Goal: Task Accomplishment & Management: Complete application form

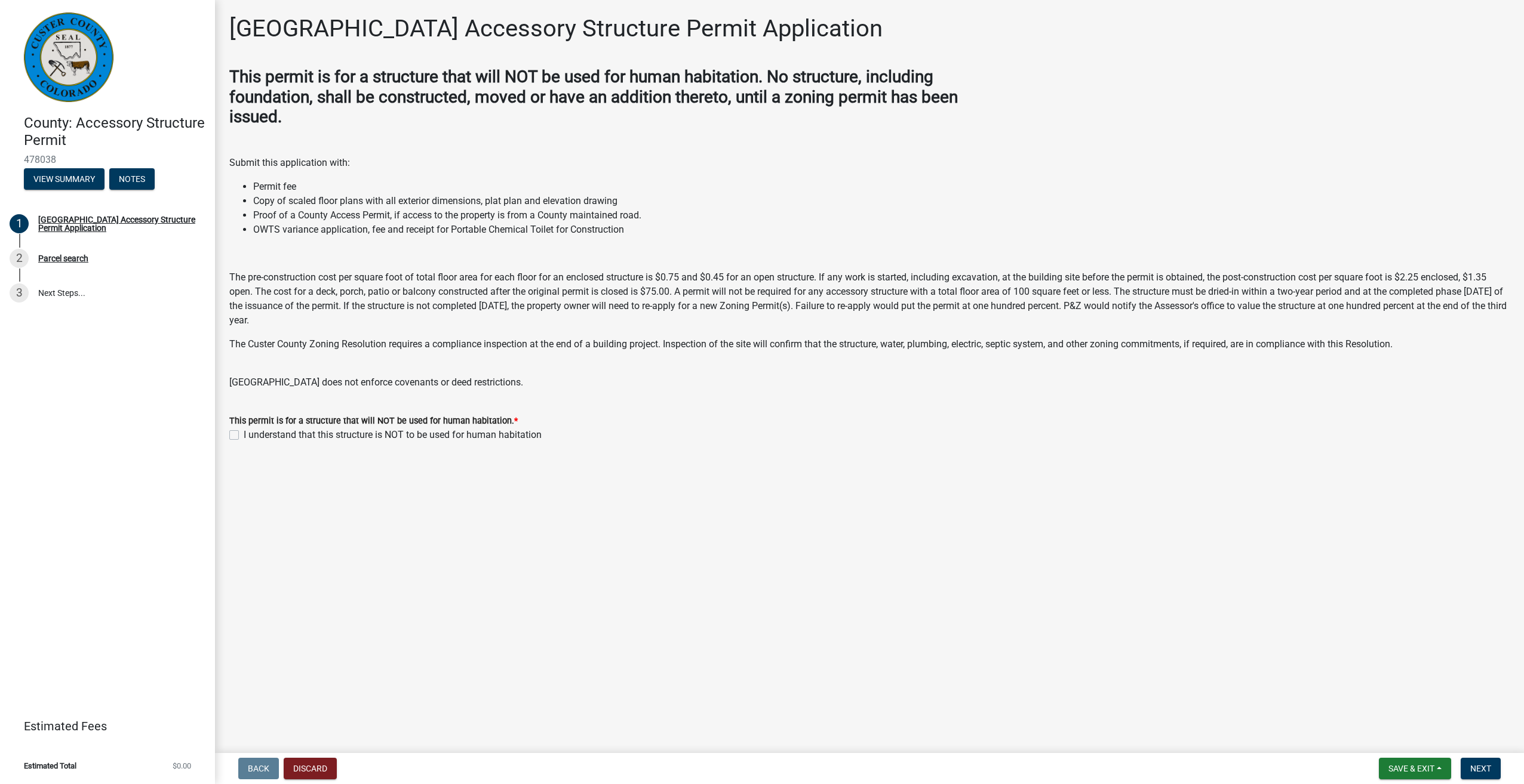
click at [244, 434] on label "I understand that this structure is NOT to be used for human habitation" at bounding box center [392, 435] width 298 height 15
click at [244, 434] on input "I understand that this structure is NOT to be used for human habitation" at bounding box center [247, 432] width 8 height 8
checkbox input "true"
click at [1473, 767] on span "Next" at bounding box center [1480, 768] width 21 height 10
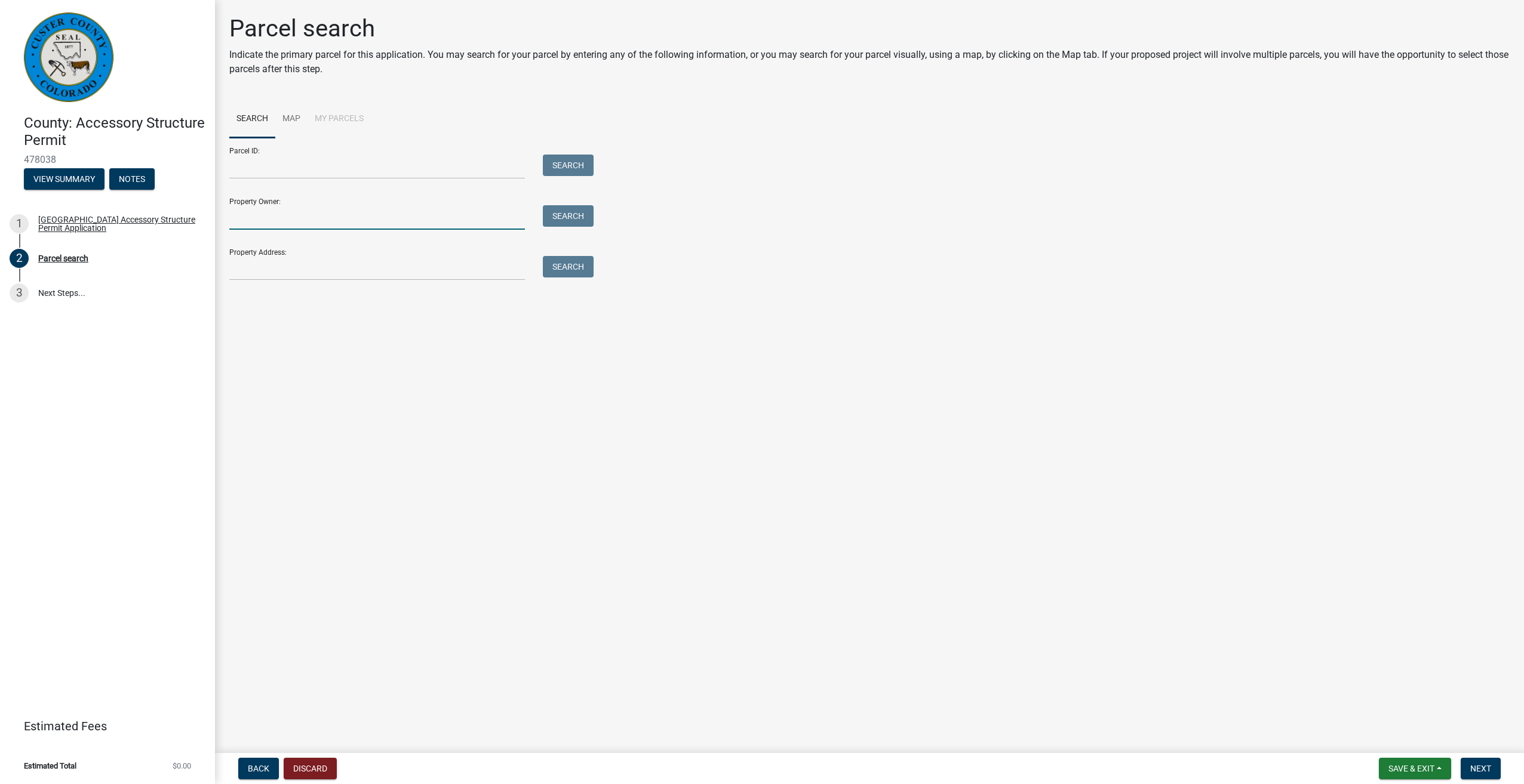
click at [298, 216] on input "Property Owner:" at bounding box center [377, 217] width 295 height 24
type input "Mike Ausbun"
type input "49 Shawnee Trail"
click at [571, 221] on button "Search" at bounding box center [568, 216] width 51 height 22
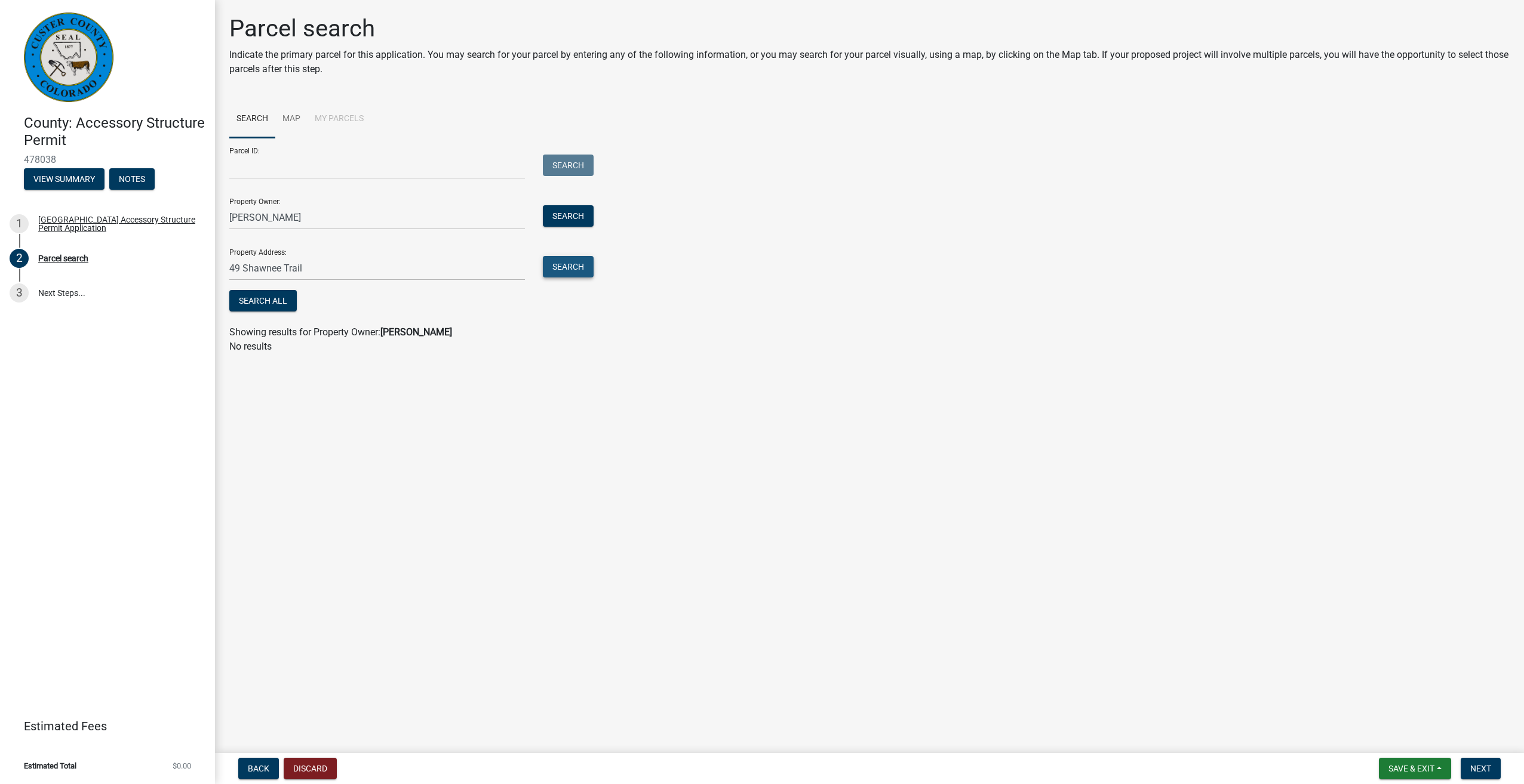
click at [557, 272] on button "Search" at bounding box center [568, 267] width 51 height 22
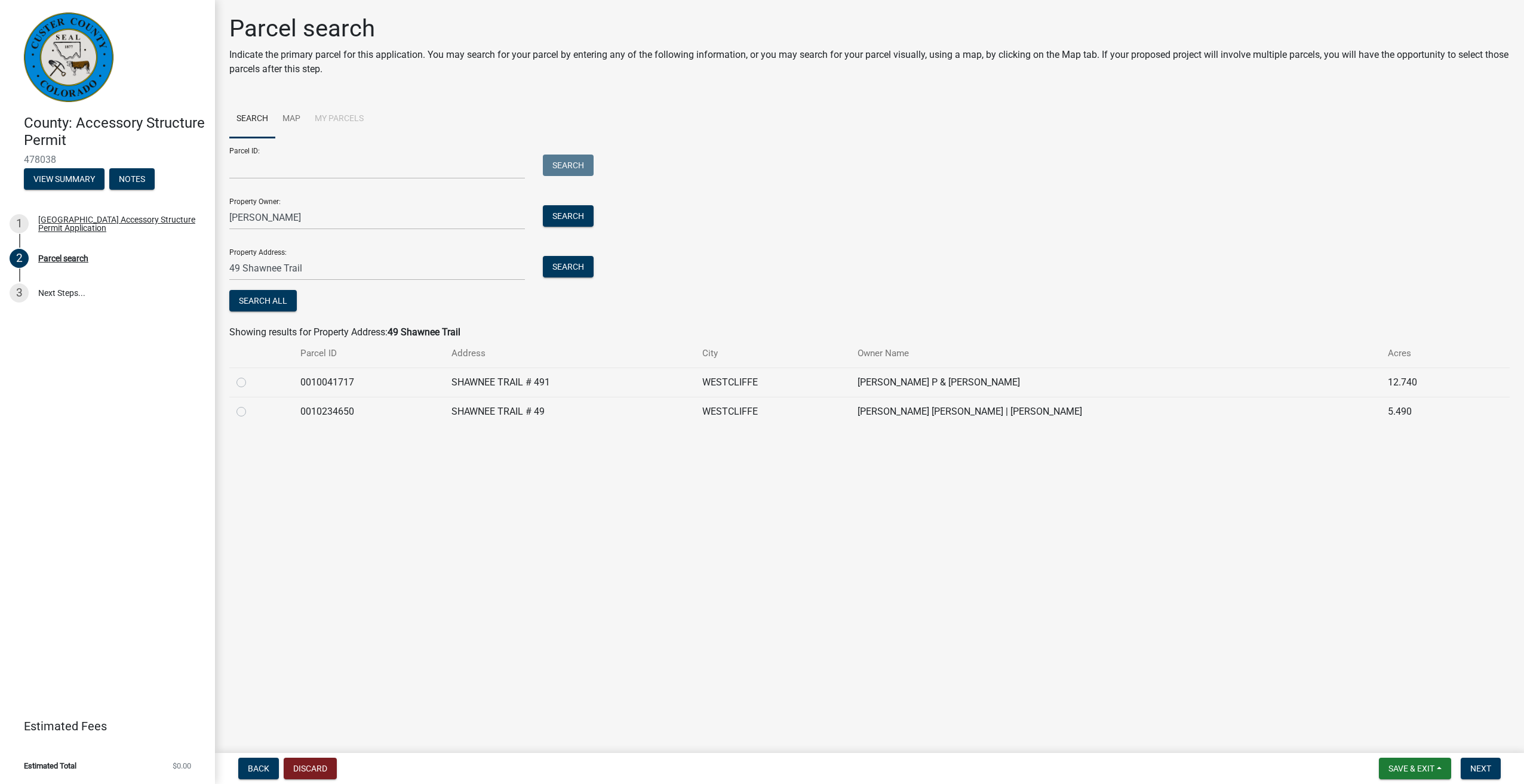
click at [250, 405] on label at bounding box center [250, 405] width 0 height 0
click at [250, 413] on input "radio" at bounding box center [254, 409] width 8 height 8
radio input "true"
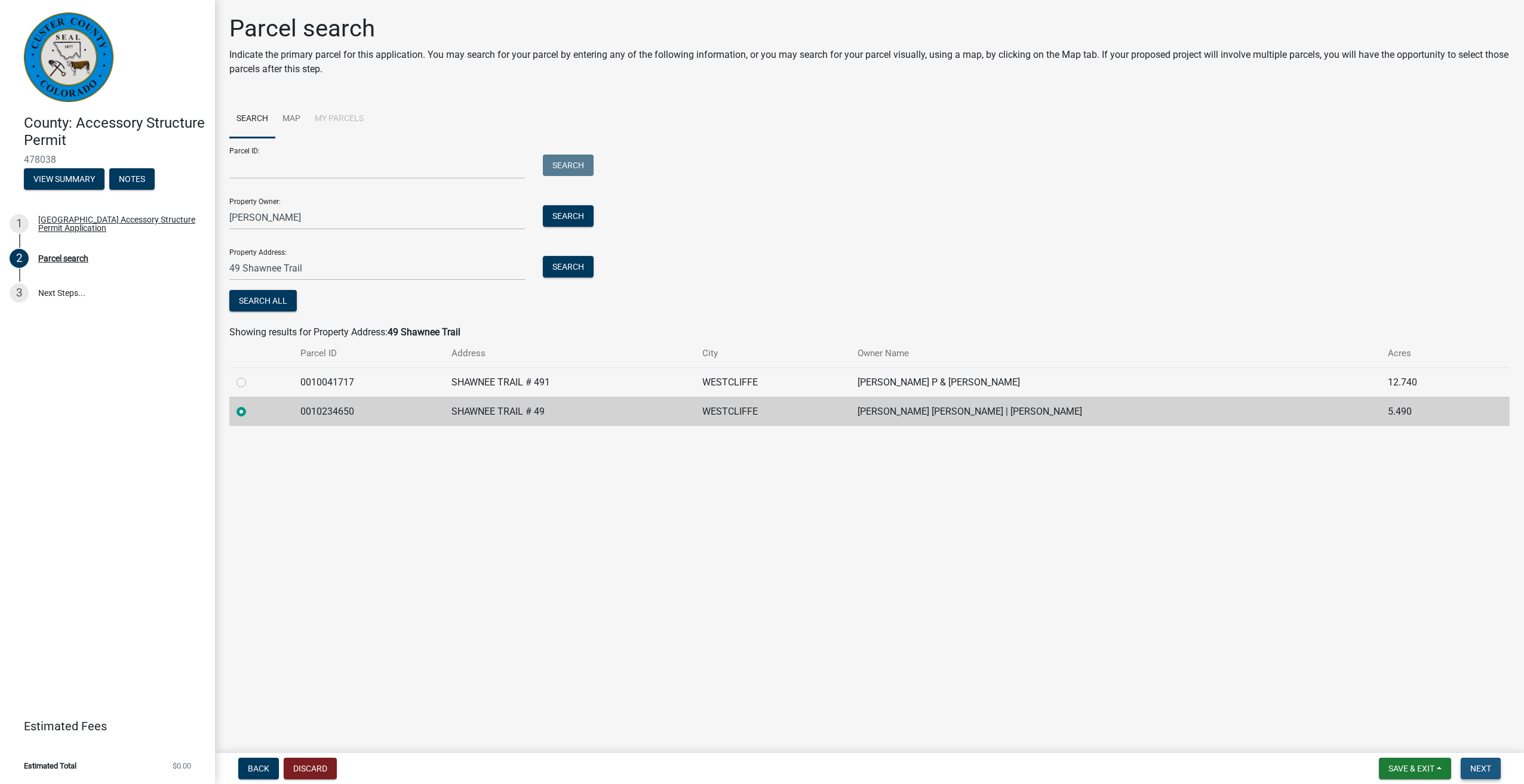
click at [1485, 766] on span "Next" at bounding box center [1480, 768] width 21 height 10
click at [1486, 767] on span "Next" at bounding box center [1480, 768] width 21 height 10
click at [291, 115] on link "Map" at bounding box center [291, 119] width 32 height 38
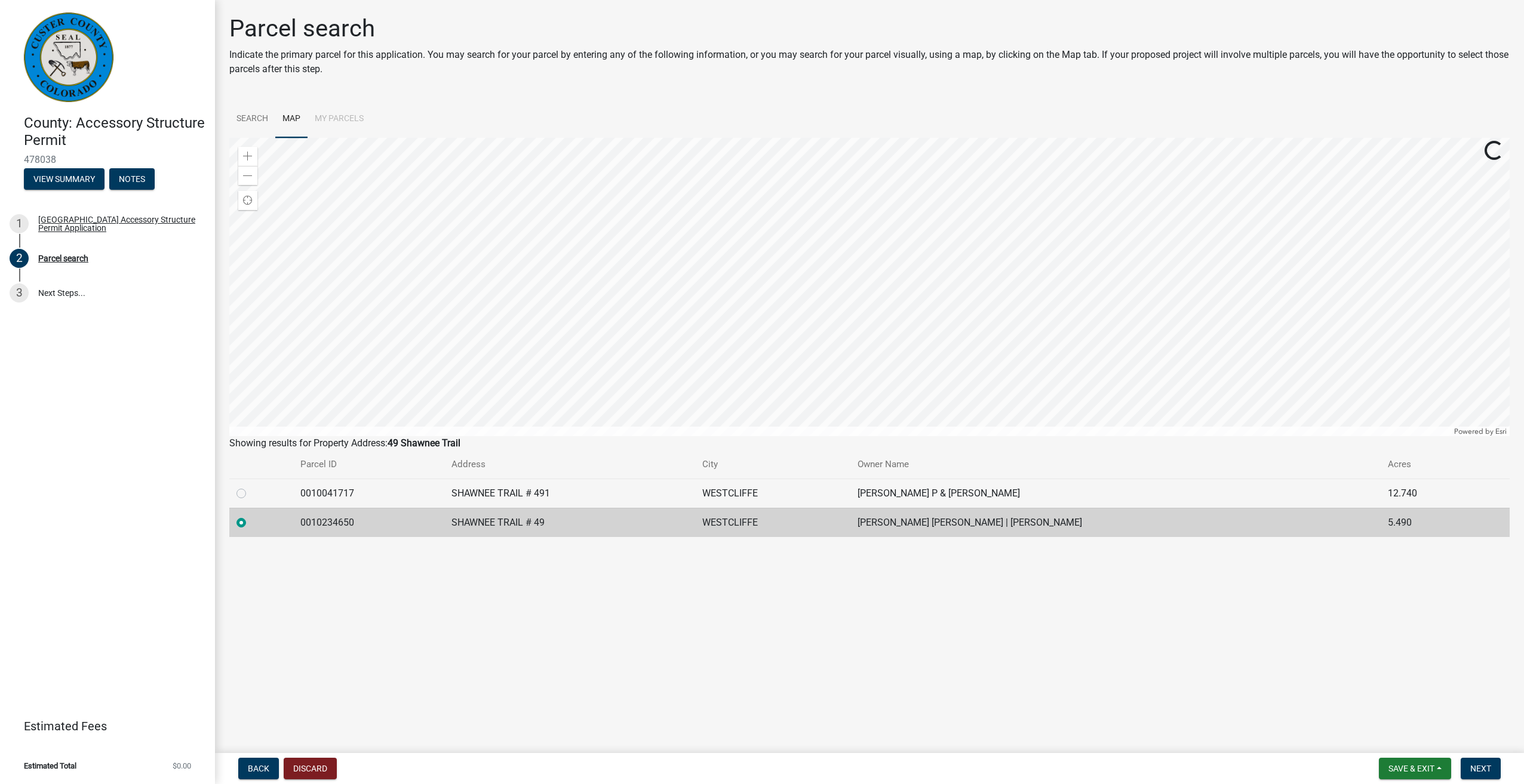
click at [343, 117] on li "My Parcels" at bounding box center [338, 119] width 64 height 38
click at [295, 120] on link "Map" at bounding box center [291, 119] width 32 height 38
click at [247, 122] on link "Search" at bounding box center [251, 119] width 46 height 38
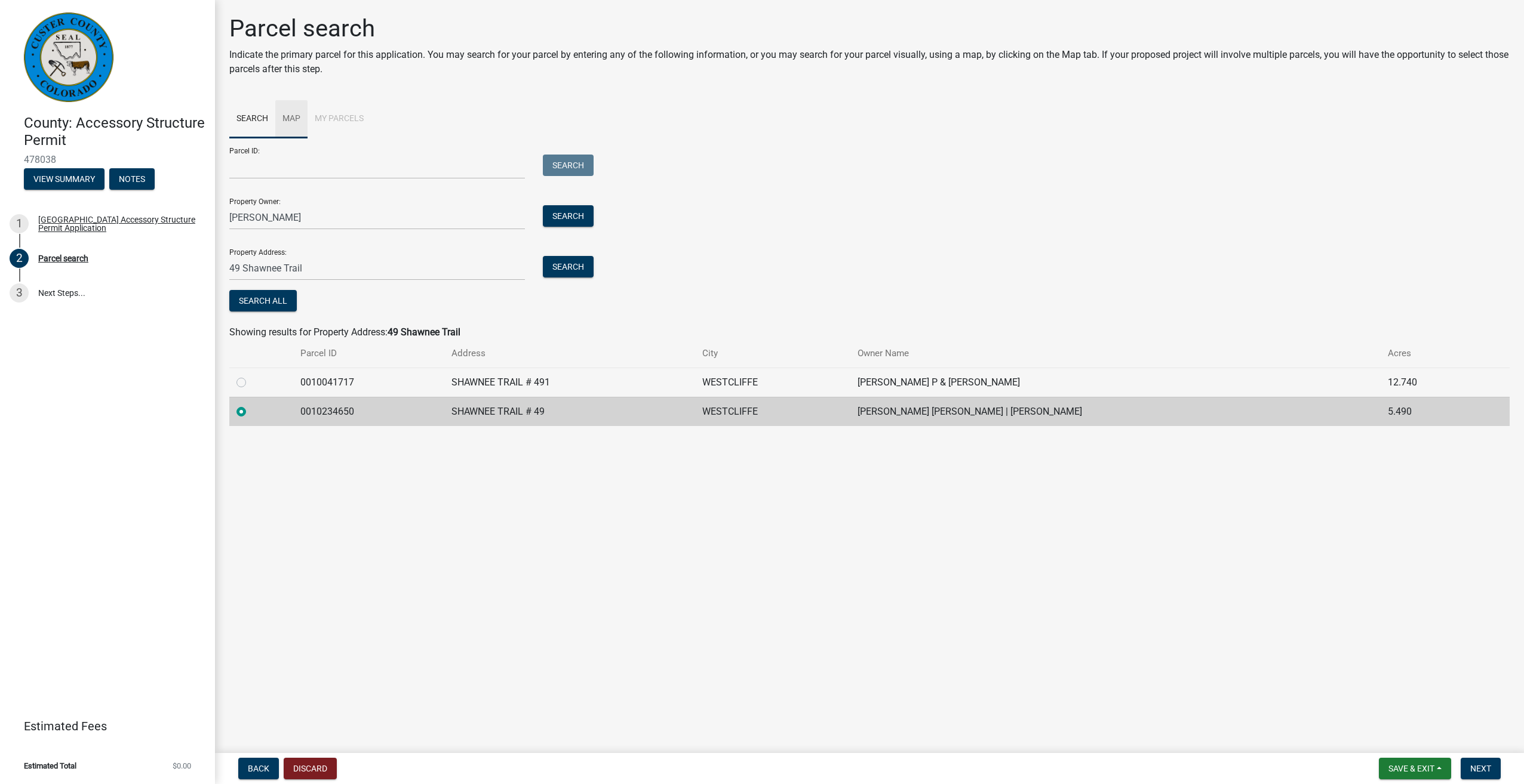
click at [291, 120] on link "Map" at bounding box center [291, 119] width 32 height 38
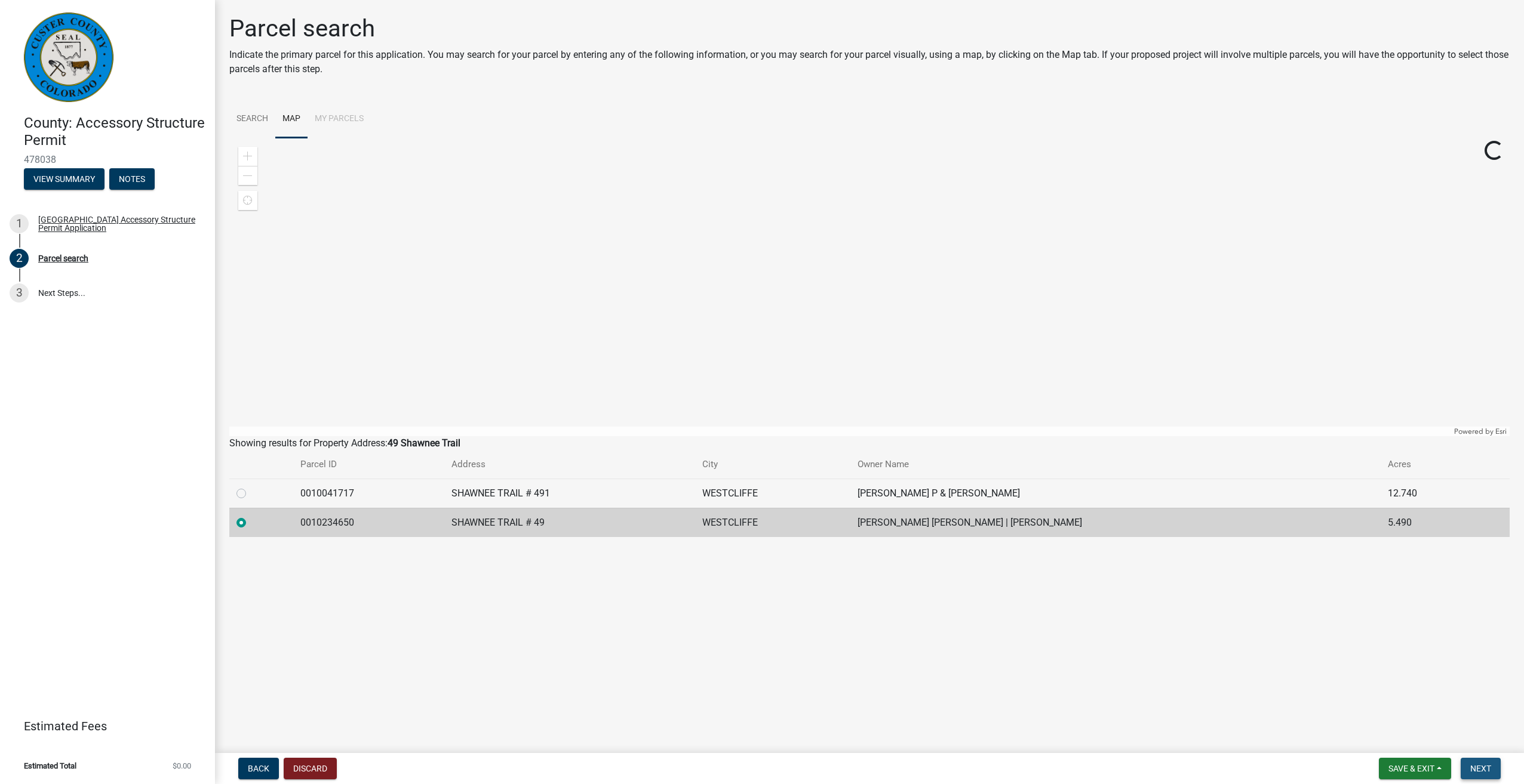
click at [1486, 776] on button "Next" at bounding box center [1480, 768] width 40 height 22
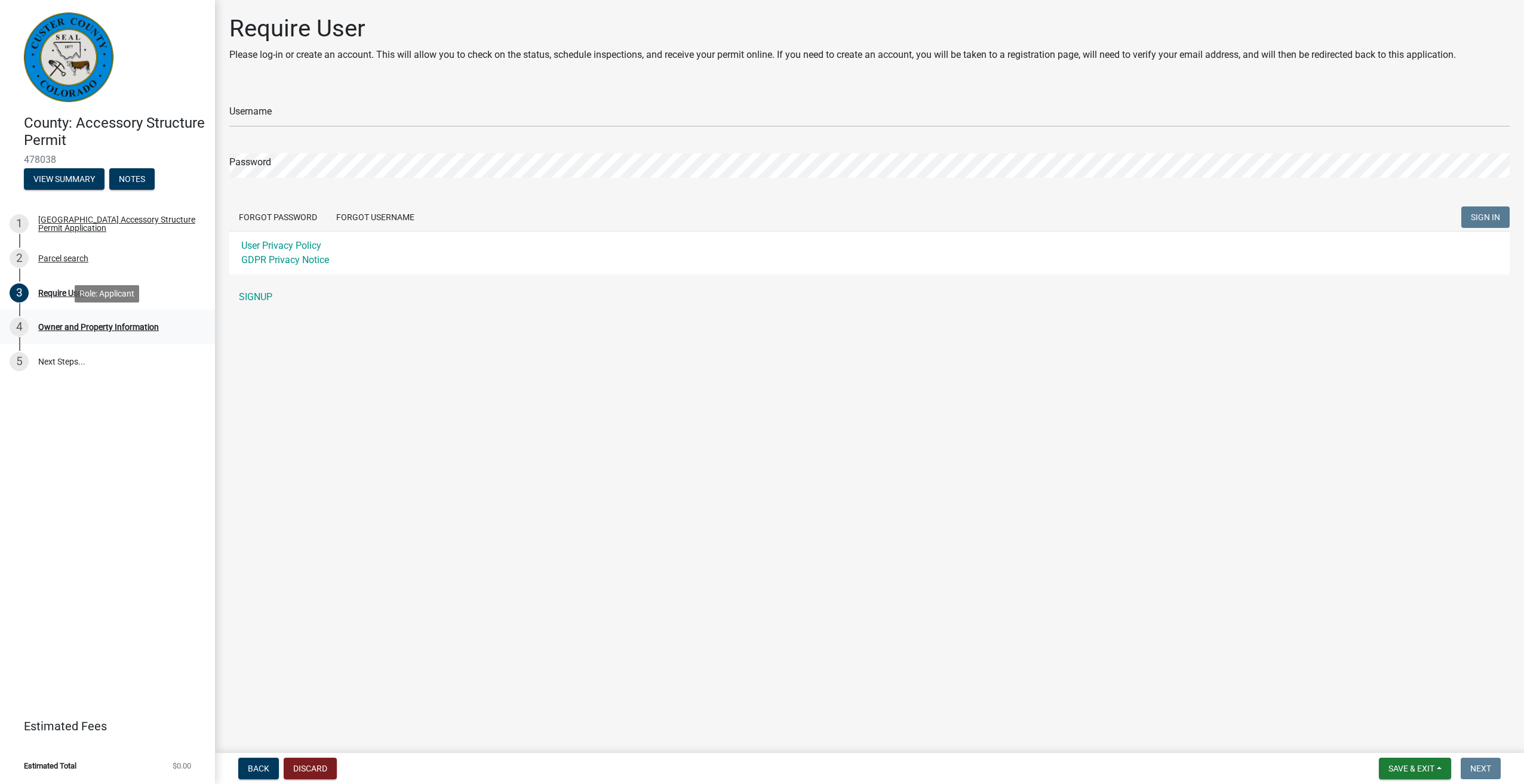
click at [52, 328] on div "Owner and Property Information" at bounding box center [98, 327] width 120 height 9
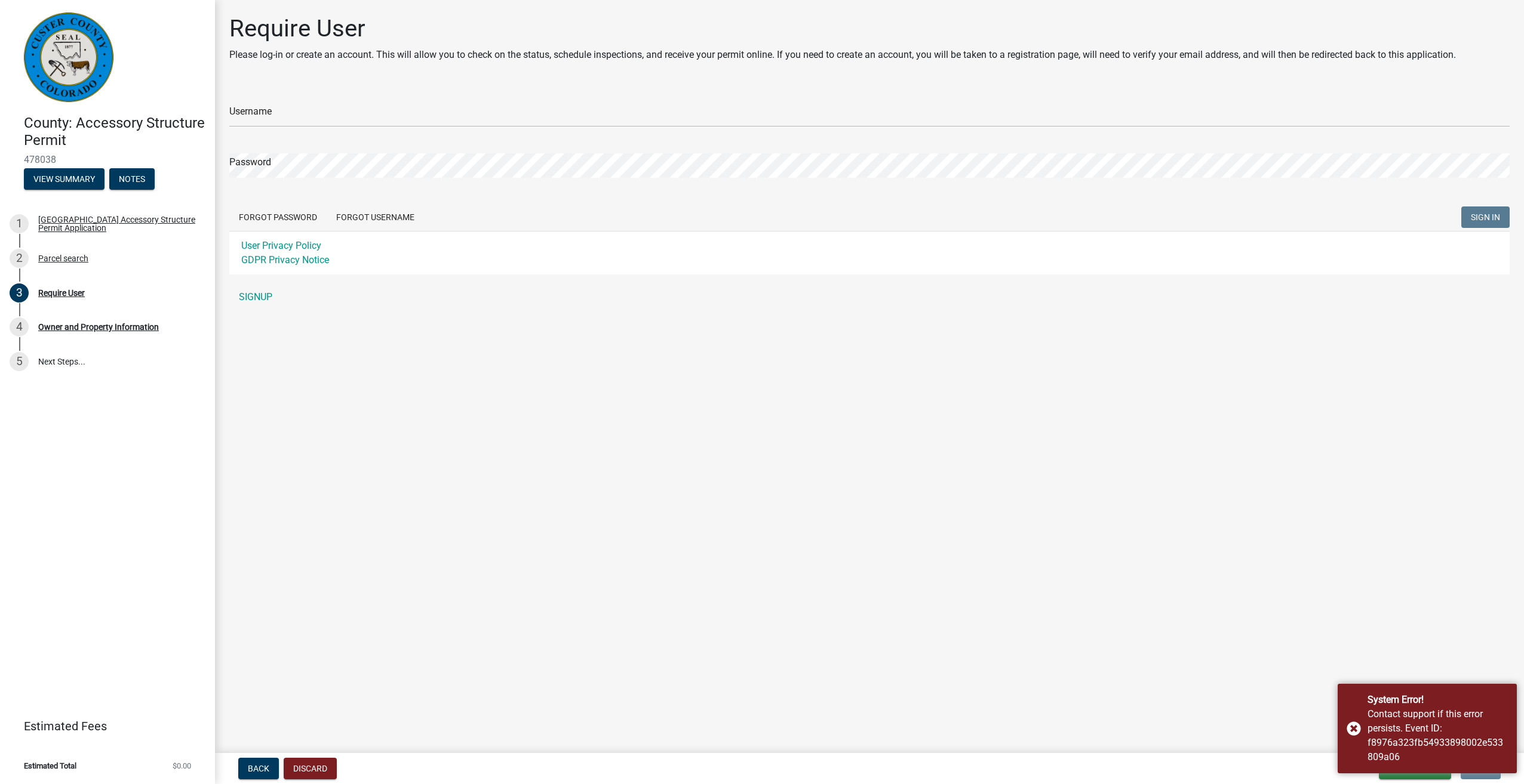
click at [682, 407] on main "Require User Please log-in or create an account. This will allow you to check o…" at bounding box center [870, 373] width 1309 height 748
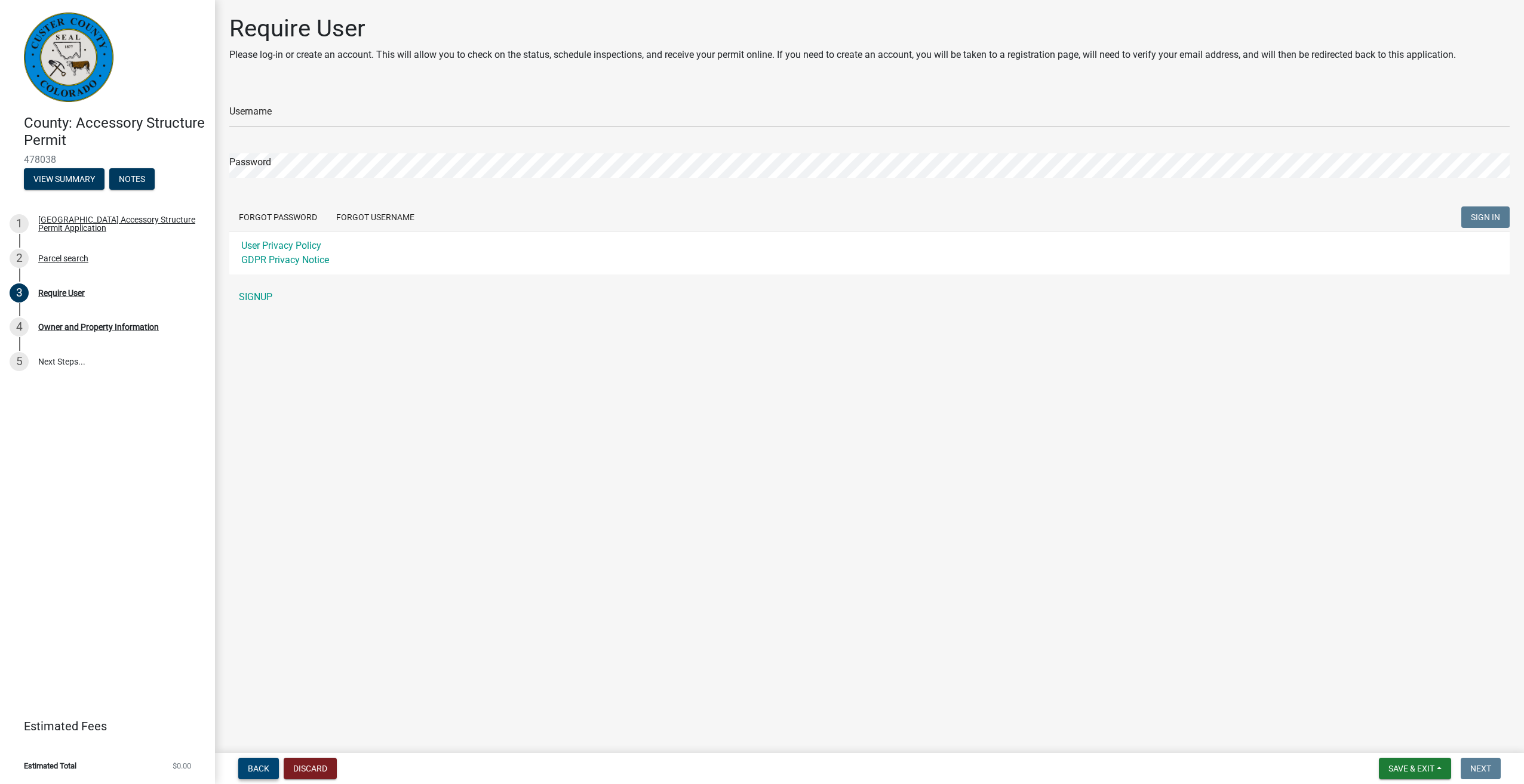
click at [264, 764] on span "Back" at bounding box center [258, 768] width 22 height 10
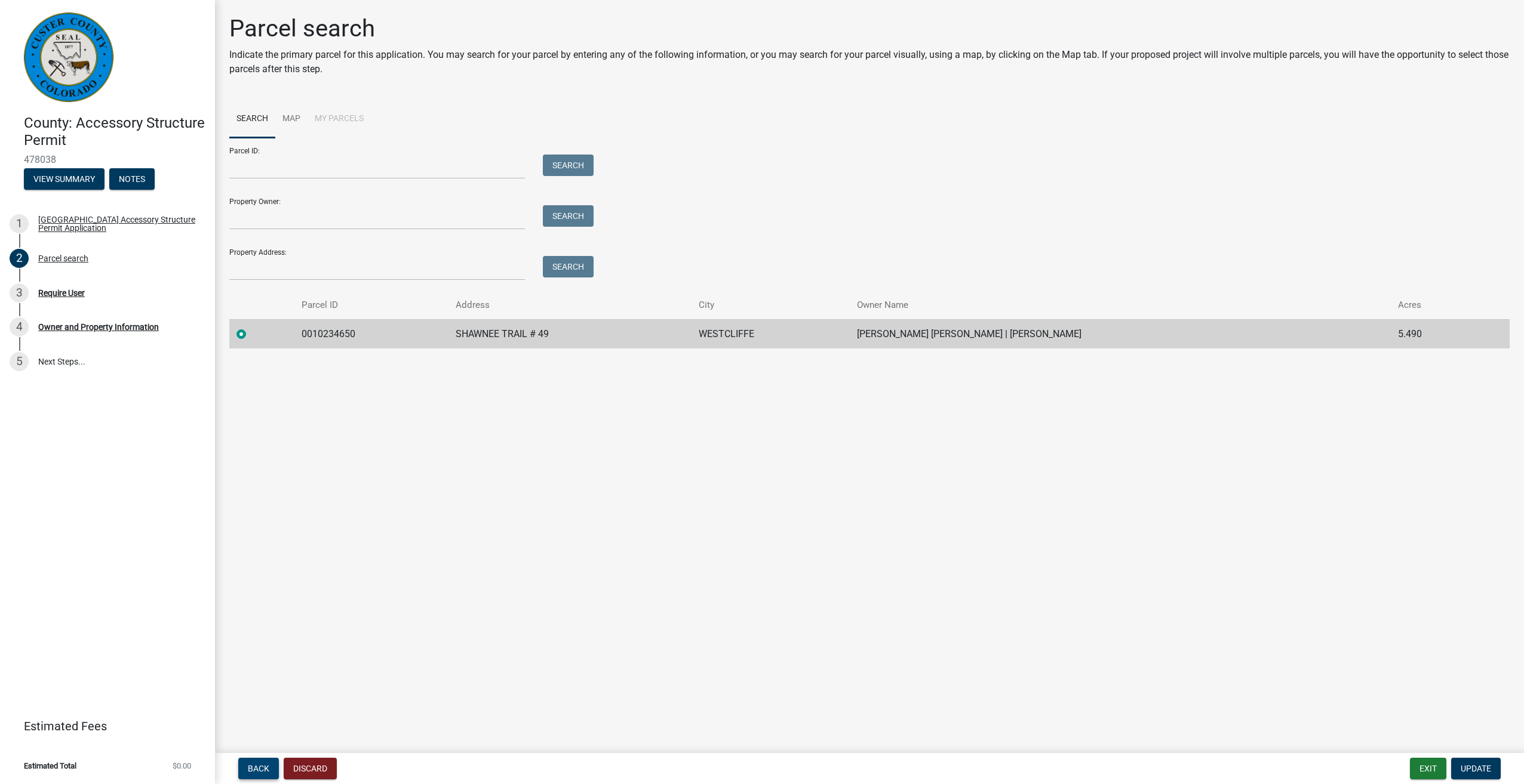
drag, startPoint x: 263, startPoint y: 764, endPoint x: 469, endPoint y: 460, distance: 367.2
click at [413, 648] on wm-app "County: Accessory Structure Permit 478038 View Summary Notes 1 Custer County Ac…" at bounding box center [762, 392] width 1524 height 784
click at [1478, 763] on span "Update" at bounding box center [1475, 768] width 30 height 10
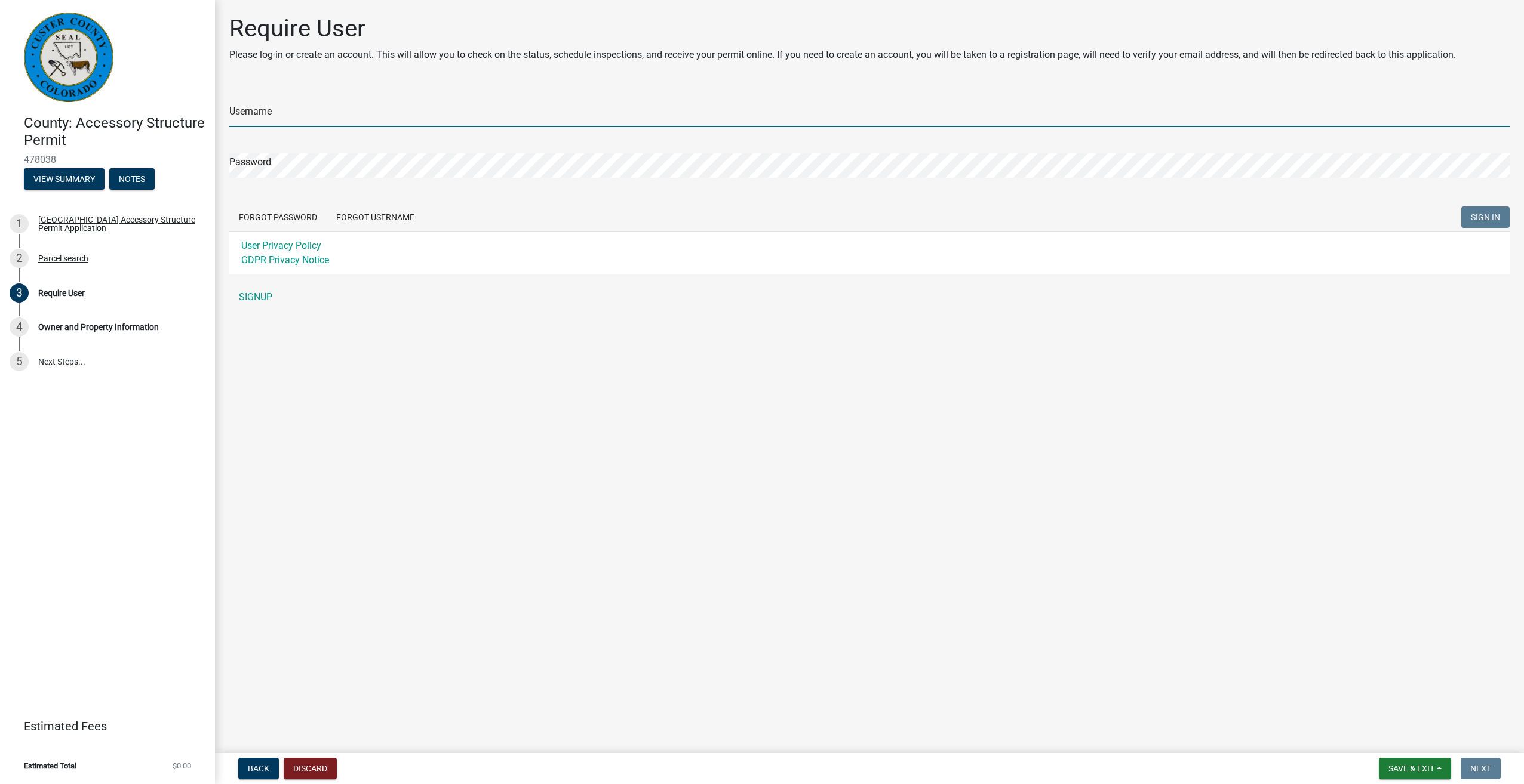
click at [251, 117] on input "Username" at bounding box center [869, 114] width 1280 height 24
type input "mausbun"
click at [199, 166] on div "County: Accessory Structure Permit 478038 View Summary Notes 1 Custer County Ac…" at bounding box center [762, 392] width 1524 height 784
drag, startPoint x: 269, startPoint y: 113, endPoint x: 189, endPoint y: 111, distance: 80.0
click at [189, 111] on div "County: Accessory Structure Permit 478038 View Summary Notes 1 Custer County Ac…" at bounding box center [762, 392] width 1524 height 784
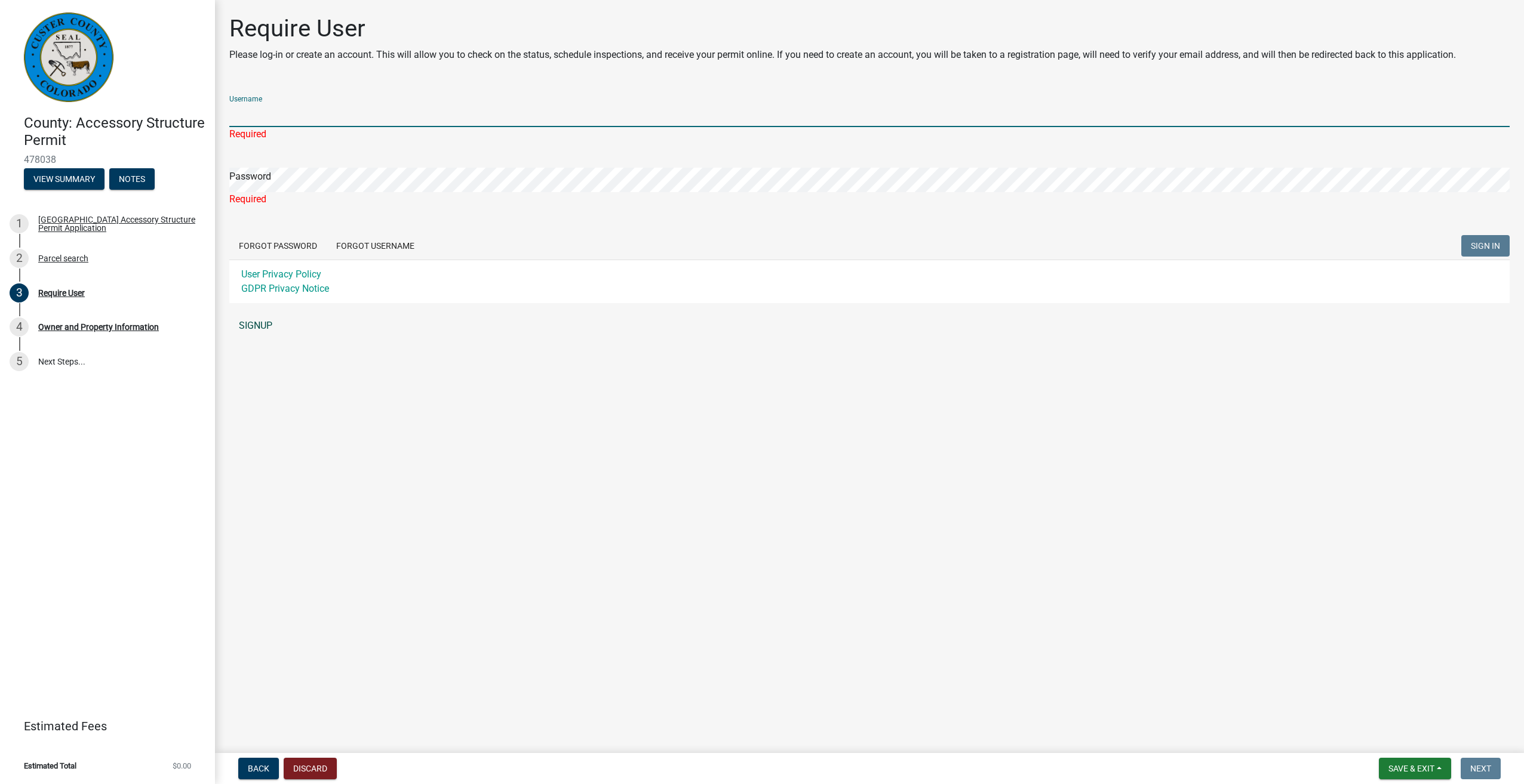
click at [261, 326] on link "SIGNUP" at bounding box center [869, 326] width 1280 height 23
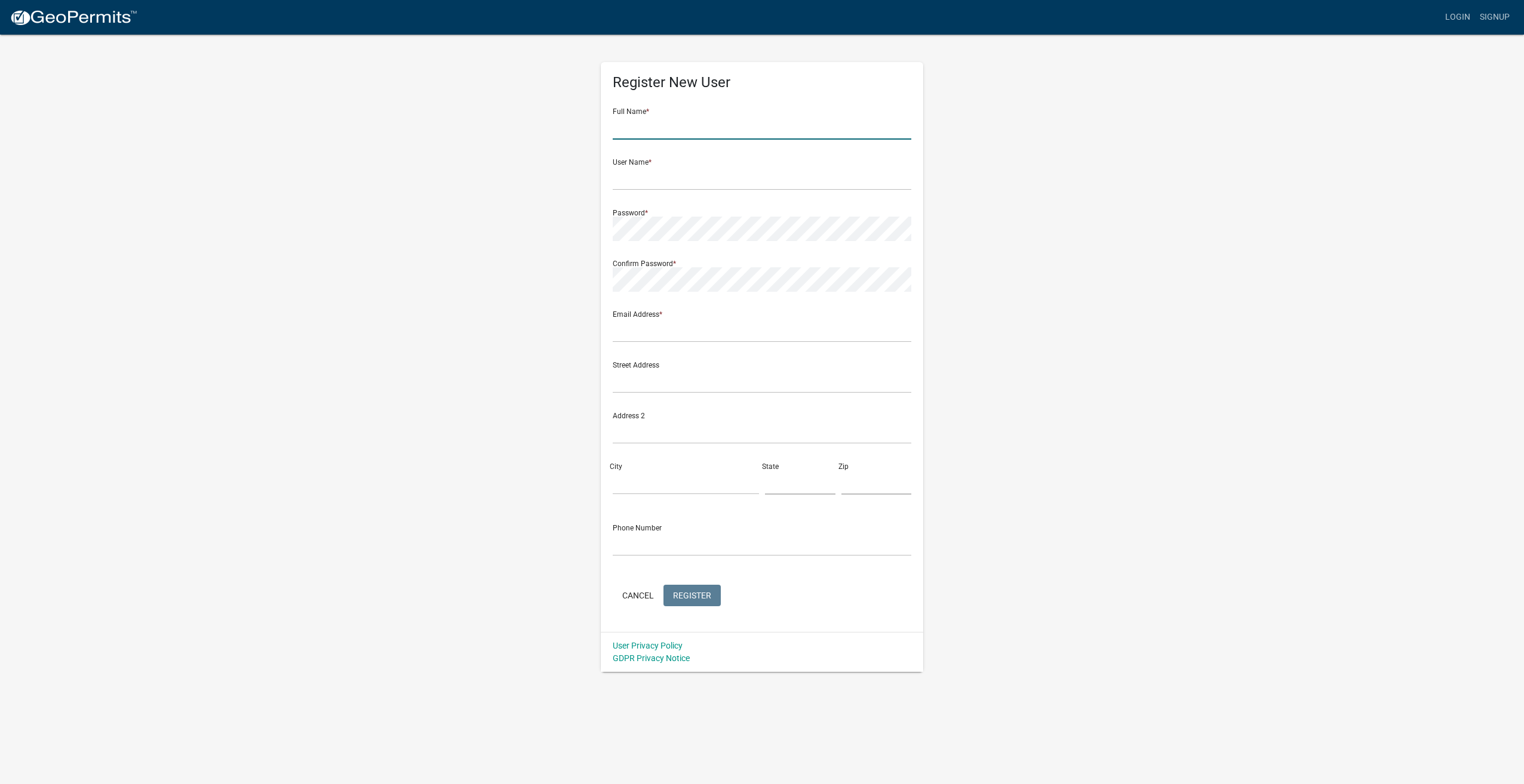
click at [673, 124] on input "text" at bounding box center [761, 127] width 298 height 24
type input "[PERSON_NAME]"
type input "[EMAIL_ADDRESS][DOMAIN_NAME]"
type input "49 Shawnee Trail"
type input "Westcliffe"
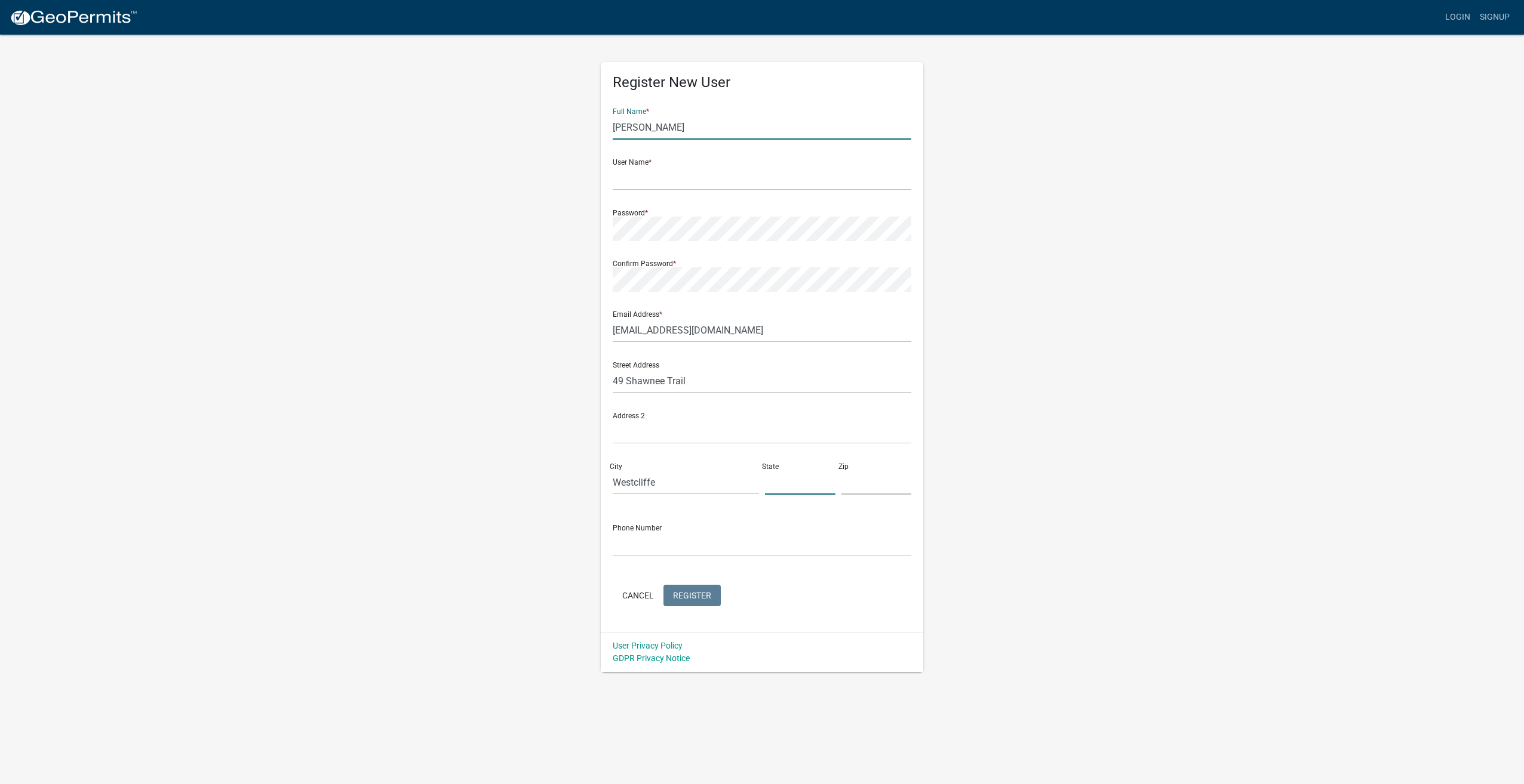
type input "[US_STATE]"
type input "81252"
type input "7195645302"
click at [655, 184] on input "text" at bounding box center [761, 178] width 298 height 24
type input "mausbun"
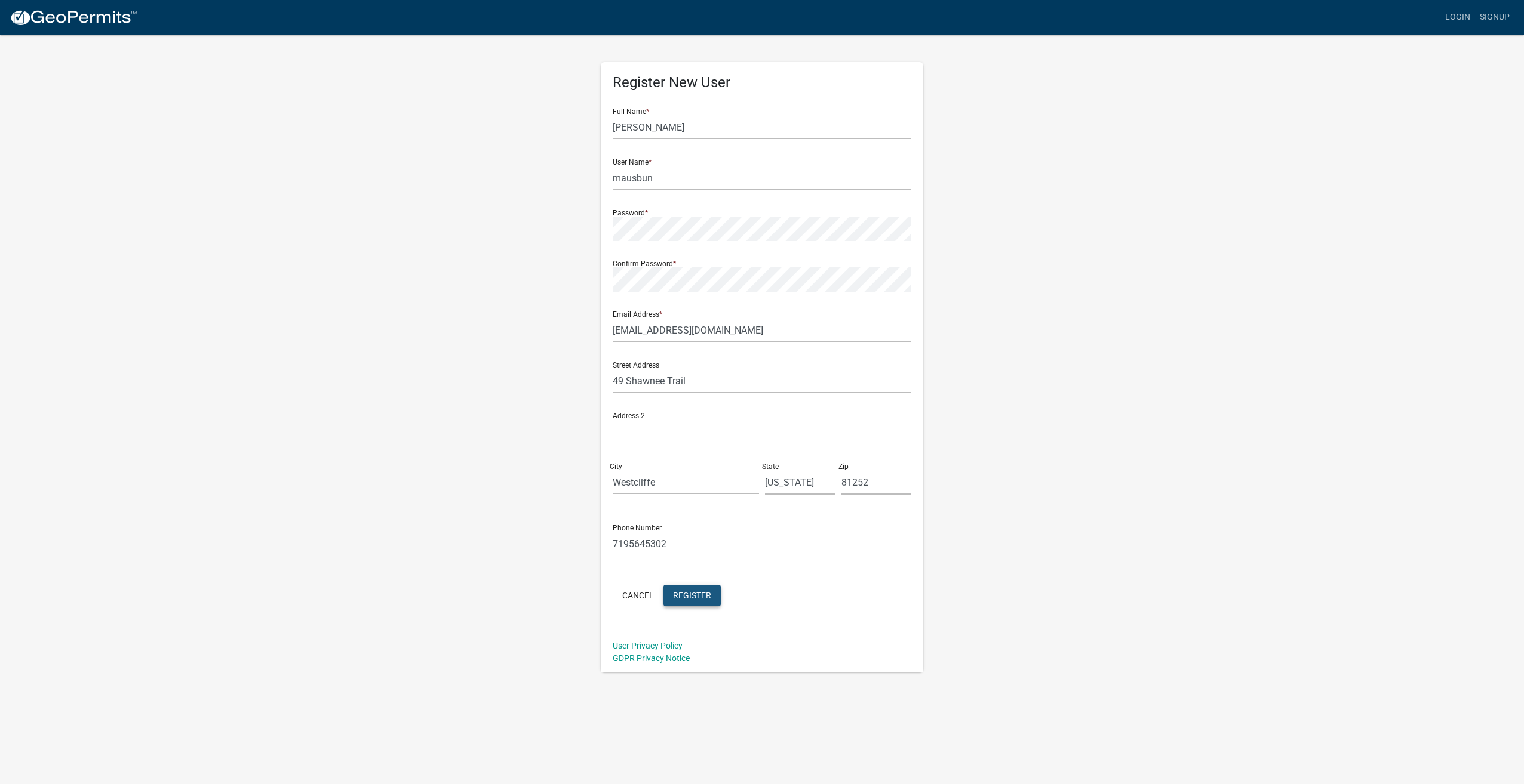
click at [708, 596] on span "Register" at bounding box center [692, 595] width 38 height 10
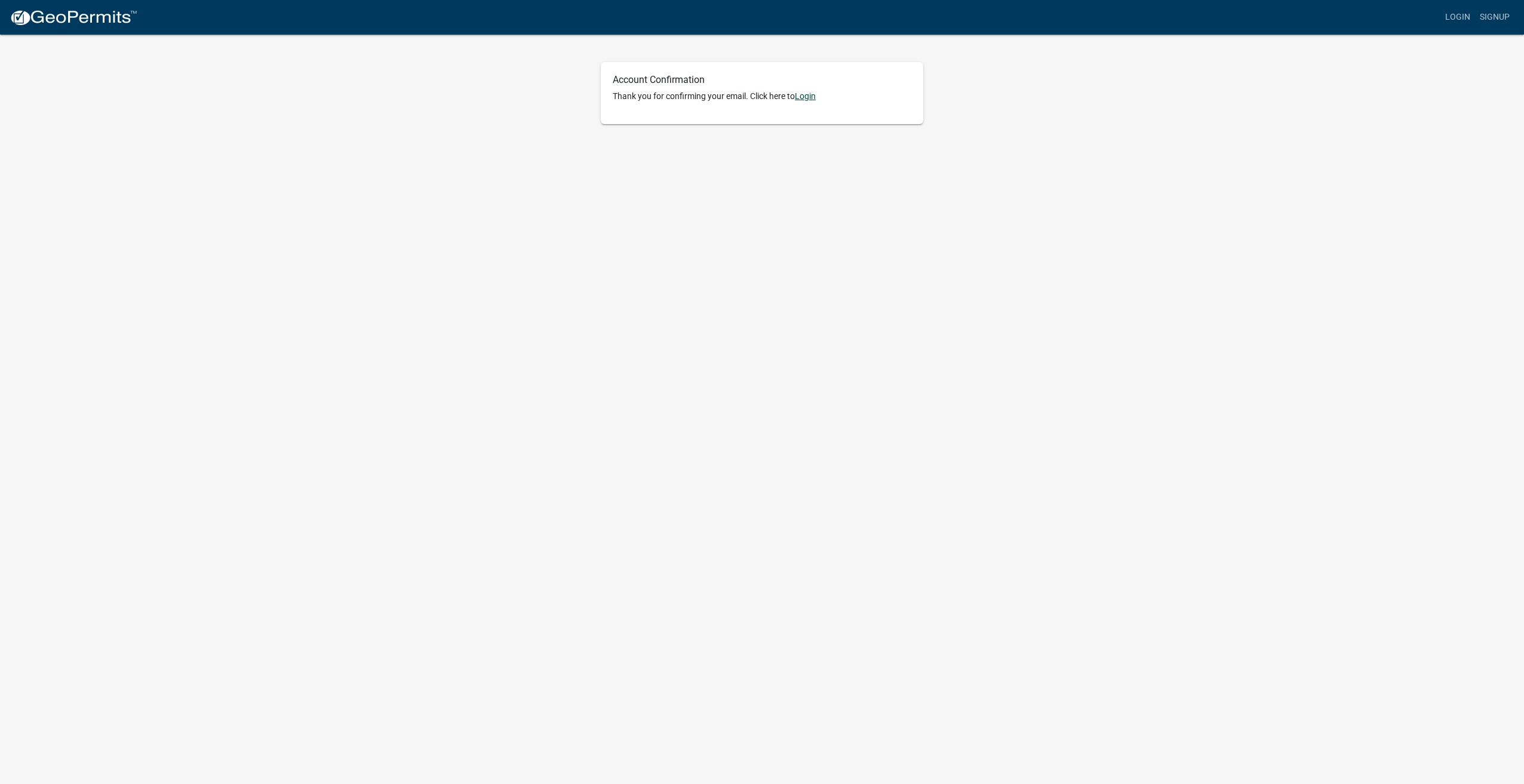
click at [808, 97] on link "Login" at bounding box center [804, 96] width 21 height 10
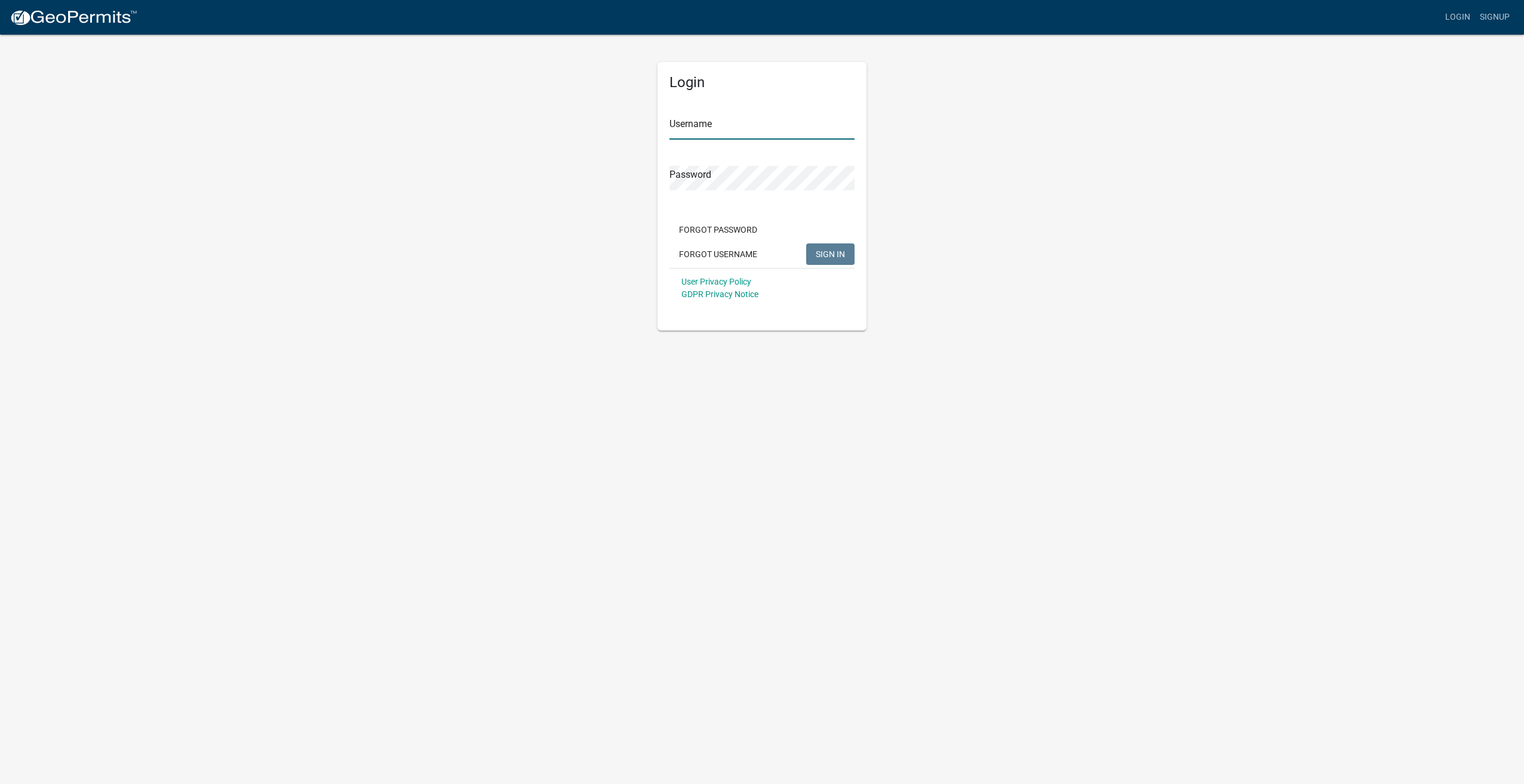
type input "mausbun"
click at [828, 253] on span "SIGN IN" at bounding box center [830, 254] width 29 height 10
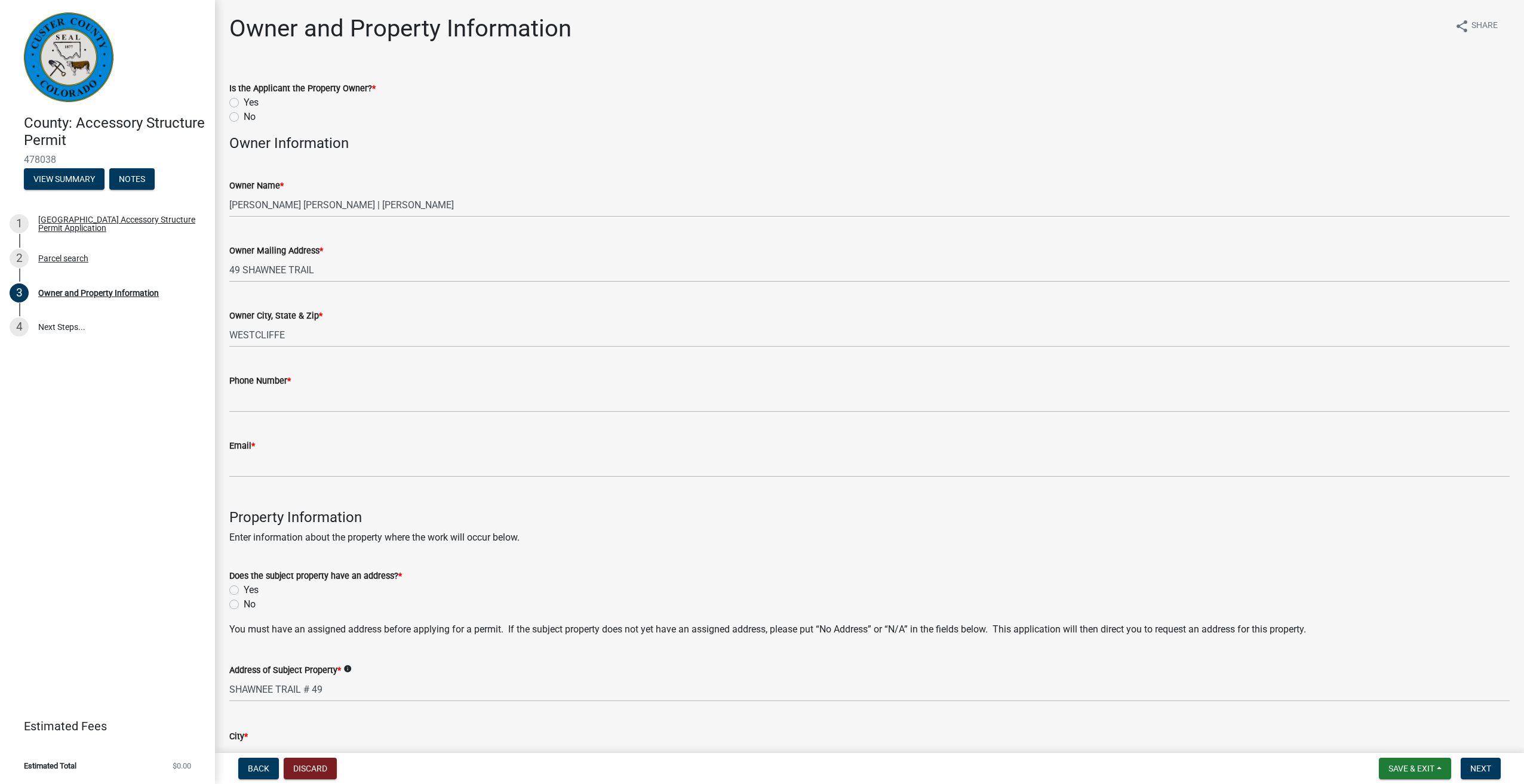
click at [244, 102] on label "Yes" at bounding box center [250, 103] width 15 height 15
click at [244, 102] on input "Yes" at bounding box center [247, 100] width 8 height 8
radio input "true"
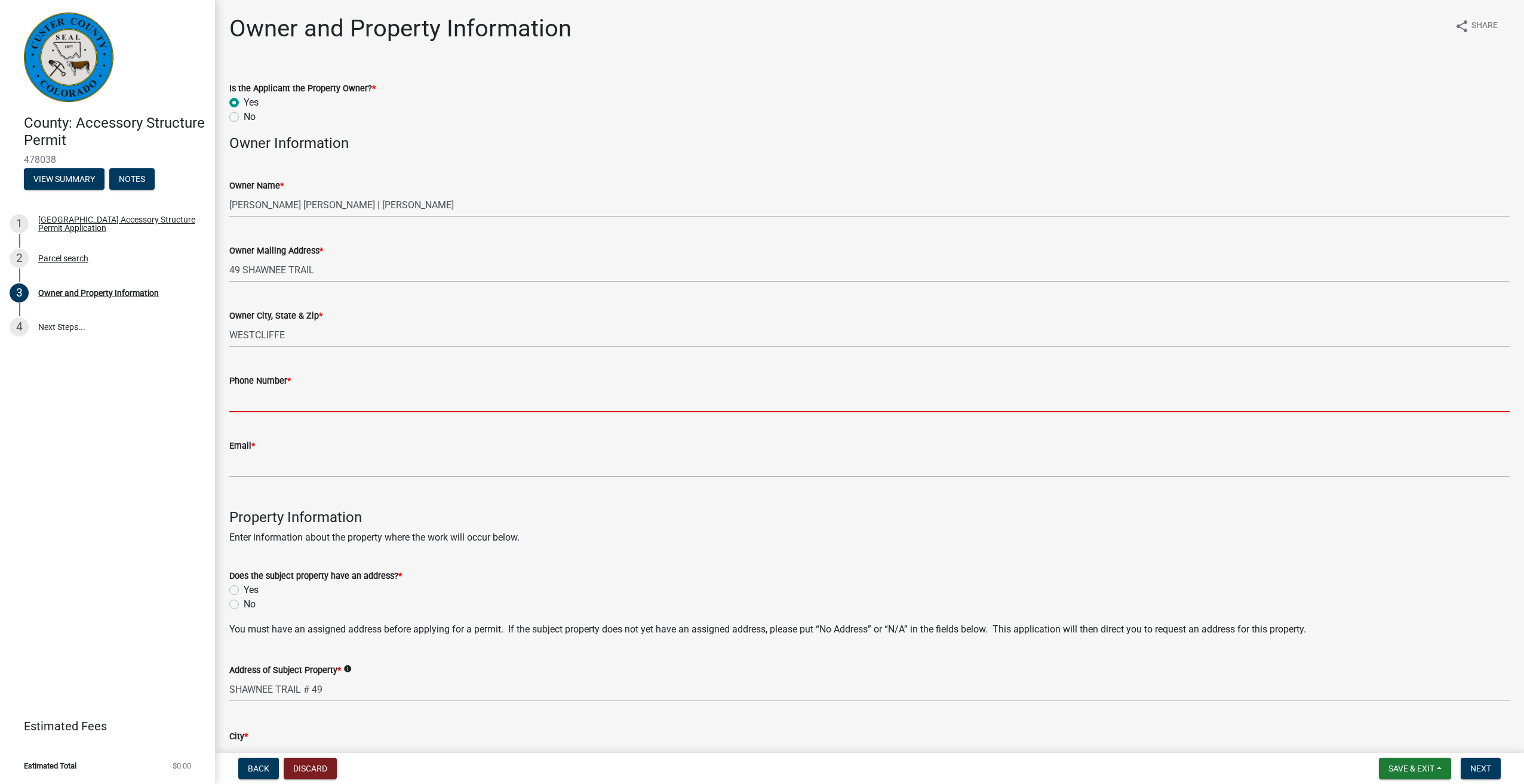
click at [274, 400] on input "Phone Number *" at bounding box center [869, 400] width 1280 height 24
type input "7195645302"
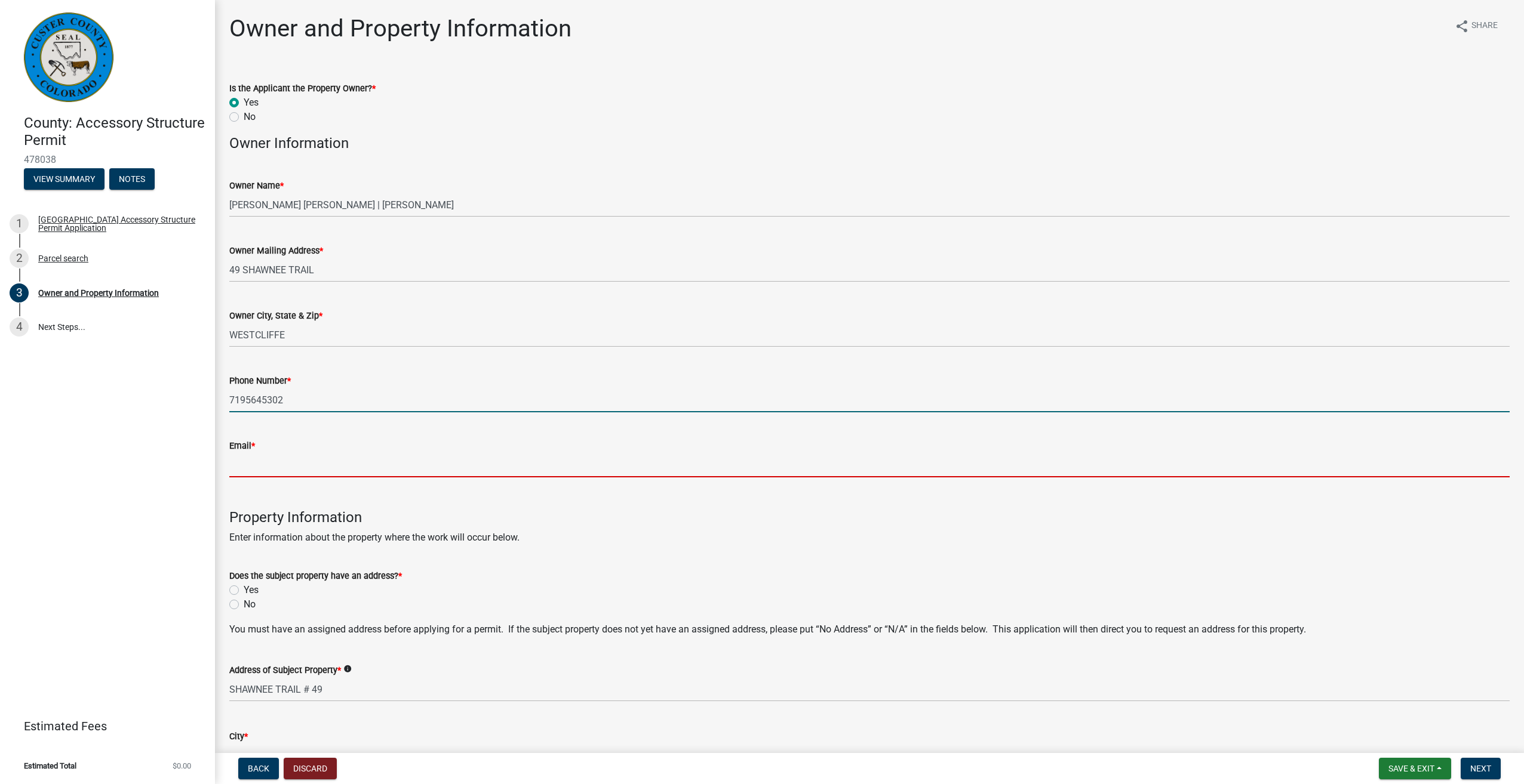
type input "[EMAIL_ADDRESS][DOMAIN_NAME]"
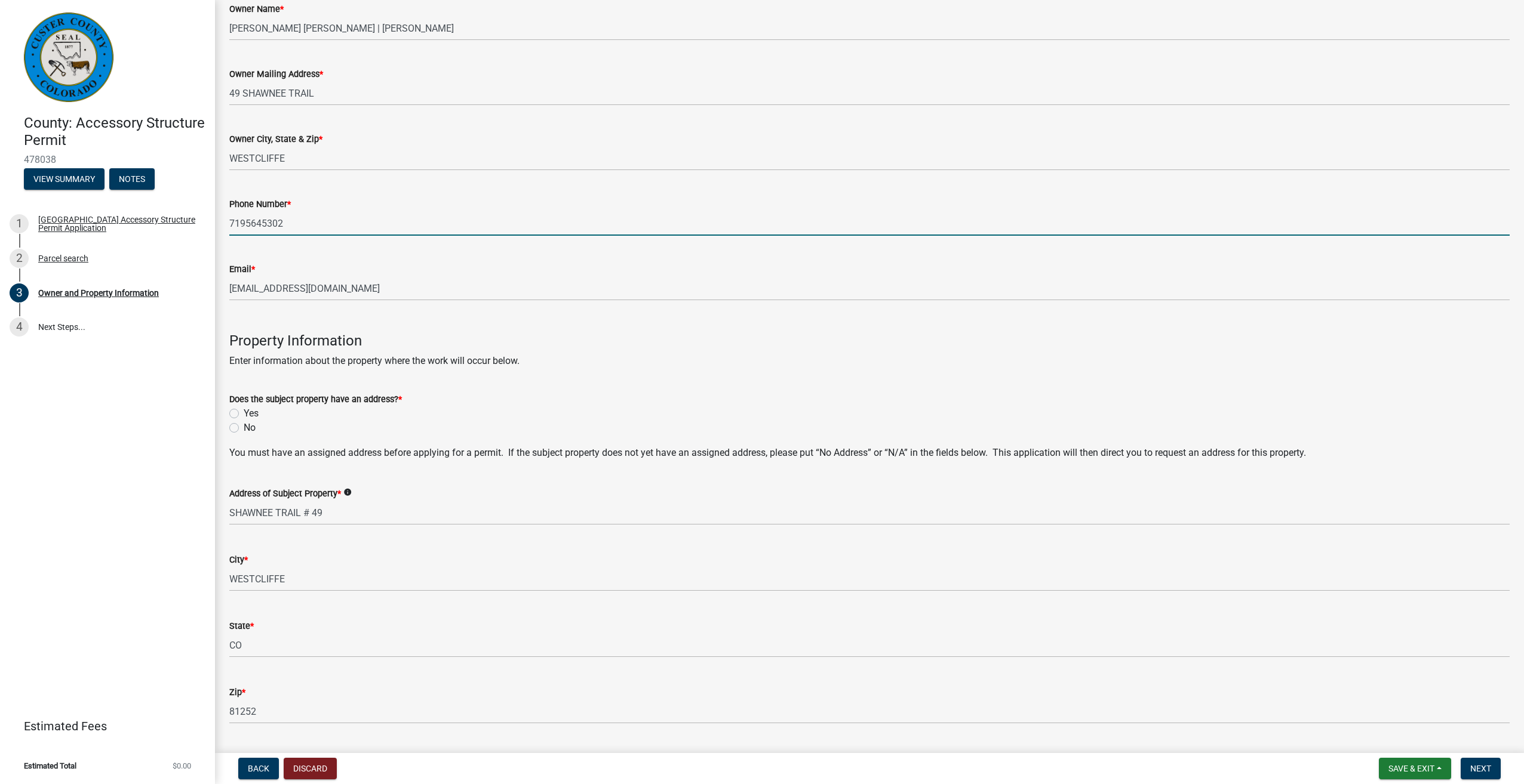
scroll to position [179, 0]
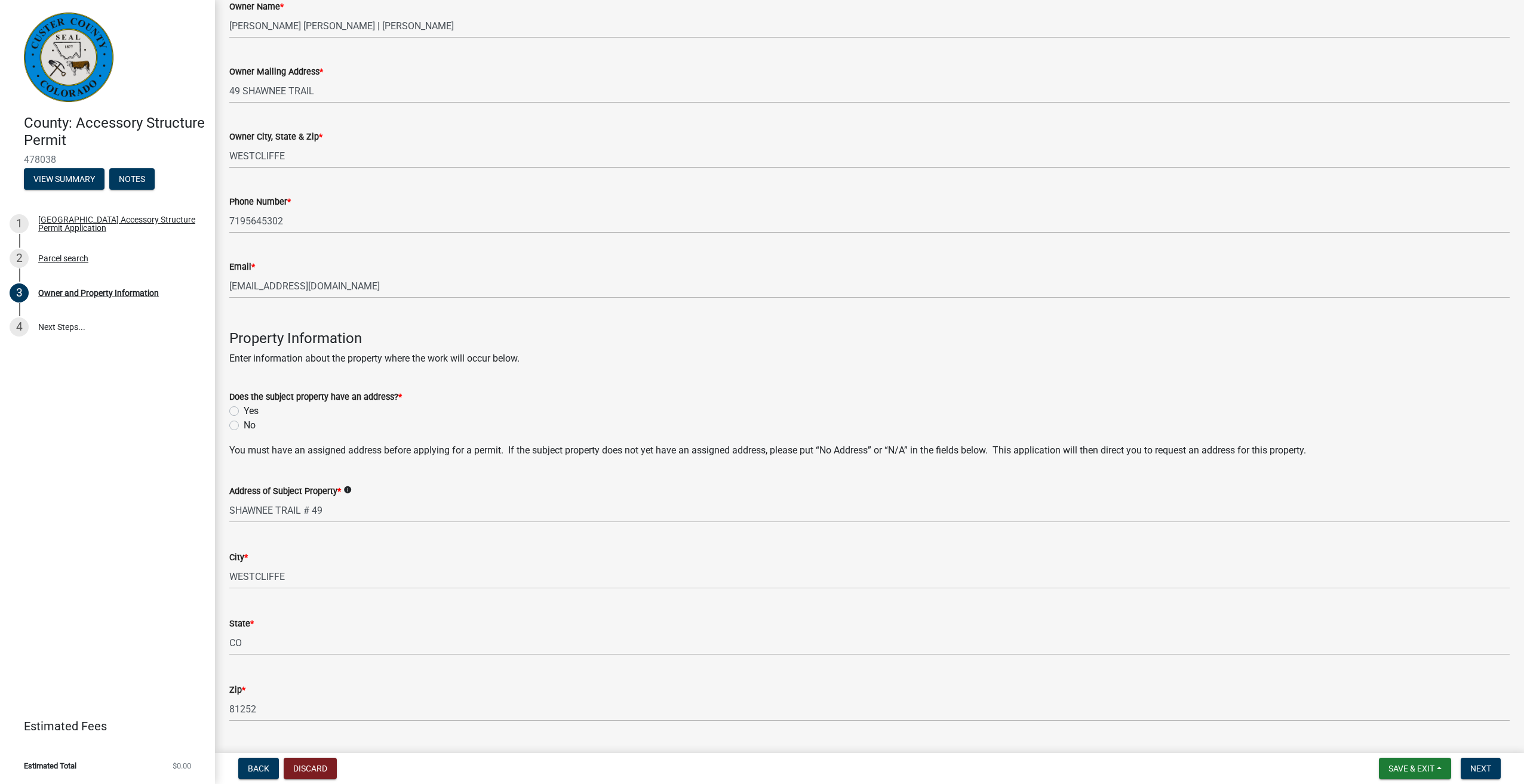
click at [244, 410] on label "Yes" at bounding box center [250, 411] width 15 height 15
click at [244, 410] on input "Yes" at bounding box center [247, 408] width 8 height 8
radio input "true"
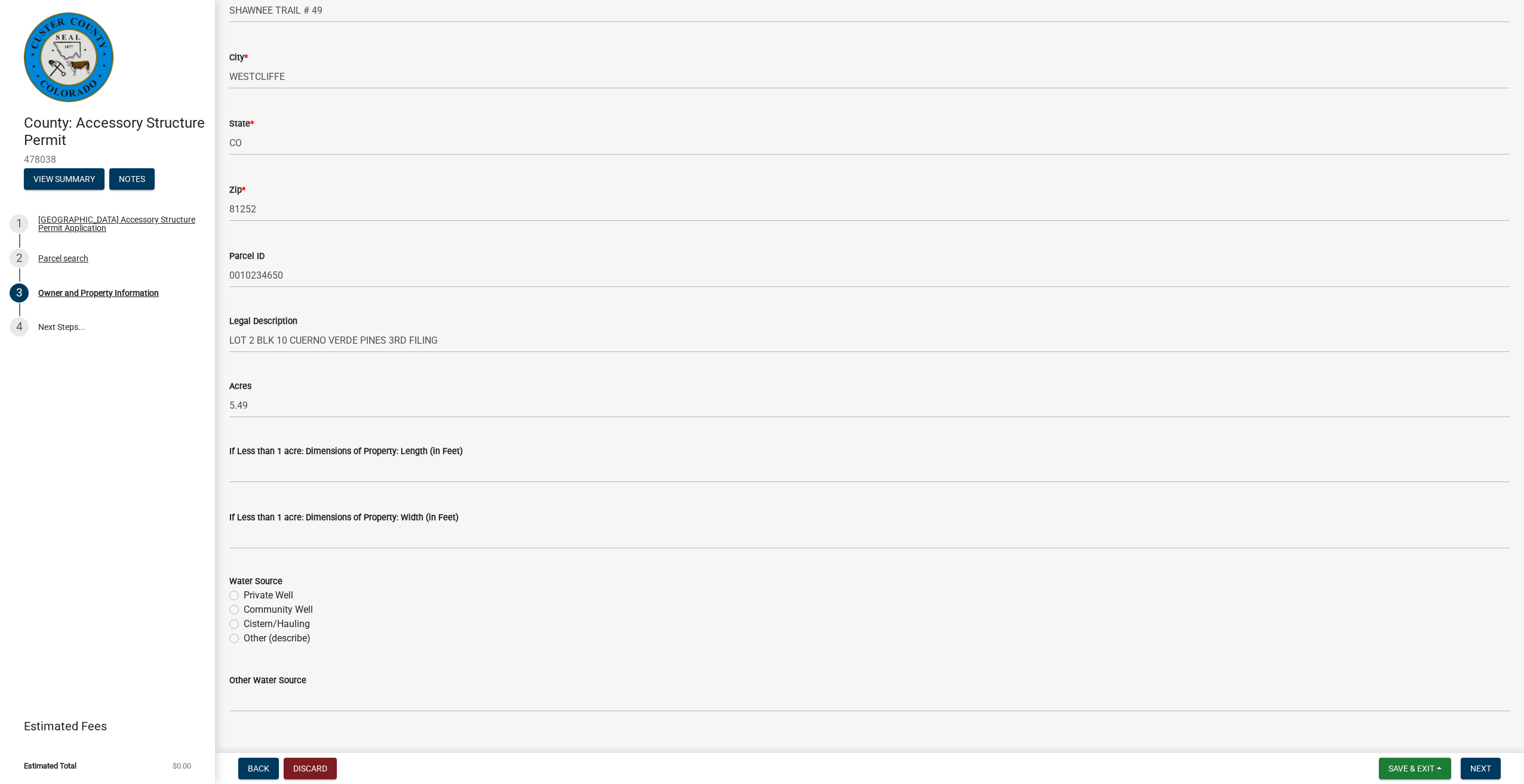
scroll to position [699, 0]
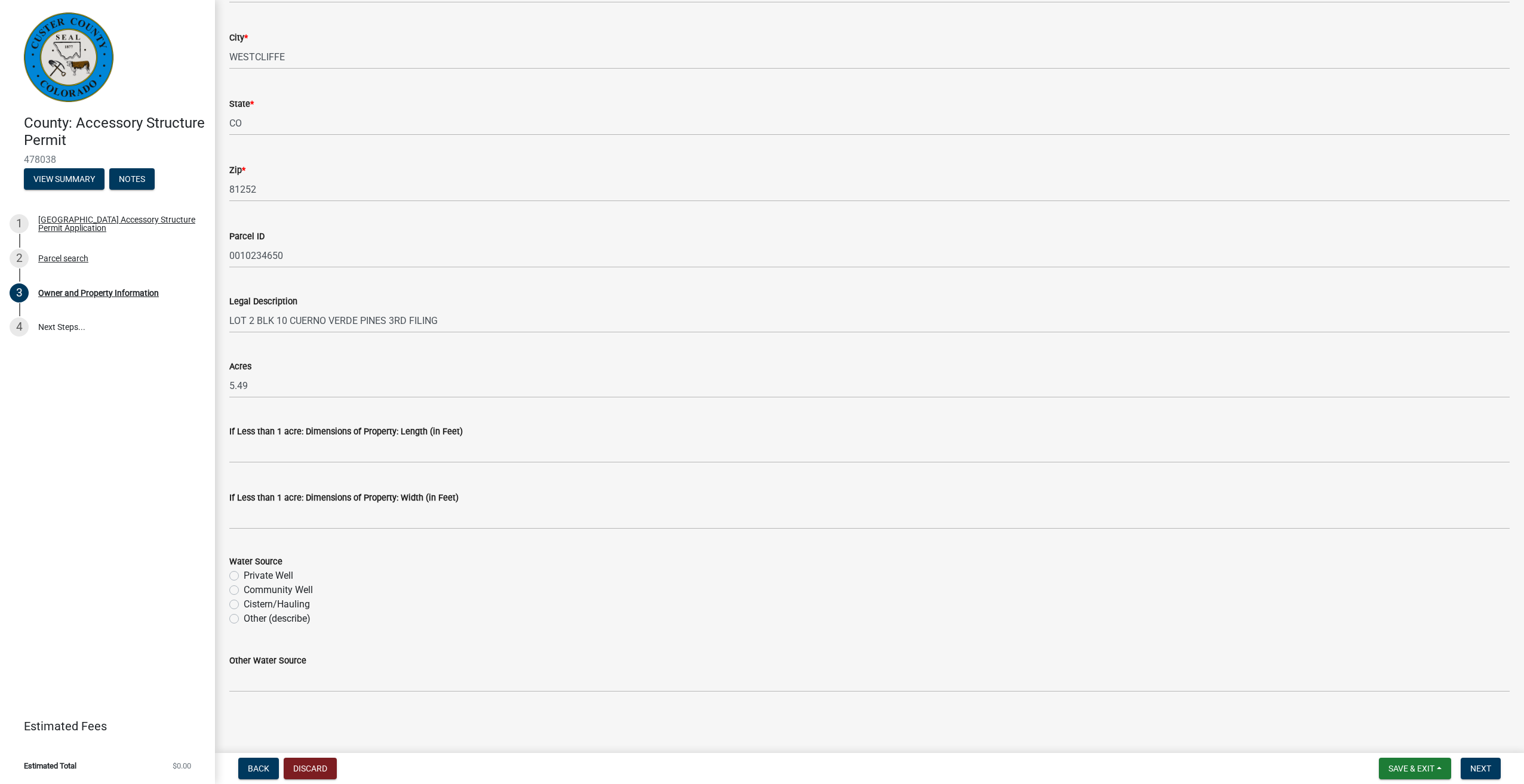
click at [244, 576] on label "Private Well" at bounding box center [268, 576] width 50 height 15
click at [244, 576] on input "Private Well" at bounding box center [247, 573] width 8 height 8
radio input "true"
click at [1492, 762] on button "Next" at bounding box center [1480, 768] width 40 height 22
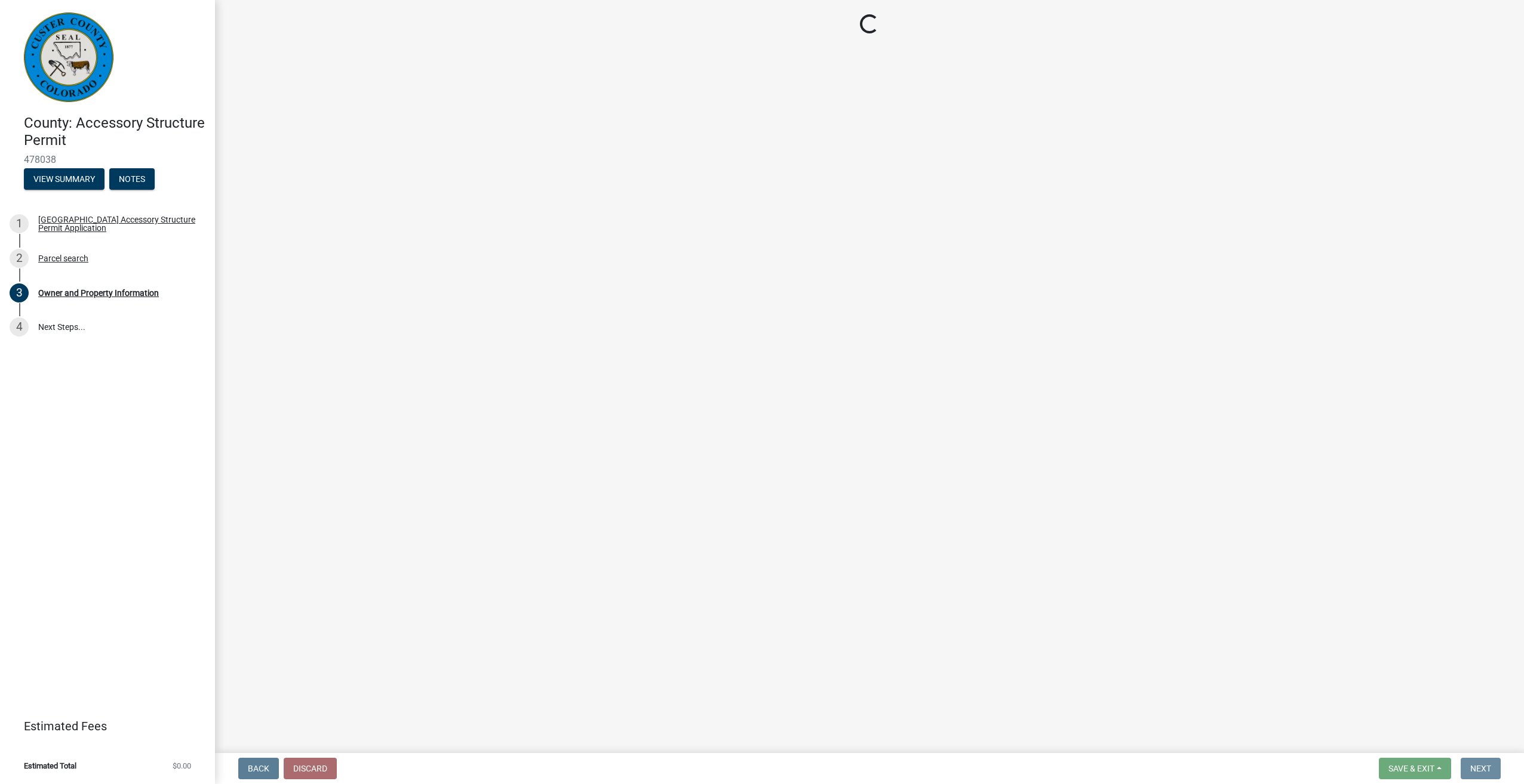
scroll to position [0, 0]
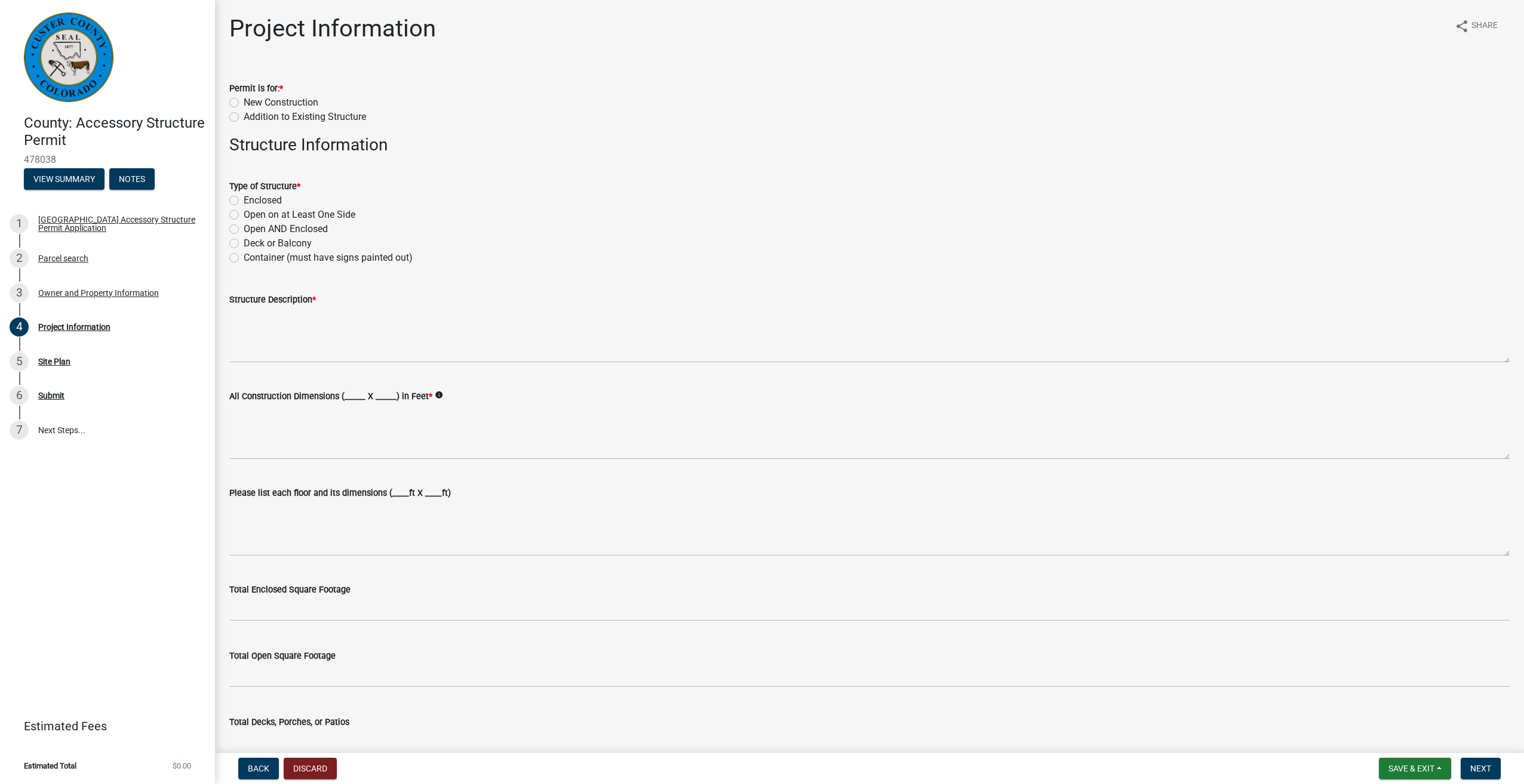
click at [244, 101] on label "New Construction" at bounding box center [281, 103] width 74 height 15
click at [244, 101] on input "New Construction" at bounding box center [247, 100] width 8 height 8
radio input "true"
click at [244, 199] on label "Enclosed" at bounding box center [262, 200] width 38 height 15
click at [244, 199] on input "Enclosed" at bounding box center [247, 197] width 8 height 8
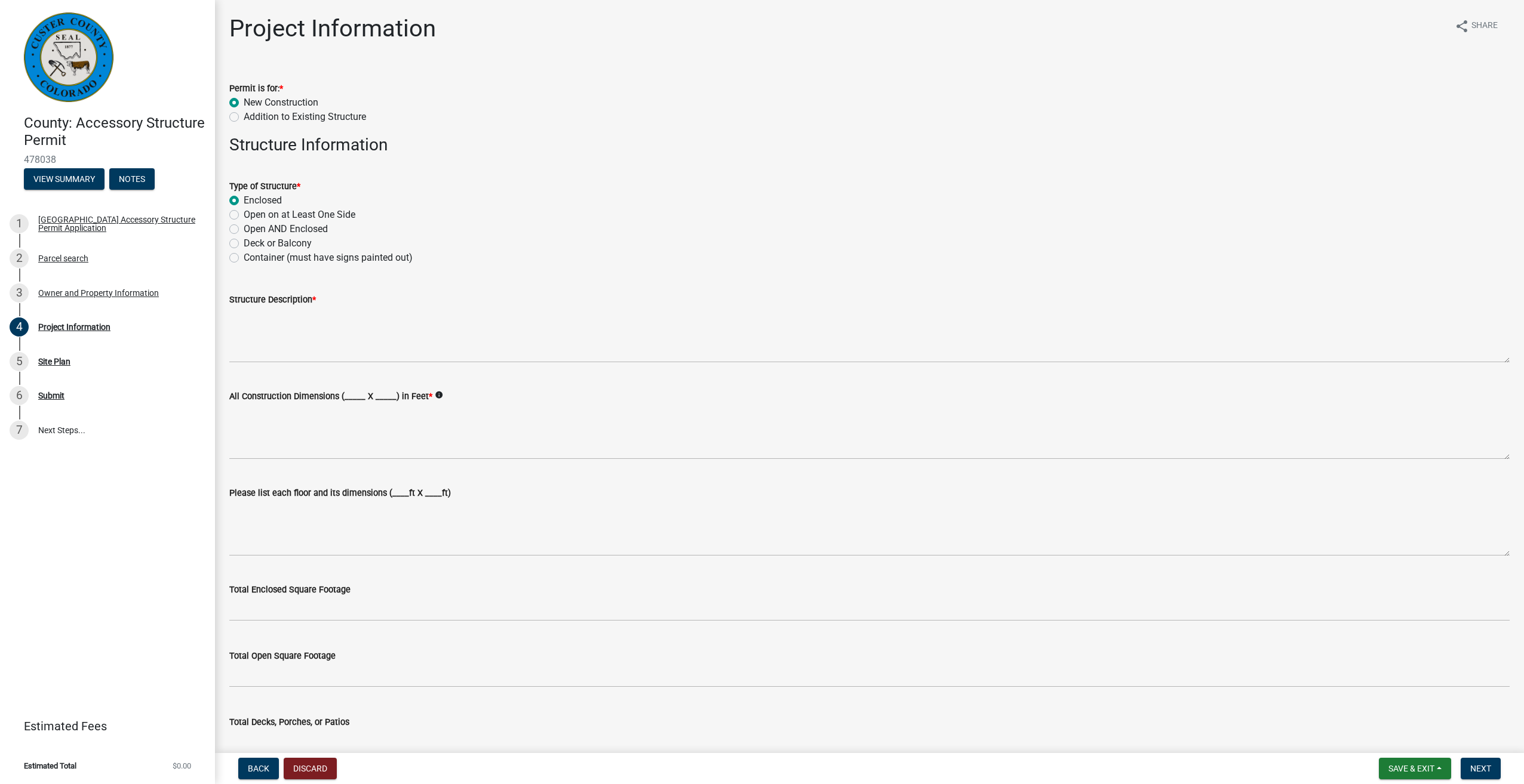
radio input "true"
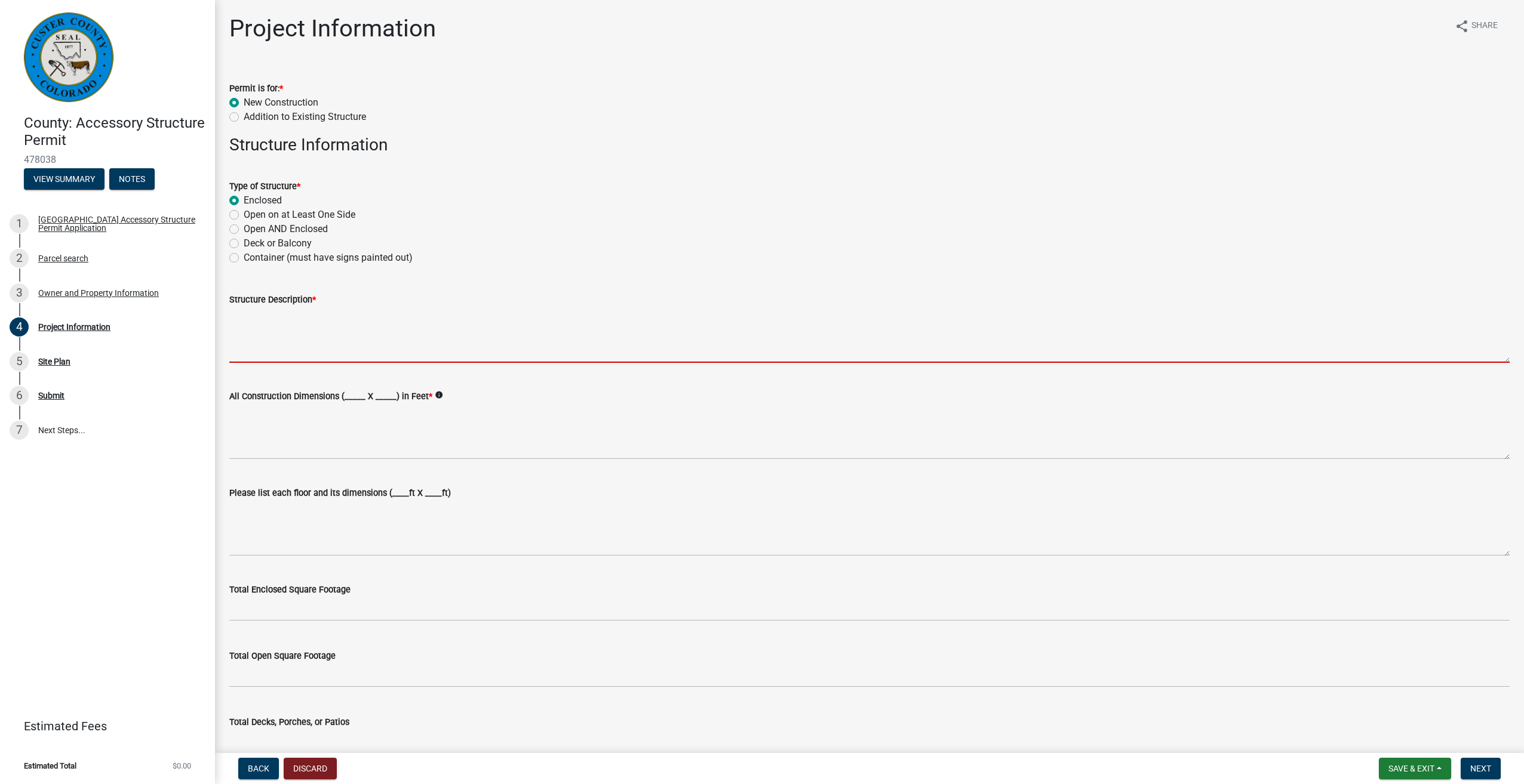
click at [264, 348] on textarea "Structure Description *" at bounding box center [869, 334] width 1280 height 56
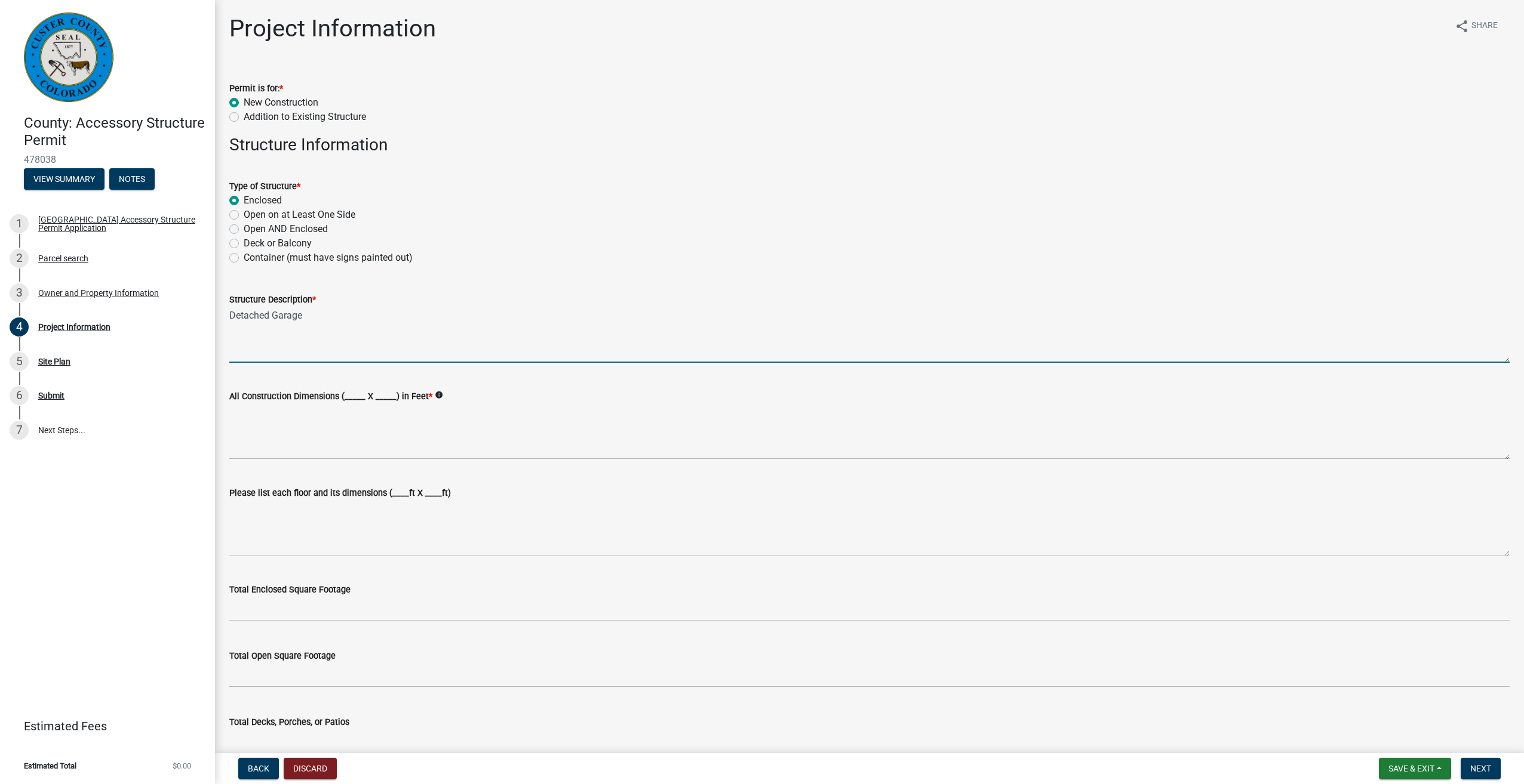
type textarea "Detached Garage"
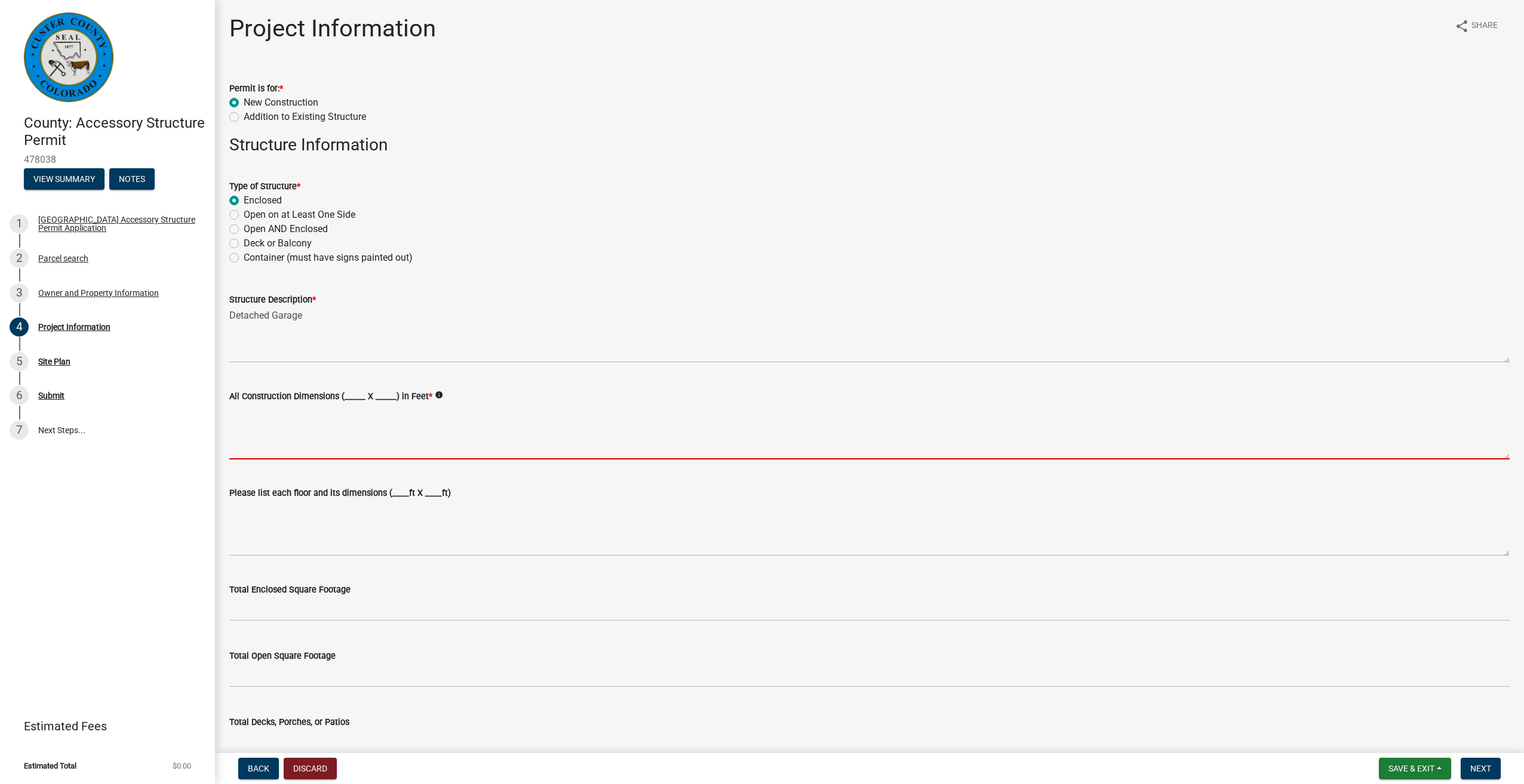
click at [273, 445] on textarea "All Construction Dimensions (_____ X _____) in Feet *" at bounding box center [869, 431] width 1280 height 56
click at [352, 393] on label "All Construction Dimensions (_____ X _____) in Feet *" at bounding box center [331, 397] width 203 height 9
click at [352, 404] on textarea "All Construction Dimensions (_____ X _____) in Feet *" at bounding box center [869, 431] width 1280 height 56
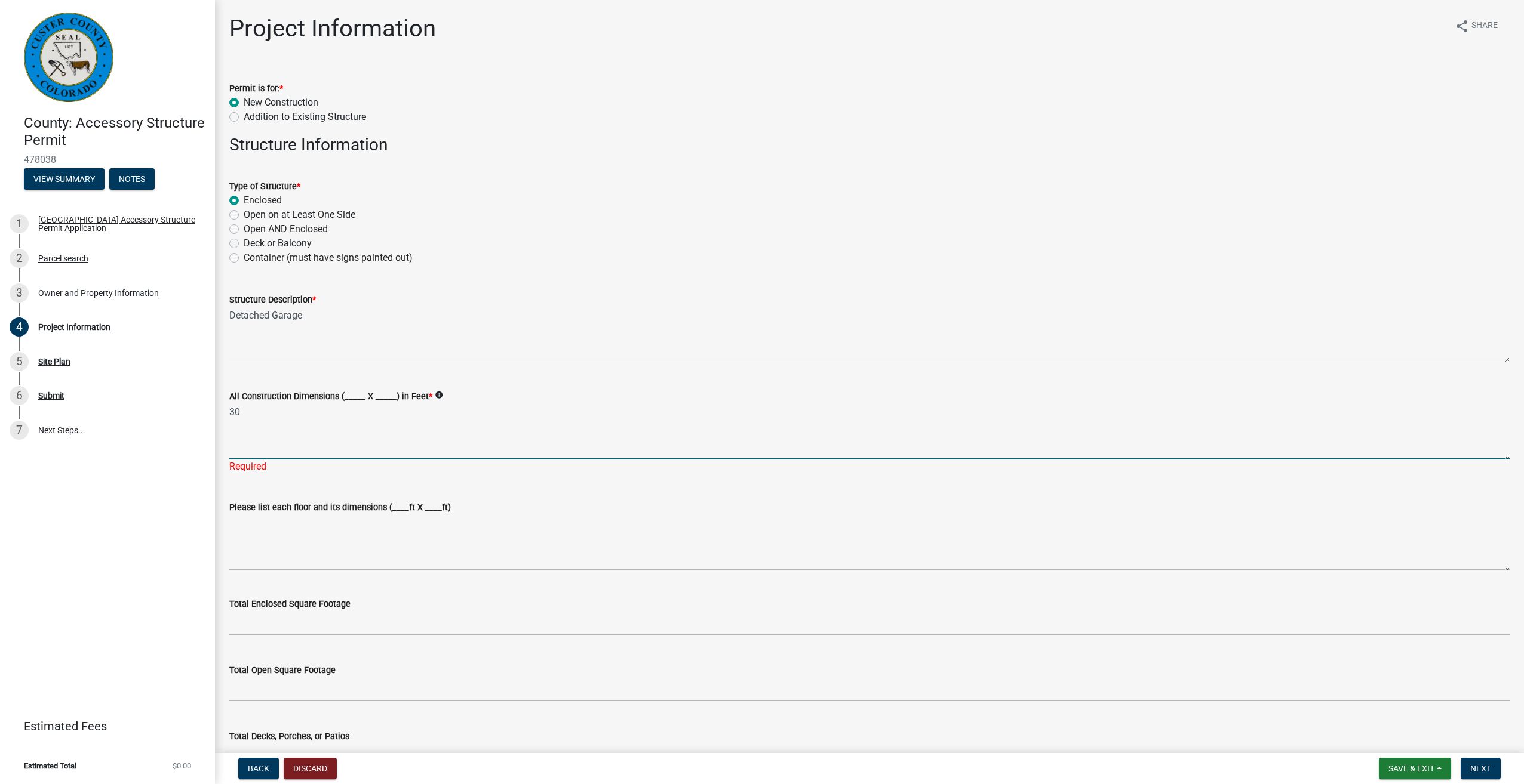
type textarea "3"
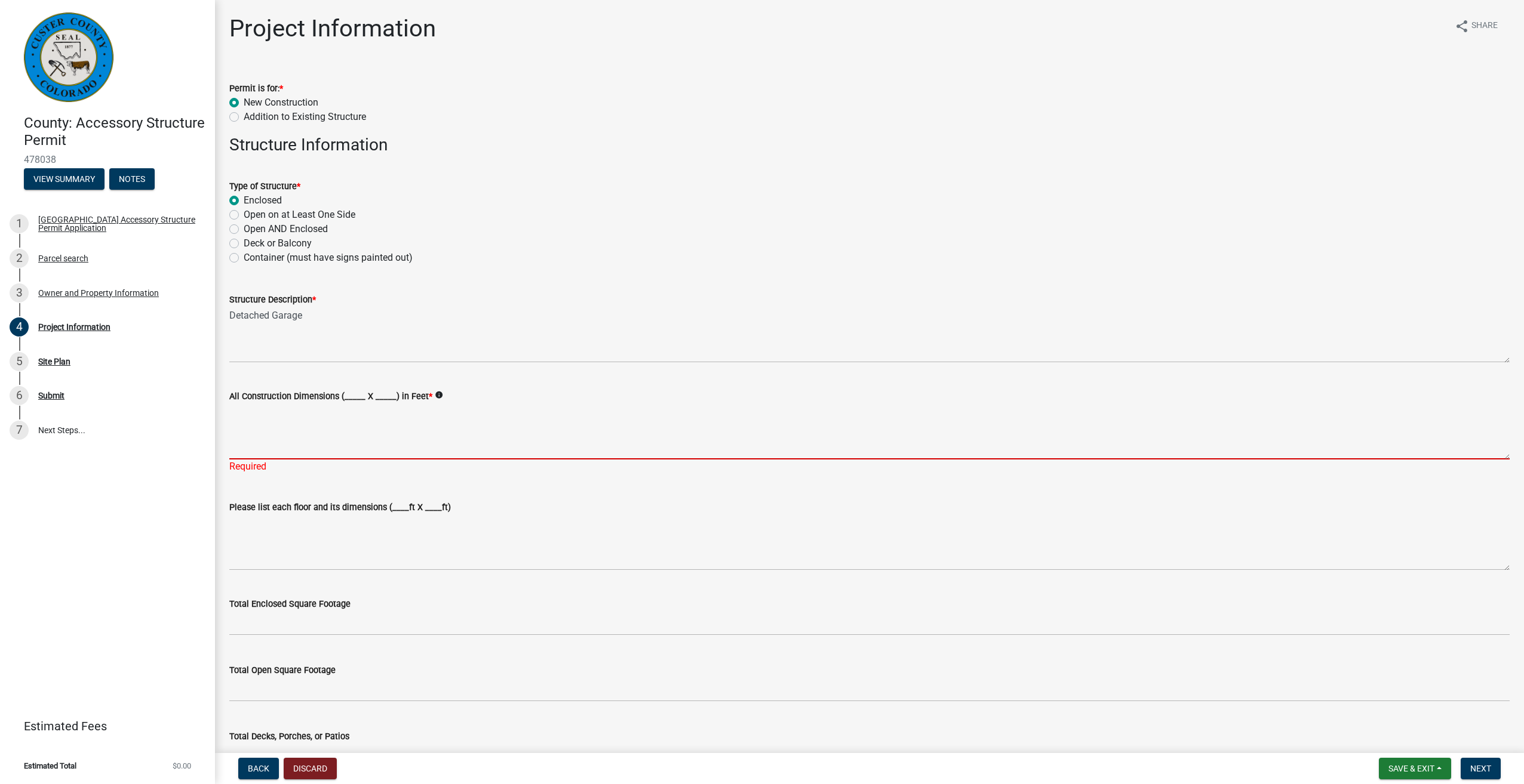
click at [247, 439] on textarea "All Construction Dimensions (_____ X _____) in Feet *" at bounding box center [869, 431] width 1280 height 56
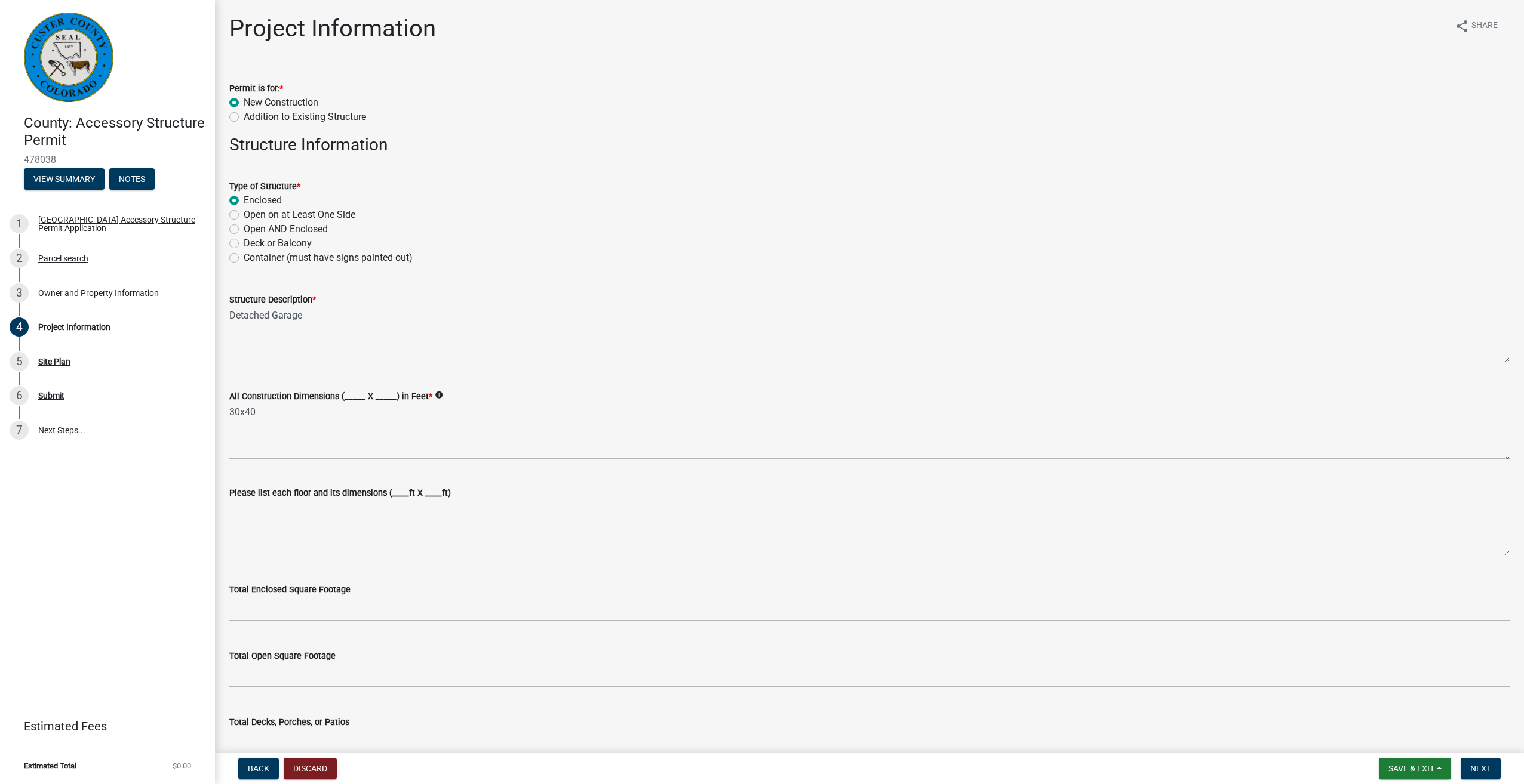
click at [434, 396] on icon "info" at bounding box center [438, 395] width 9 height 9
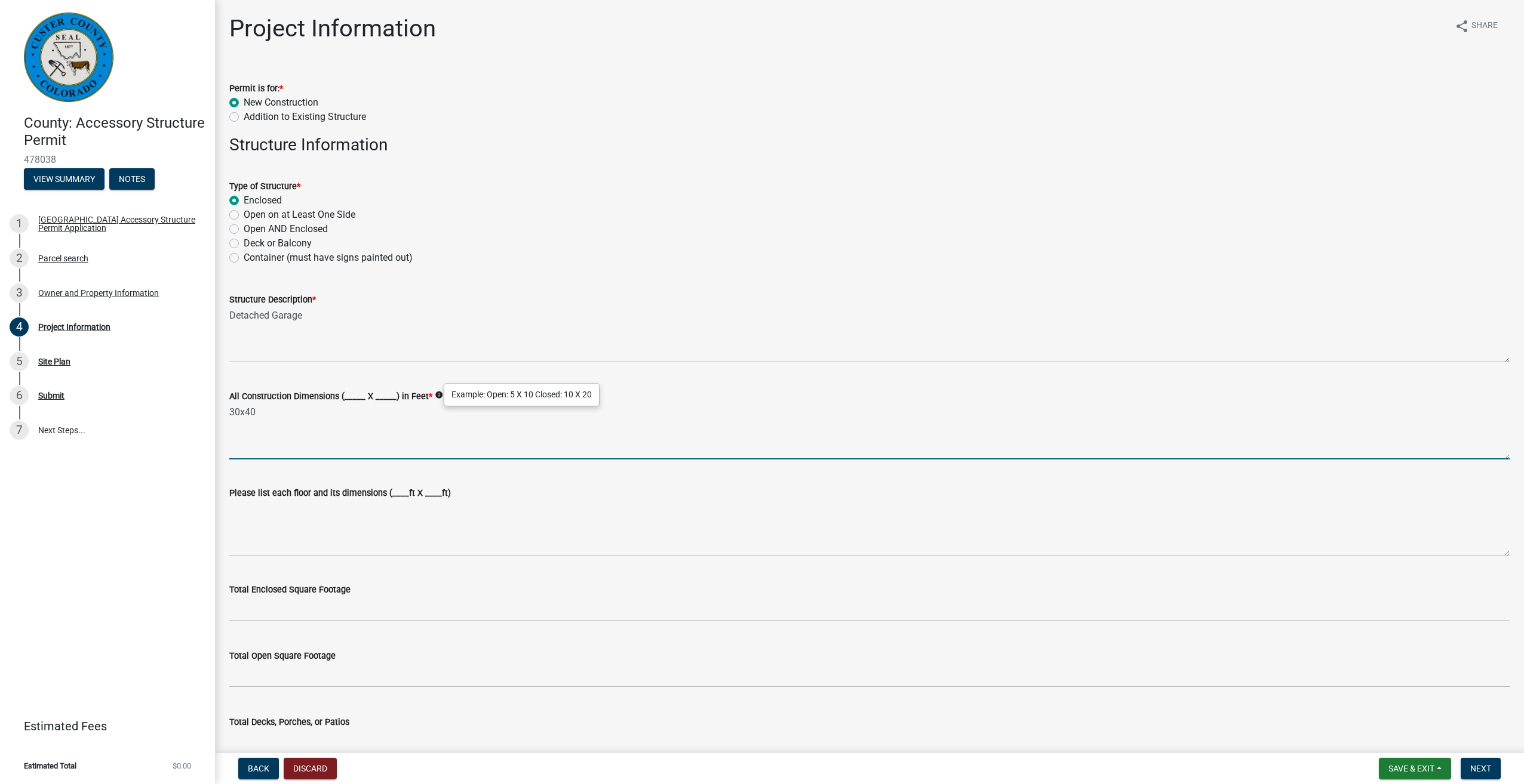
click at [250, 409] on textarea "30x40" at bounding box center [869, 431] width 1280 height 56
click at [254, 409] on textarea "30x40" at bounding box center [869, 431] width 1280 height 56
drag, startPoint x: 399, startPoint y: 485, endPoint x: 397, endPoint y: 478, distance: 7.3
click at [398, 484] on div "Please list each floor and its dimensions (____ft X ____ft)" at bounding box center [869, 512] width 1280 height 87
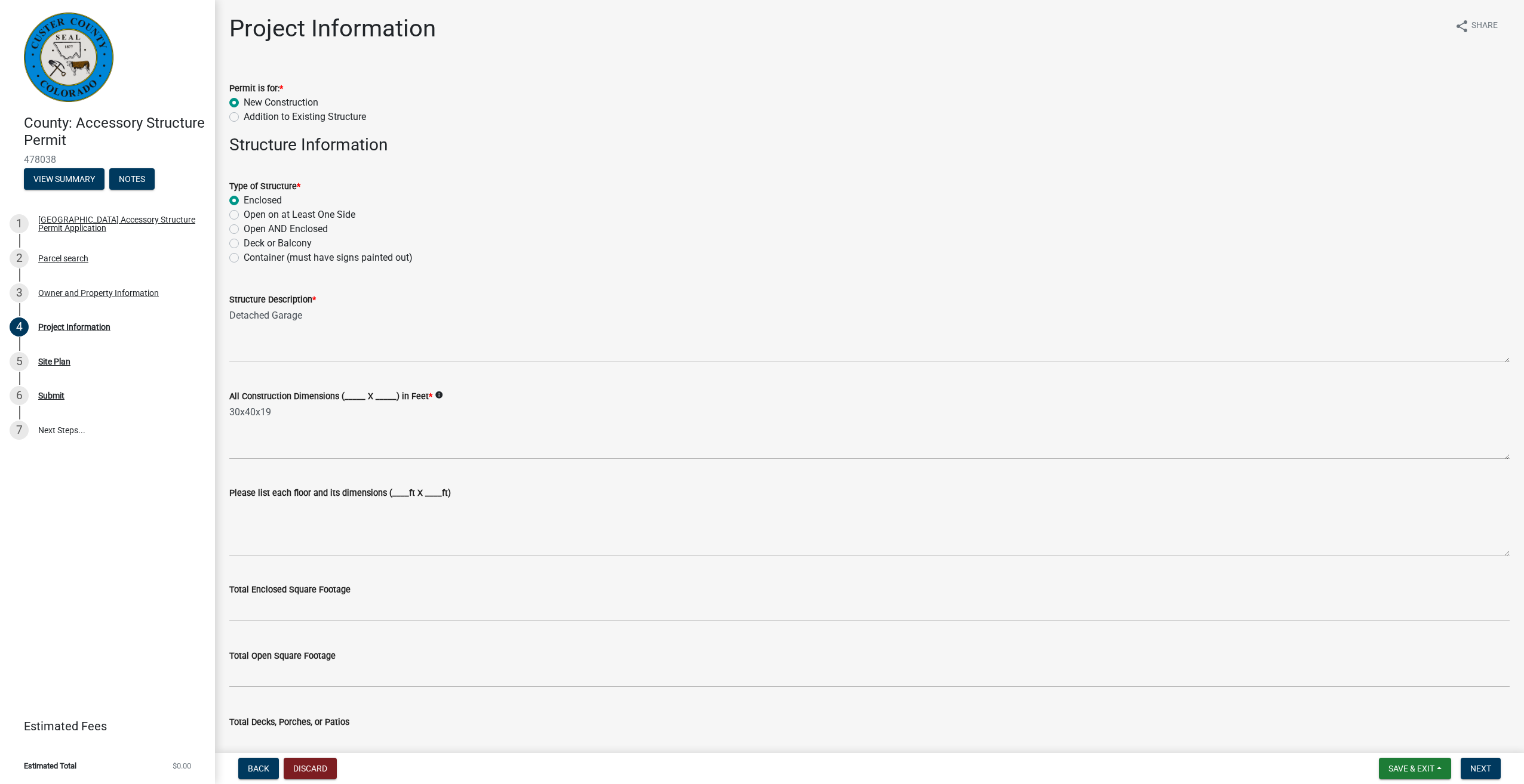
click at [434, 396] on icon "info" at bounding box center [438, 395] width 9 height 9
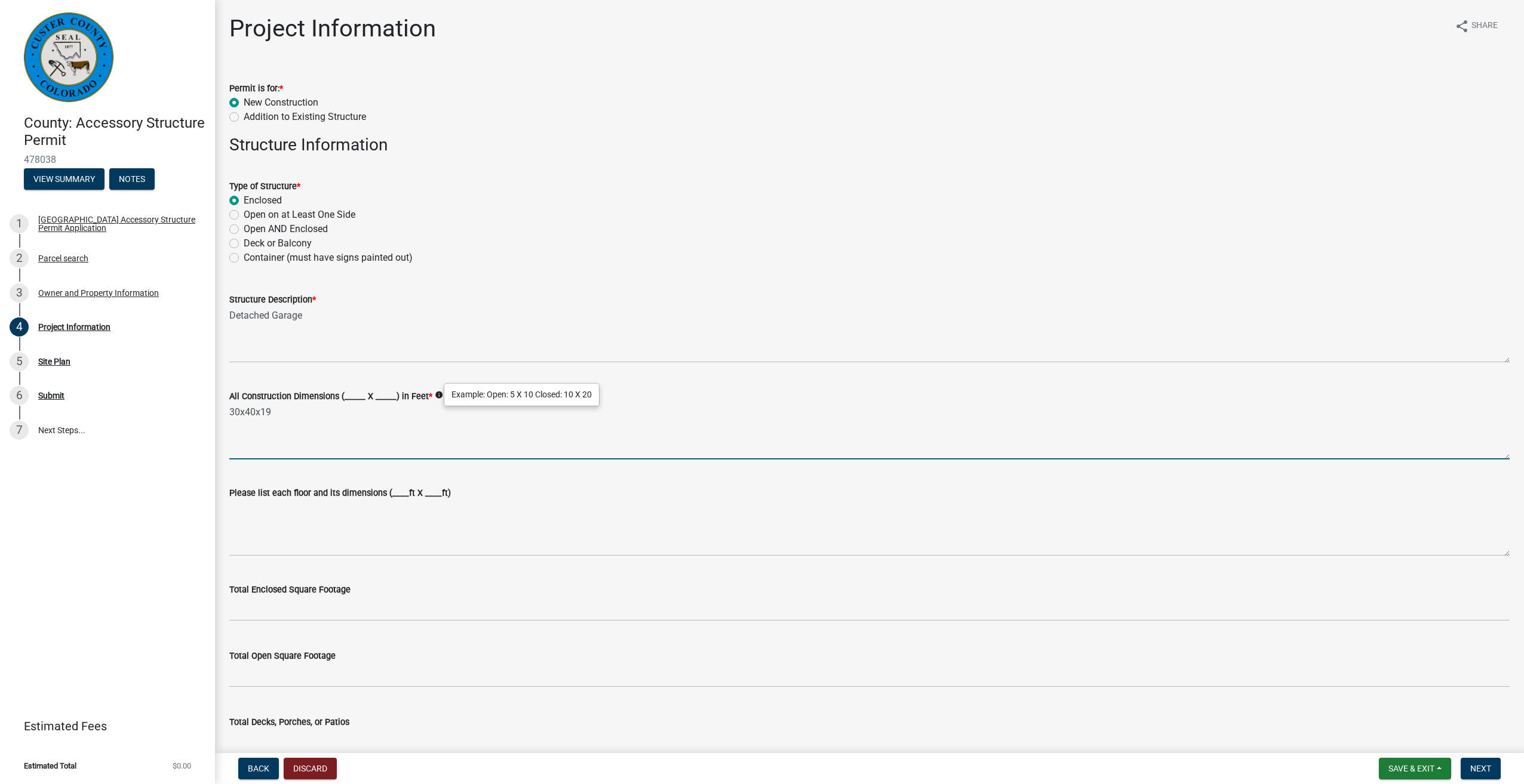
click at [278, 409] on textarea "30x40x19" at bounding box center [869, 431] width 1280 height 56
type textarea "30x40x19 closed"
click at [396, 493] on label "Please list each floor and its dimensions (____ft X ____ft)" at bounding box center [339, 493] width 221 height 9
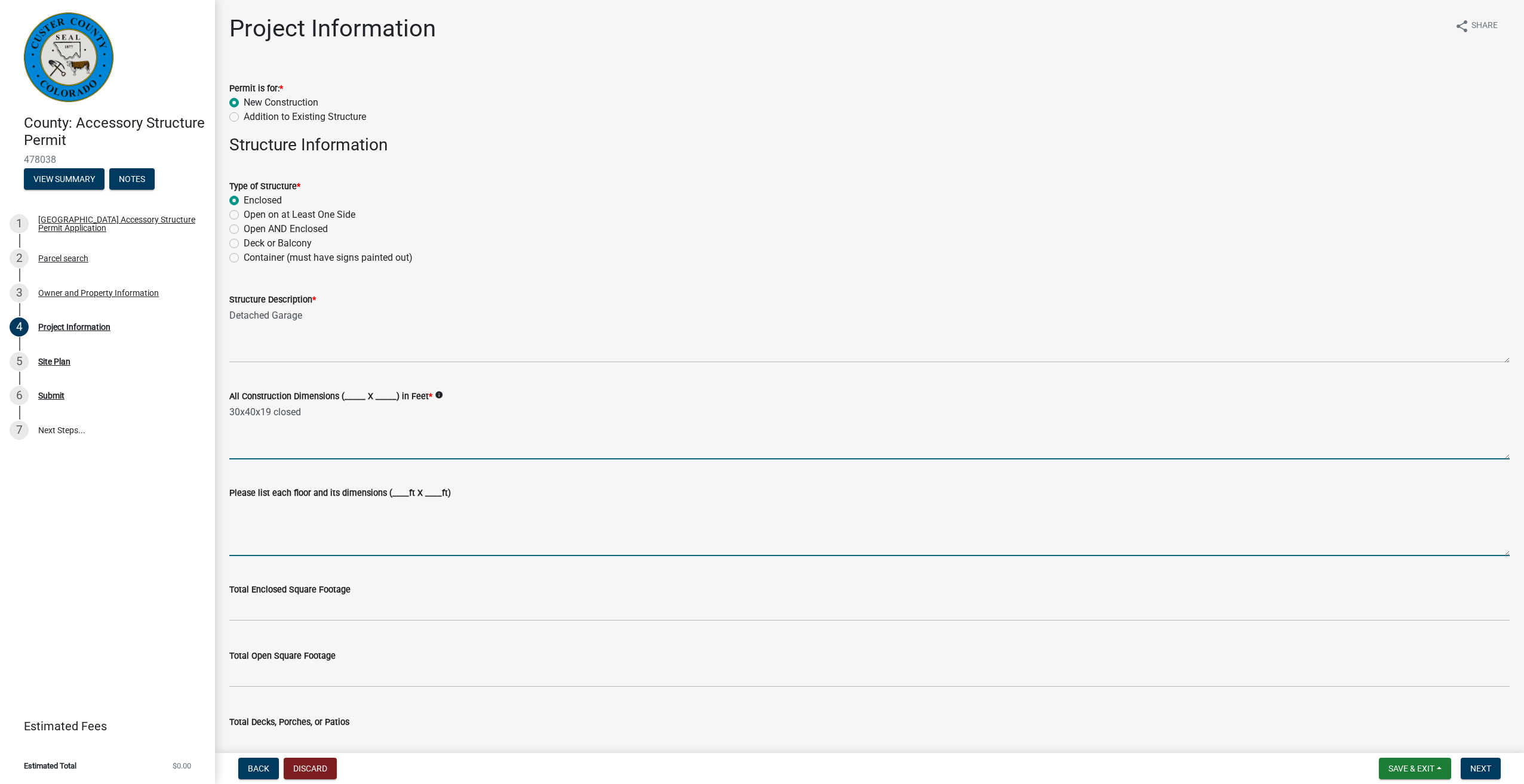
click at [396, 500] on textarea "Please list each floor and its dimensions (____ft X ____ft)" at bounding box center [869, 527] width 1280 height 56
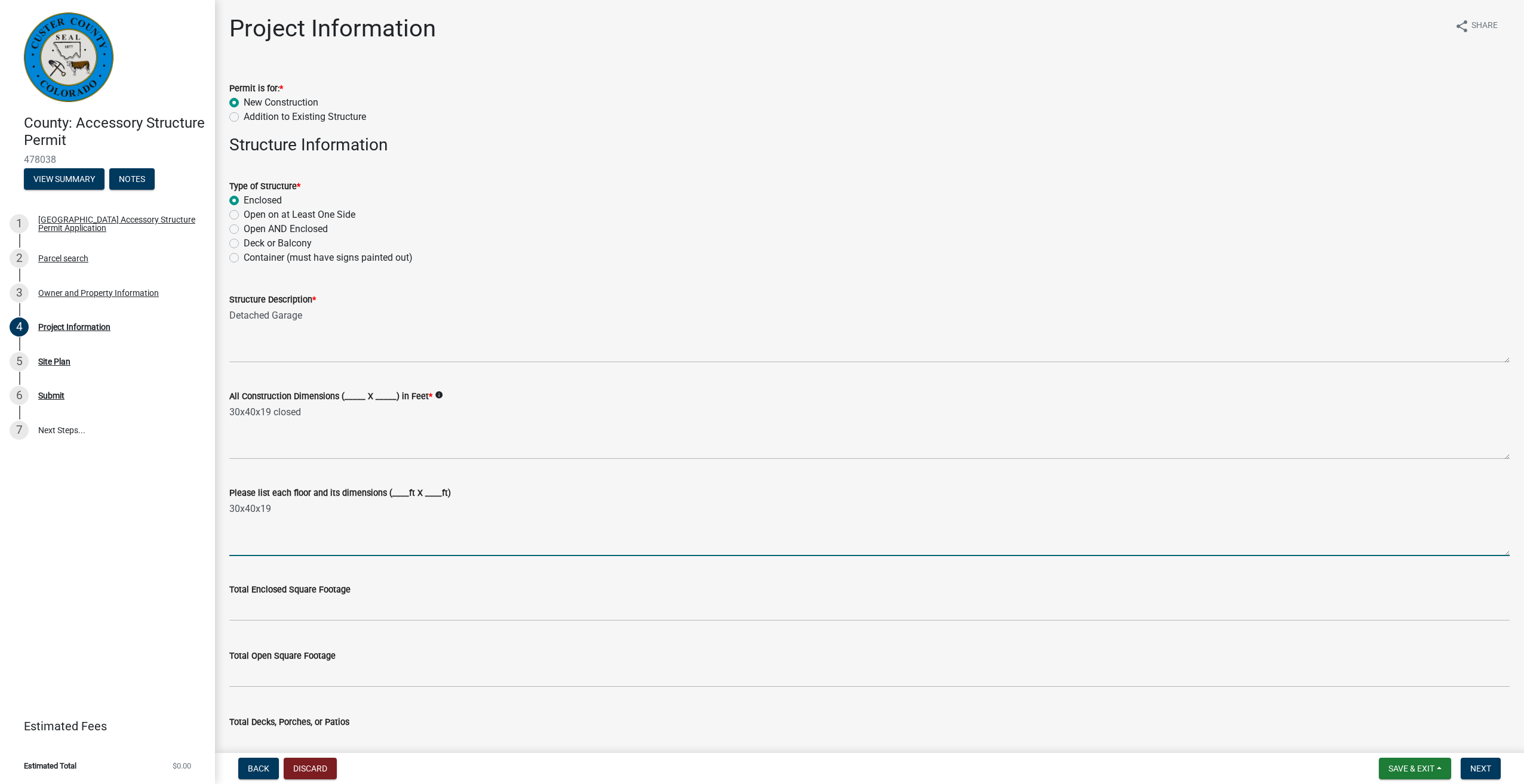
type textarea "30x40x19"
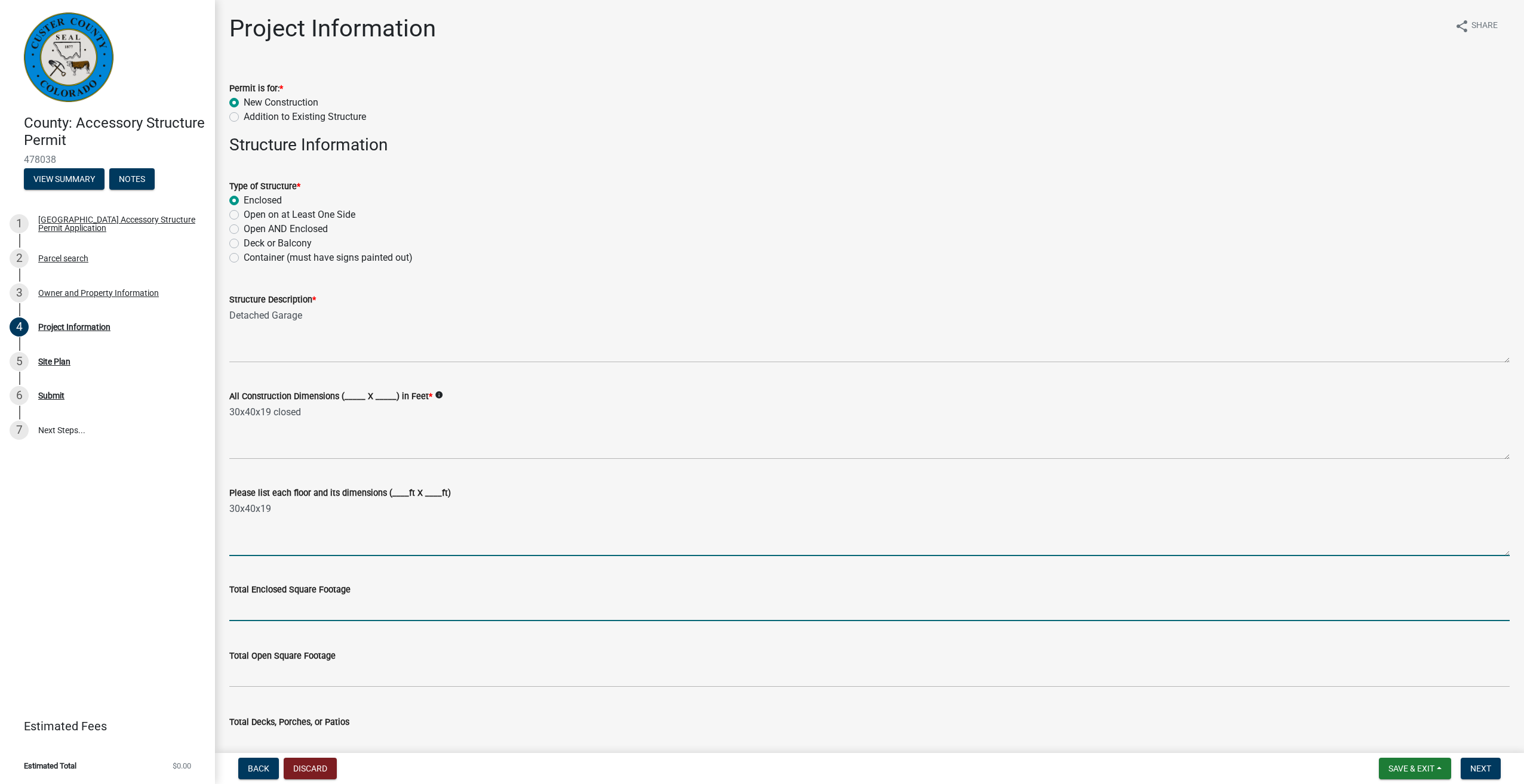
click at [283, 605] on input "text" at bounding box center [869, 608] width 1280 height 24
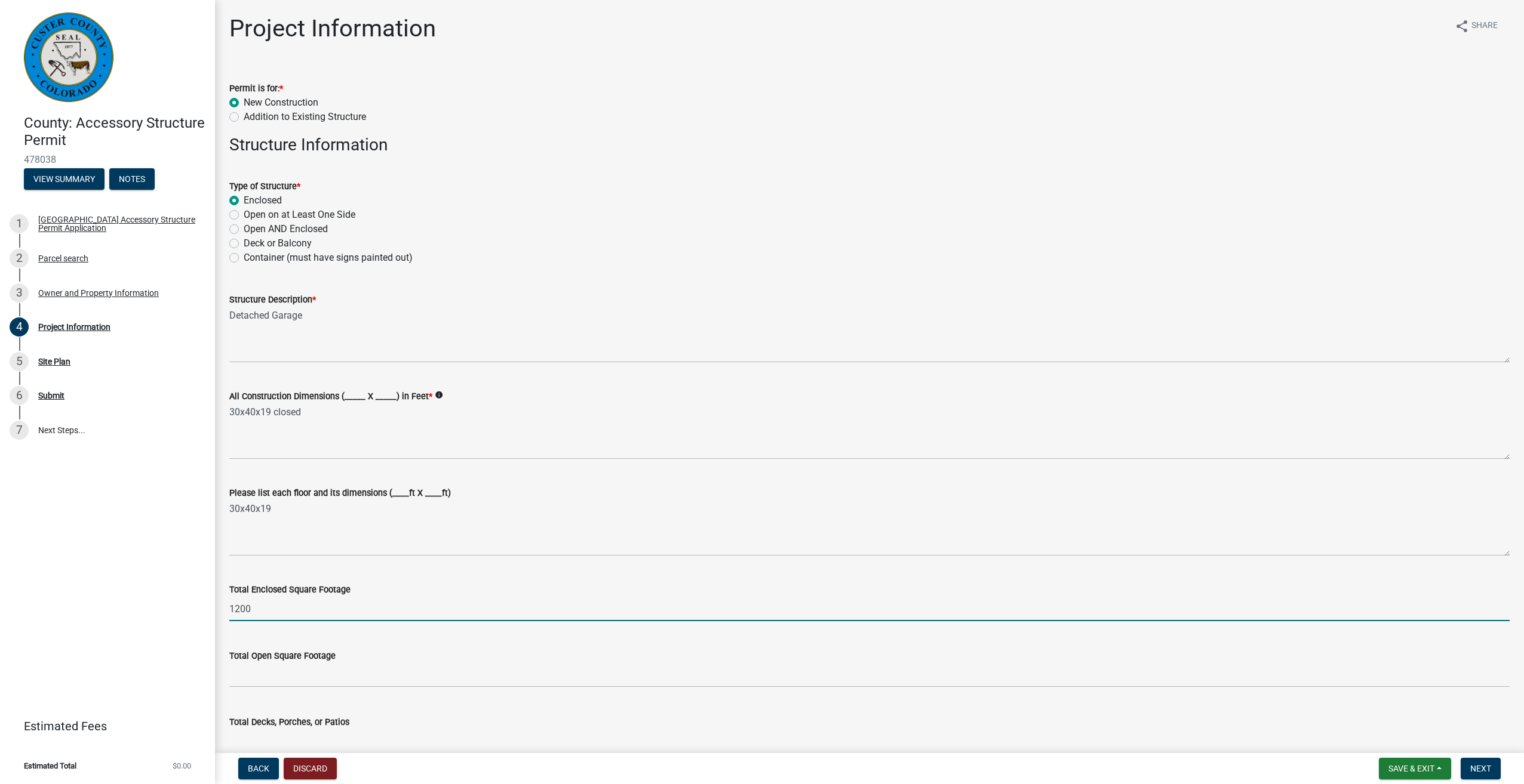
type input "1200"
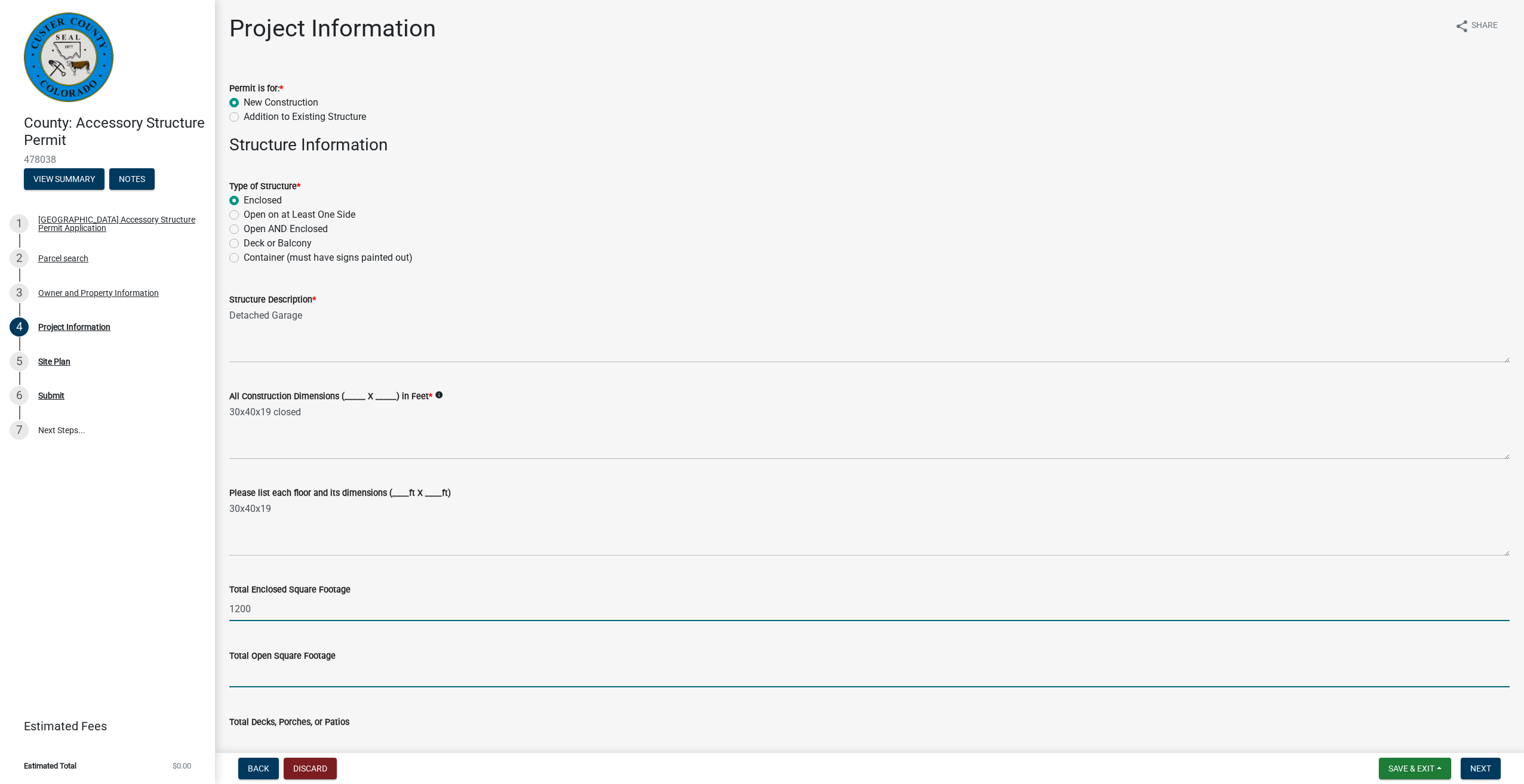
click at [271, 679] on input "text" at bounding box center [869, 675] width 1280 height 24
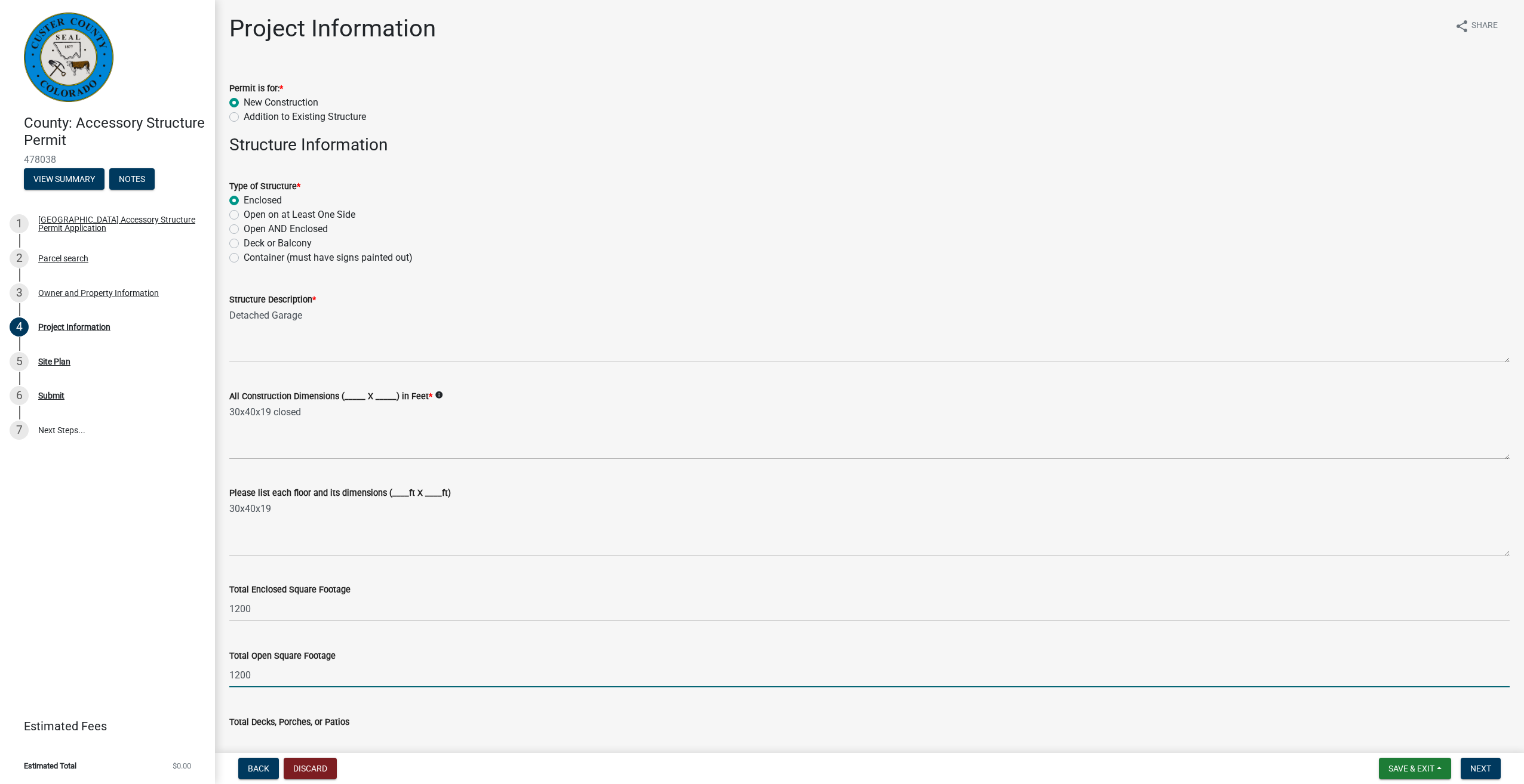
type input "1200"
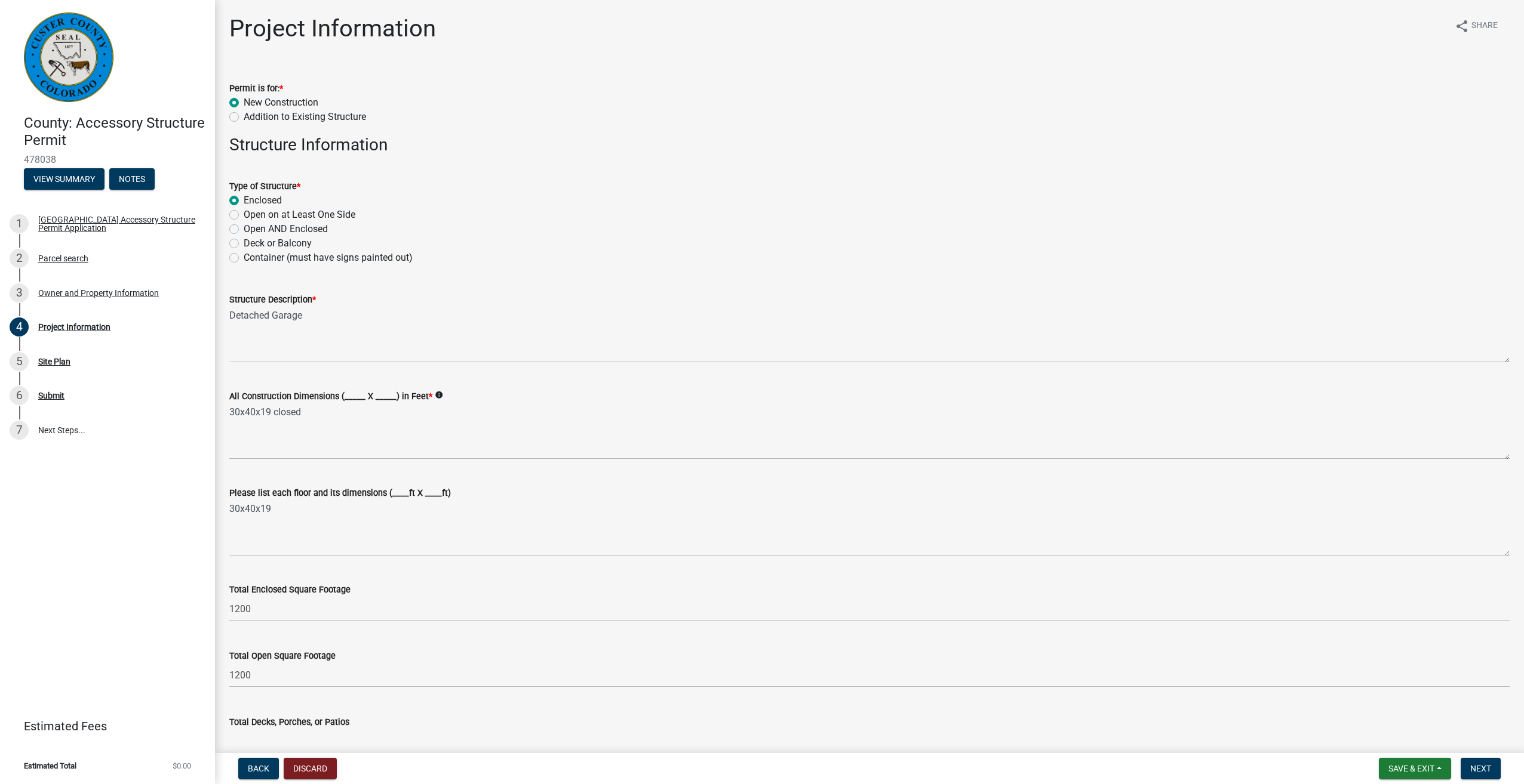
click at [476, 718] on div "Total Decks, Porches, or Patios" at bounding box center [869, 721] width 1280 height 15
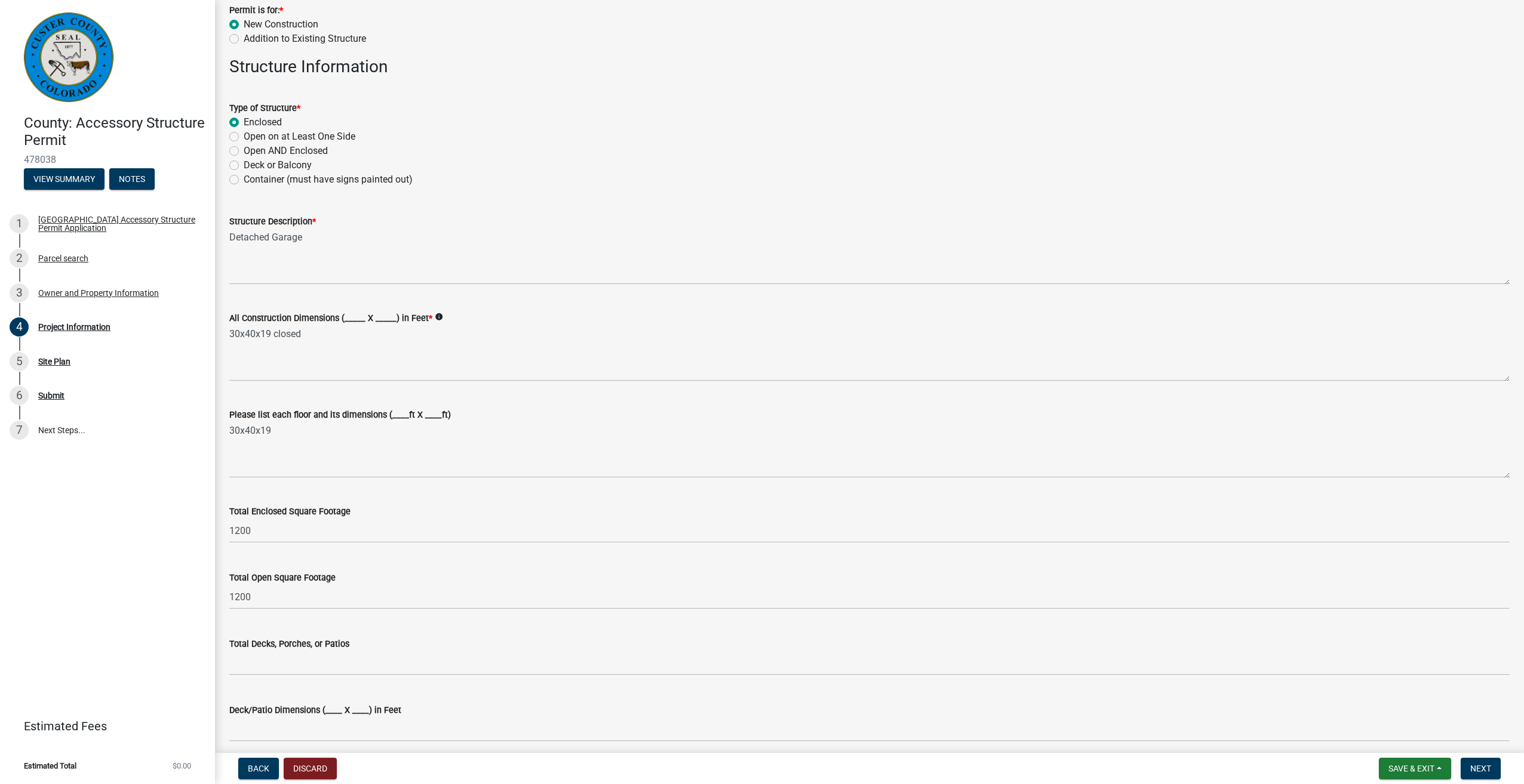
scroll to position [119, 0]
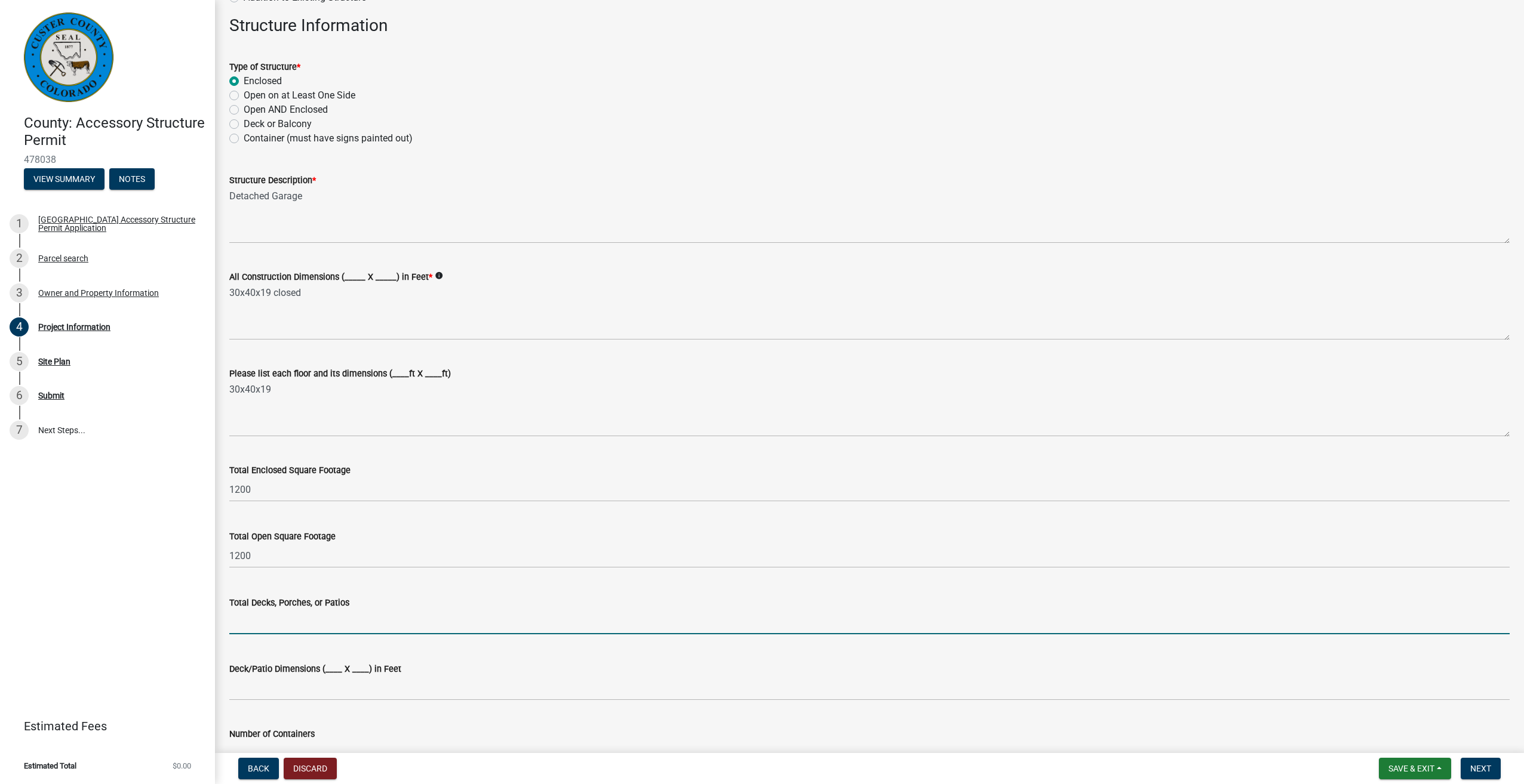
click at [258, 622] on input "text" at bounding box center [869, 622] width 1280 height 24
type input "0"
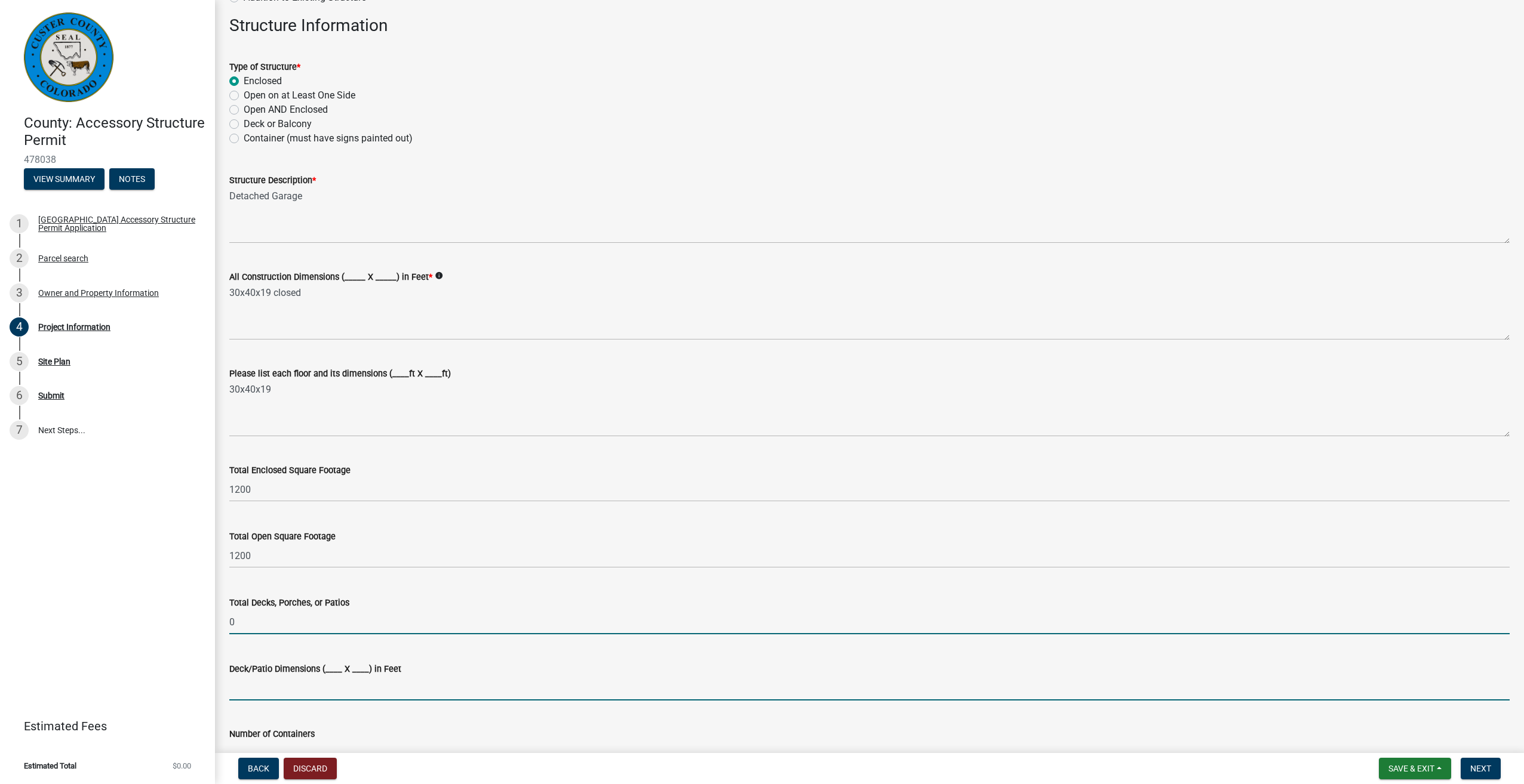
click at [250, 691] on input "Deck/Patio Dimensions (____ X ____) in Feet" at bounding box center [869, 688] width 1280 height 24
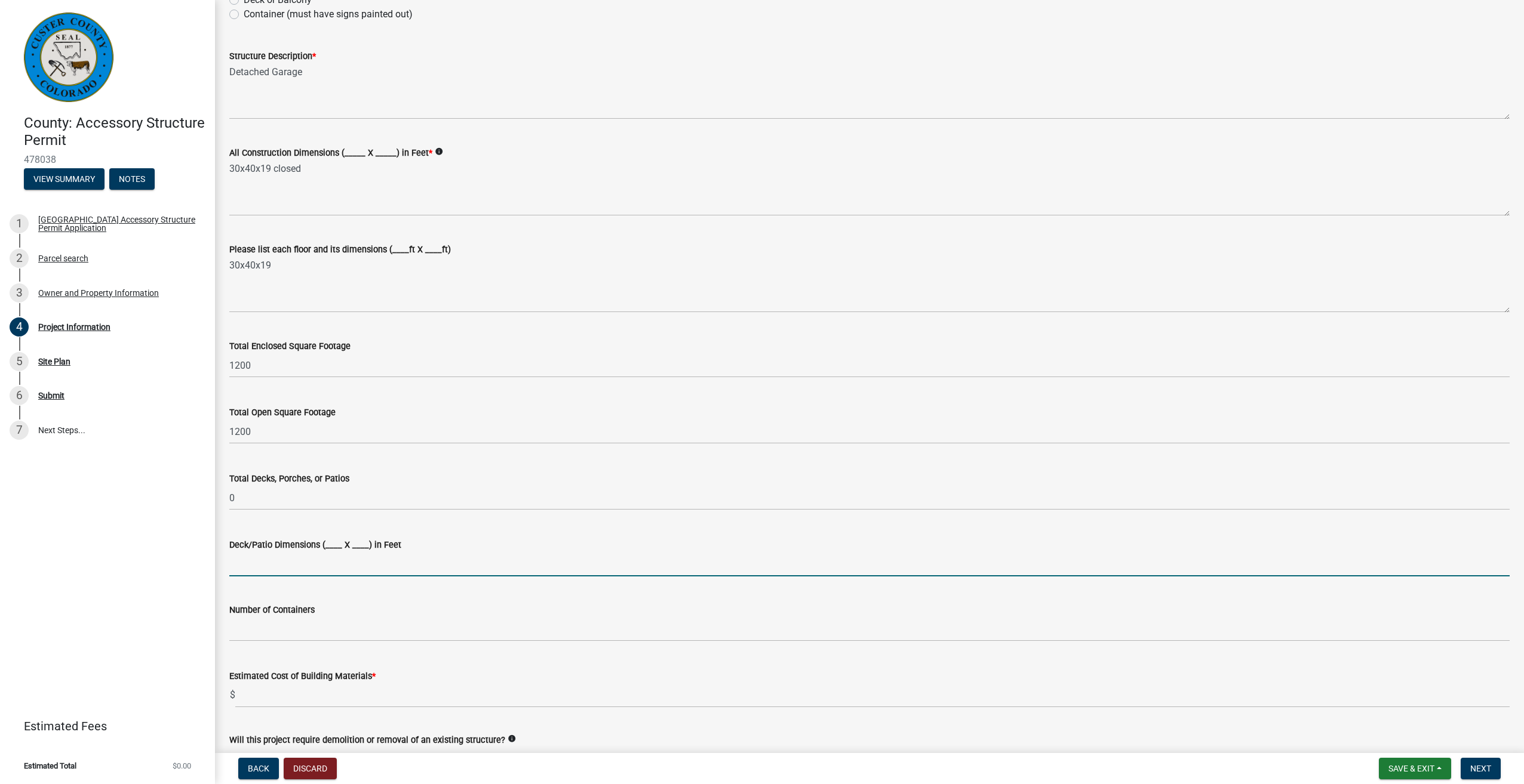
scroll to position [298, 0]
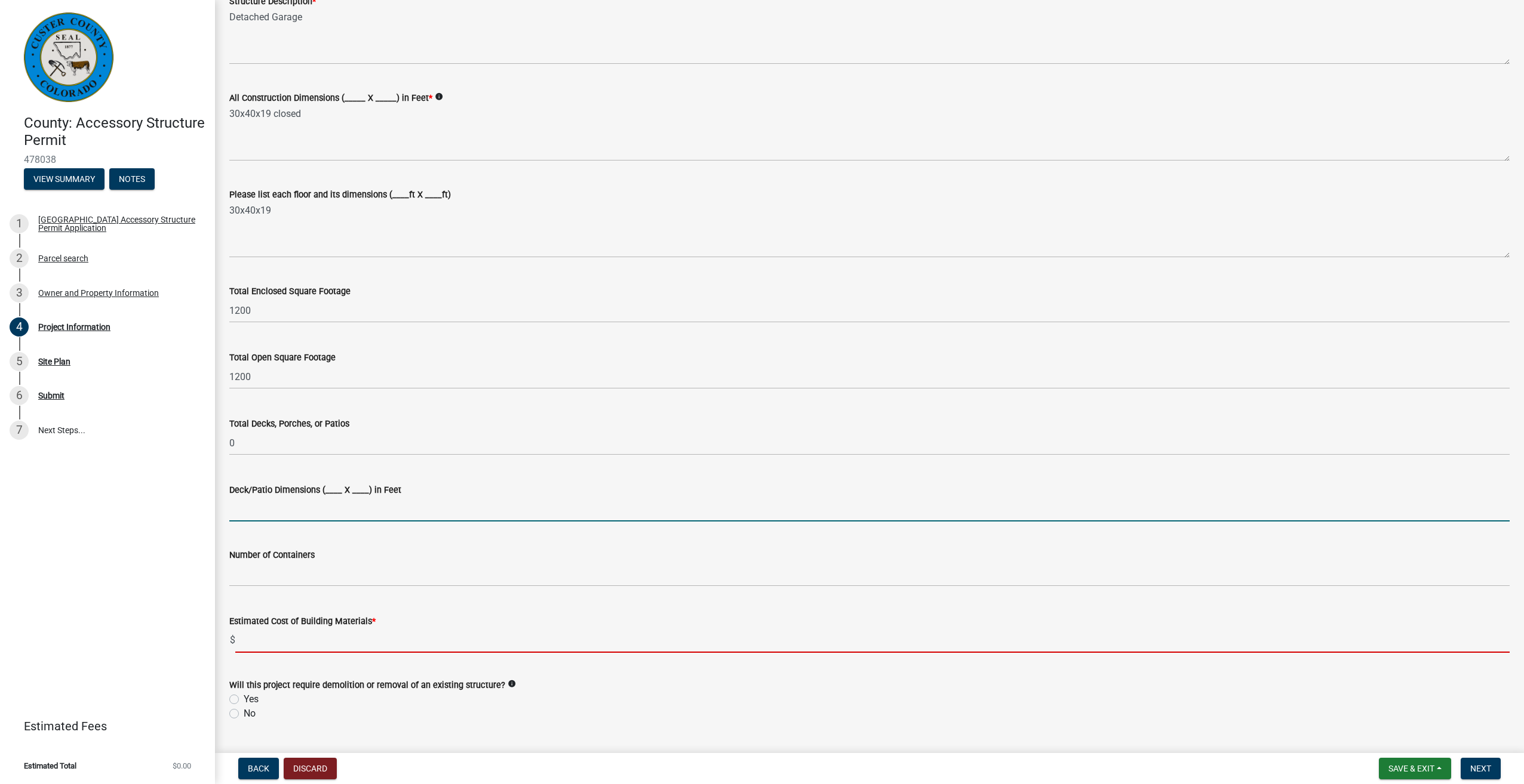
click at [243, 639] on input "text" at bounding box center [872, 640] width 1274 height 24
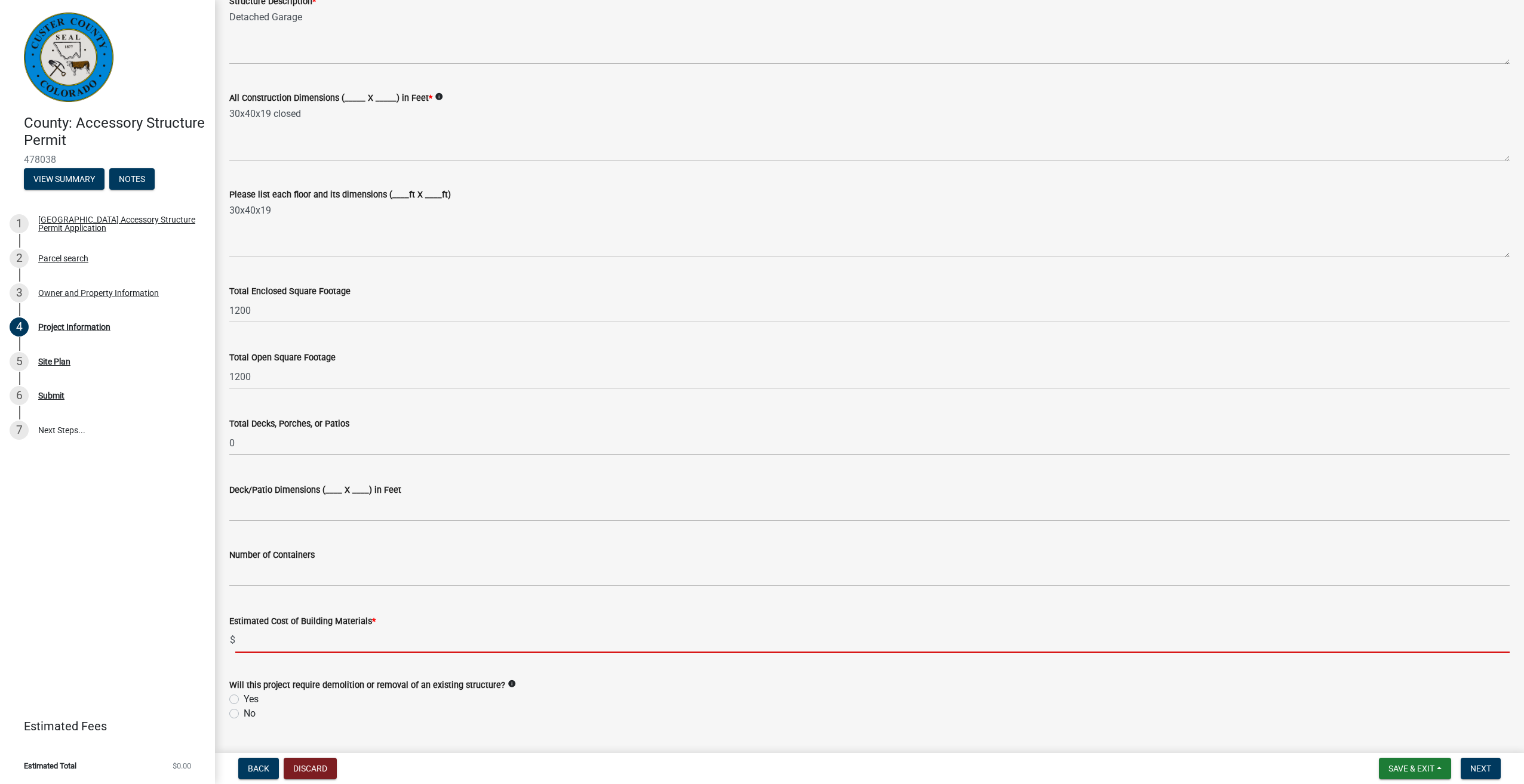
type input "4"
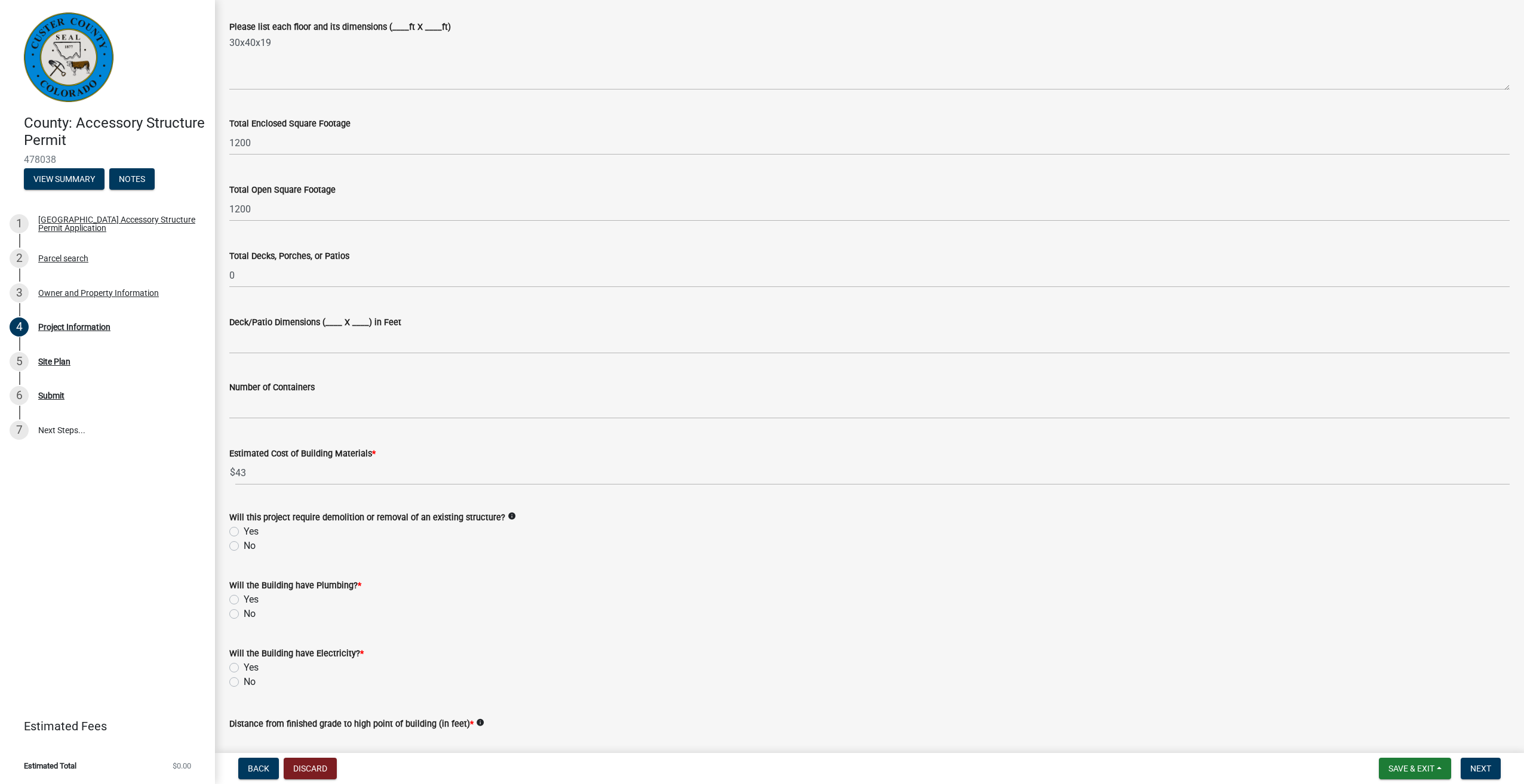
scroll to position [477, 0]
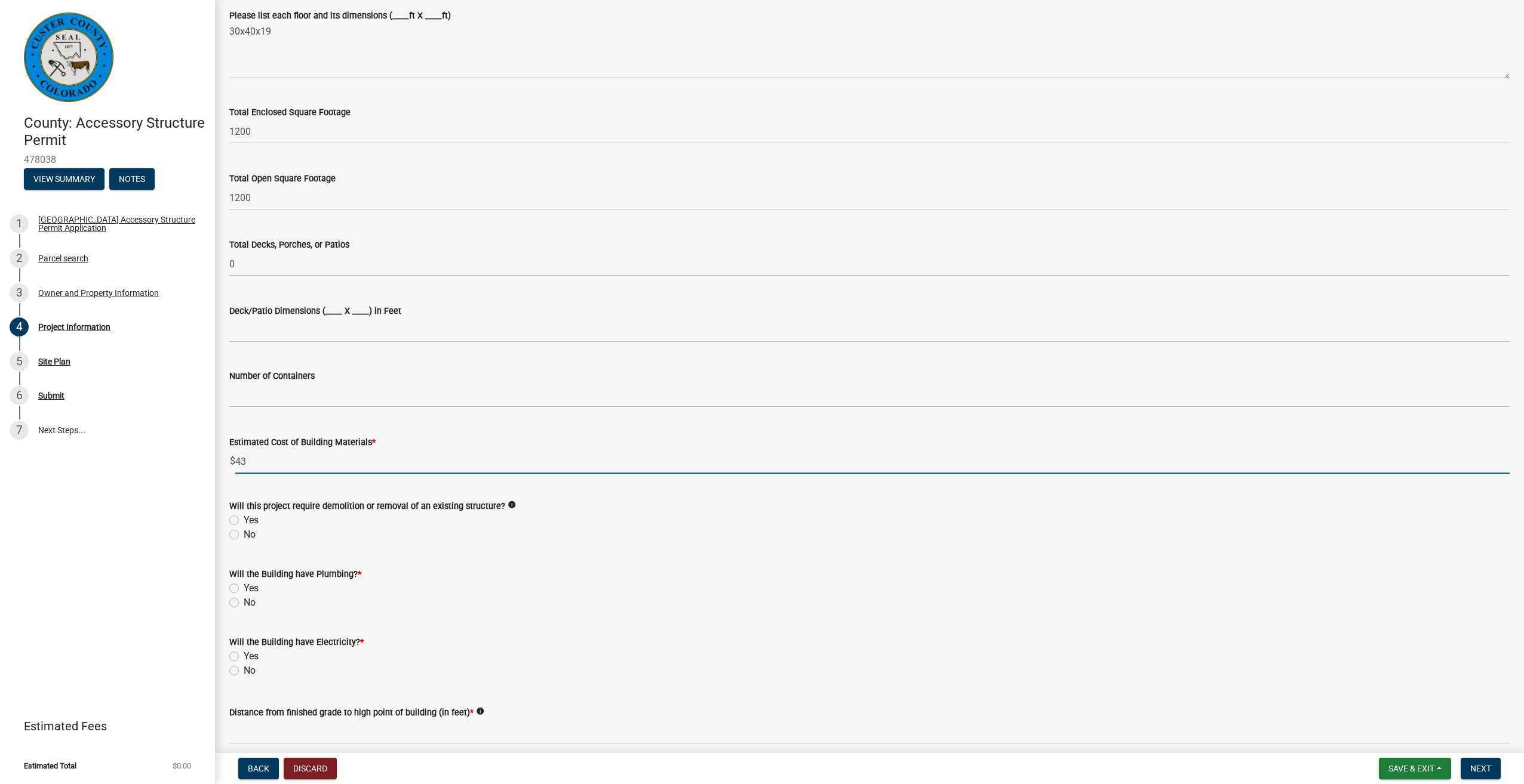
click at [245, 457] on input "43" at bounding box center [872, 461] width 1274 height 24
type input "43"
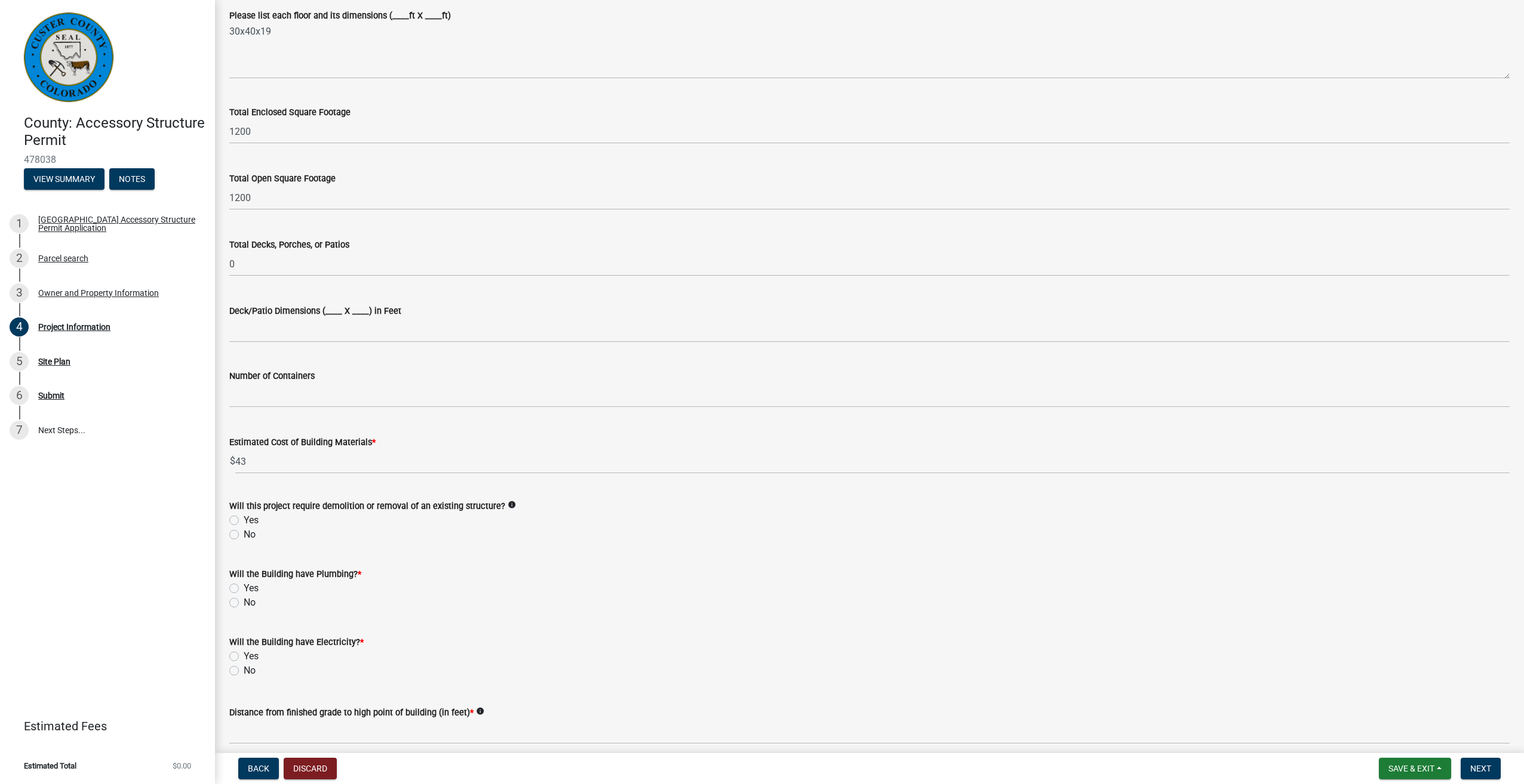
click at [244, 535] on label "No" at bounding box center [249, 535] width 12 height 15
click at [244, 535] on input "No" at bounding box center [247, 532] width 8 height 8
radio input "true"
click at [244, 602] on label "No" at bounding box center [249, 602] width 12 height 15
click at [244, 602] on input "No" at bounding box center [247, 599] width 8 height 8
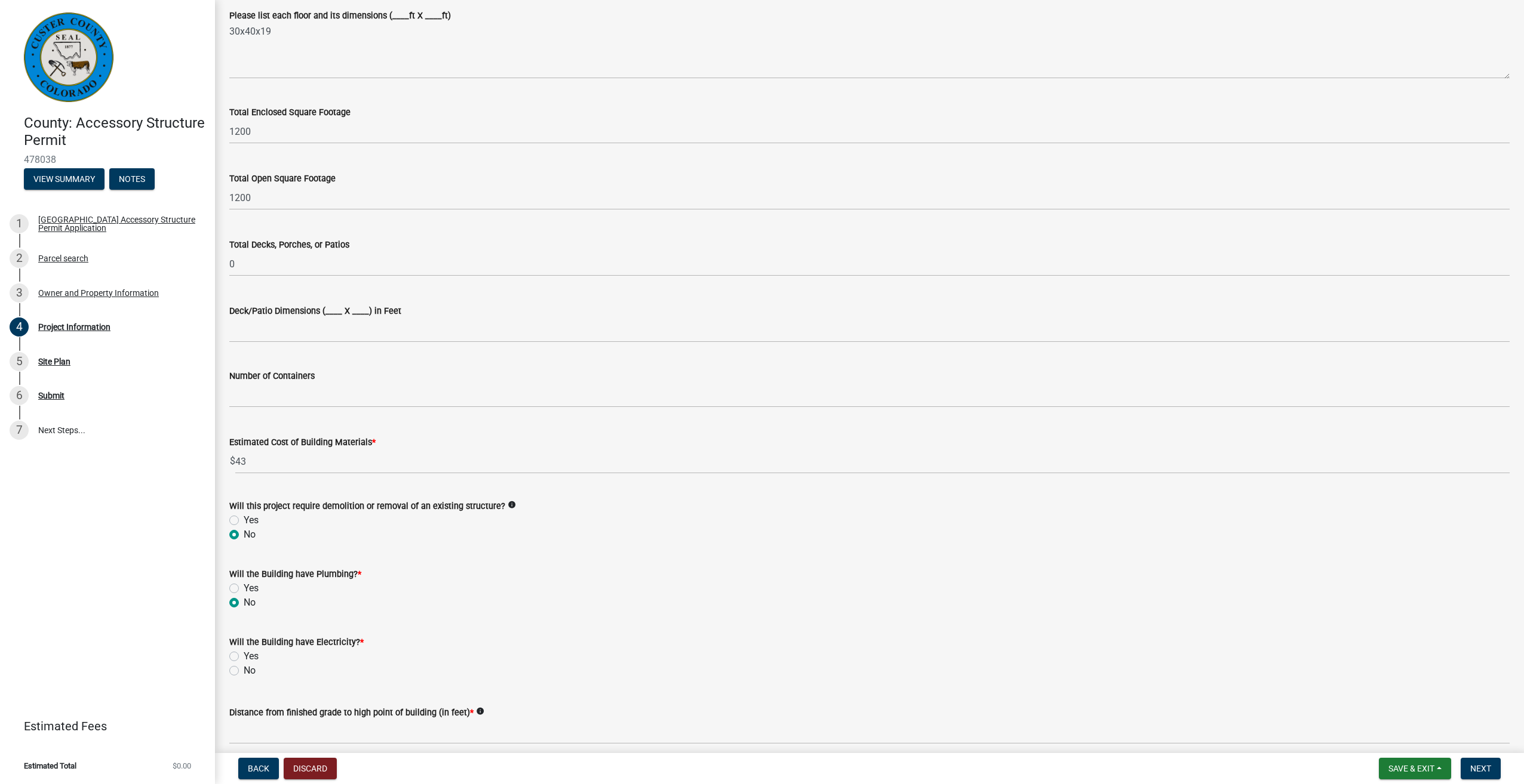
radio input "true"
click at [244, 672] on label "No" at bounding box center [249, 671] width 12 height 15
click at [244, 672] on input "No" at bounding box center [247, 668] width 8 height 8
radio input "true"
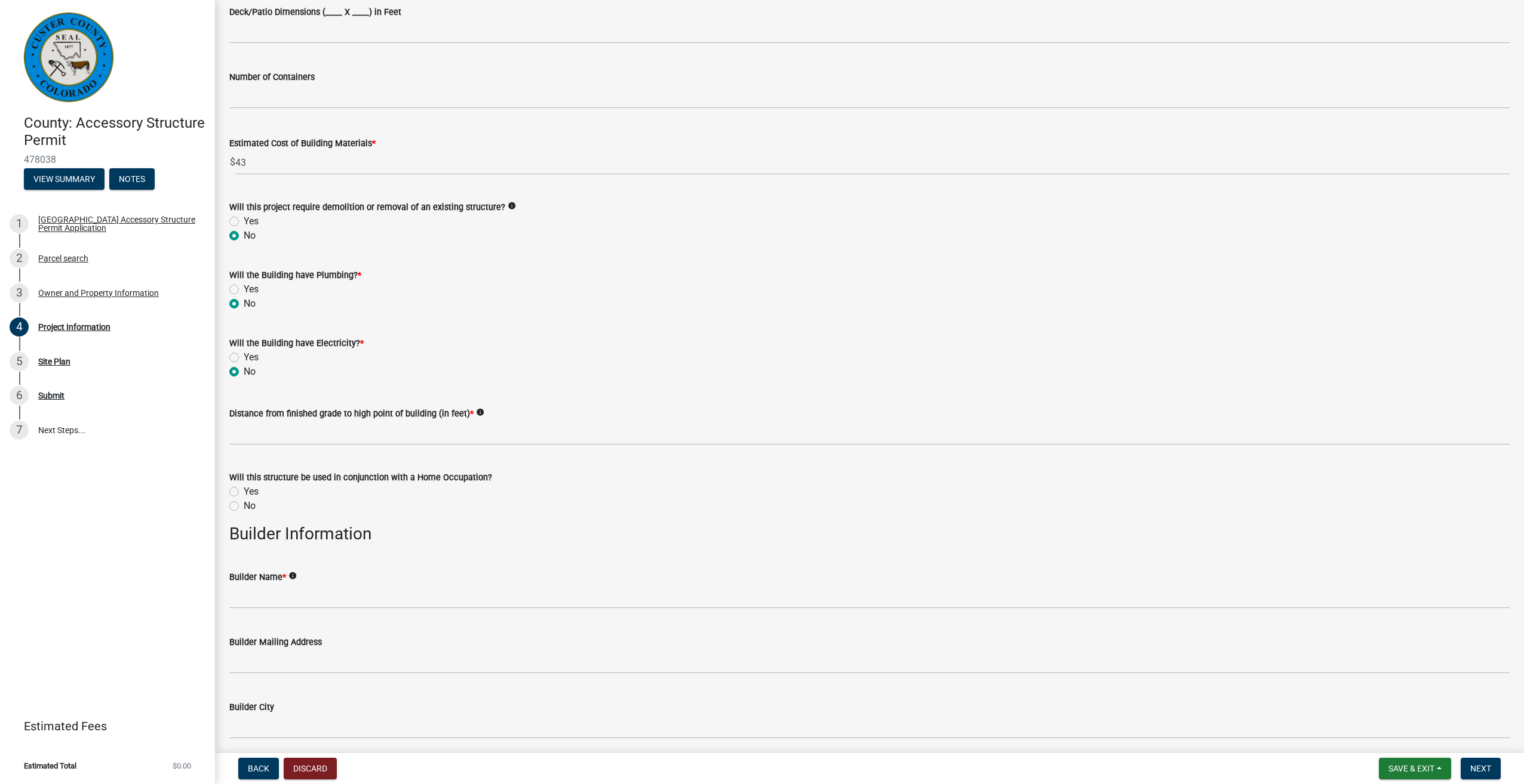
scroll to position [835, 0]
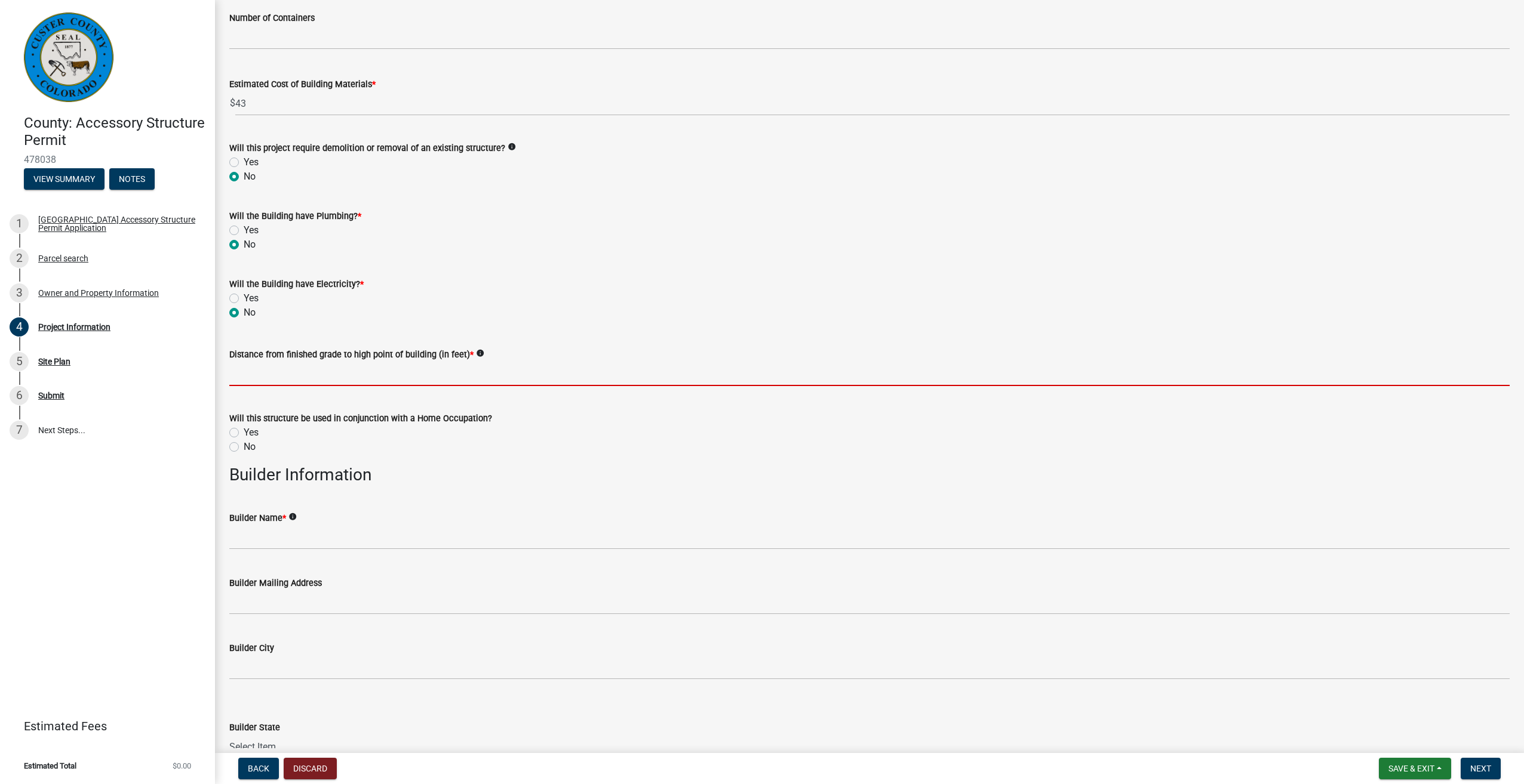
click at [231, 372] on input "text" at bounding box center [869, 373] width 1280 height 24
type input "4"
click at [244, 448] on label "No" at bounding box center [249, 447] width 12 height 15
click at [244, 448] on input "No" at bounding box center [247, 444] width 8 height 8
radio input "true"
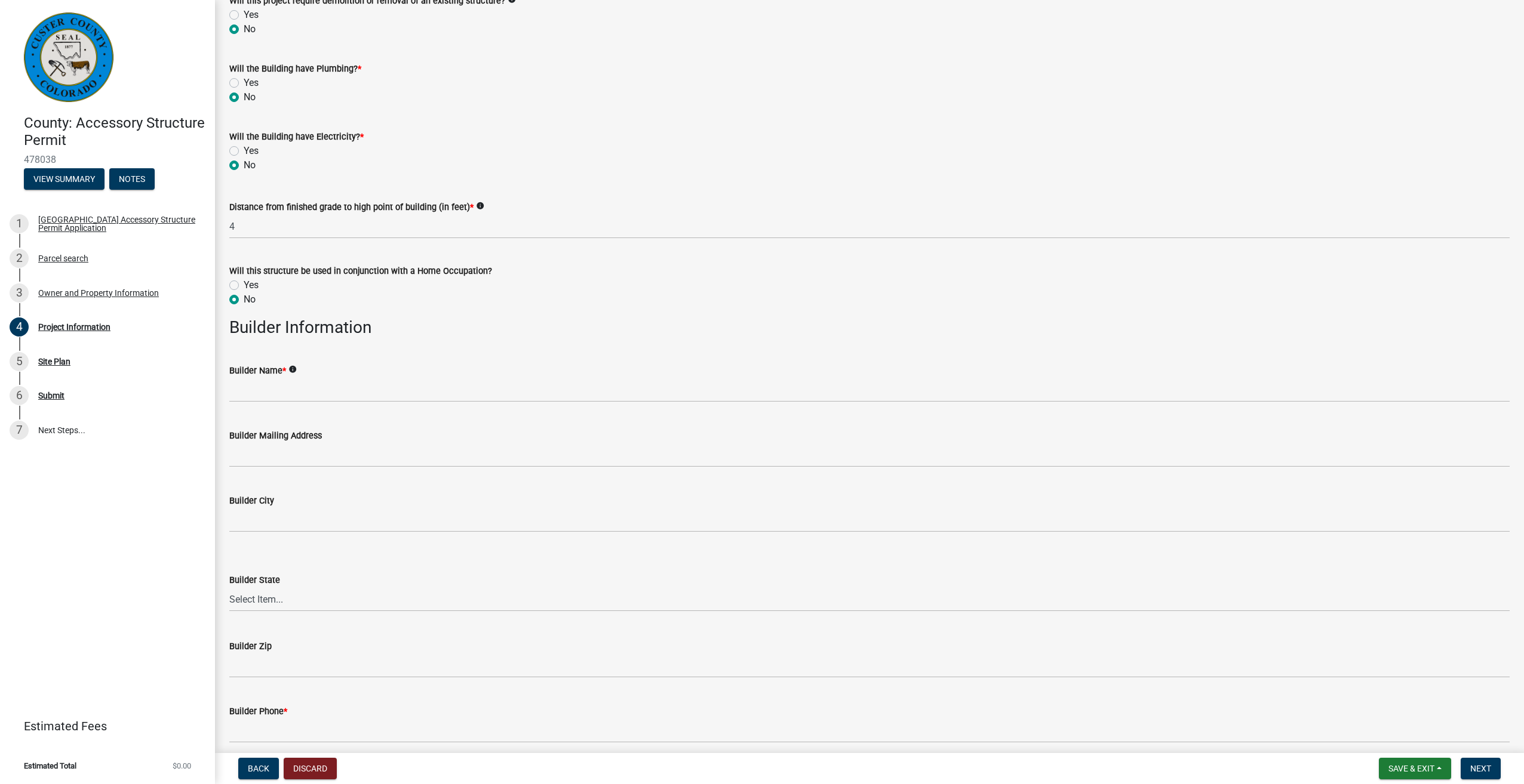
scroll to position [1015, 0]
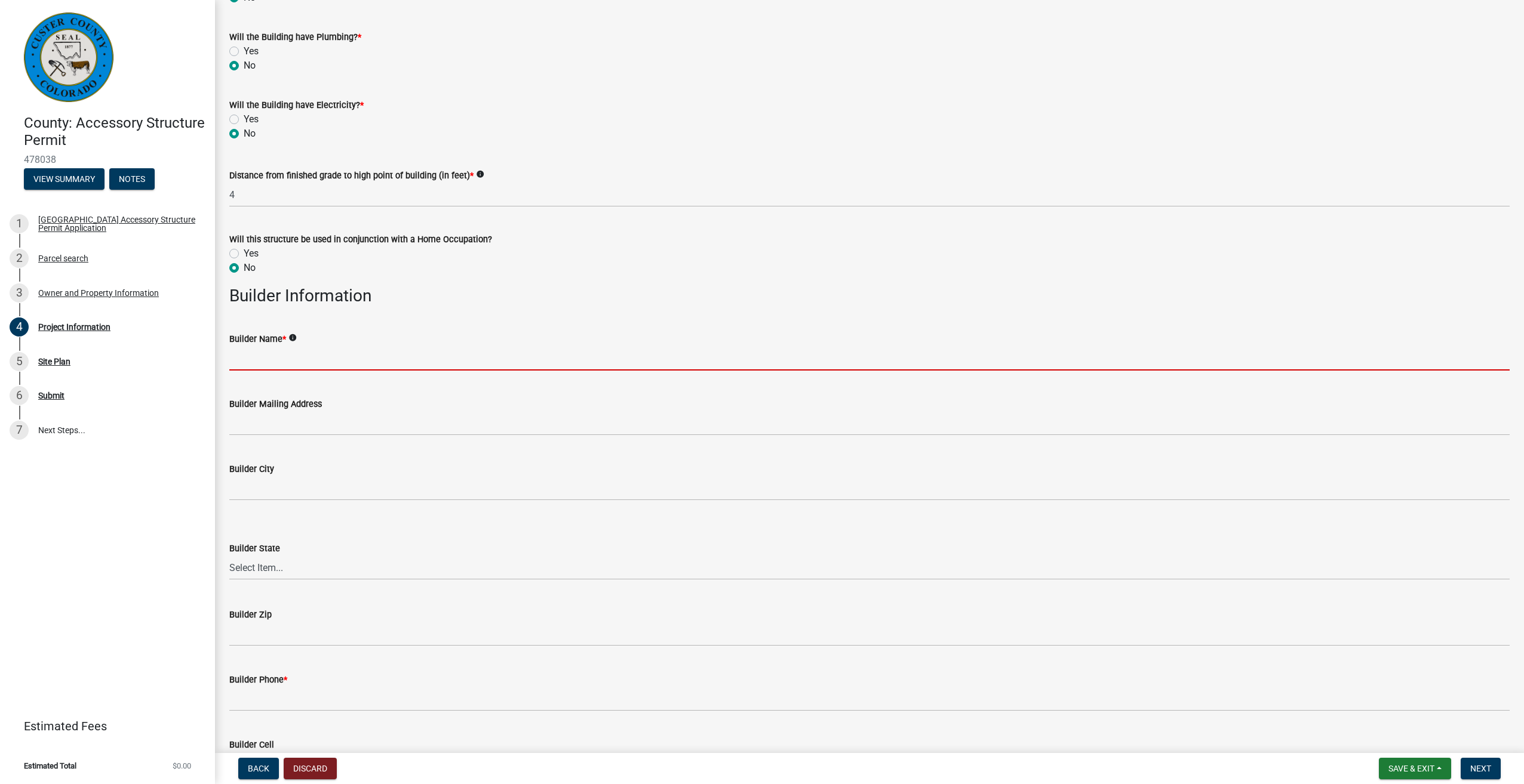
click at [245, 354] on input "Builder Name *" at bounding box center [869, 358] width 1280 height 24
type input "Central Builders"
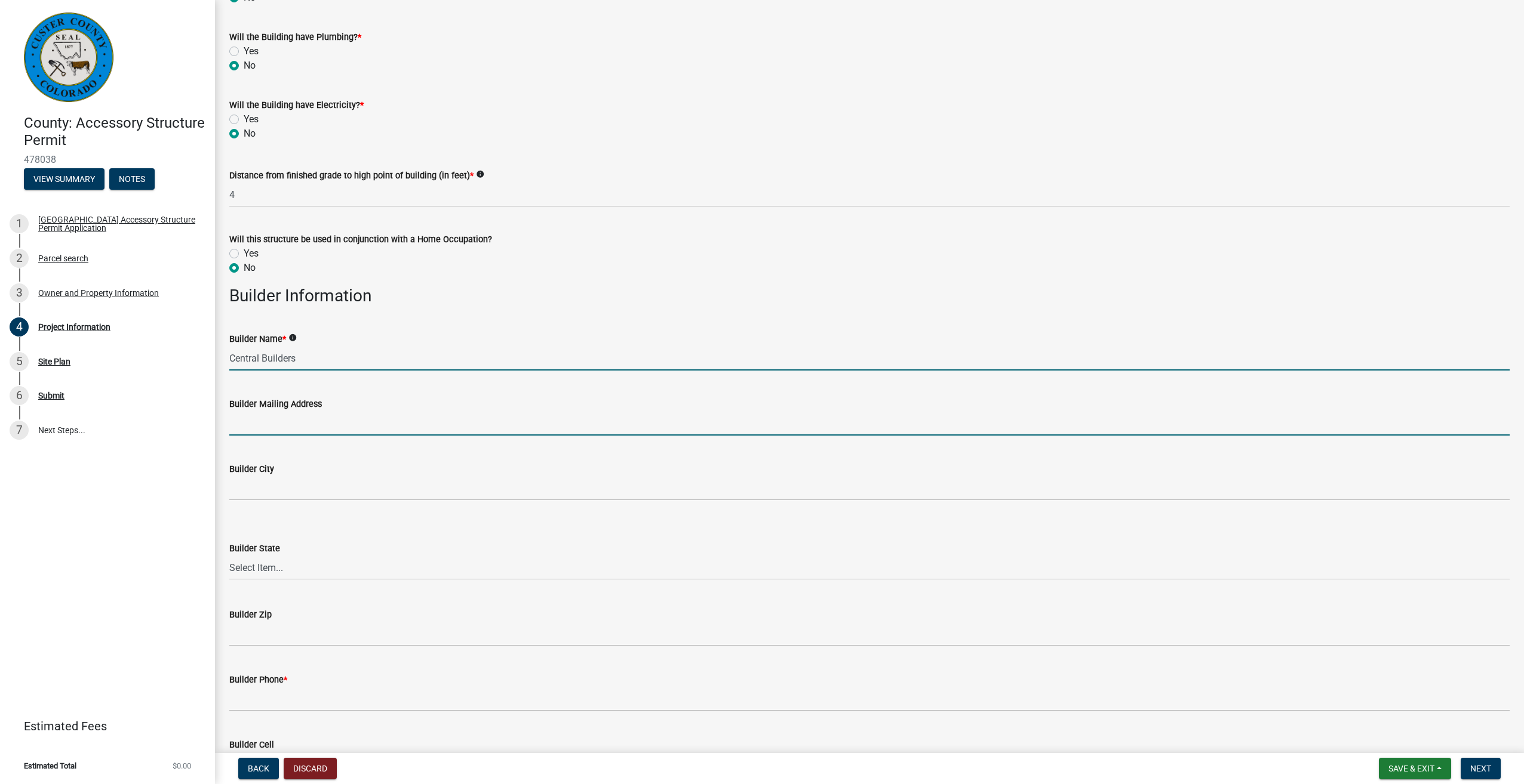
click at [247, 425] on input "Builder Mailing Address" at bounding box center [869, 423] width 1280 height 24
type input "[STREET_ADDRESS][US_STATE]"
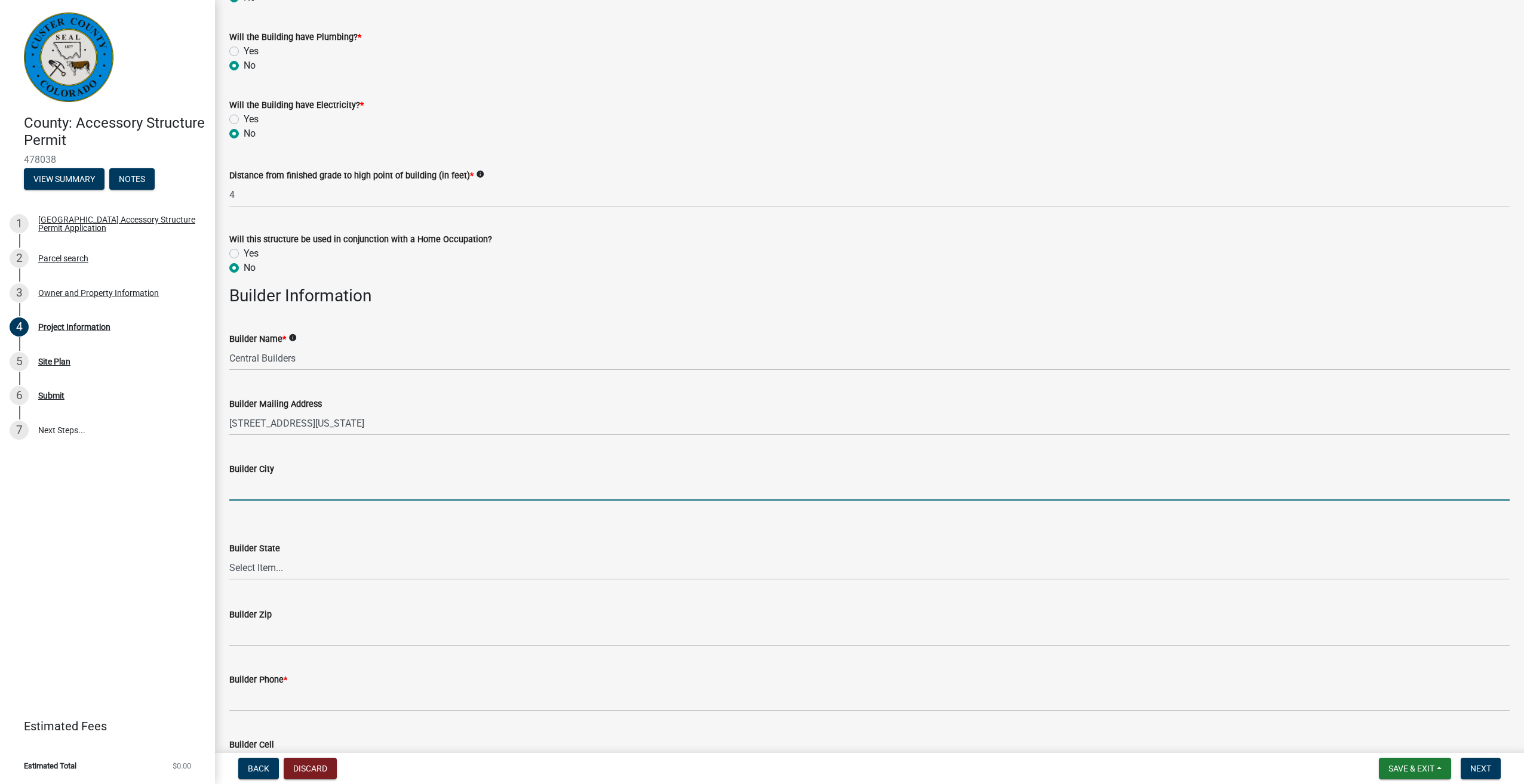
click at [278, 485] on input "Builder City" at bounding box center [869, 488] width 1280 height 24
type input "Westcliffe"
select select "CO"
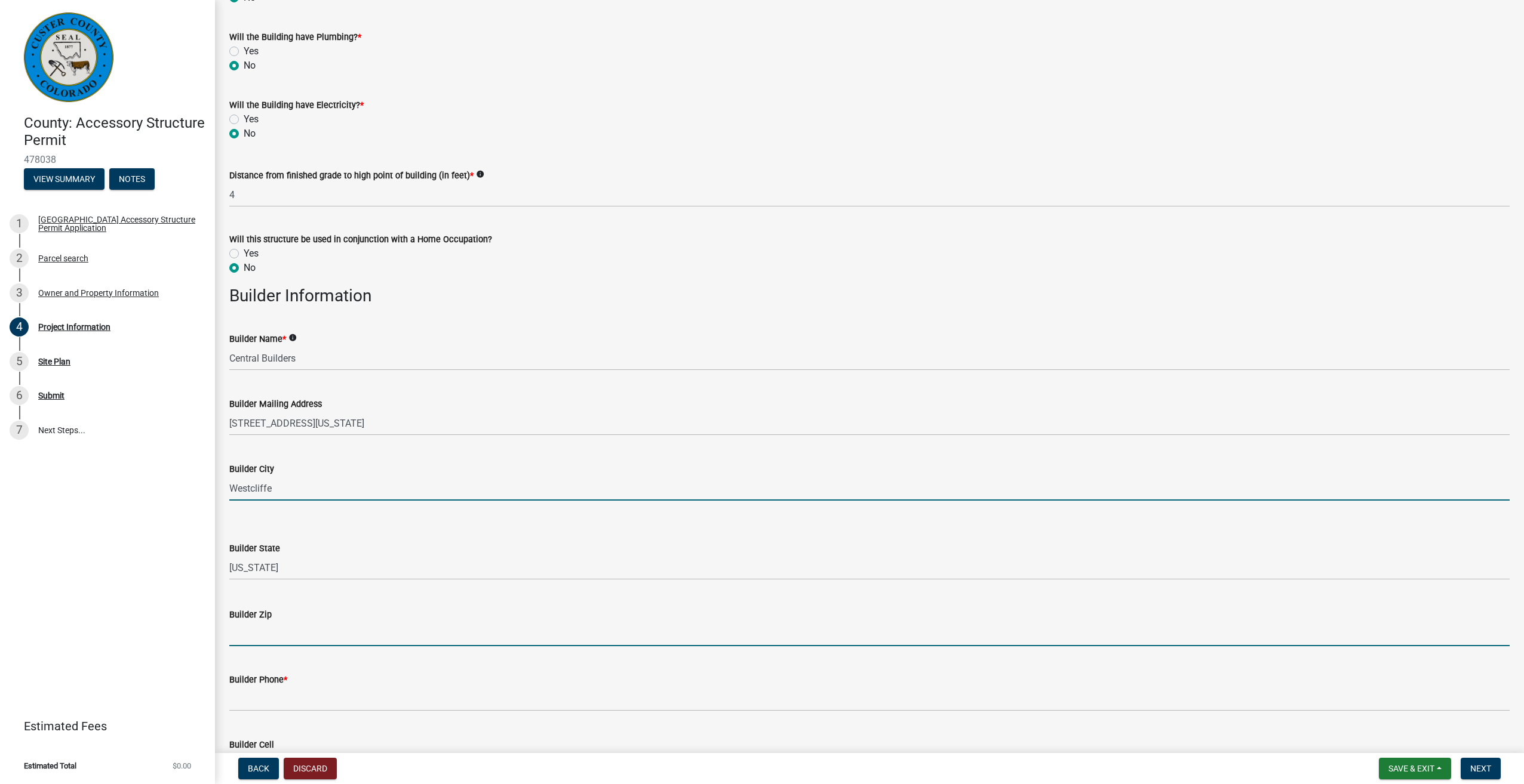
type input "81252"
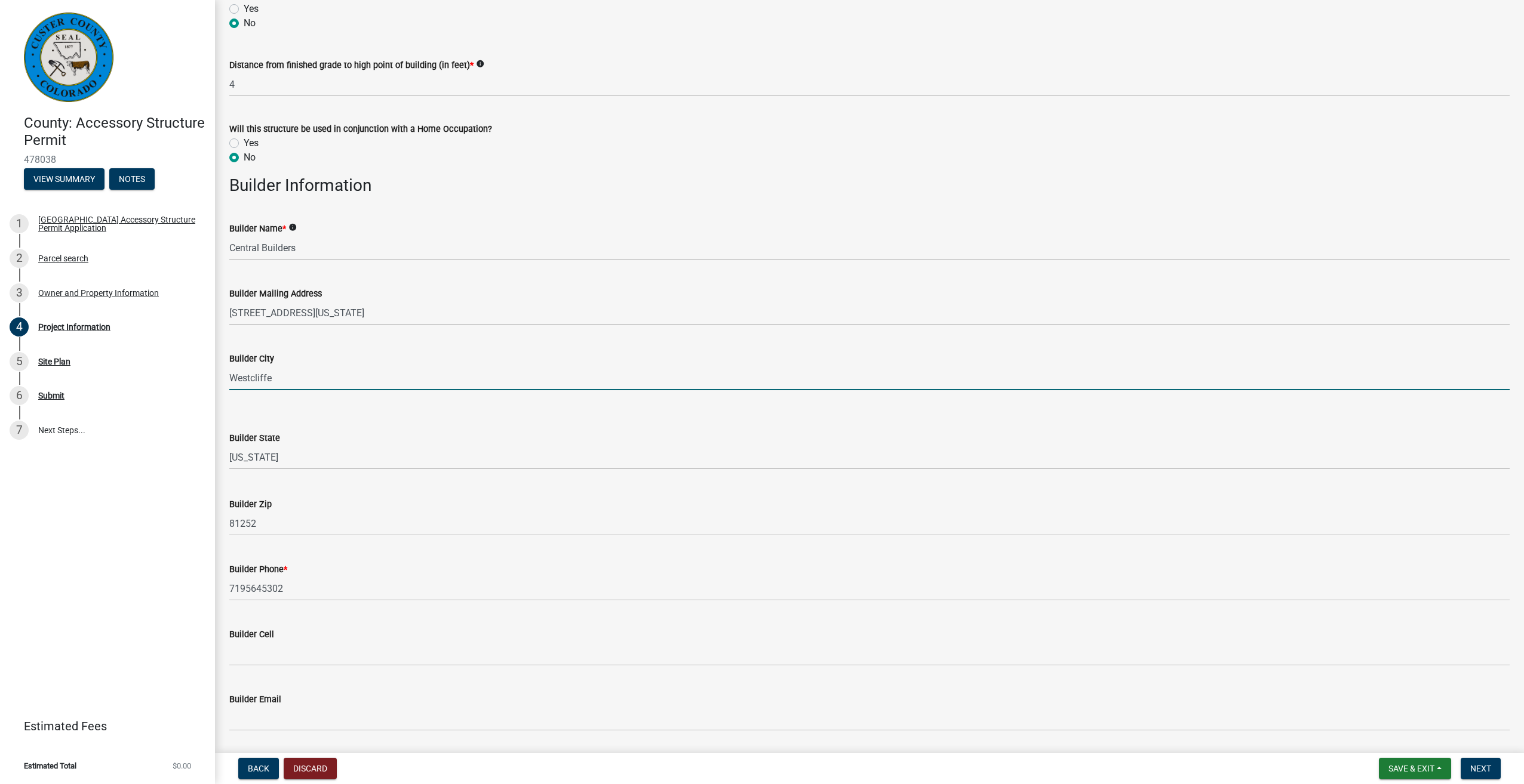
scroll to position [1194, 0]
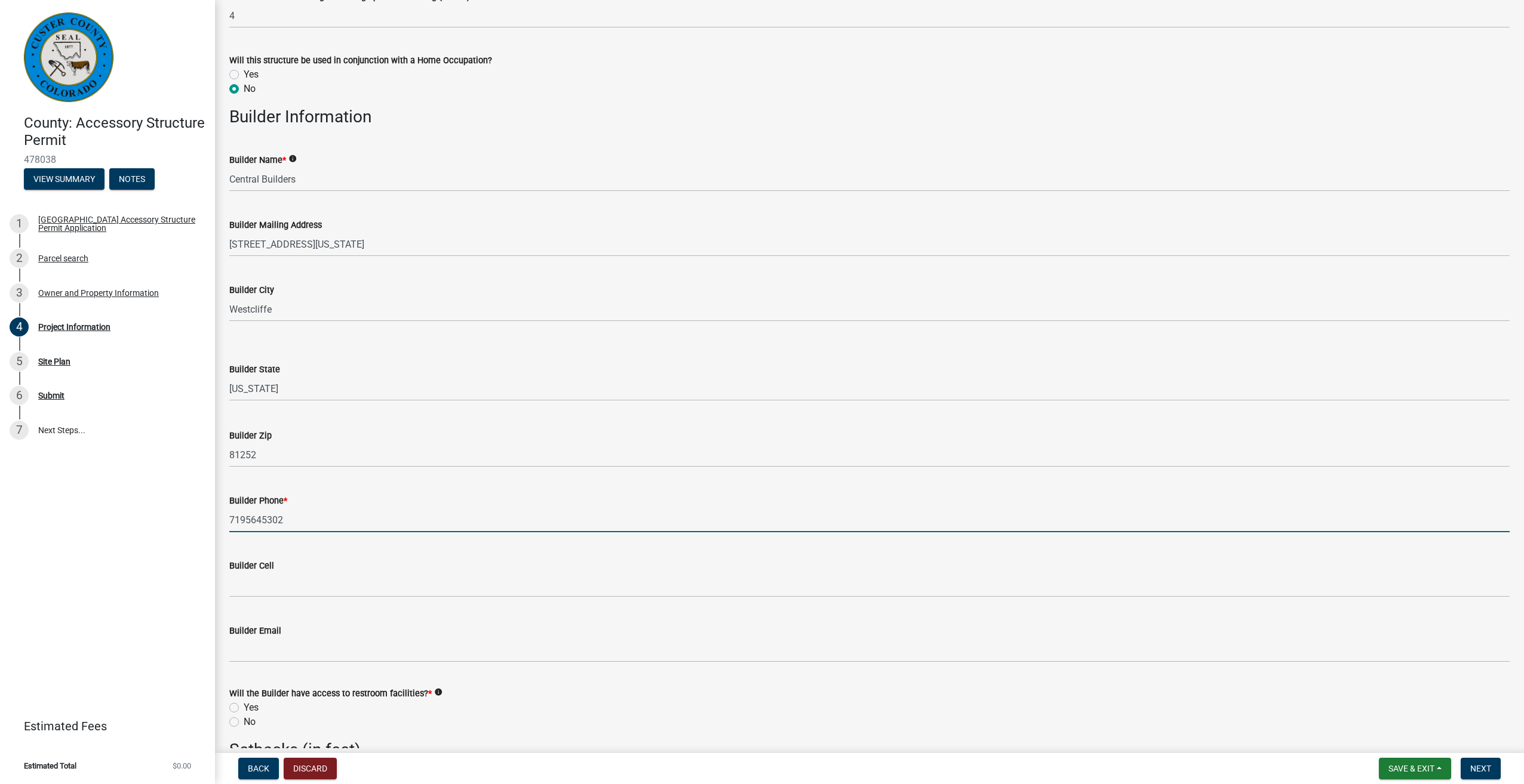
drag, startPoint x: 291, startPoint y: 521, endPoint x: 217, endPoint y: 513, distance: 74.4
type input "7197832385"
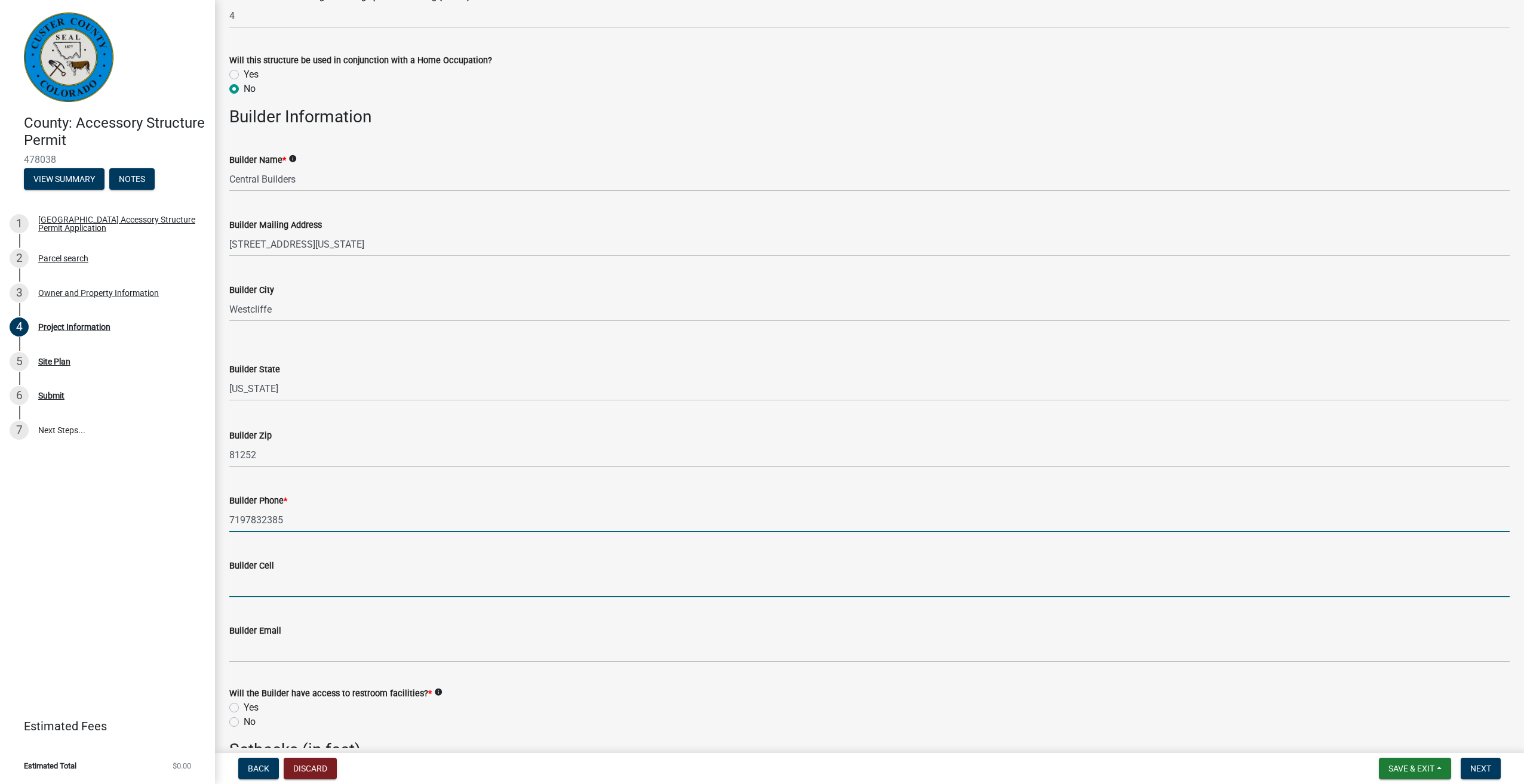
click at [270, 582] on input "Builder Cell" at bounding box center [869, 585] width 1280 height 24
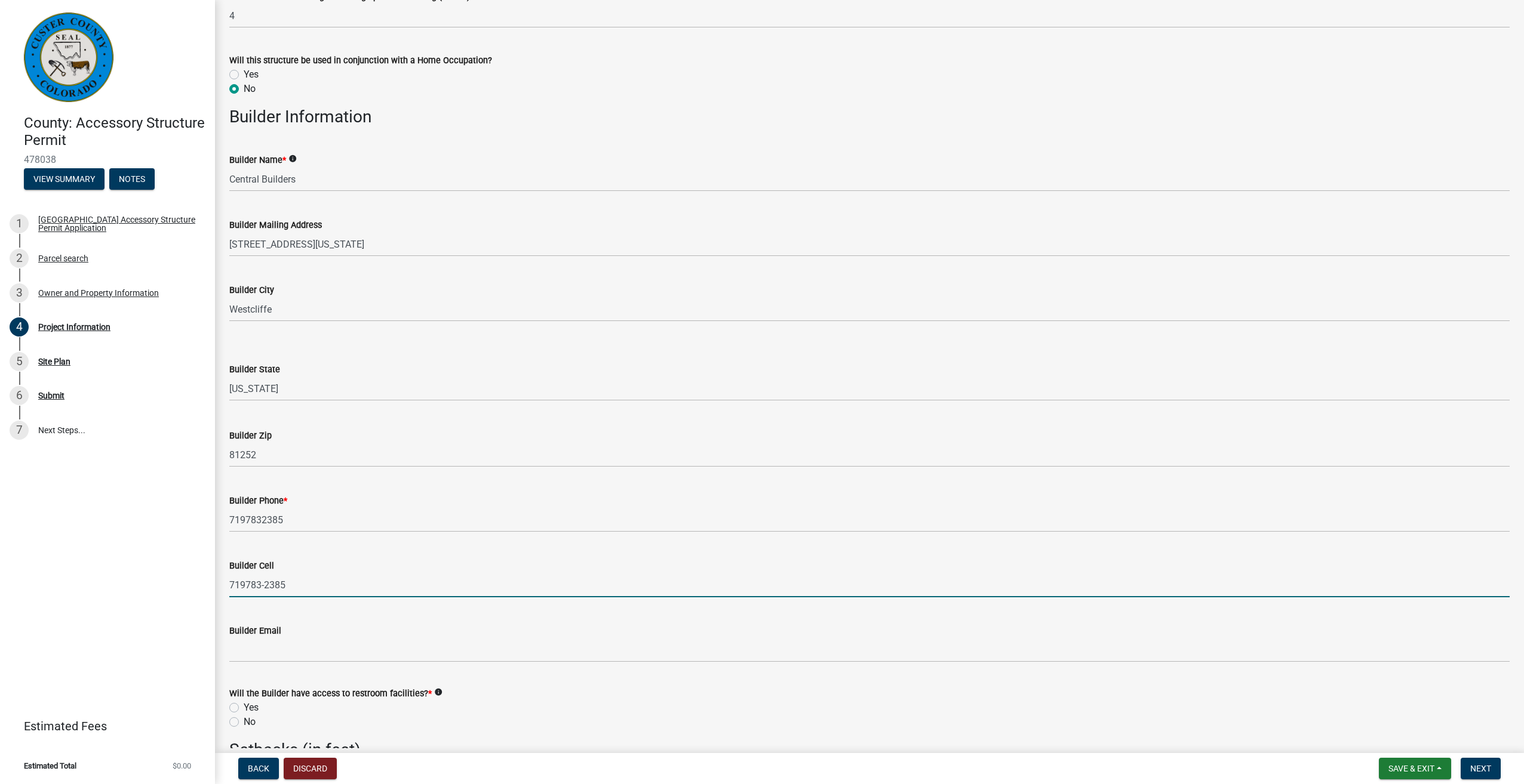
type input "719783-2385"
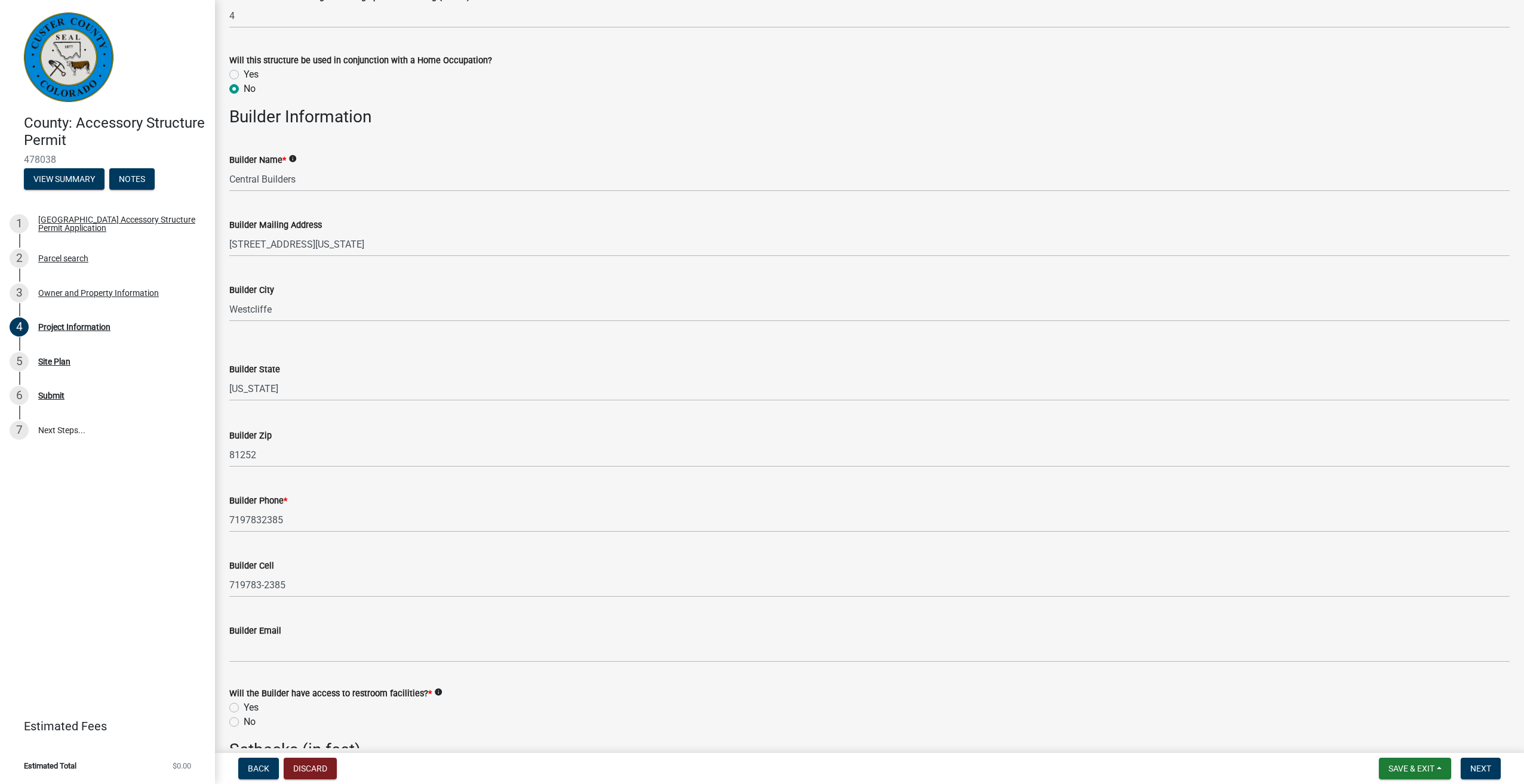
click at [269, 636] on div "Builder Email" at bounding box center [869, 631] width 1280 height 15
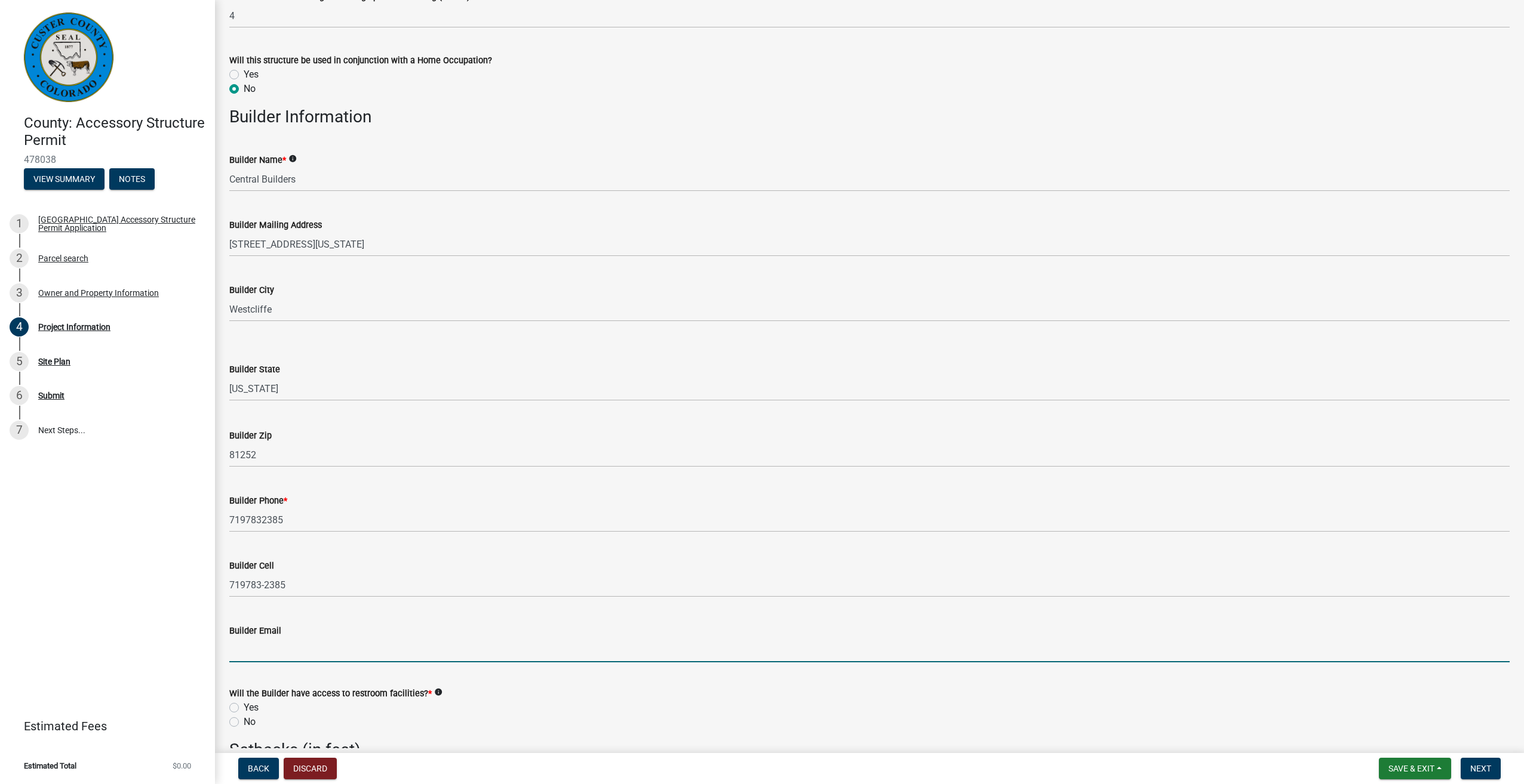
click at [269, 642] on input "Builder Email" at bounding box center [869, 649] width 1280 height 24
type input "[PERSON_NAME][EMAIL_ADDRESS][DOMAIN_NAME]"
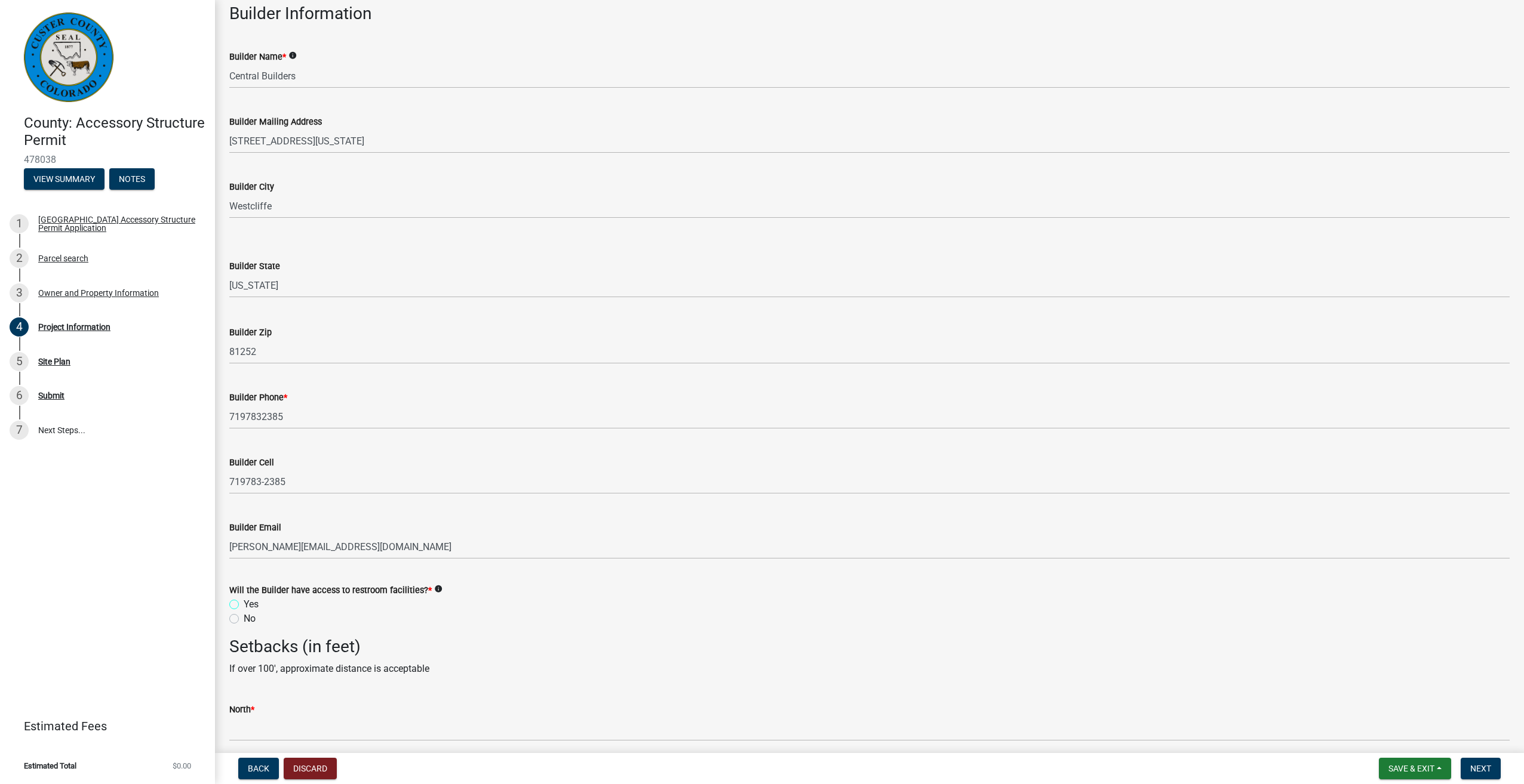
scroll to position [1313, 0]
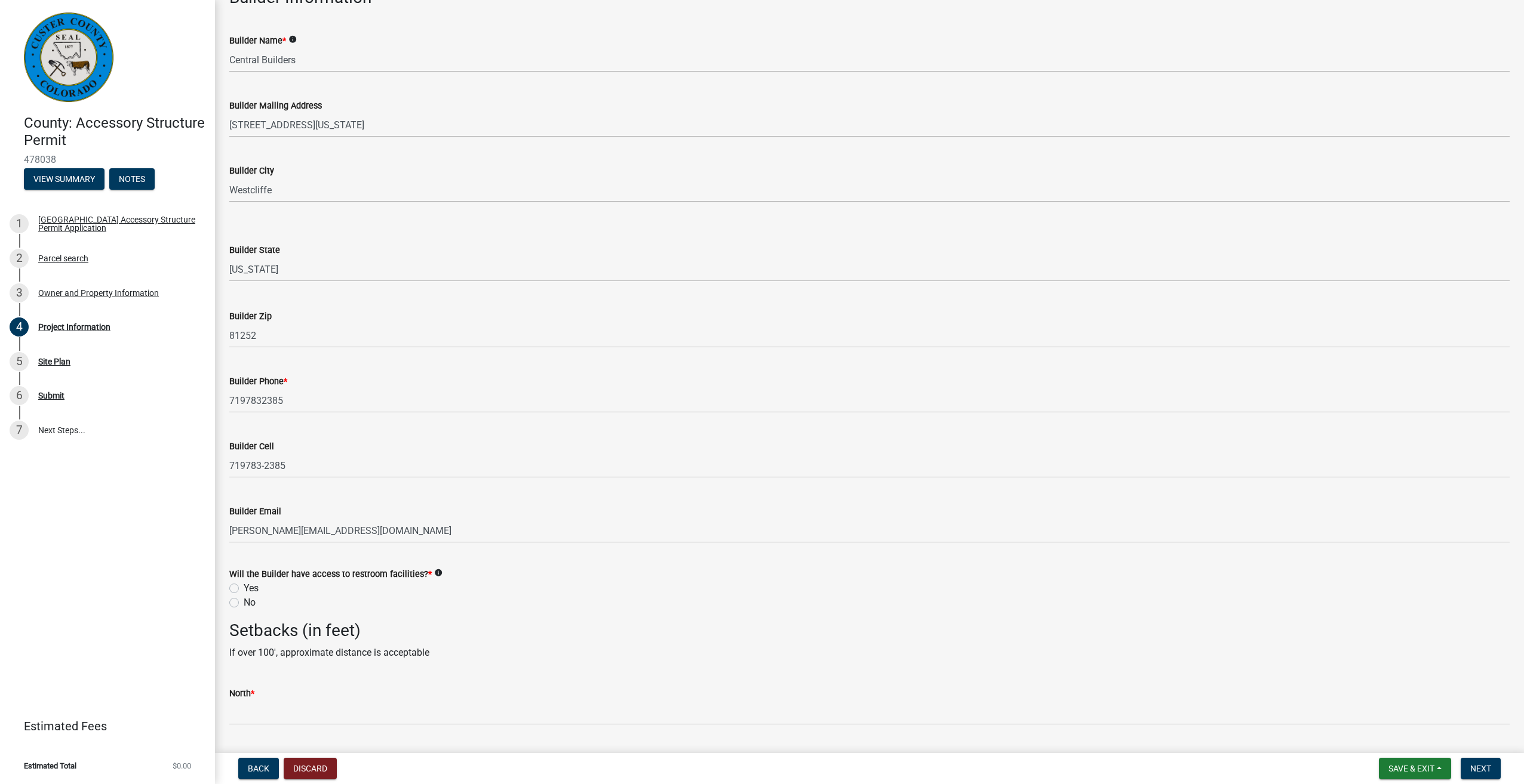
click at [244, 587] on label "Yes" at bounding box center [250, 588] width 15 height 15
click at [244, 587] on input "Yes" at bounding box center [247, 585] width 8 height 8
radio input "true"
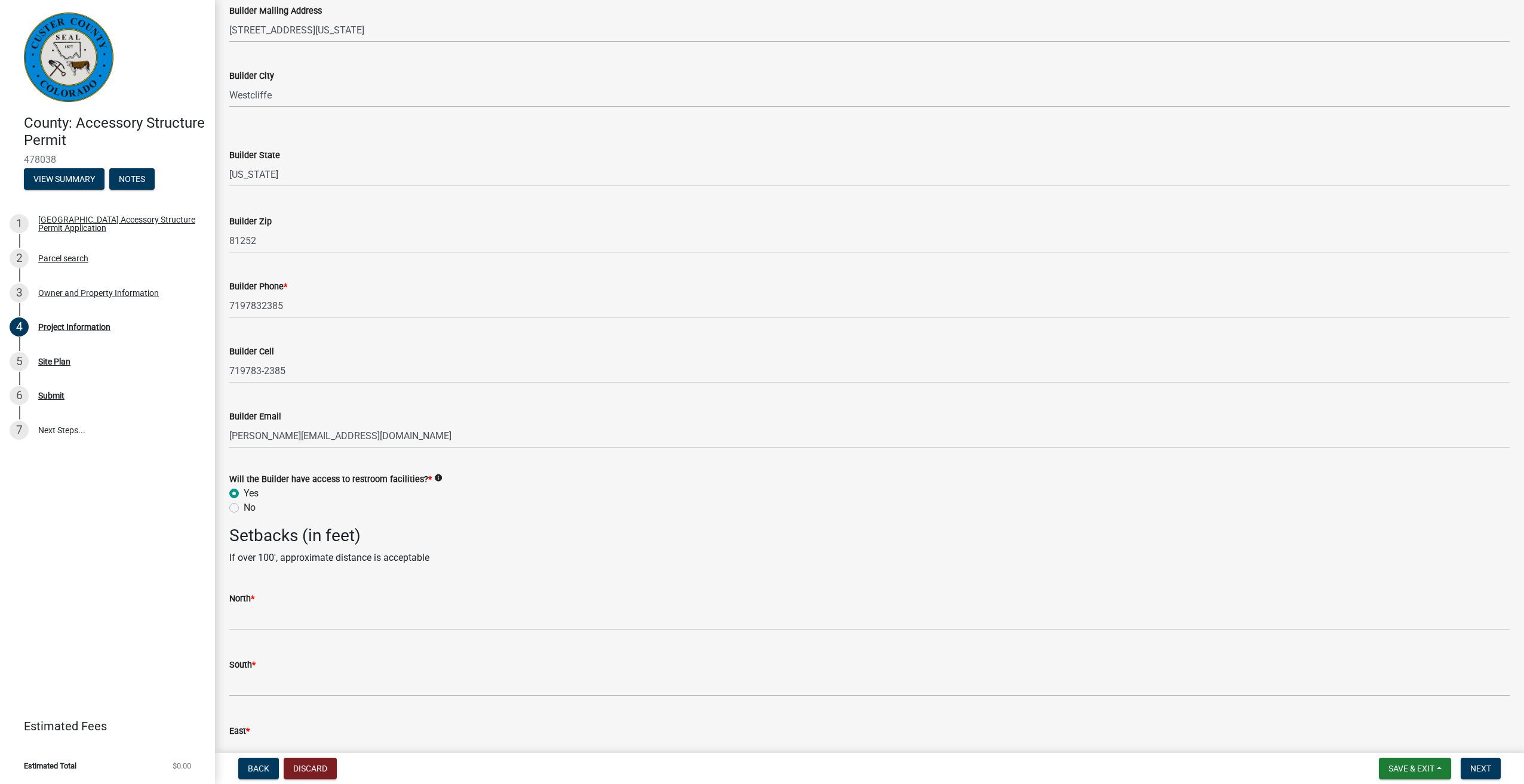
scroll to position [1492, 0]
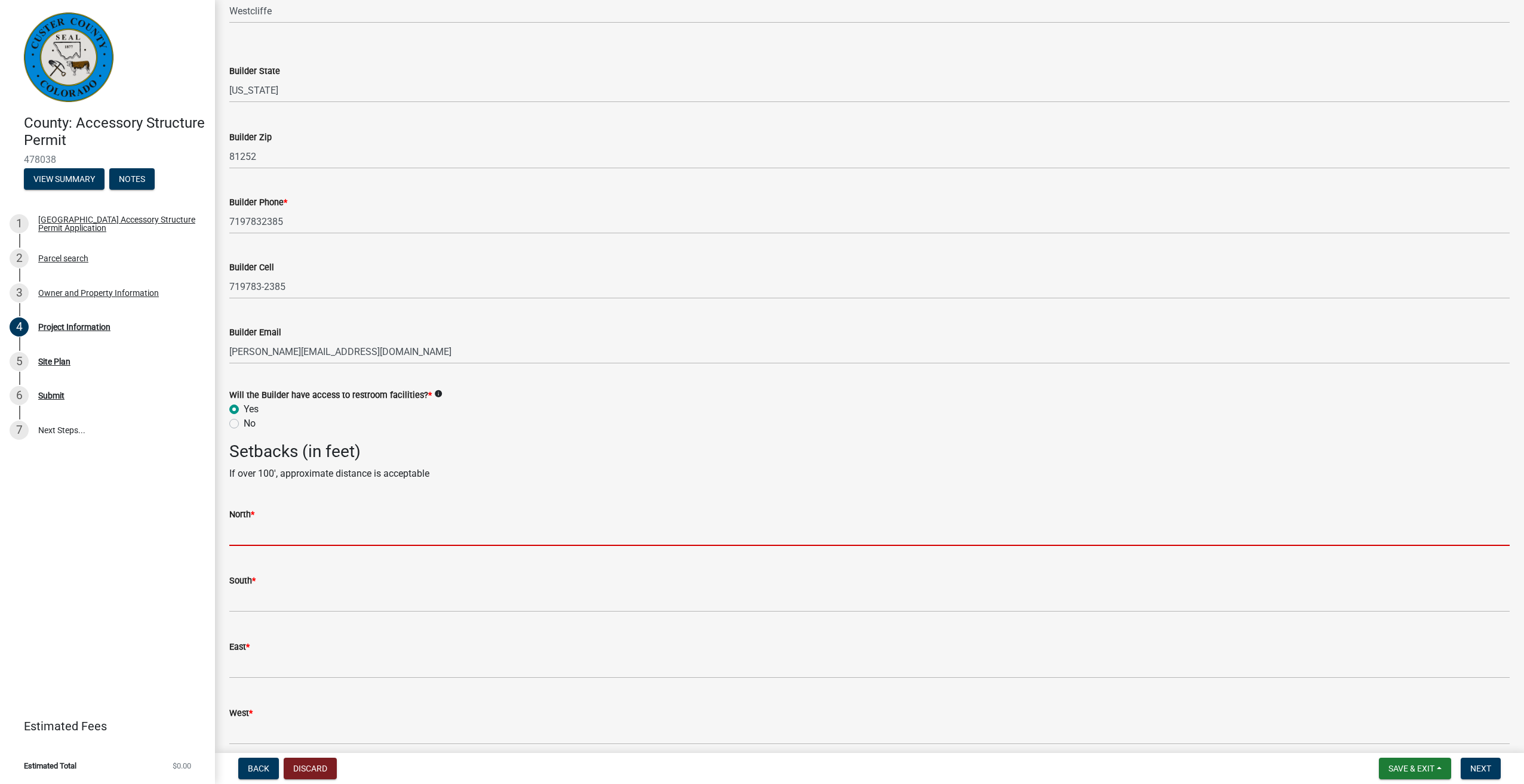
click at [241, 529] on input "text" at bounding box center [869, 533] width 1280 height 24
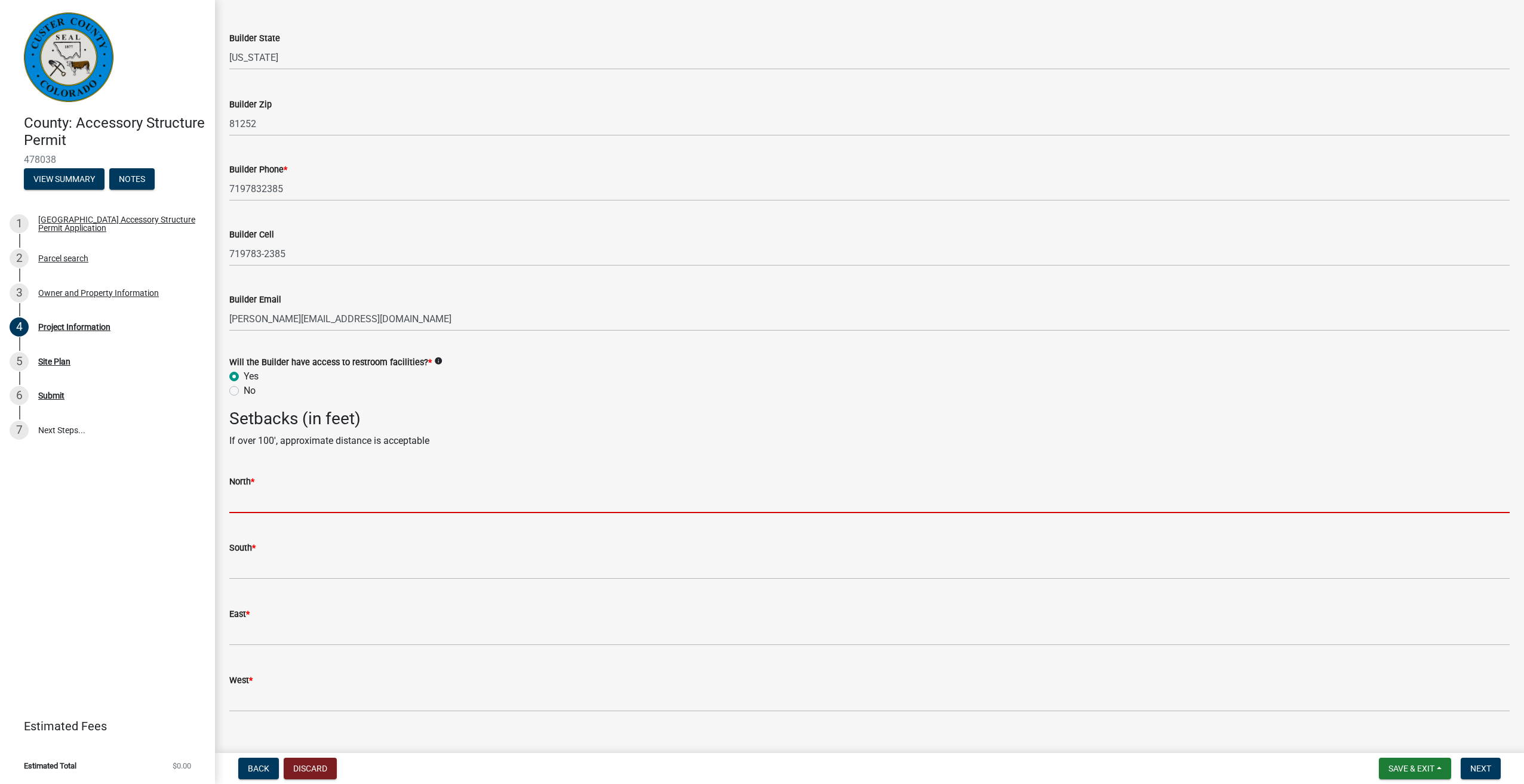
scroll to position [1545, 0]
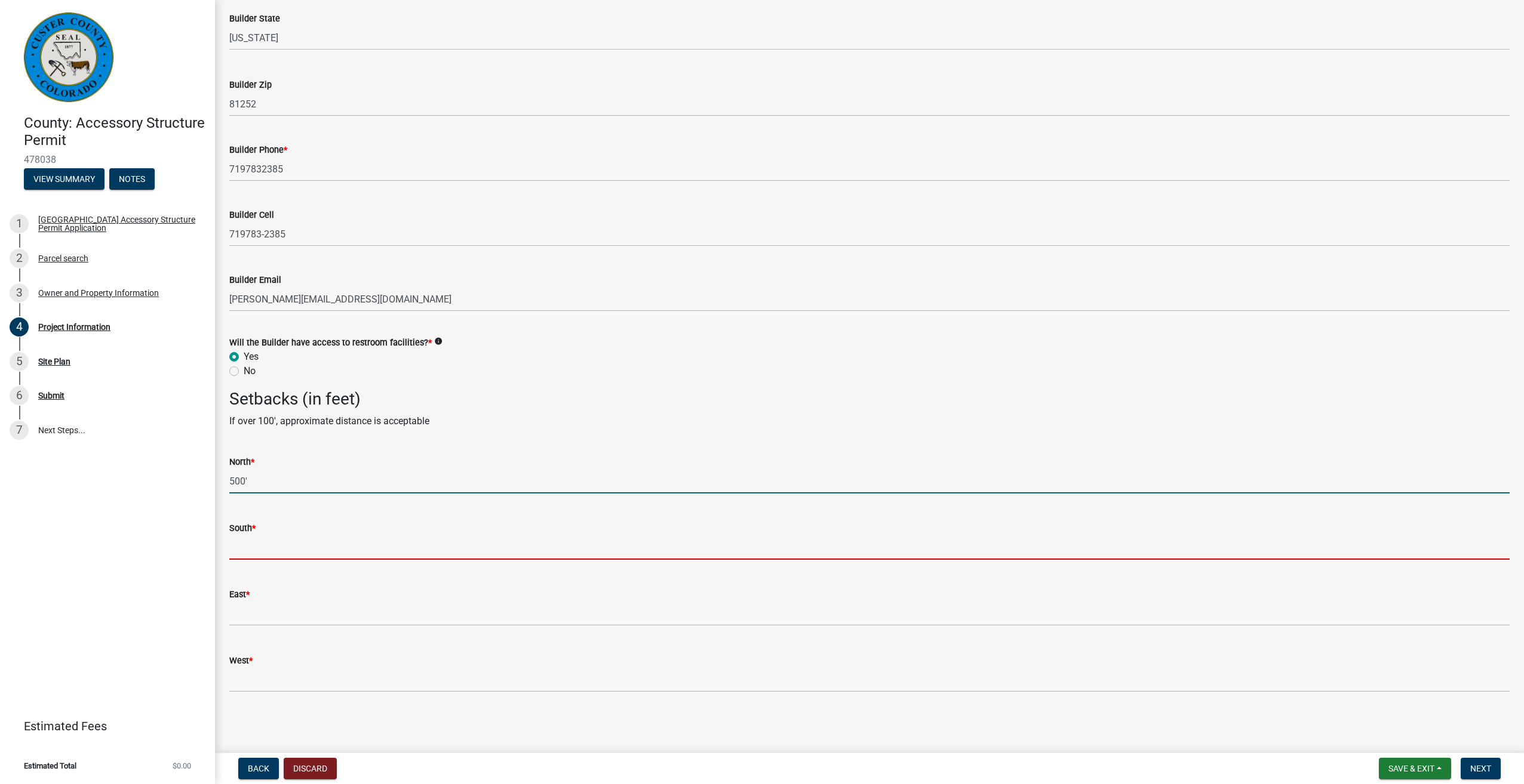
type input "500"
click at [257, 539] on input "text" at bounding box center [869, 546] width 1280 height 24
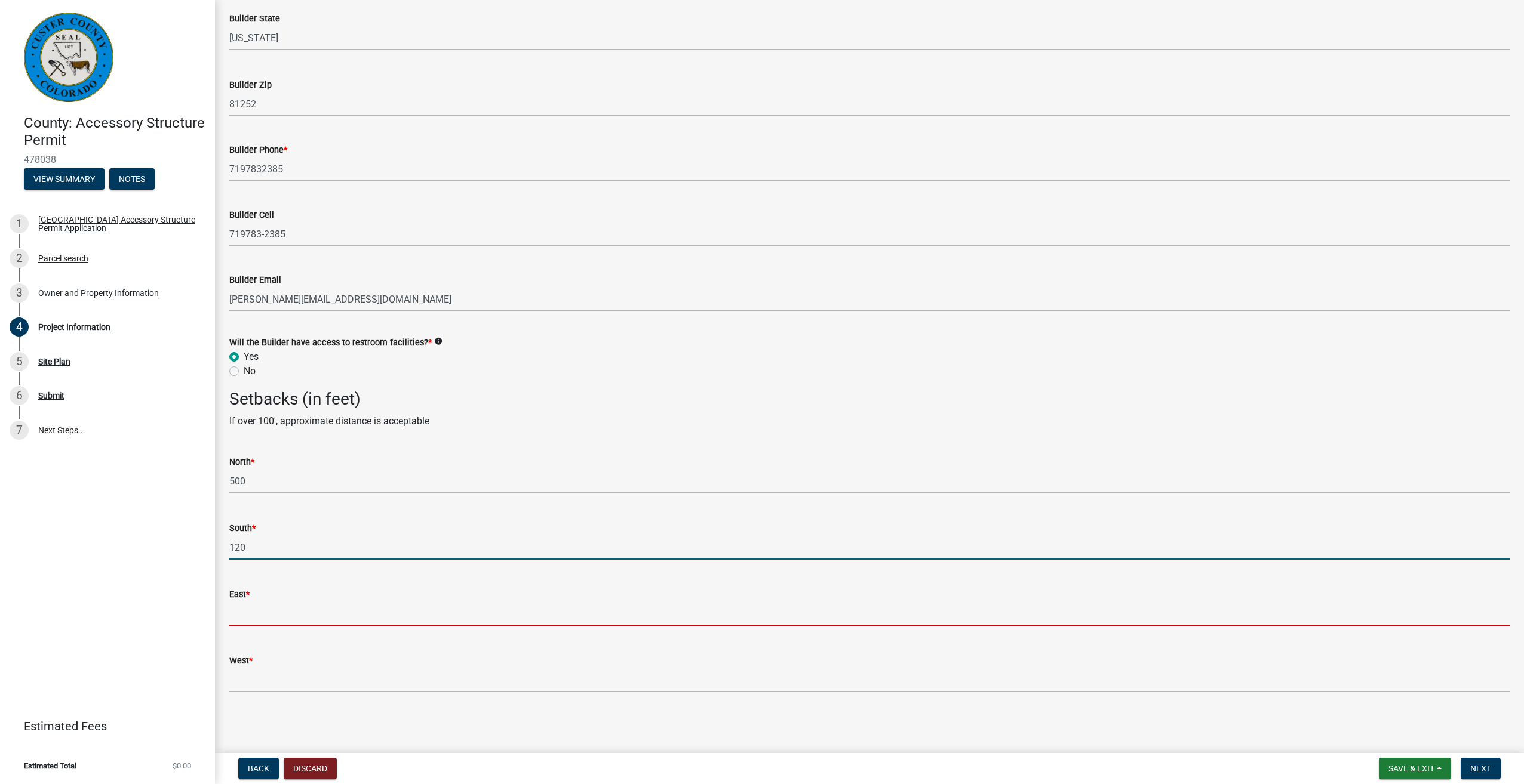
click at [264, 614] on input "text" at bounding box center [869, 613] width 1280 height 24
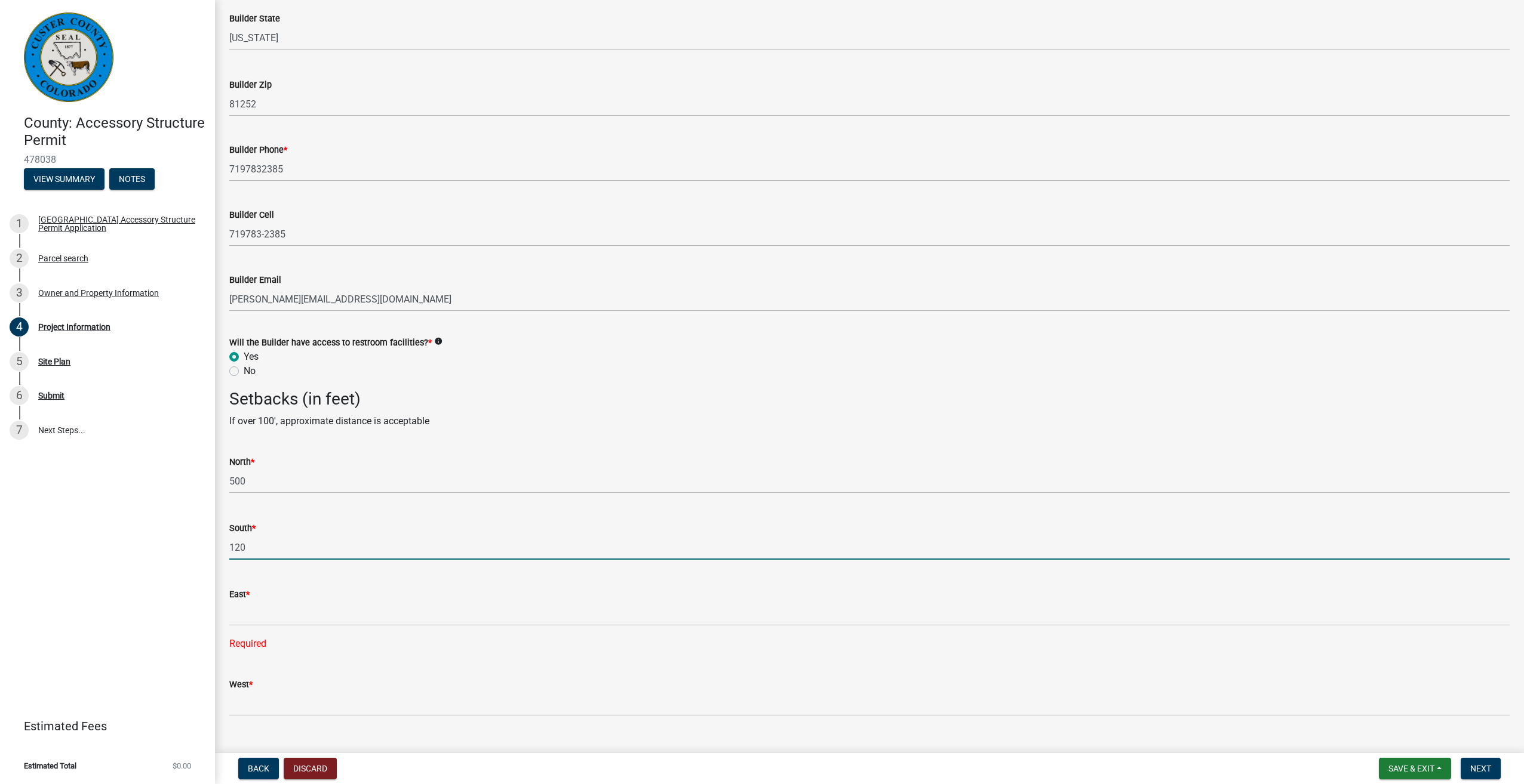
drag, startPoint x: 246, startPoint y: 547, endPoint x: 232, endPoint y: 547, distance: 14.0
click at [232, 547] on input "120" at bounding box center [869, 546] width 1280 height 24
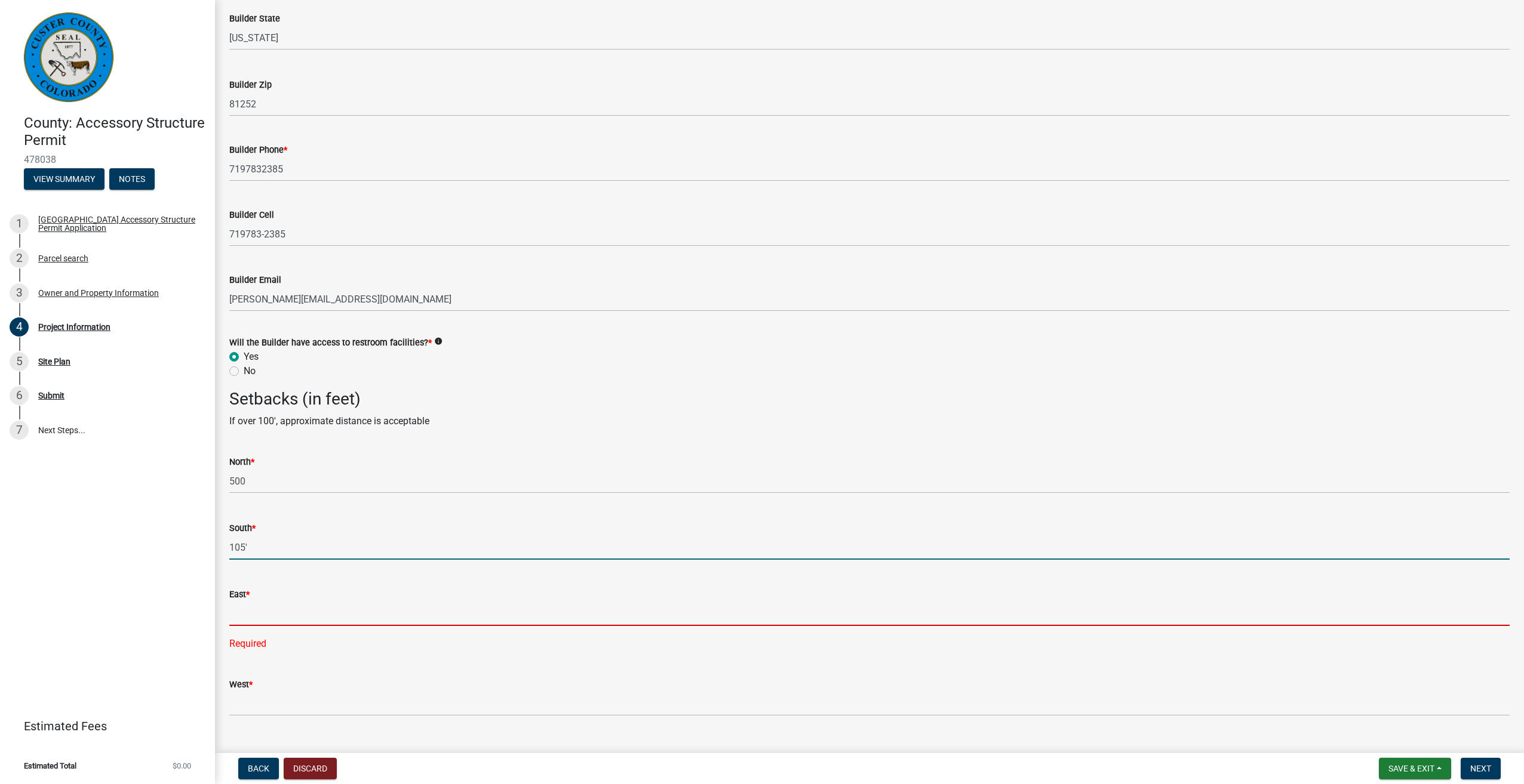
type input "105"
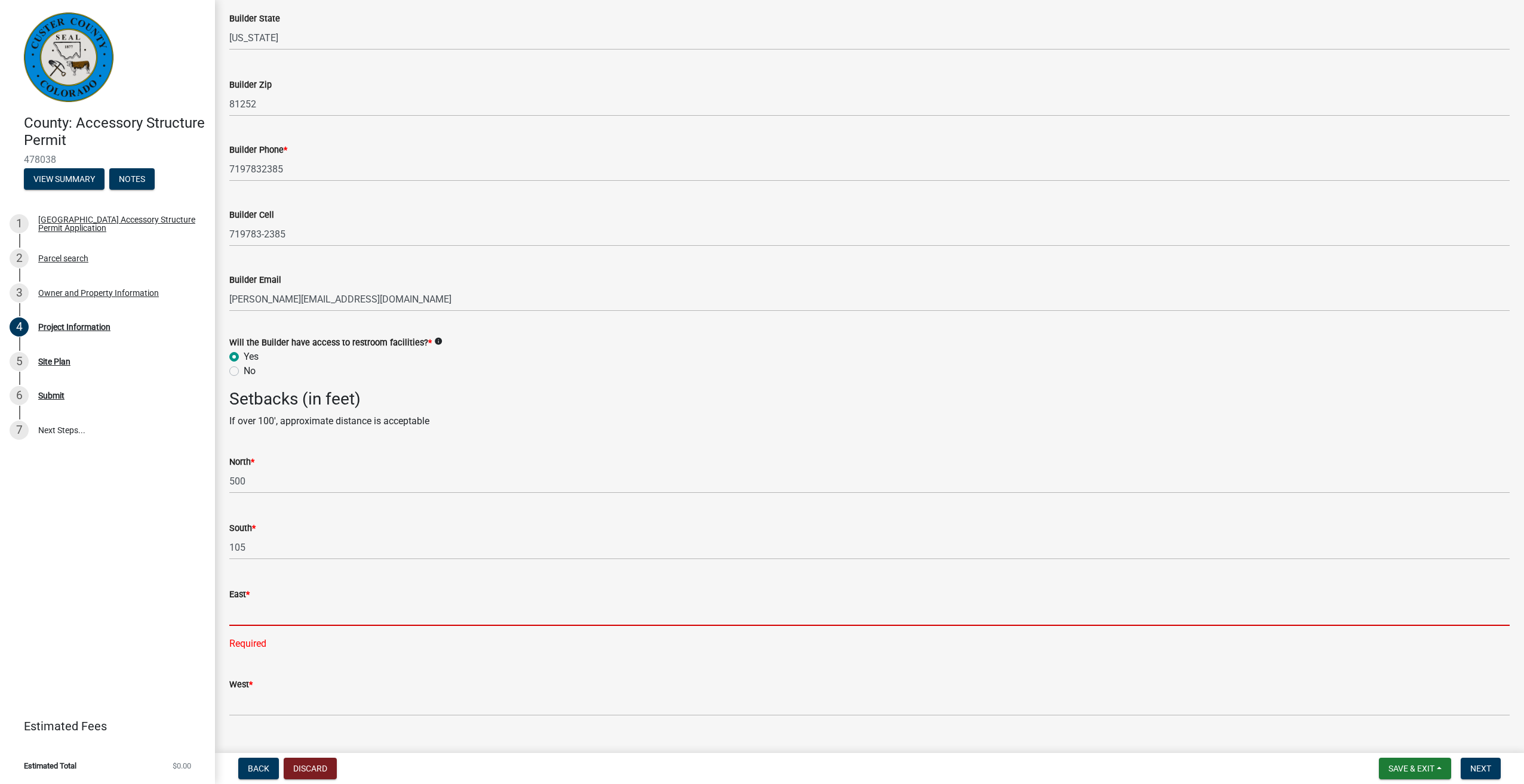
click at [244, 615] on input "text" at bounding box center [869, 613] width 1280 height 24
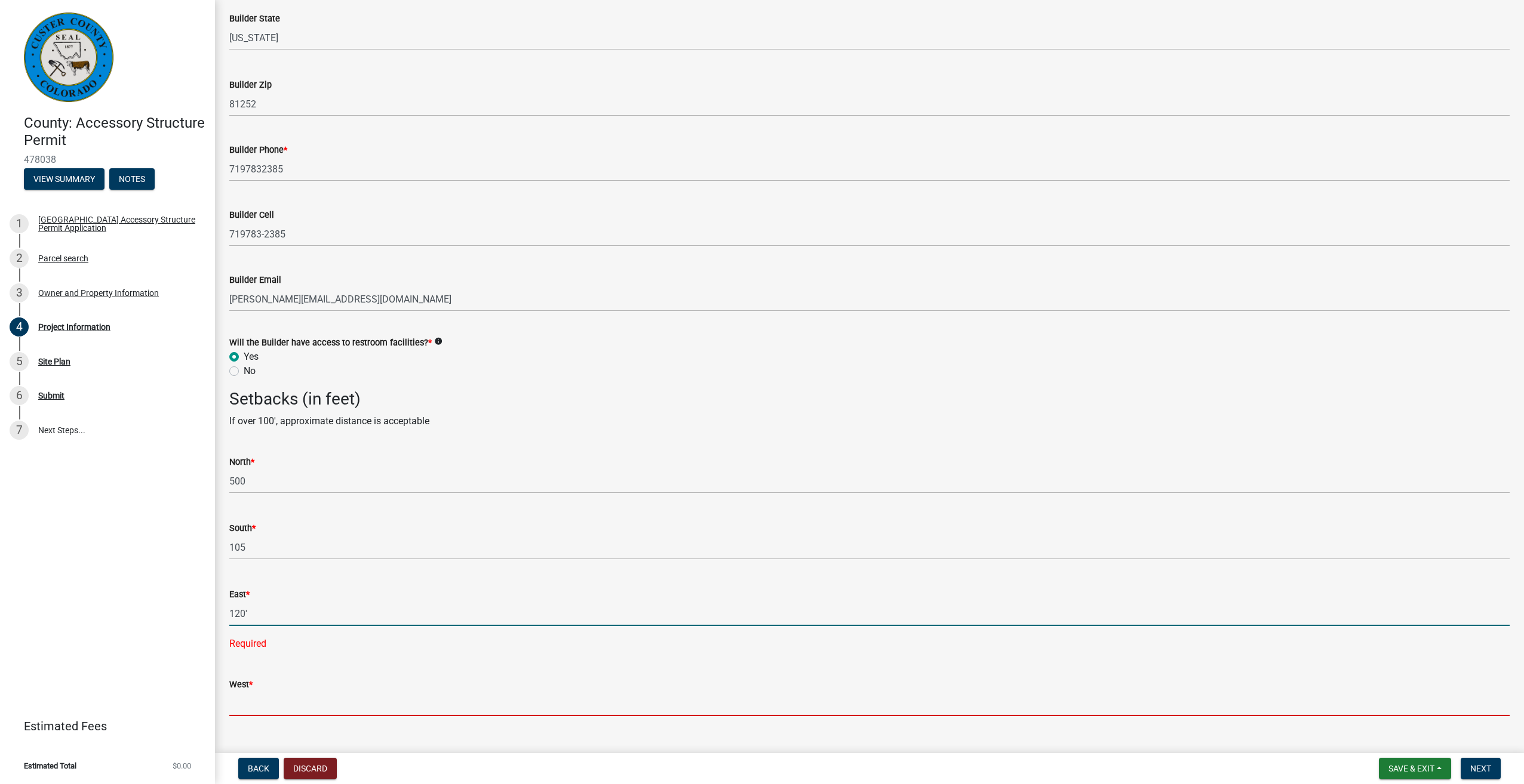
type input "120"
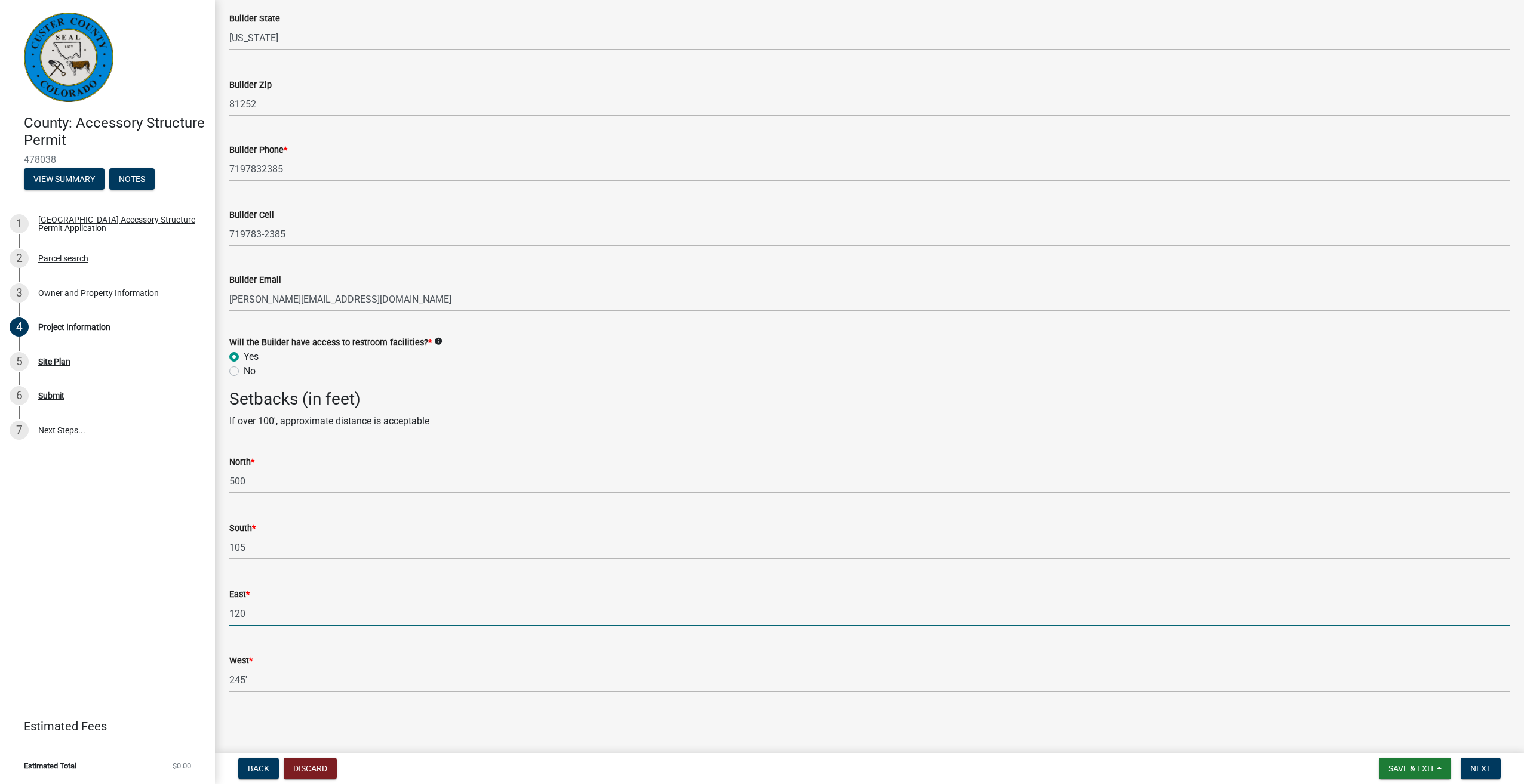
click at [247, 613] on input "120" at bounding box center [869, 613] width 1280 height 24
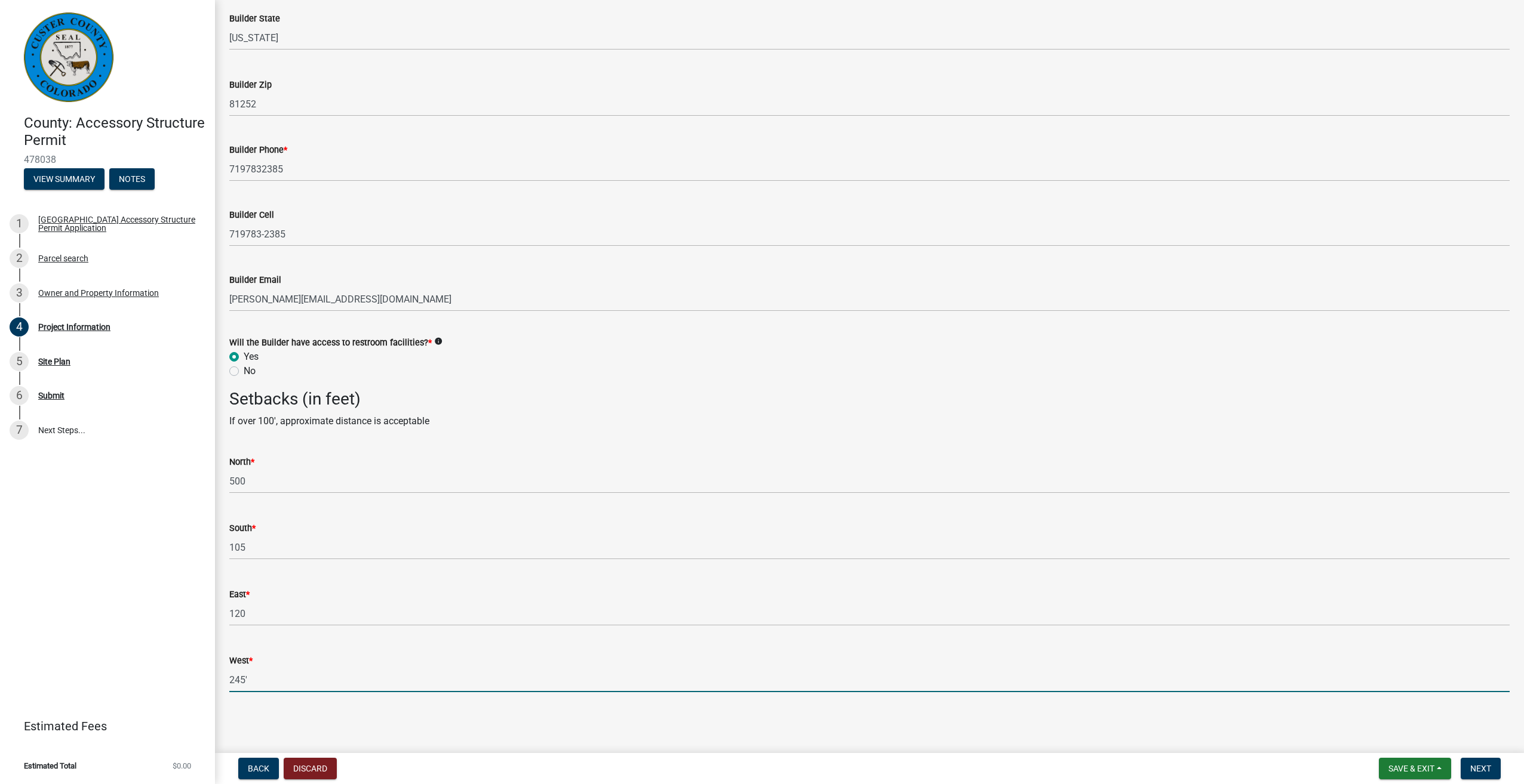
click at [255, 678] on input "245'" at bounding box center [869, 679] width 1280 height 24
type input "245"
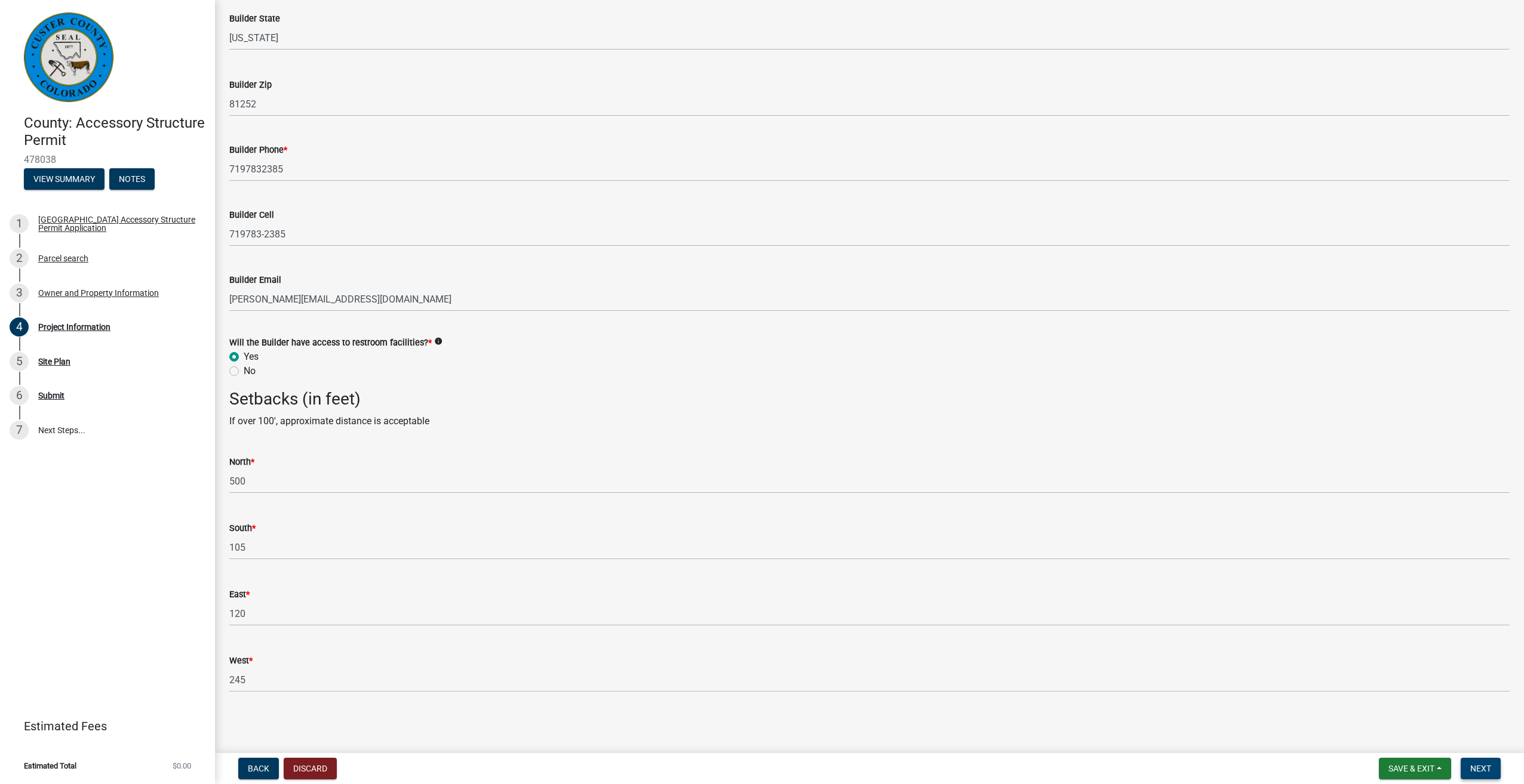
click at [1486, 773] on span "Next" at bounding box center [1480, 768] width 21 height 10
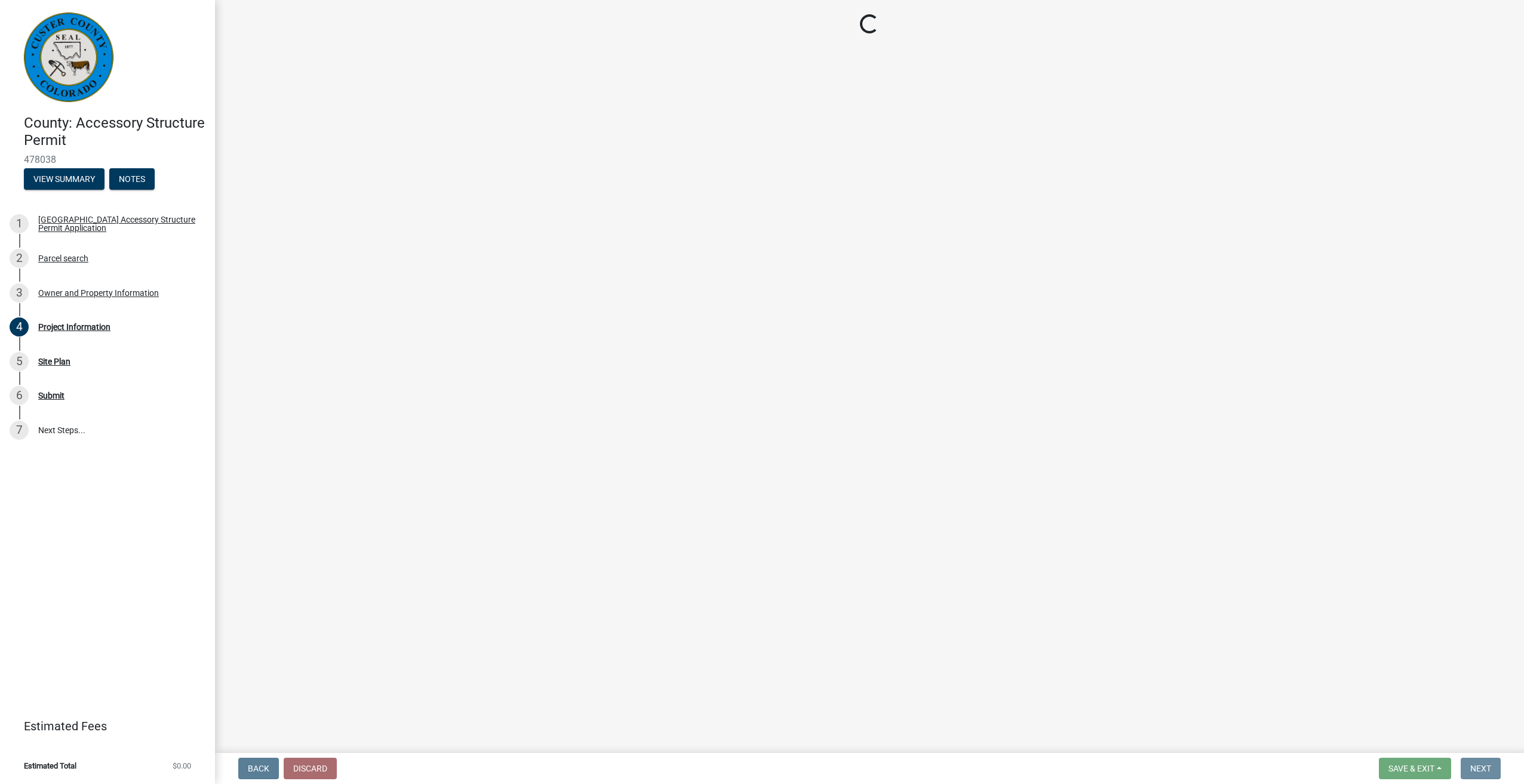
scroll to position [0, 0]
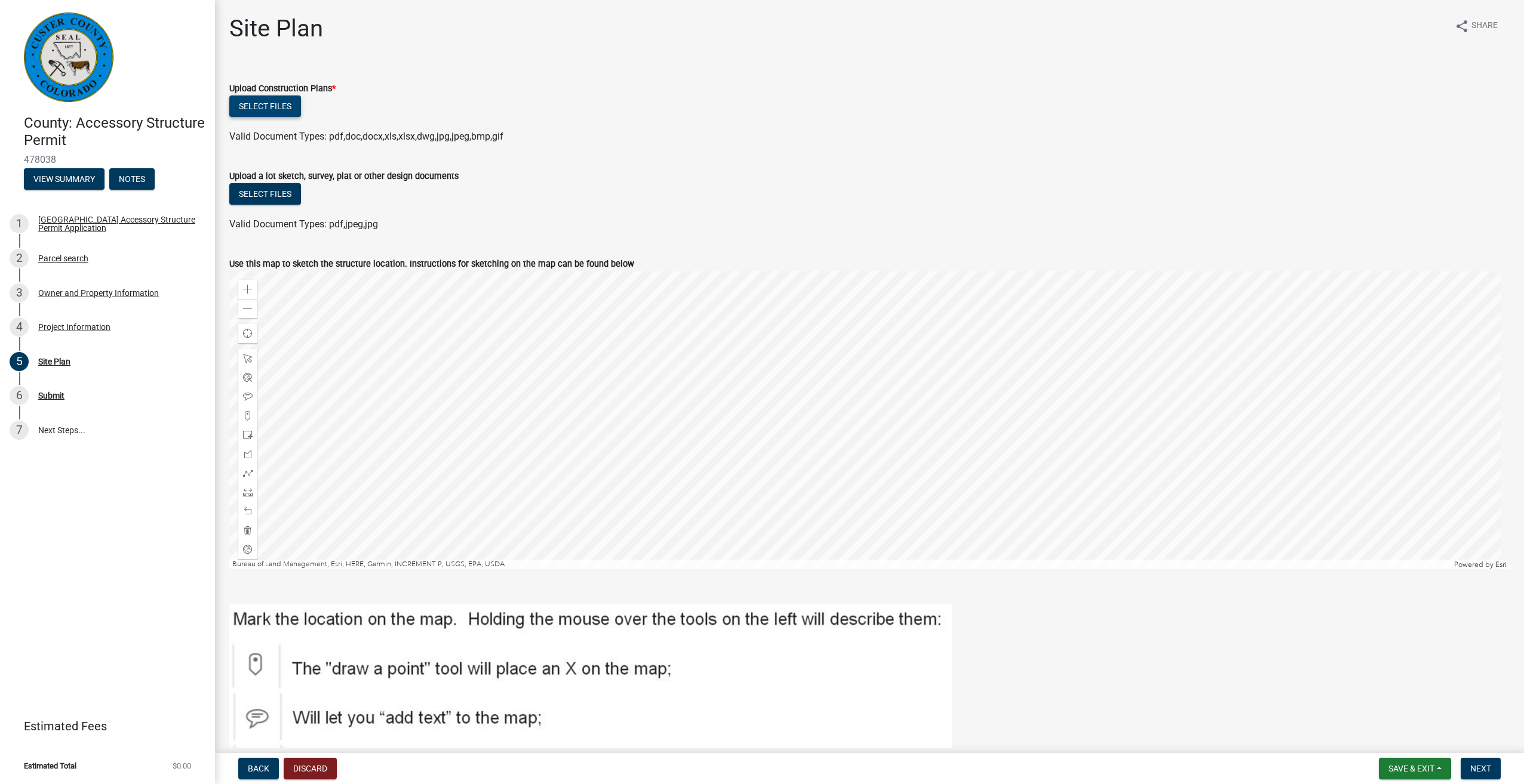
click at [279, 108] on button "Select files" at bounding box center [264, 107] width 71 height 22
click at [253, 107] on button "Select files" at bounding box center [264, 107] width 71 height 22
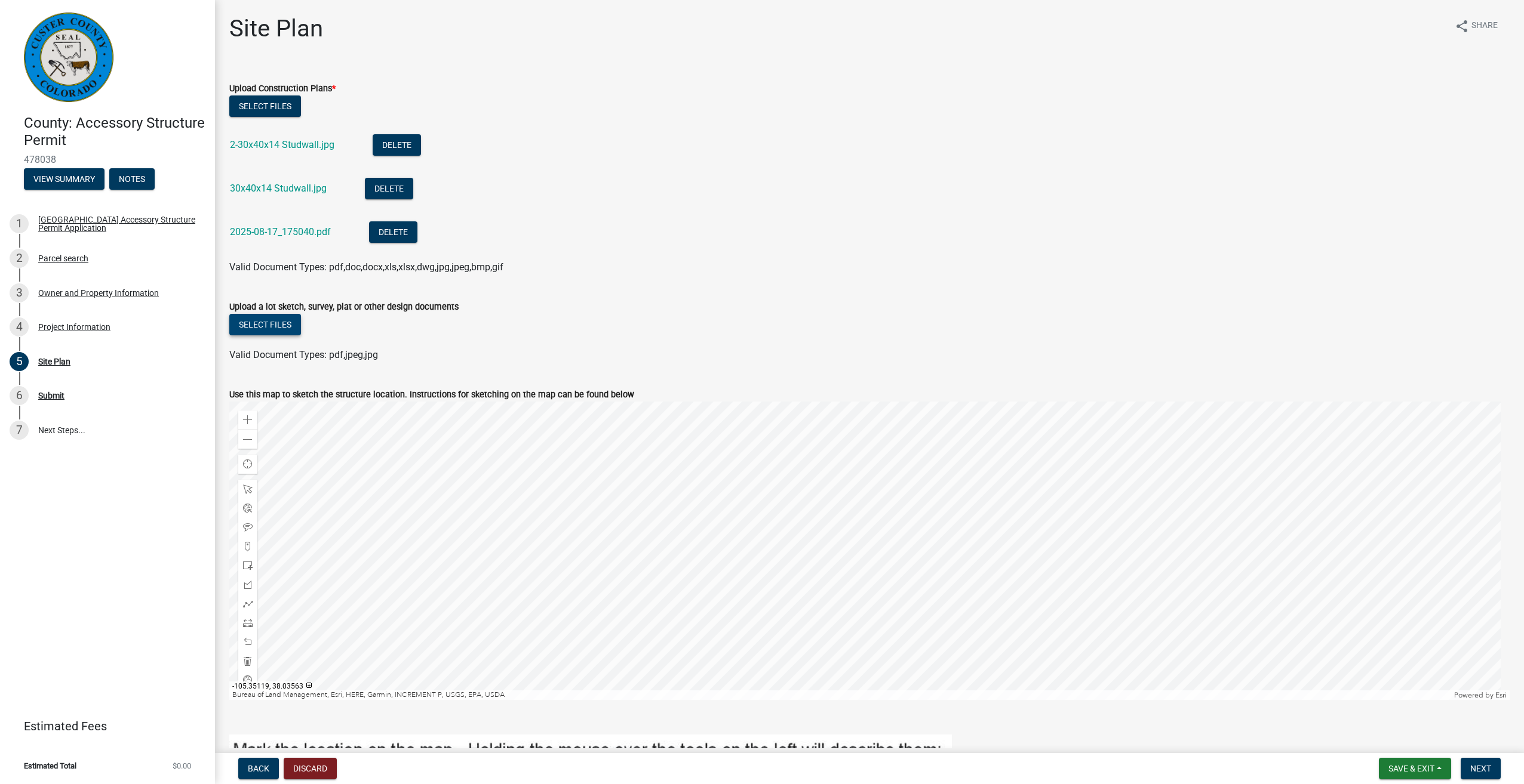
click at [270, 324] on button "Select files" at bounding box center [264, 325] width 71 height 22
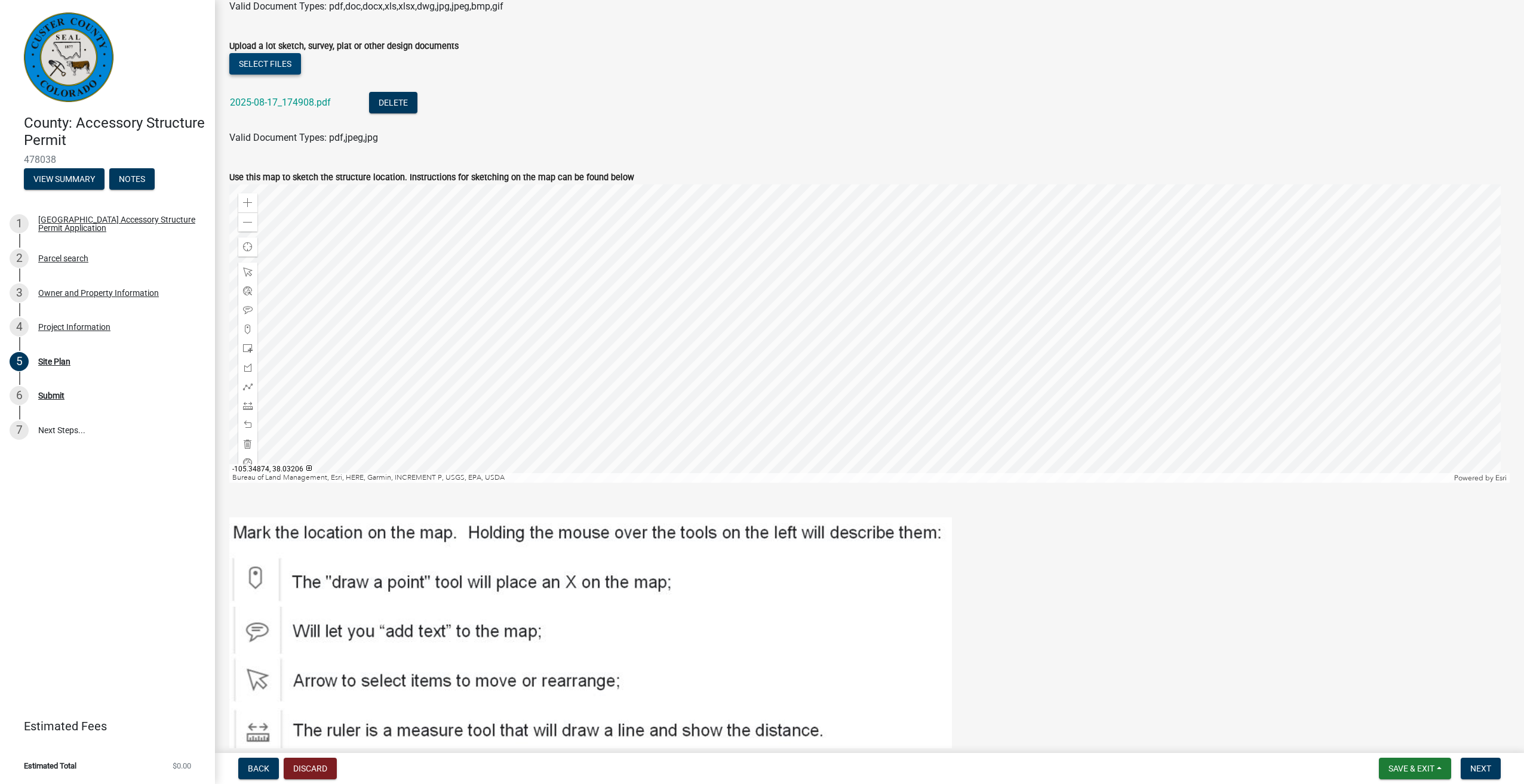
scroll to position [260, 0]
click at [874, 306] on div at bounding box center [869, 334] width 1280 height 298
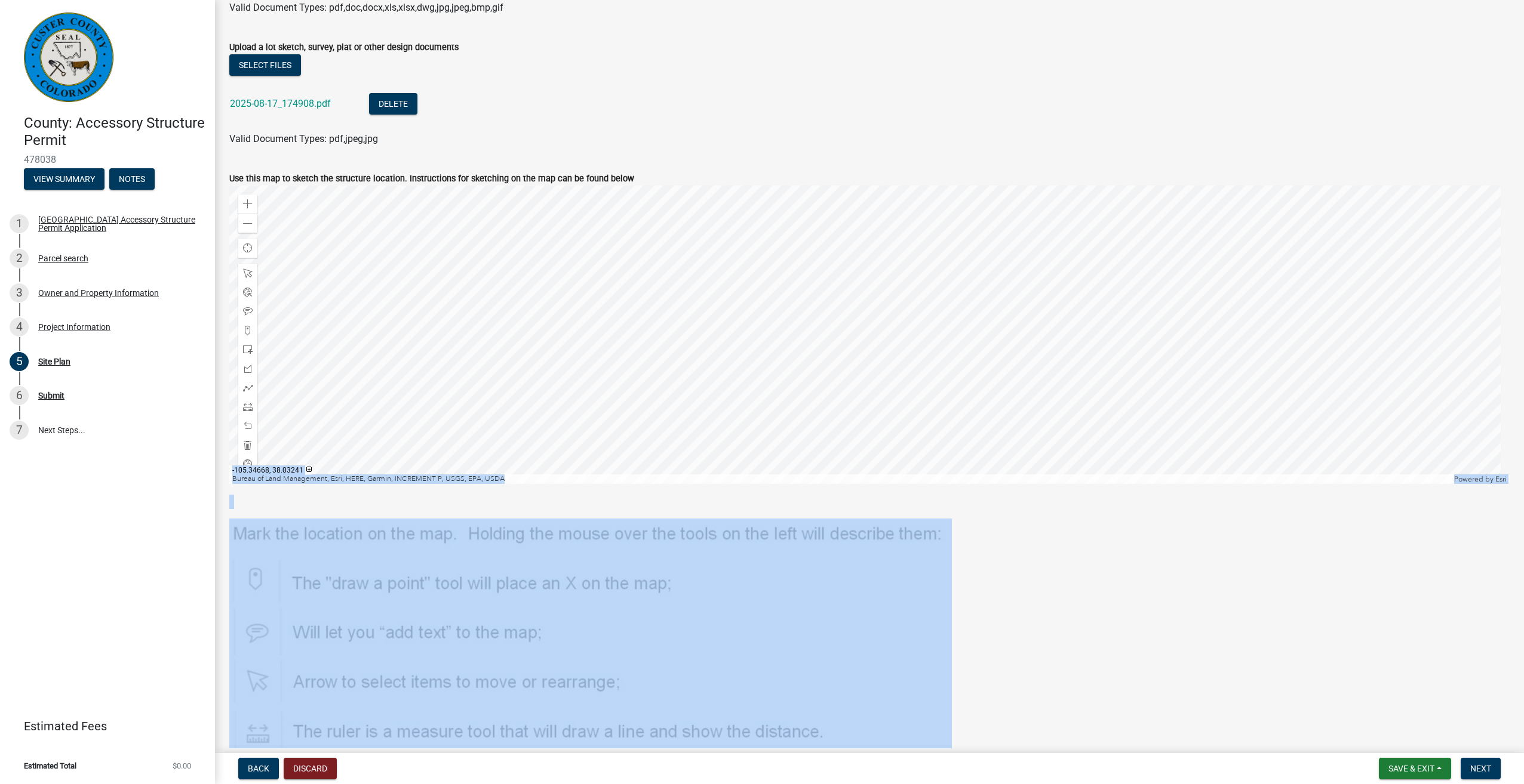
click at [982, 447] on wm-data-entity-input-list "Upload Construction Plans * Select files 2-30x40x14 Studwall.jpg Delete 30x40x1…" at bounding box center [869, 284] width 1280 height 954
click at [1009, 517] on div at bounding box center [869, 623] width 1280 height 257
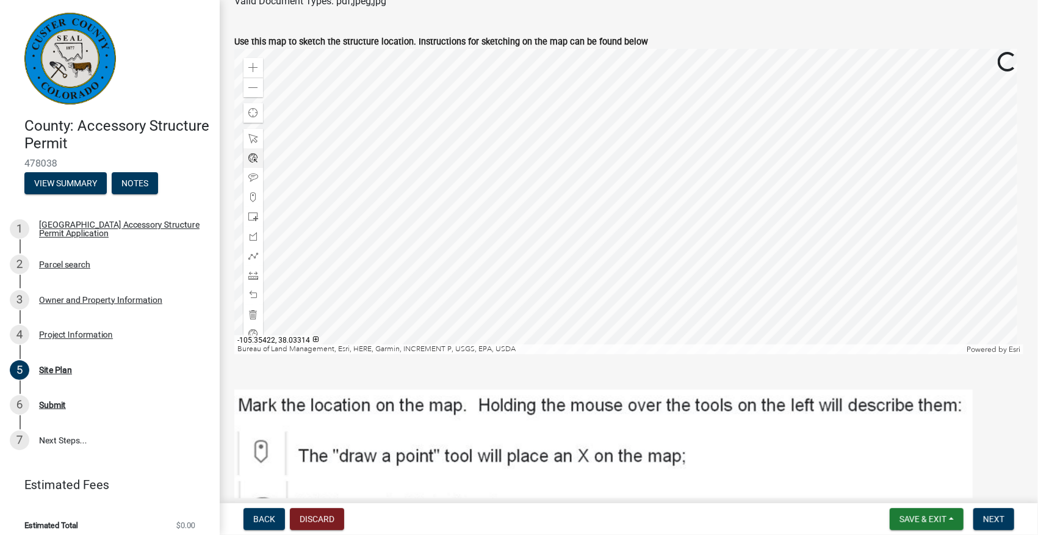
scroll to position [428, 0]
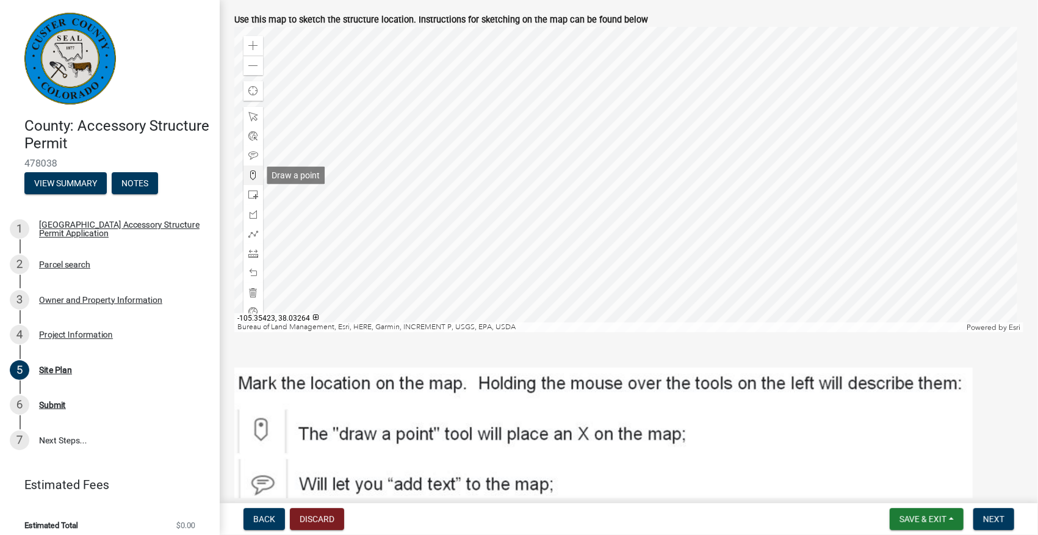
click at [251, 176] on span at bounding box center [253, 175] width 10 height 10
click at [630, 164] on div at bounding box center [628, 179] width 789 height 305
click at [626, 161] on div at bounding box center [628, 179] width 789 height 305
click at [251, 193] on span at bounding box center [253, 195] width 10 height 10
click at [647, 164] on div at bounding box center [628, 179] width 789 height 305
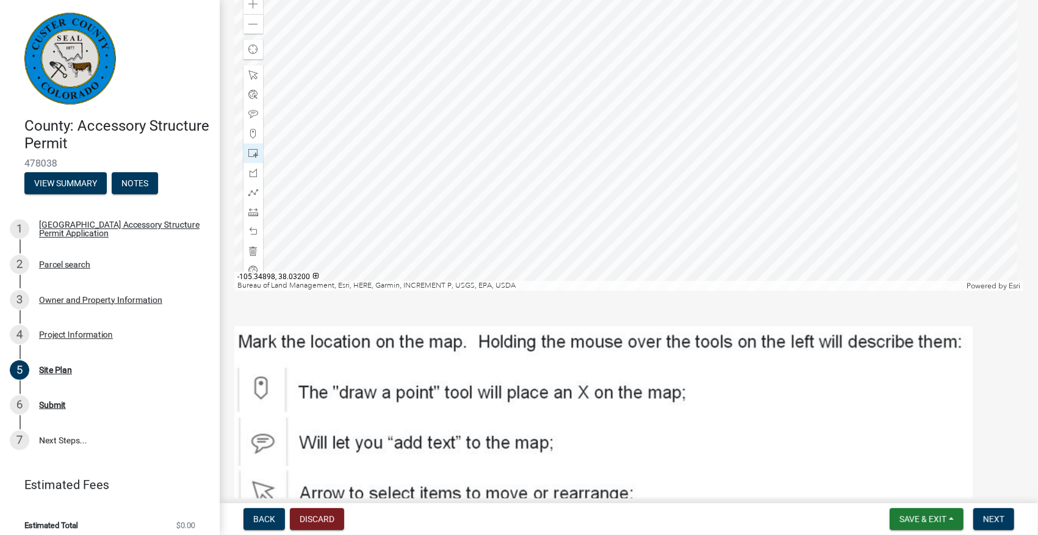
scroll to position [469, 0]
click at [256, 214] on span at bounding box center [253, 213] width 10 height 10
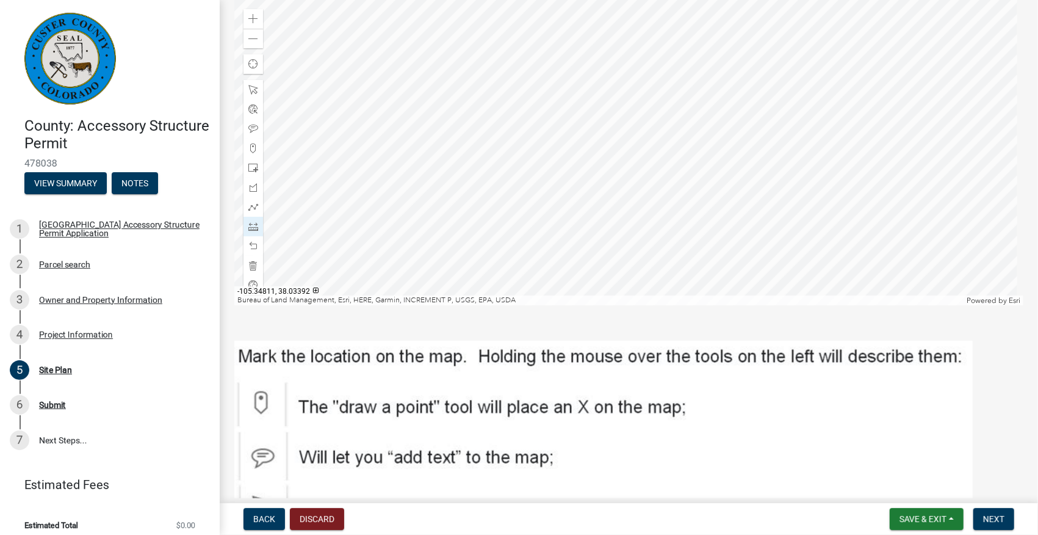
click at [640, 135] on div at bounding box center [628, 152] width 789 height 305
click at [639, 133] on div at bounding box center [628, 152] width 789 height 305
click at [662, 135] on div at bounding box center [628, 152] width 789 height 305
click at [632, 135] on div at bounding box center [628, 152] width 789 height 305
click at [632, 117] on div at bounding box center [628, 152] width 789 height 305
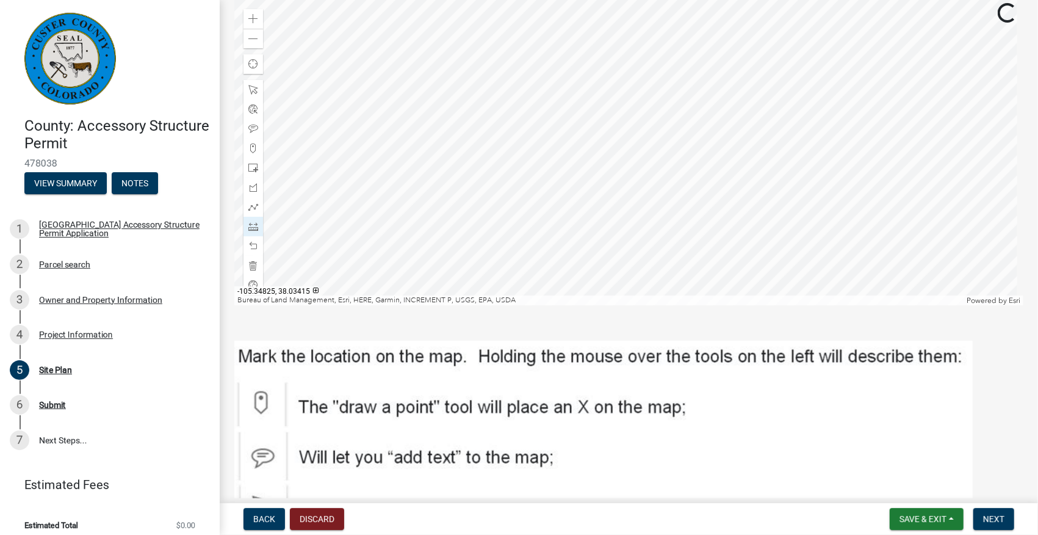
click at [632, 116] on div at bounding box center [628, 152] width 789 height 305
click at [632, 117] on div at bounding box center [628, 152] width 789 height 305
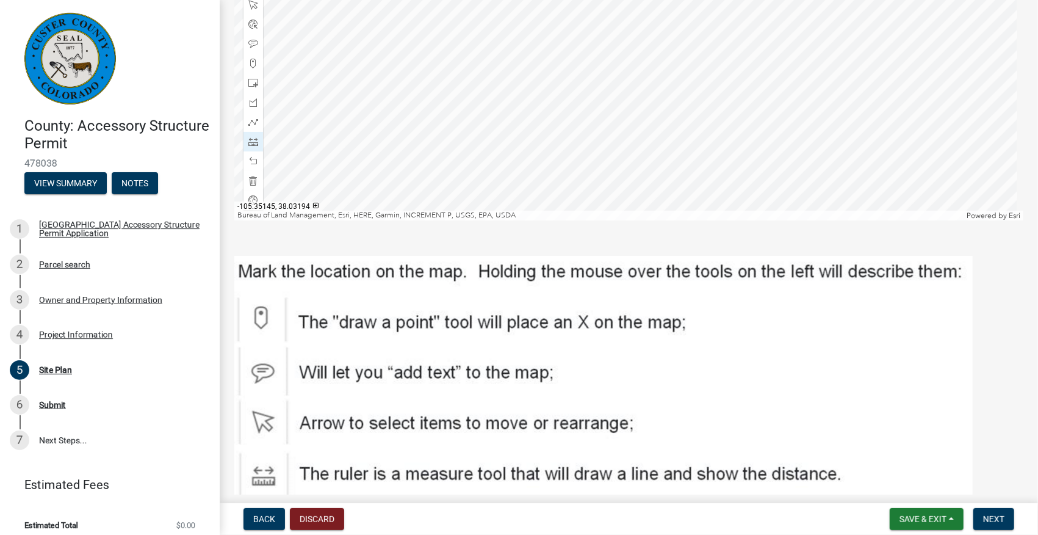
scroll to position [513, 0]
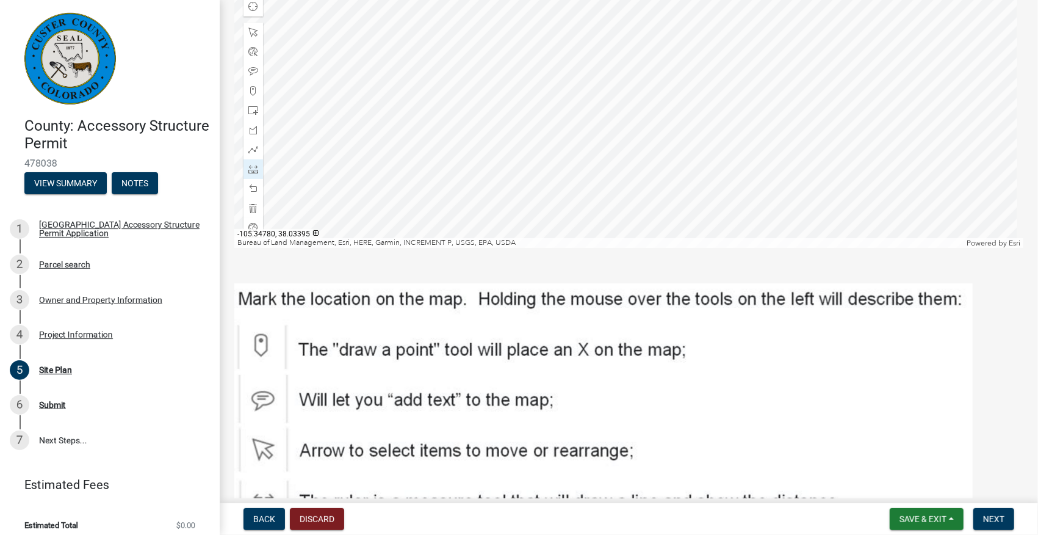
click at [648, 74] on div at bounding box center [628, 95] width 789 height 305
click at [635, 77] on div at bounding box center [628, 95] width 789 height 305
click at [634, 78] on div at bounding box center [628, 95] width 789 height 305
click at [659, 78] on div at bounding box center [628, 95] width 789 height 305
click at [613, 65] on div at bounding box center [628, 95] width 789 height 305
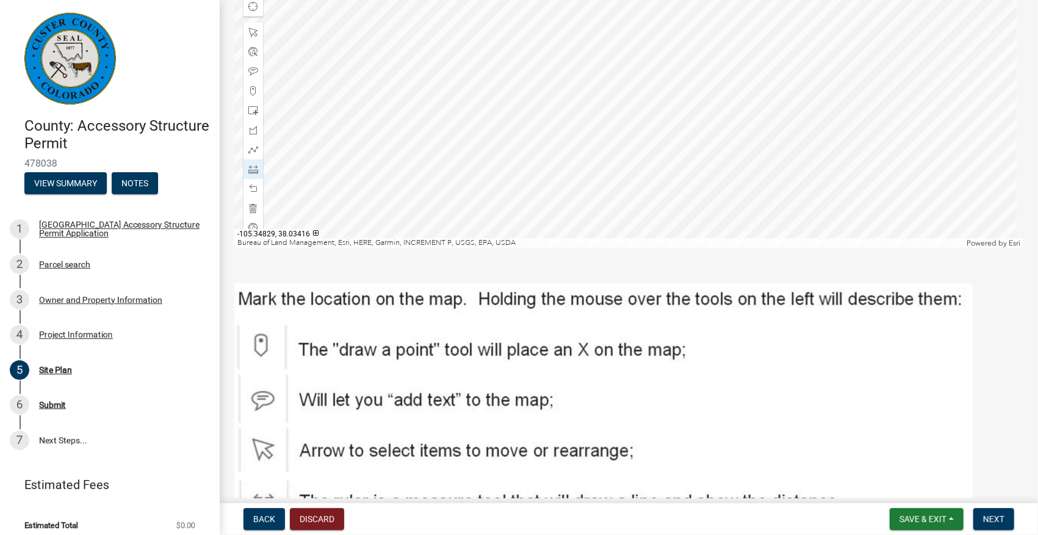
click at [615, 56] on div at bounding box center [628, 95] width 789 height 305
click at [616, 57] on div at bounding box center [628, 95] width 789 height 305
click at [255, 206] on span at bounding box center [253, 208] width 10 height 10
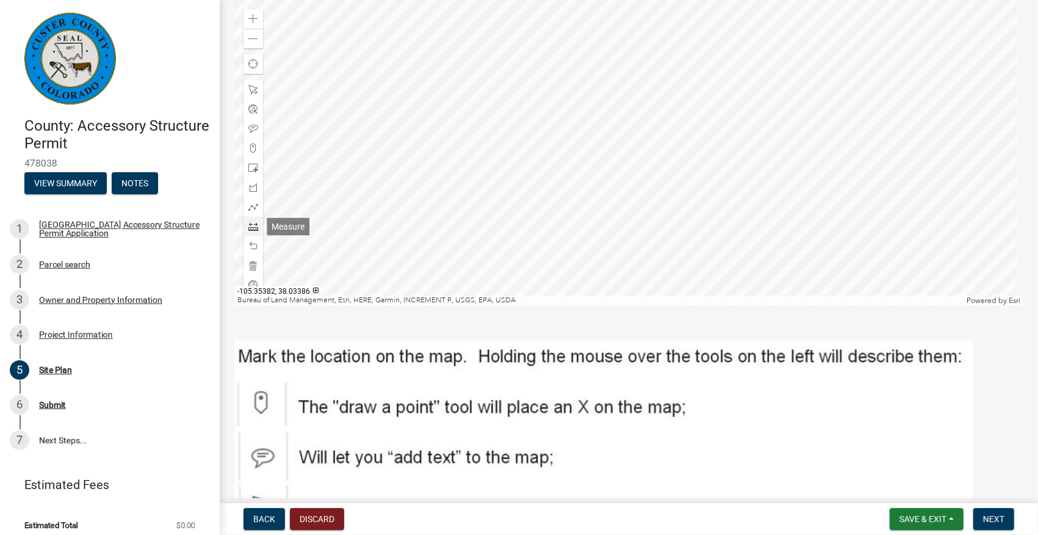
click at [258, 229] on span at bounding box center [253, 227] width 10 height 10
click at [264, 226] on div at bounding box center [628, 152] width 789 height 305
click at [634, 126] on div at bounding box center [628, 152] width 789 height 305
click at [635, 128] on div at bounding box center [628, 152] width 789 height 305
click at [609, 129] on div at bounding box center [628, 152] width 789 height 305
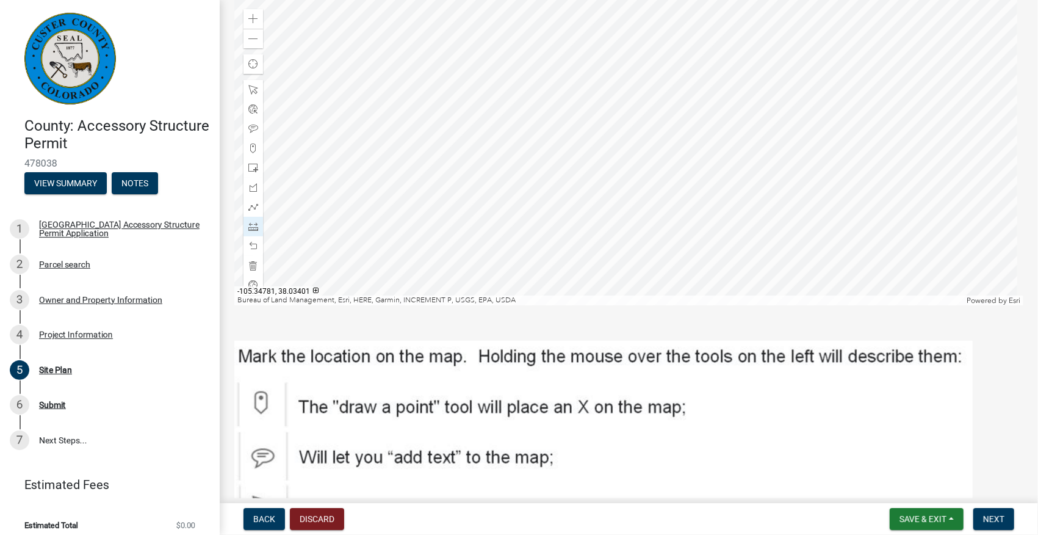
click at [635, 125] on div at bounding box center [628, 152] width 789 height 305
click at [608, 125] on div at bounding box center [628, 152] width 789 height 305
click at [607, 73] on div at bounding box center [628, 152] width 789 height 305
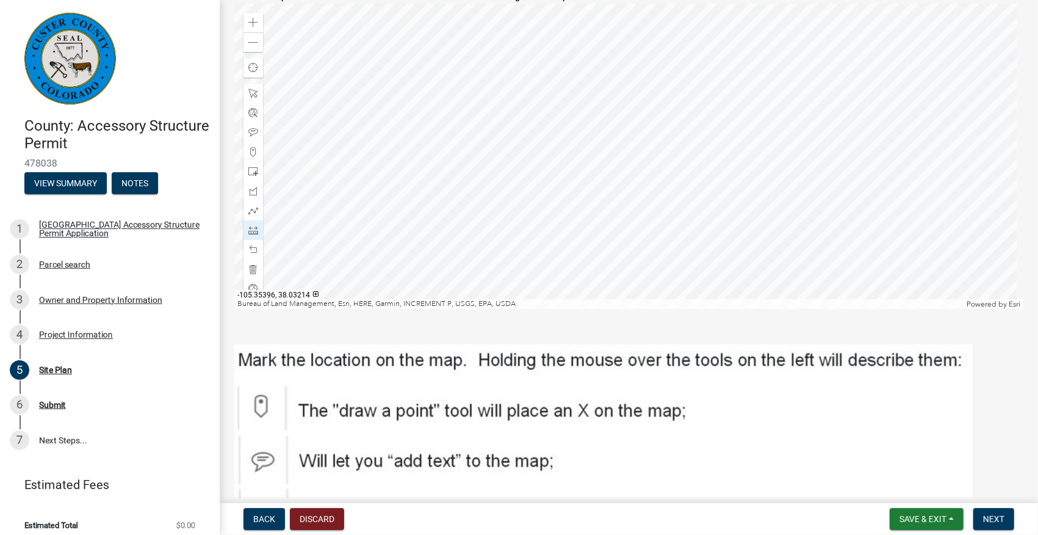
scroll to position [431, 0]
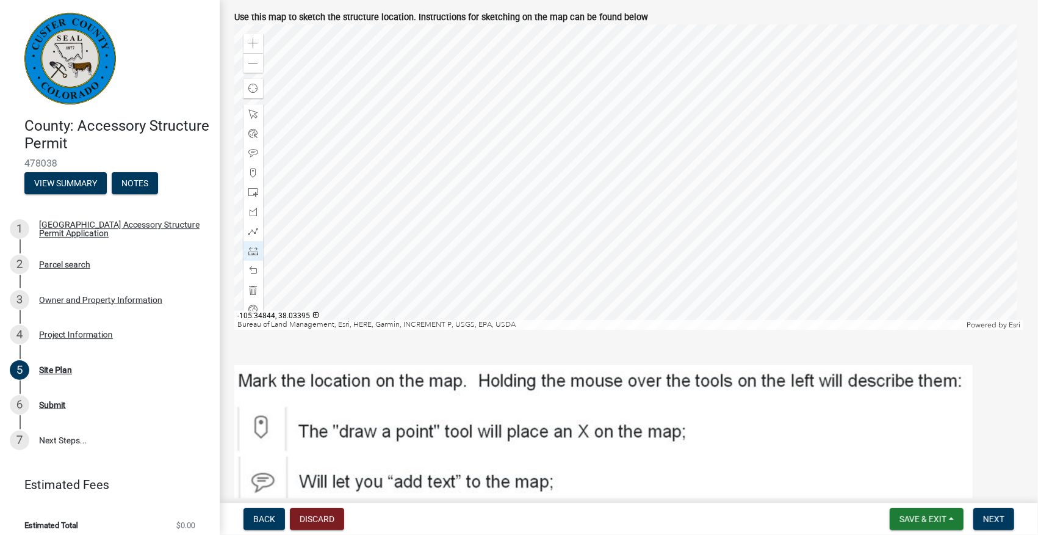
click at [594, 154] on div at bounding box center [628, 176] width 789 height 305
click at [601, 153] on div at bounding box center [628, 176] width 789 height 305
click at [601, 144] on div at bounding box center [628, 176] width 789 height 305
click at [255, 192] on span at bounding box center [253, 192] width 10 height 10
click at [610, 168] on div at bounding box center [628, 176] width 789 height 305
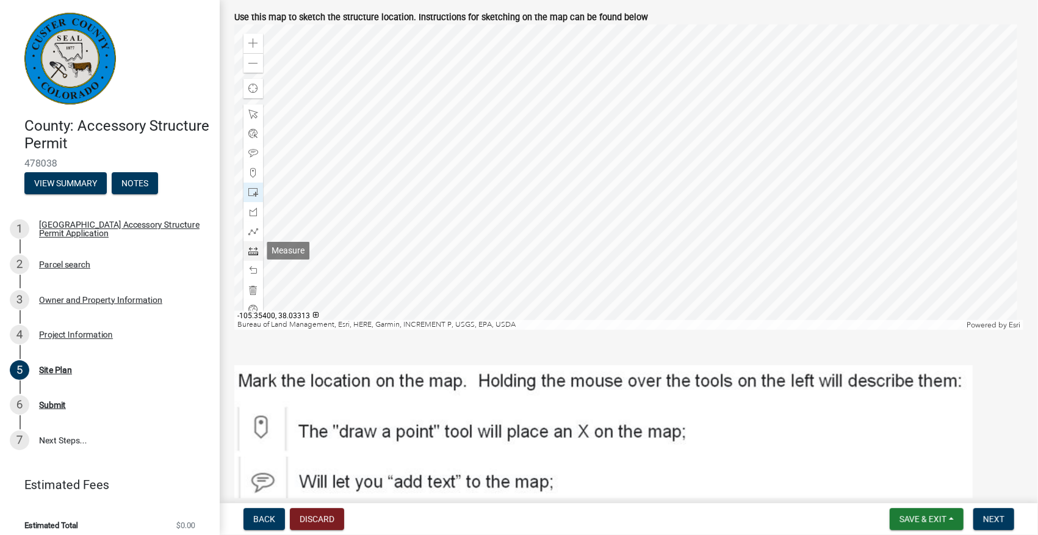
click at [255, 252] on span at bounding box center [253, 251] width 10 height 10
click at [607, 168] on div at bounding box center [628, 176] width 789 height 305
click at [607, 192] on div at bounding box center [628, 176] width 789 height 305
click at [604, 153] on div at bounding box center [628, 176] width 789 height 305
click at [603, 95] on div at bounding box center [628, 176] width 789 height 305
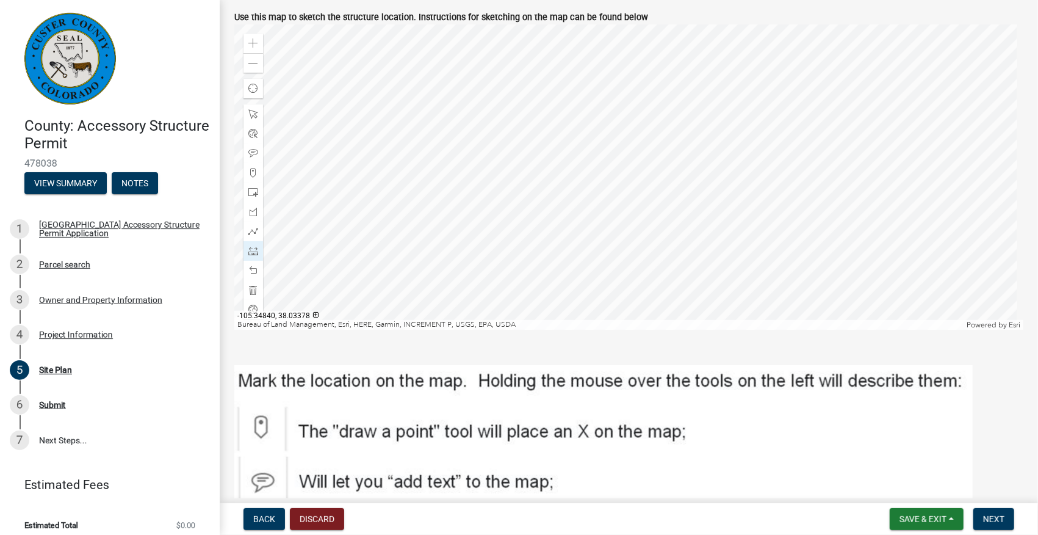
click at [597, 167] on div at bounding box center [628, 176] width 789 height 305
click at [611, 153] on div at bounding box center [628, 176] width 789 height 305
click at [635, 153] on div at bounding box center [628, 176] width 789 height 305
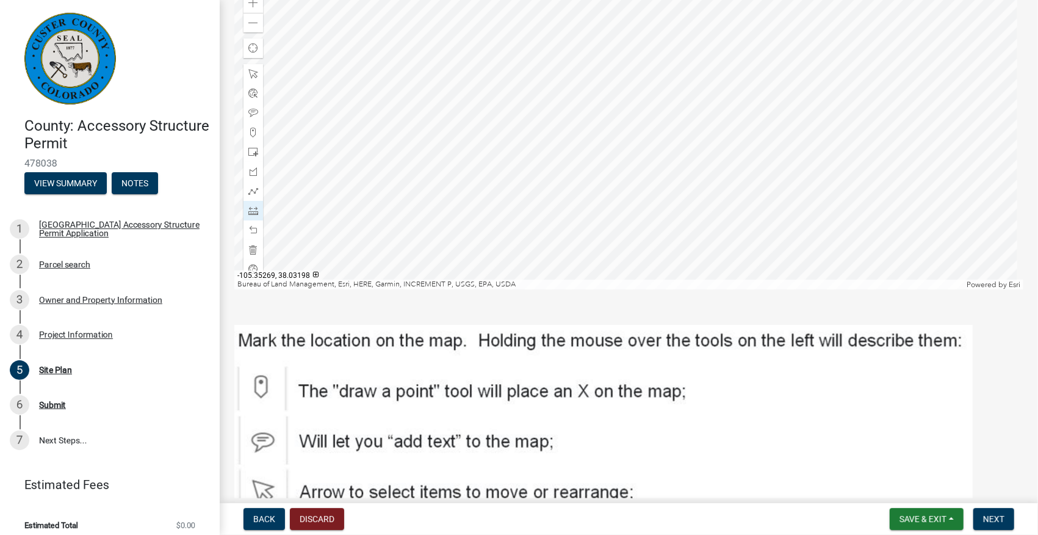
scroll to position [472, 0]
click at [256, 110] on span at bounding box center [253, 112] width 10 height 10
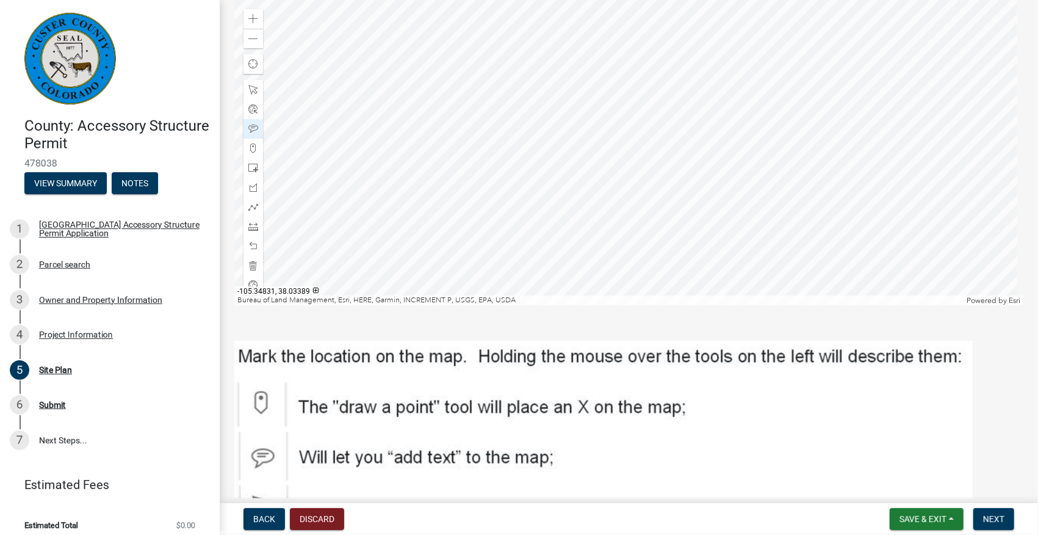
click at [603, 135] on div at bounding box center [628, 152] width 789 height 305
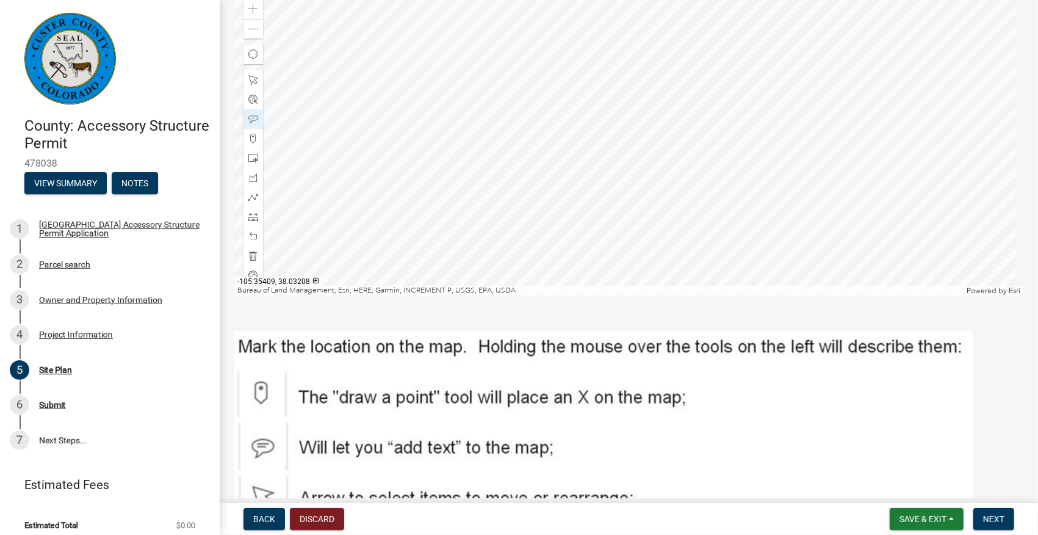
scroll to position [431, 0]
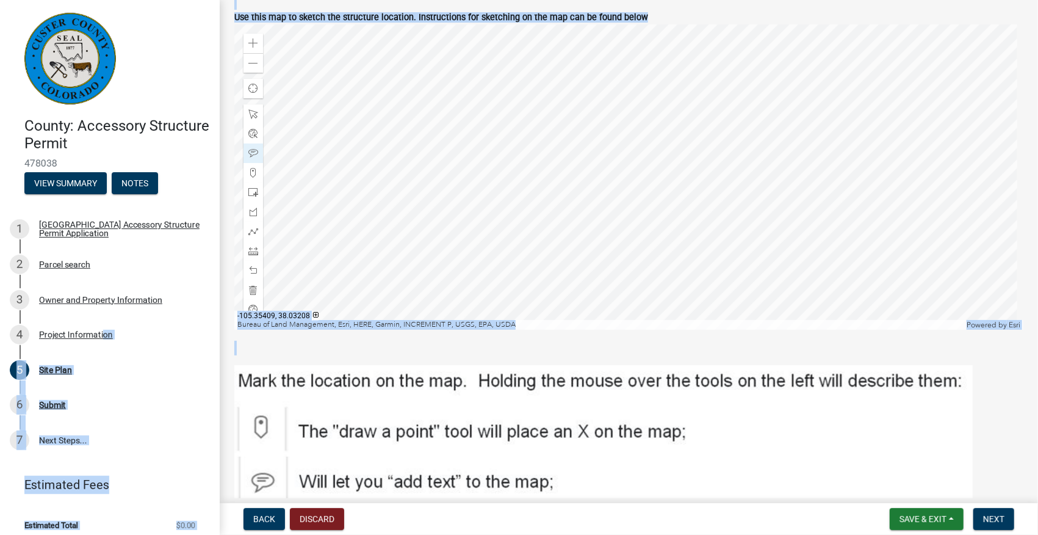
drag, startPoint x: 99, startPoint y: 333, endPoint x: 323, endPoint y: 349, distance: 224.6
click at [323, 349] on div "County: Accessory Structure Permit 478038 View Summary Notes 1 [GEOGRAPHIC_DATA…" at bounding box center [519, 267] width 1038 height 535
click at [598, 453] on img at bounding box center [603, 484] width 739 height 239
click at [992, 511] on button "Next" at bounding box center [994, 519] width 41 height 22
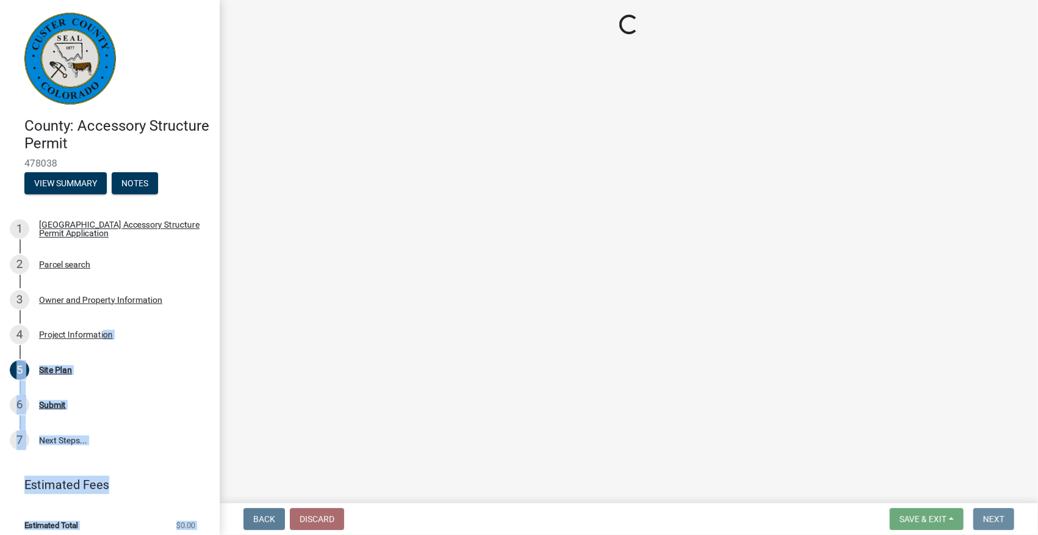
scroll to position [0, 0]
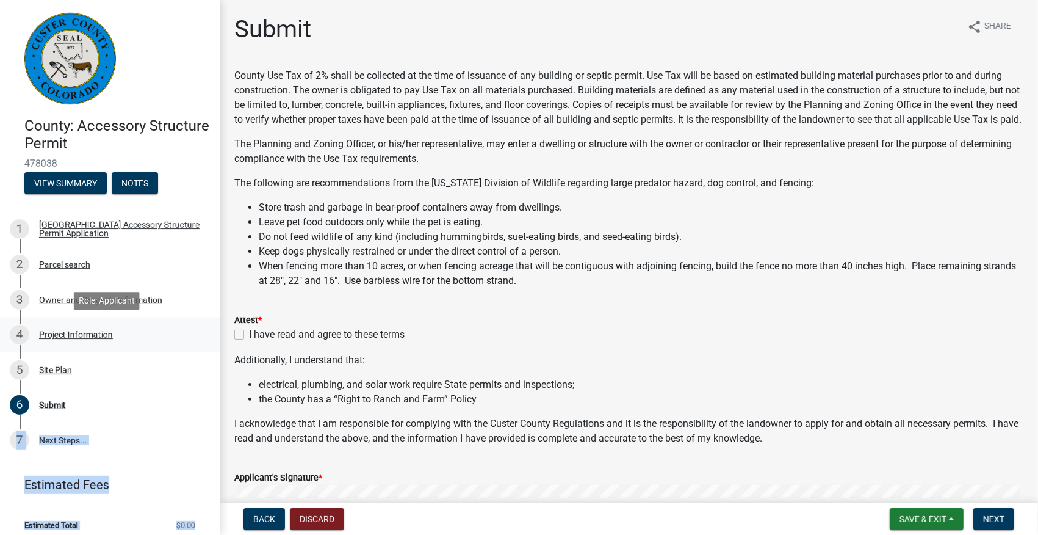
click at [92, 333] on div "Project Information" at bounding box center [76, 334] width 74 height 9
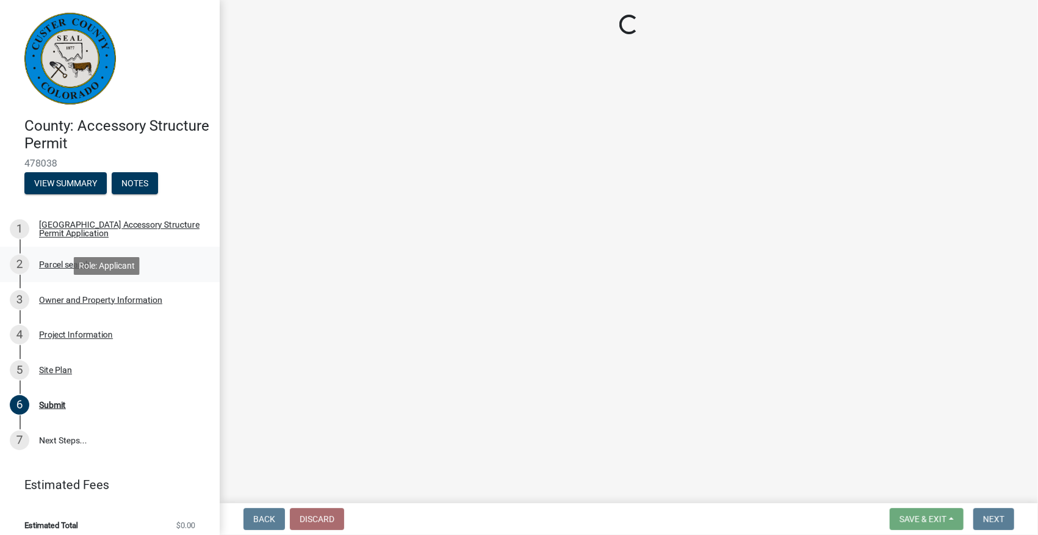
select select "CO"
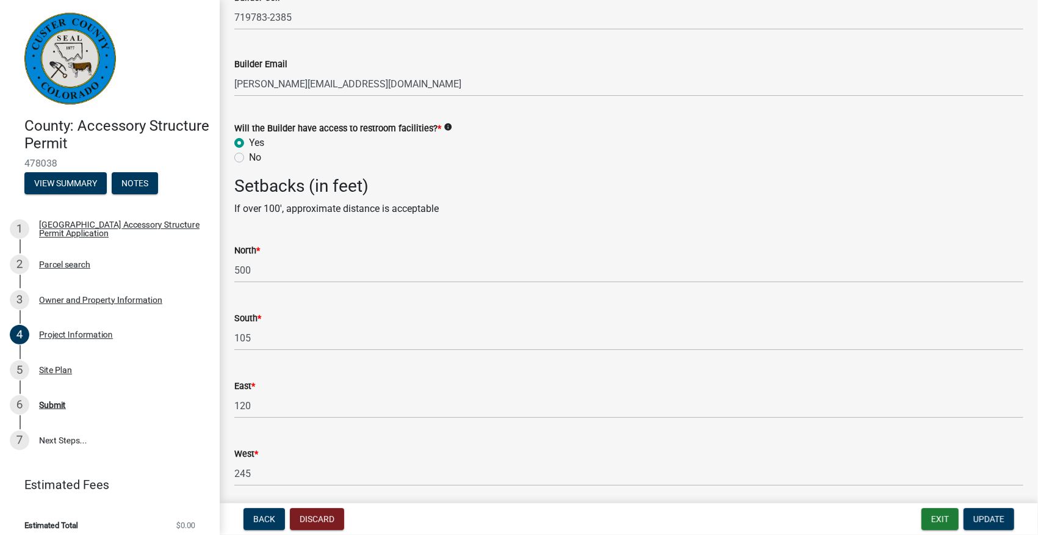
scroll to position [1831, 0]
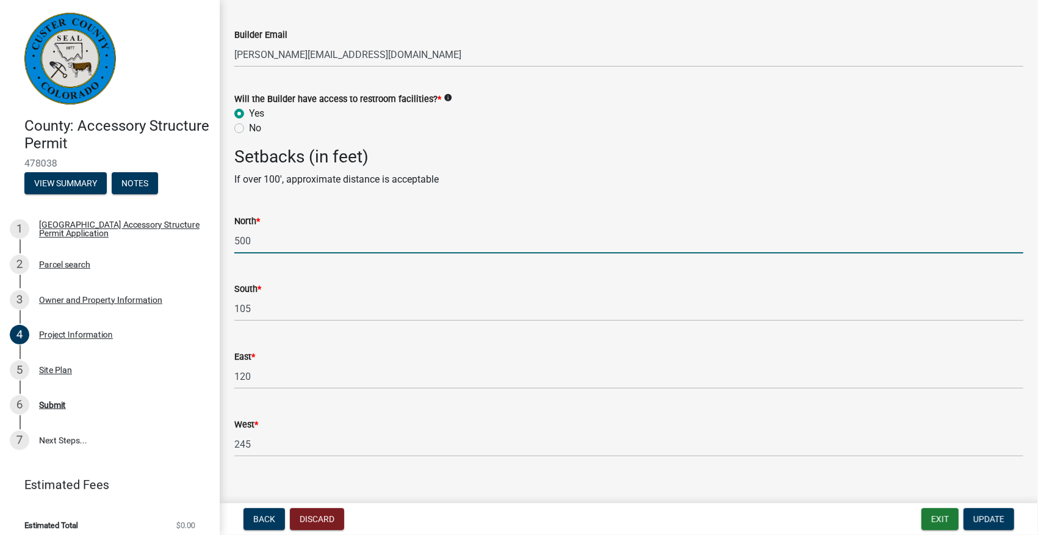
drag, startPoint x: 250, startPoint y: 237, endPoint x: 225, endPoint y: 237, distance: 25.6
type input "260"
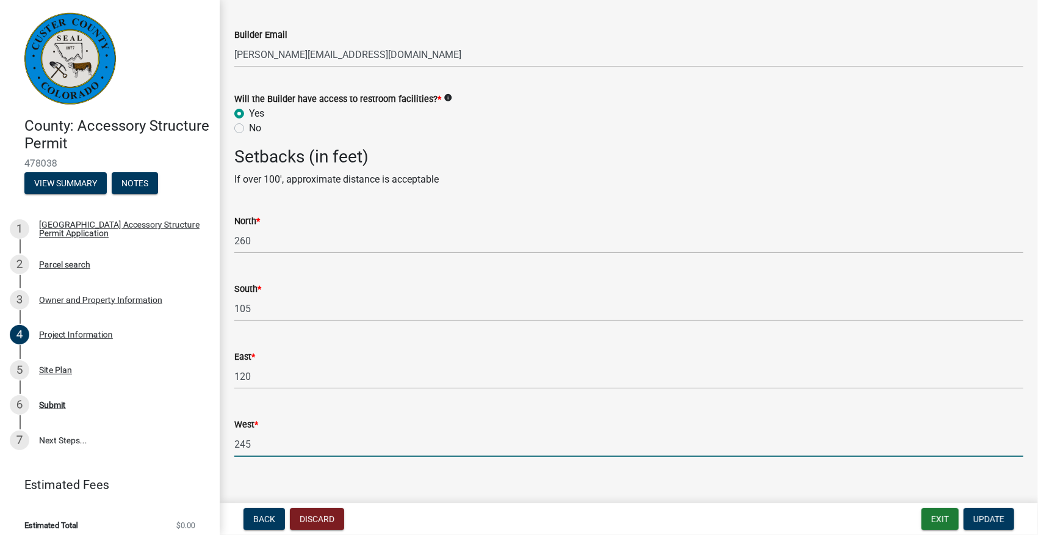
drag, startPoint x: 250, startPoint y: 443, endPoint x: 239, endPoint y: 443, distance: 11.0
click at [239, 443] on input "245" at bounding box center [628, 444] width 789 height 25
type input "279"
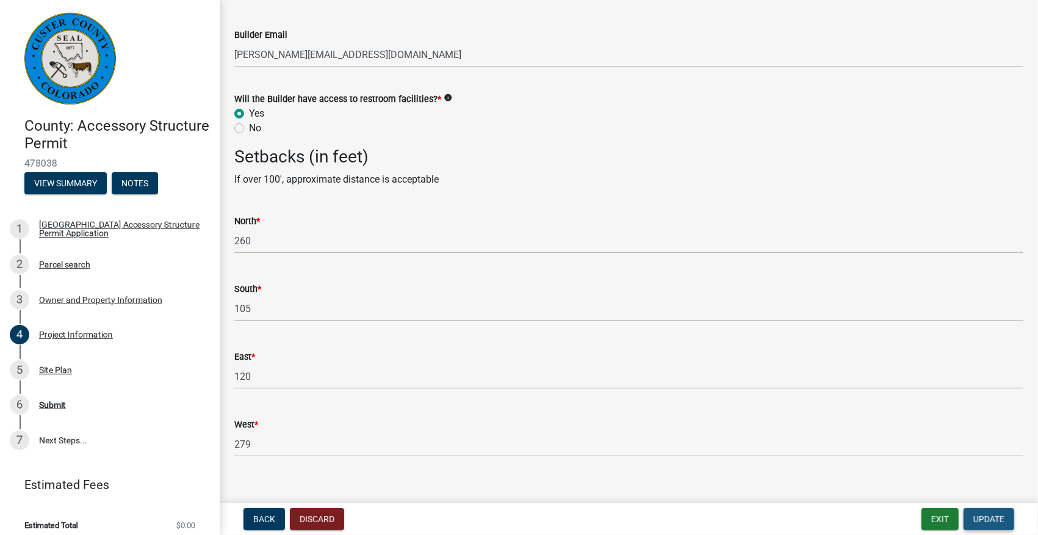
click at [974, 519] on span "Update" at bounding box center [989, 519] width 31 height 10
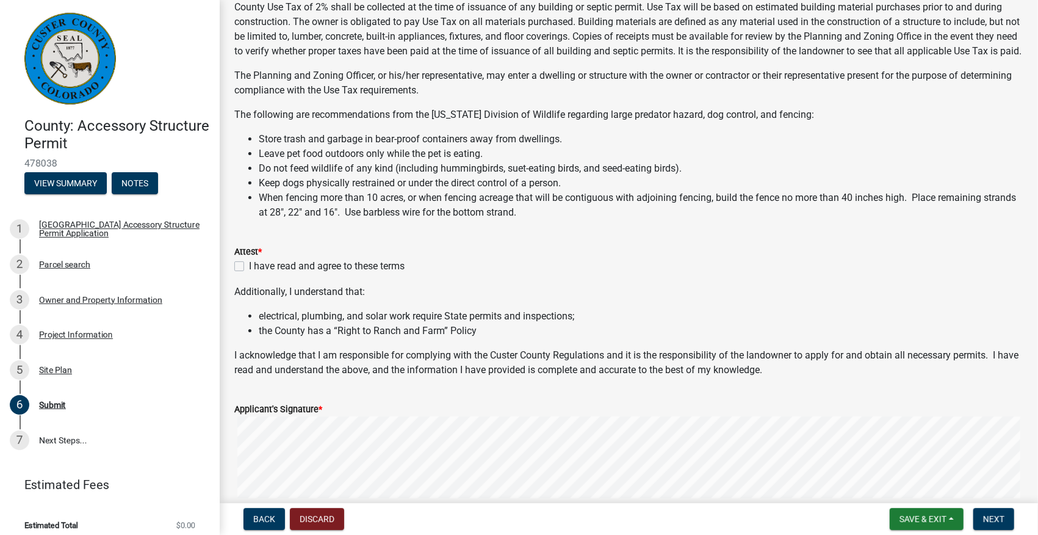
scroll to position [122, 0]
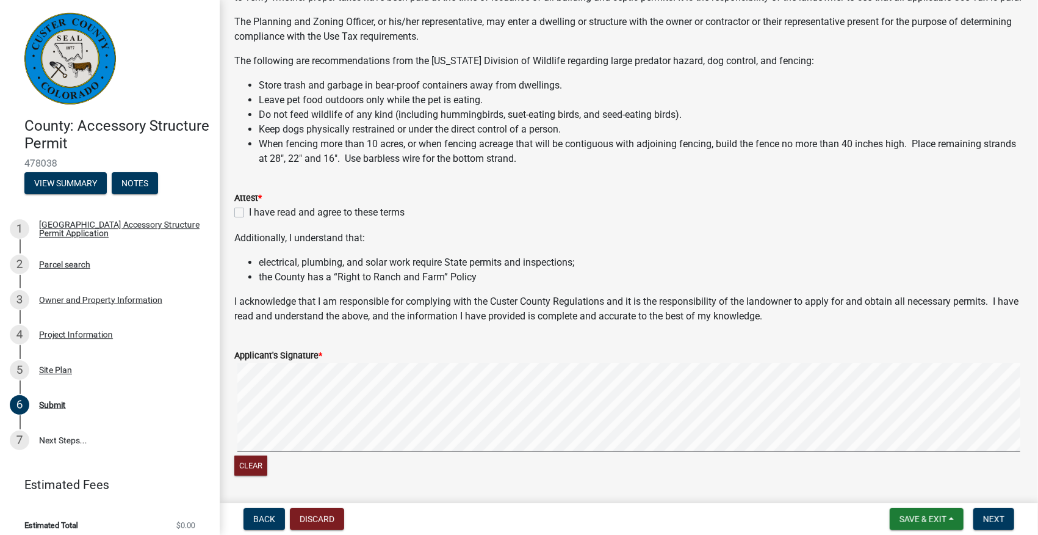
click at [249, 220] on label "I have read and agree to these terms" at bounding box center [327, 212] width 156 height 15
click at [249, 213] on input "I have read and agree to these terms" at bounding box center [253, 209] width 8 height 8
checkbox input "true"
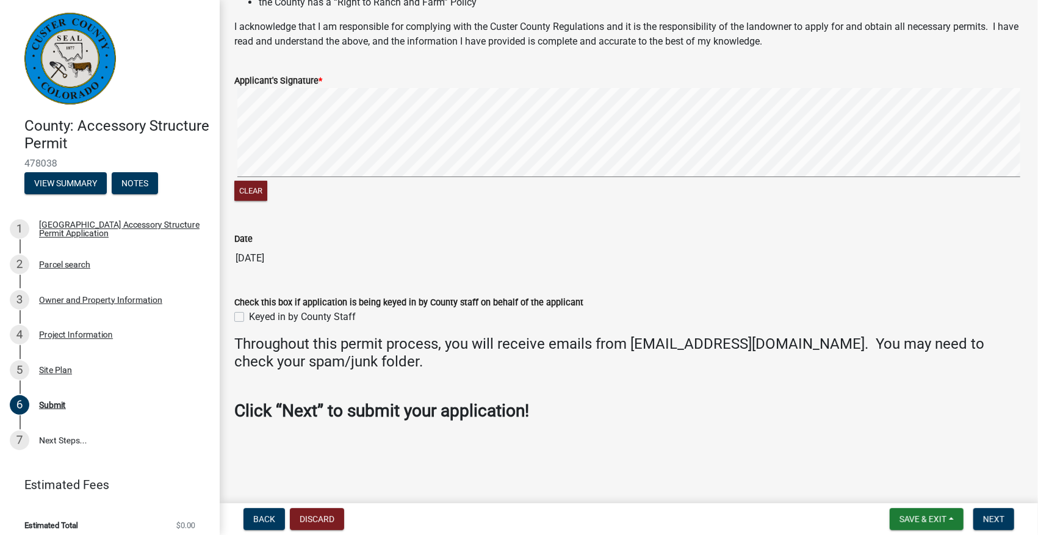
scroll to position [411, 0]
click at [1005, 516] on span "Next" at bounding box center [993, 519] width 21 height 10
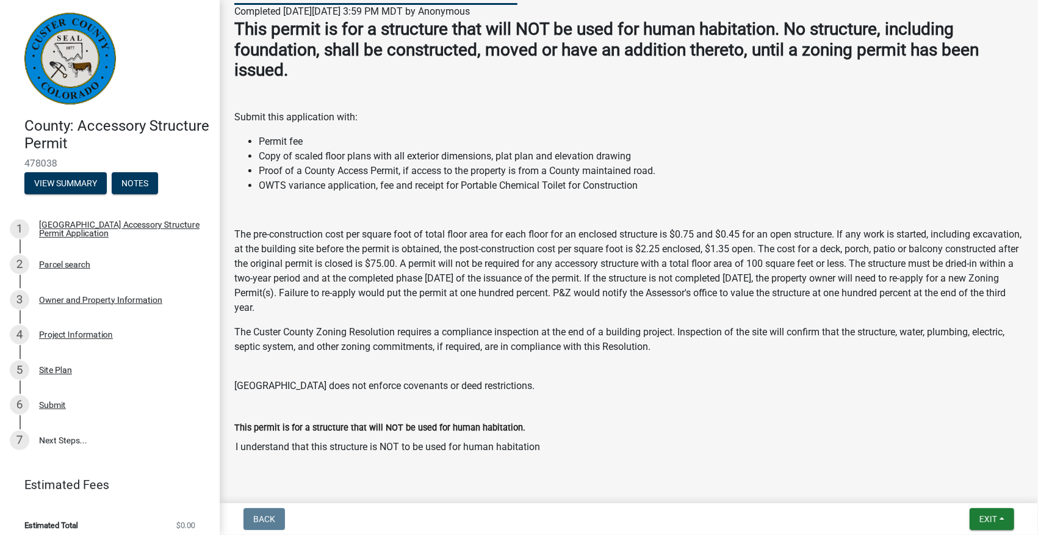
scroll to position [159, 0]
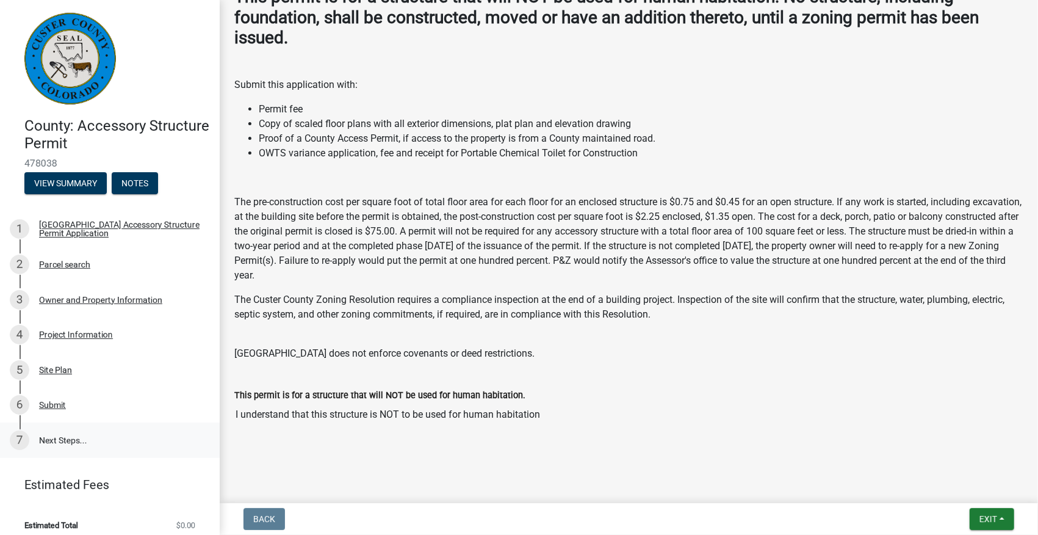
click at [68, 439] on link "7 Next Steps..." at bounding box center [110, 439] width 220 height 35
click at [986, 516] on span "Exit" at bounding box center [989, 519] width 18 height 10
click at [968, 490] on button "Save & Exit" at bounding box center [966, 486] width 98 height 29
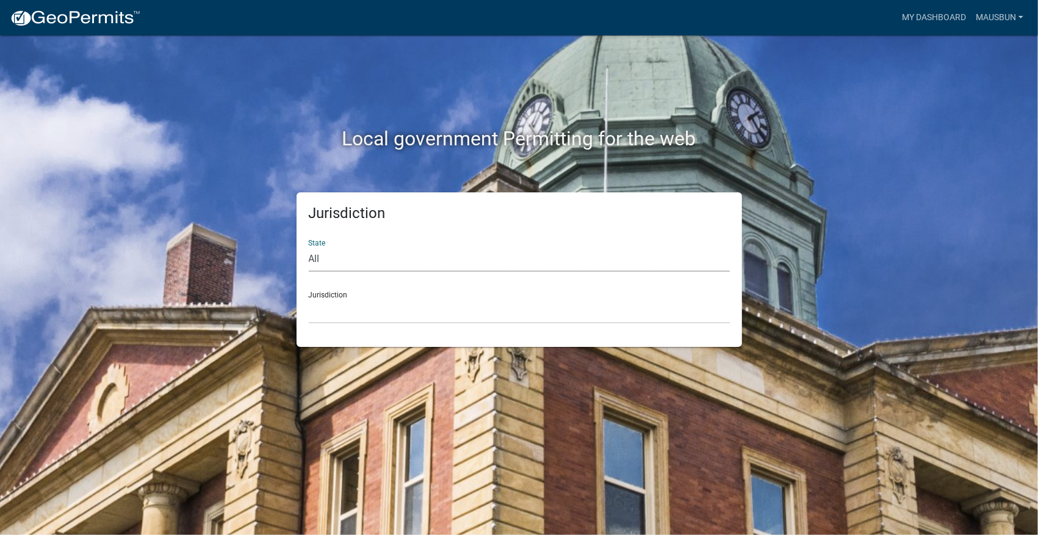
drag, startPoint x: 328, startPoint y: 256, endPoint x: 330, endPoint y: 272, distance: 15.9
click at [328, 256] on select "All [US_STATE] [US_STATE] [US_STATE] [US_STATE] [US_STATE] [US_STATE] [US_STATE…" at bounding box center [519, 259] width 421 height 25
select select "[US_STATE]"
click at [309, 247] on select "All [US_STATE] [US_STATE] [US_STATE] [US_STATE] [US_STATE] [US_STATE] [US_STATE…" at bounding box center [519, 259] width 421 height 25
click at [344, 311] on select "[GEOGRAPHIC_DATA], [US_STATE]" at bounding box center [519, 310] width 421 height 25
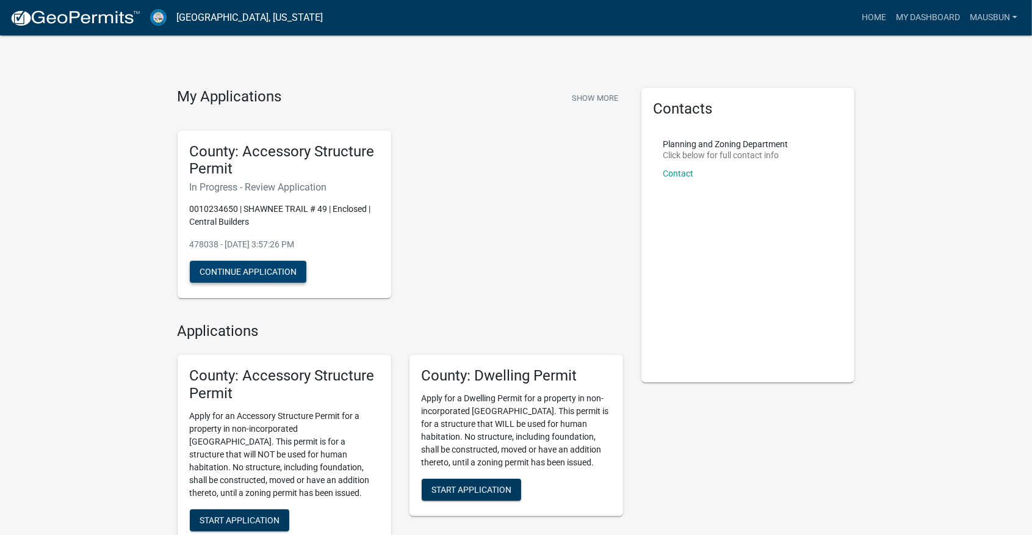
click at [275, 276] on button "Continue Application" at bounding box center [248, 272] width 117 height 22
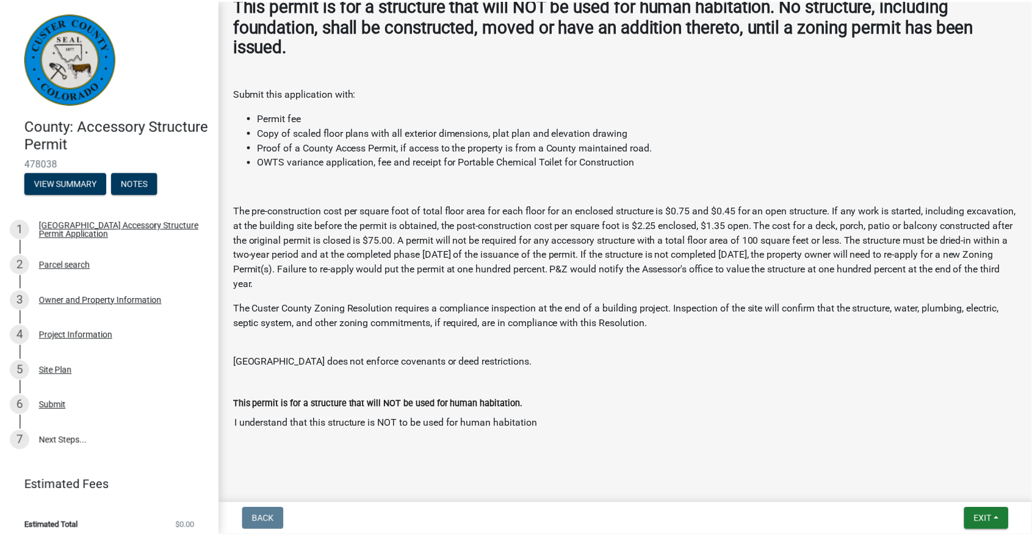
scroll to position [159, 0]
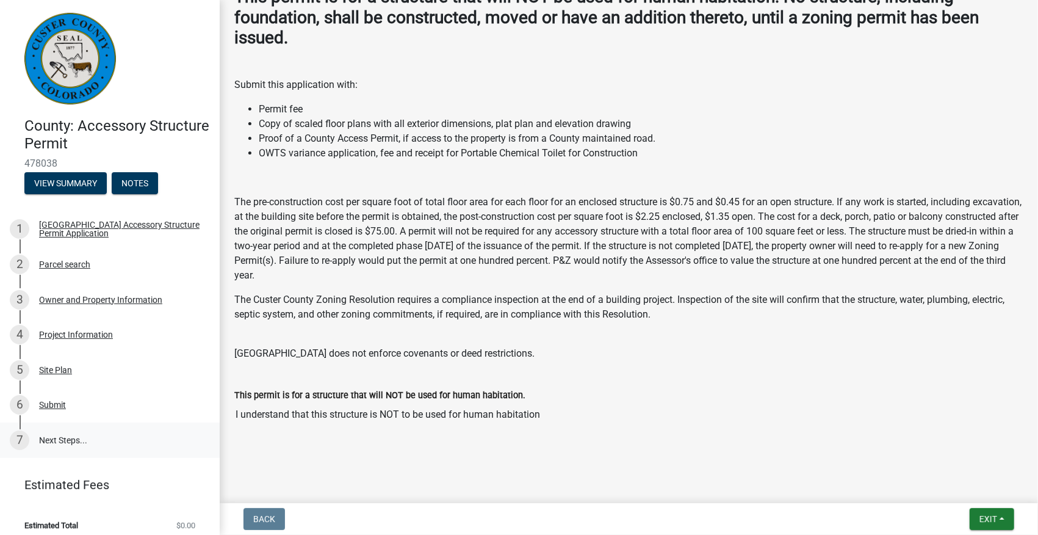
click at [17, 439] on div "7" at bounding box center [20, 440] width 20 height 20
click at [72, 439] on link "7 Next Steps..." at bounding box center [110, 439] width 220 height 35
click at [1002, 518] on button "Exit" at bounding box center [992, 519] width 45 height 22
click at [960, 486] on button "Save & Exit" at bounding box center [966, 486] width 98 height 29
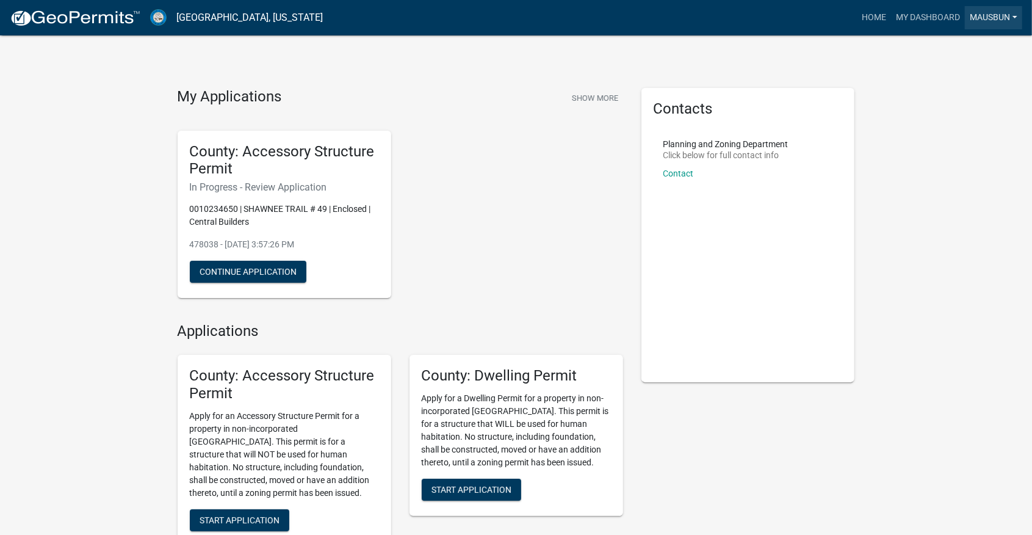
click at [1014, 16] on link "mausbun" at bounding box center [993, 17] width 57 height 23
click at [929, 19] on link "My Dashboard" at bounding box center [928, 17] width 74 height 23
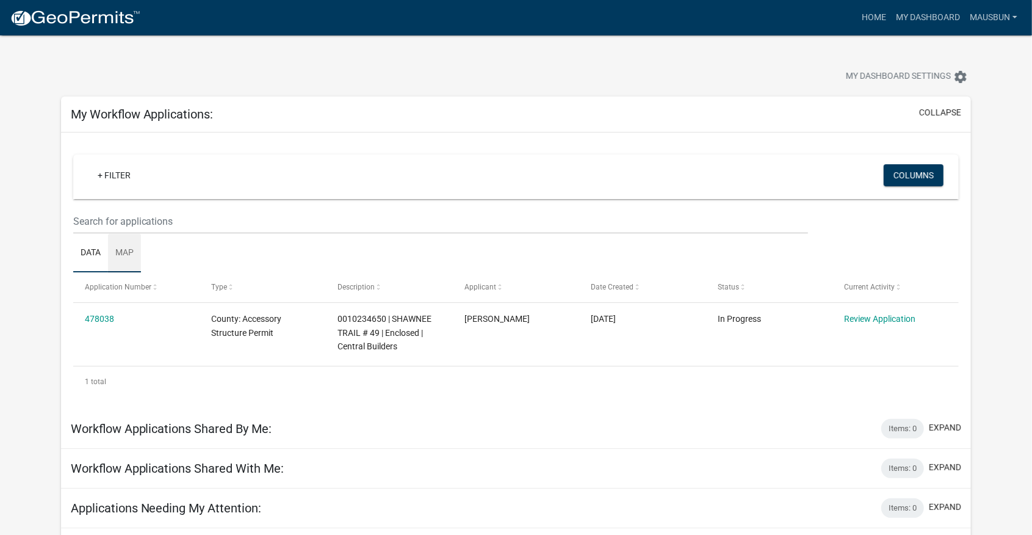
click at [121, 254] on link "Map" at bounding box center [124, 253] width 33 height 39
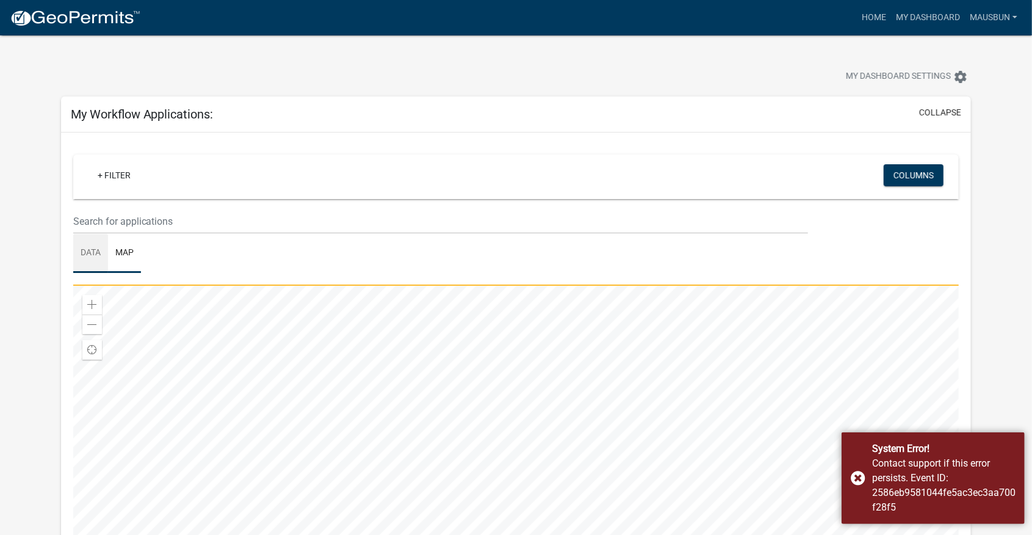
click at [87, 253] on link "Data" at bounding box center [90, 253] width 35 height 39
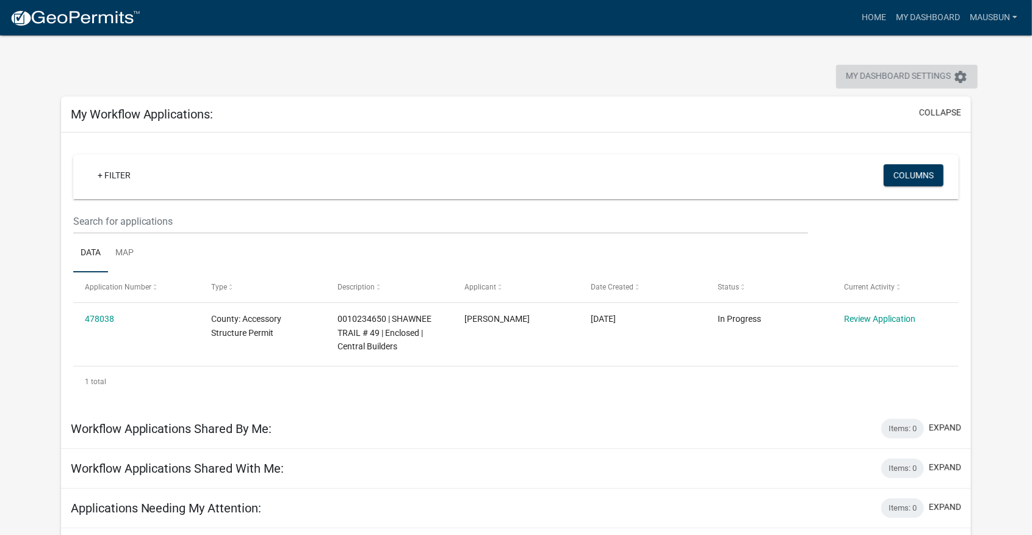
click at [962, 79] on icon "settings" at bounding box center [960, 77] width 15 height 15
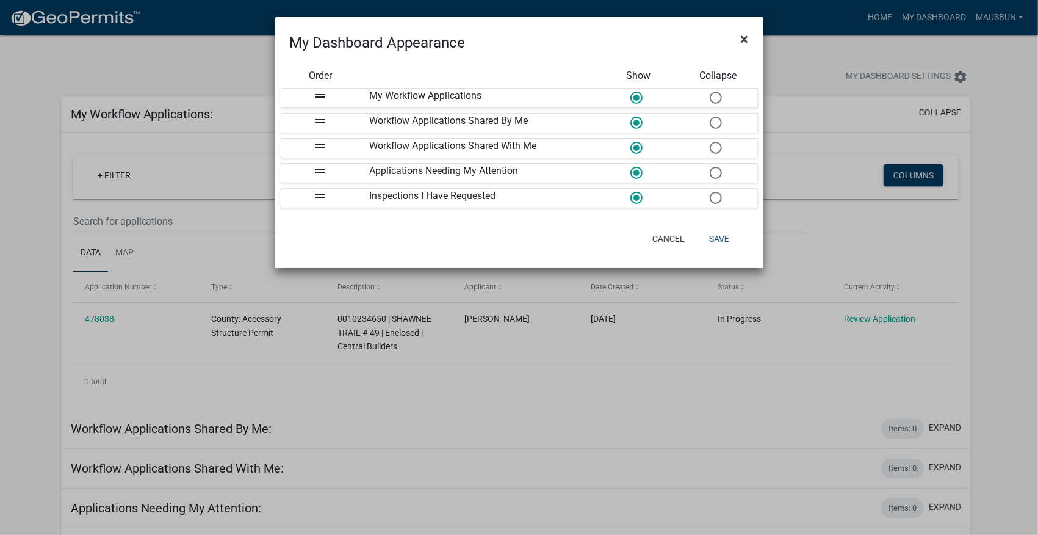
click at [745, 38] on span "×" at bounding box center [745, 39] width 8 height 17
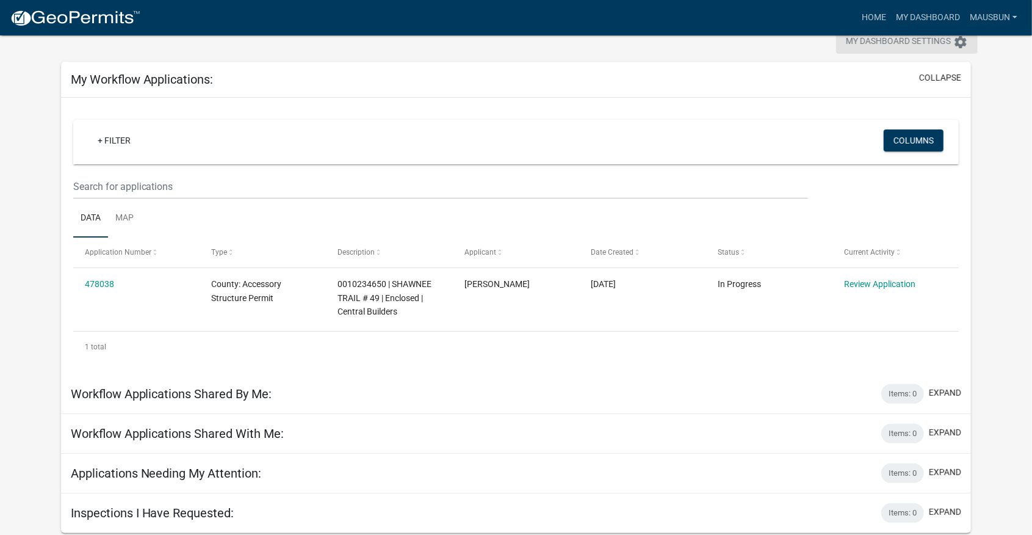
scroll to position [35, 0]
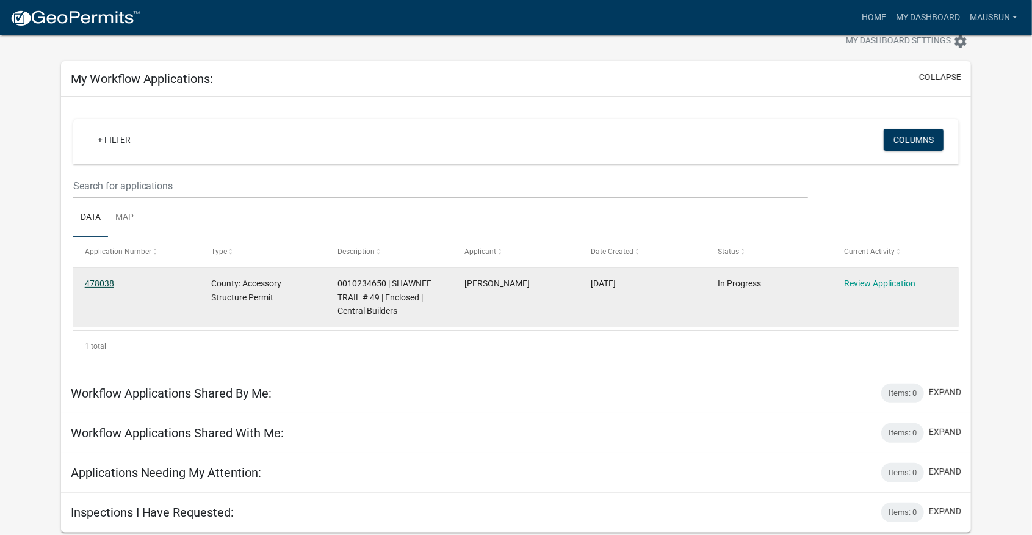
click at [98, 282] on link "478038" at bounding box center [99, 283] width 29 height 10
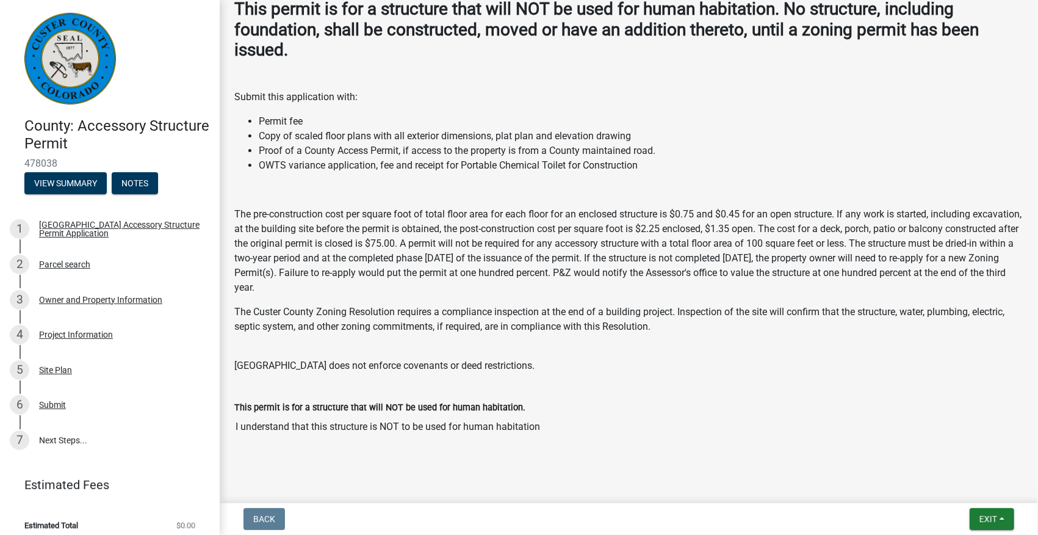
scroll to position [159, 0]
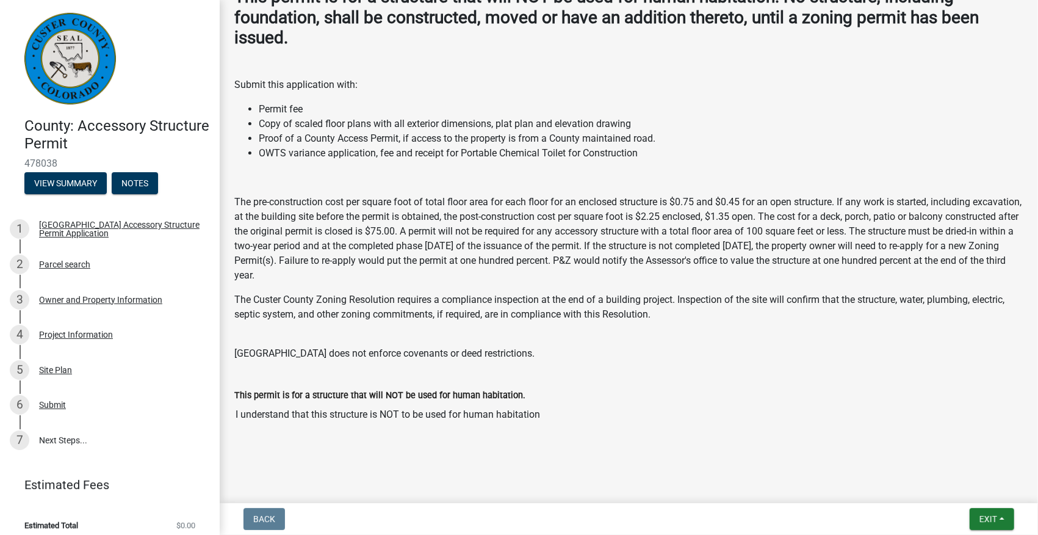
click at [179, 526] on span "$0.00" at bounding box center [185, 525] width 19 height 8
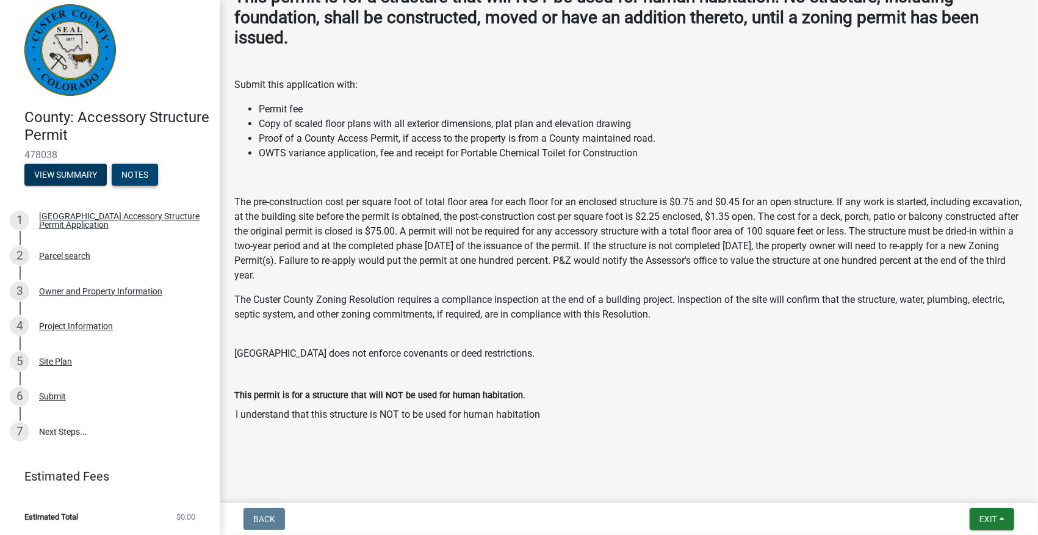
click at [134, 174] on button "Notes" at bounding box center [135, 175] width 46 height 22
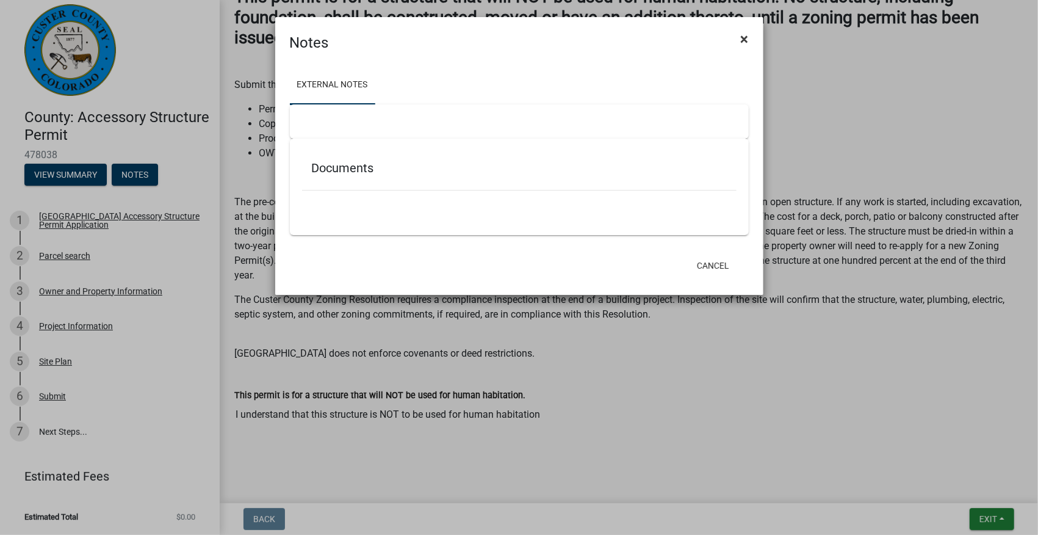
click at [745, 39] on span "×" at bounding box center [745, 39] width 8 height 17
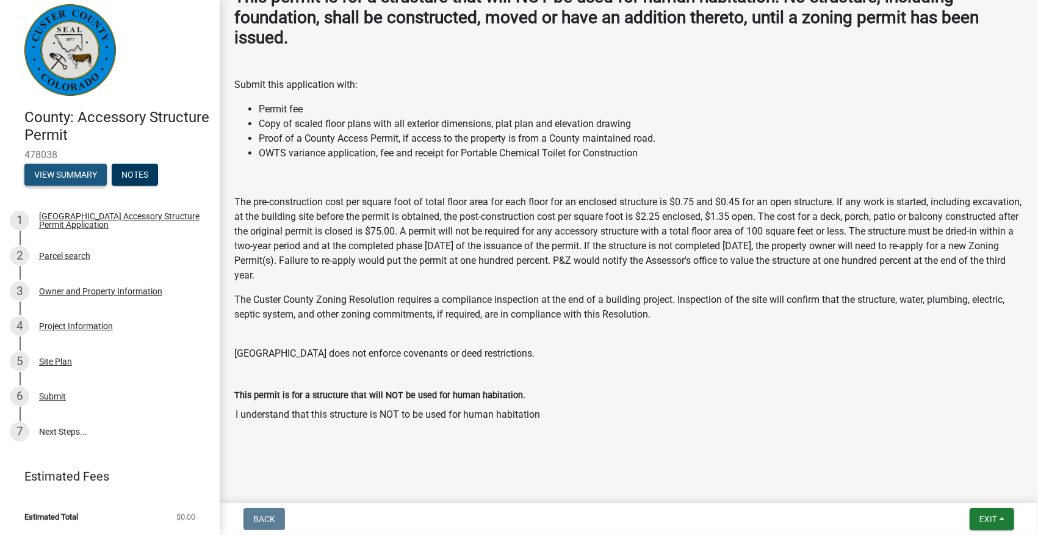
click at [85, 174] on button "View Summary" at bounding box center [65, 175] width 82 height 22
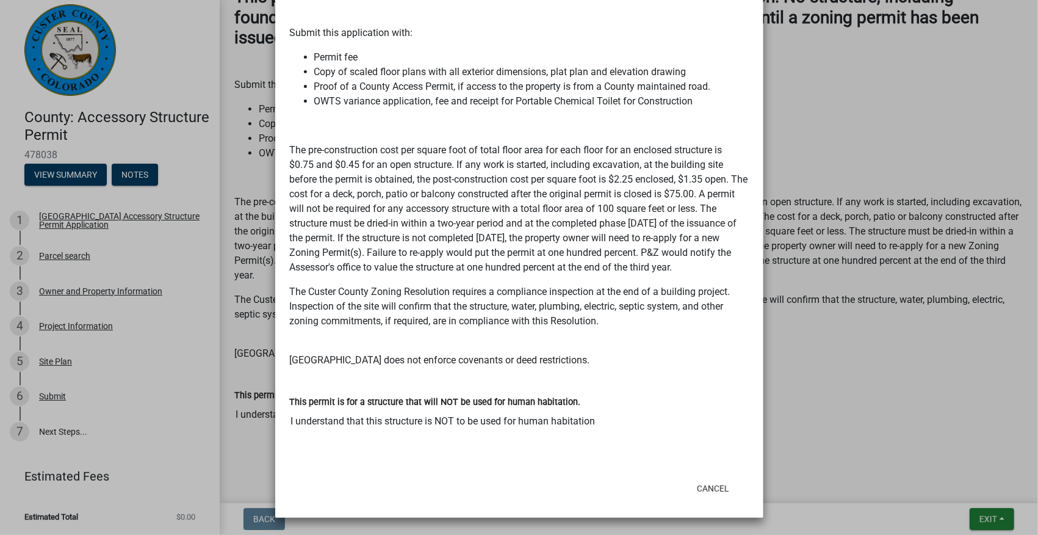
scroll to position [293, 0]
click at [702, 489] on button "Cancel" at bounding box center [713, 488] width 52 height 22
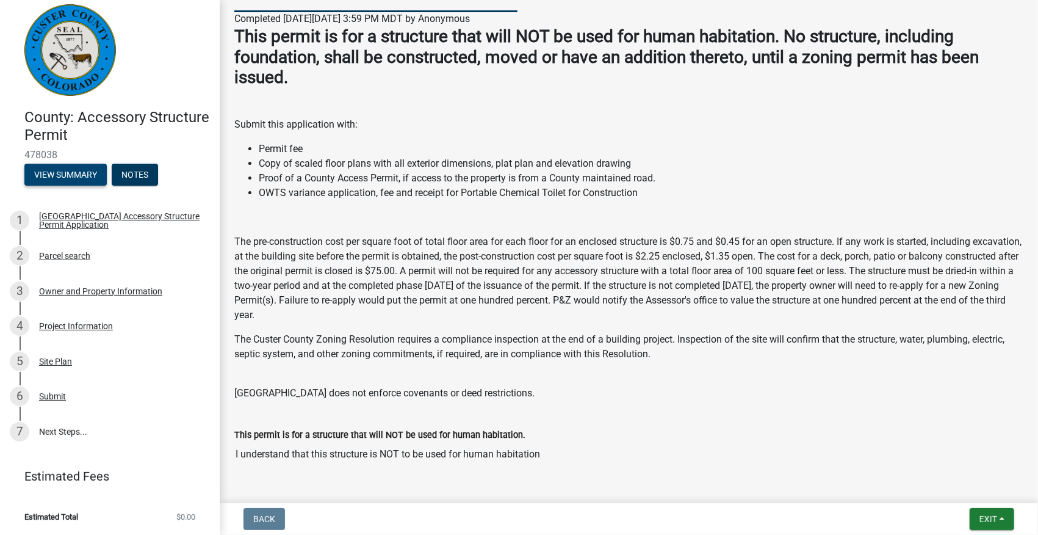
scroll to position [0, 0]
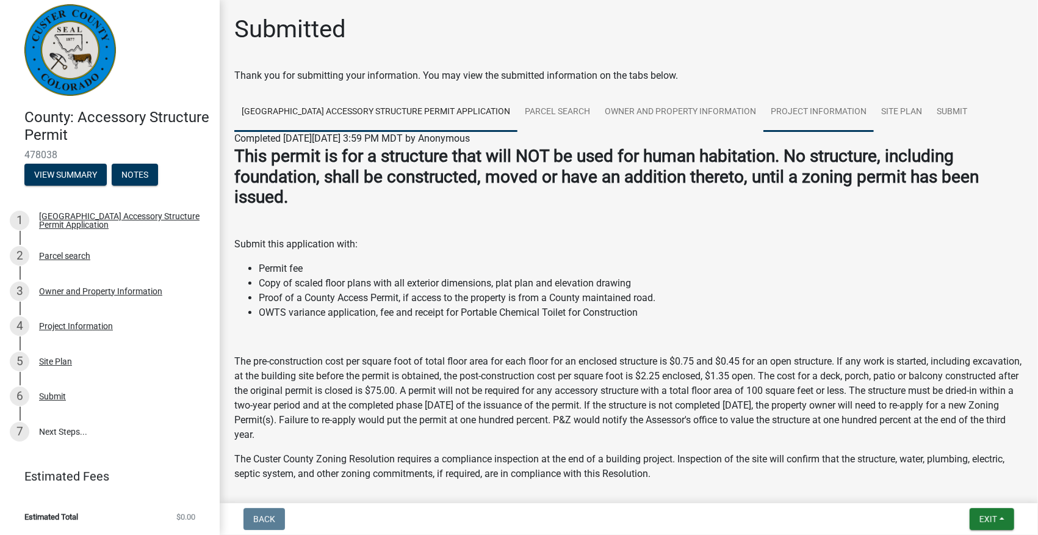
click at [788, 110] on link "Project Information" at bounding box center [819, 112] width 110 height 39
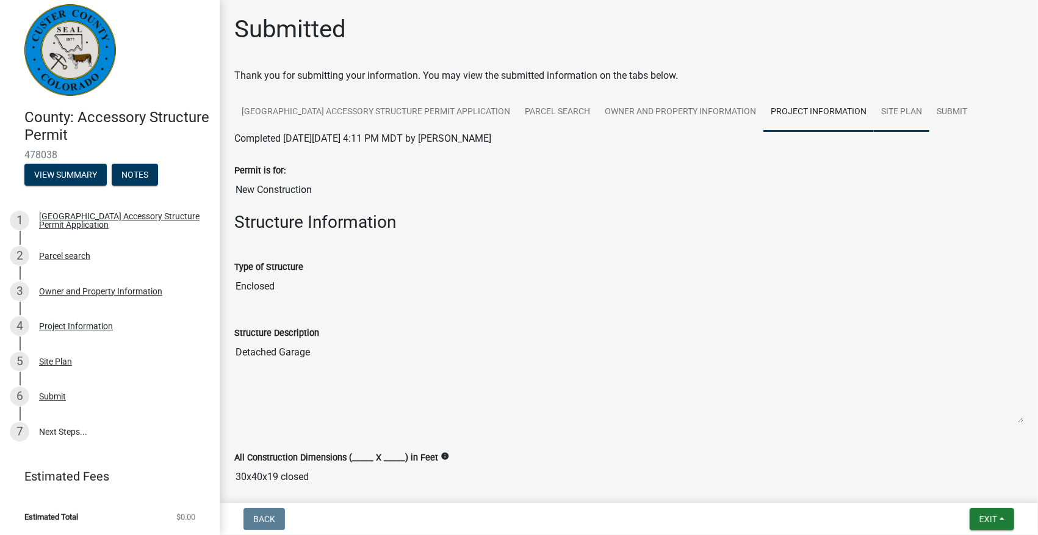
click at [887, 117] on link "Site Plan" at bounding box center [902, 112] width 56 height 39
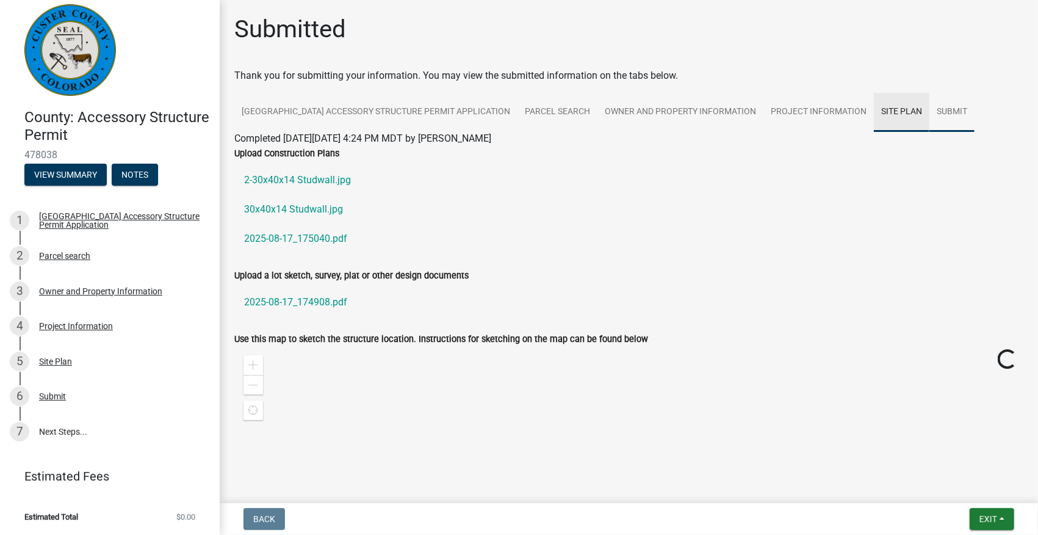
click at [930, 111] on link "Submit" at bounding box center [952, 112] width 45 height 39
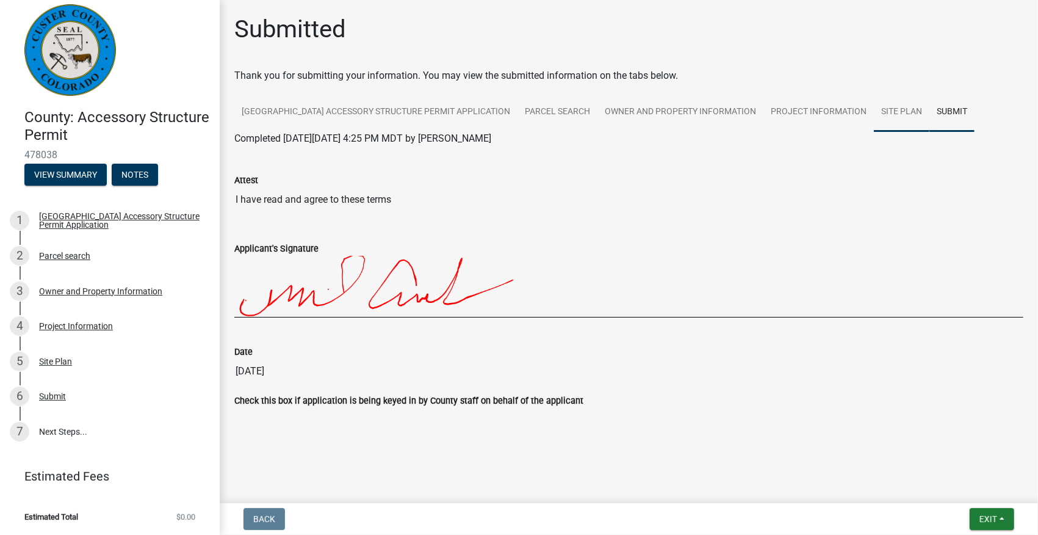
click at [889, 111] on link "Site Plan" at bounding box center [902, 112] width 56 height 39
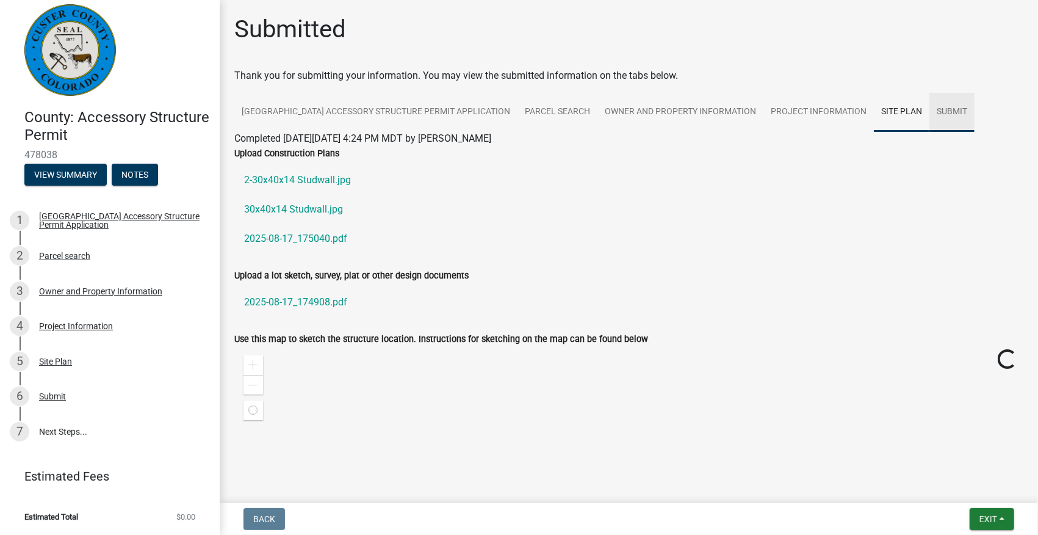
click at [942, 111] on link "Submit" at bounding box center [952, 112] width 45 height 39
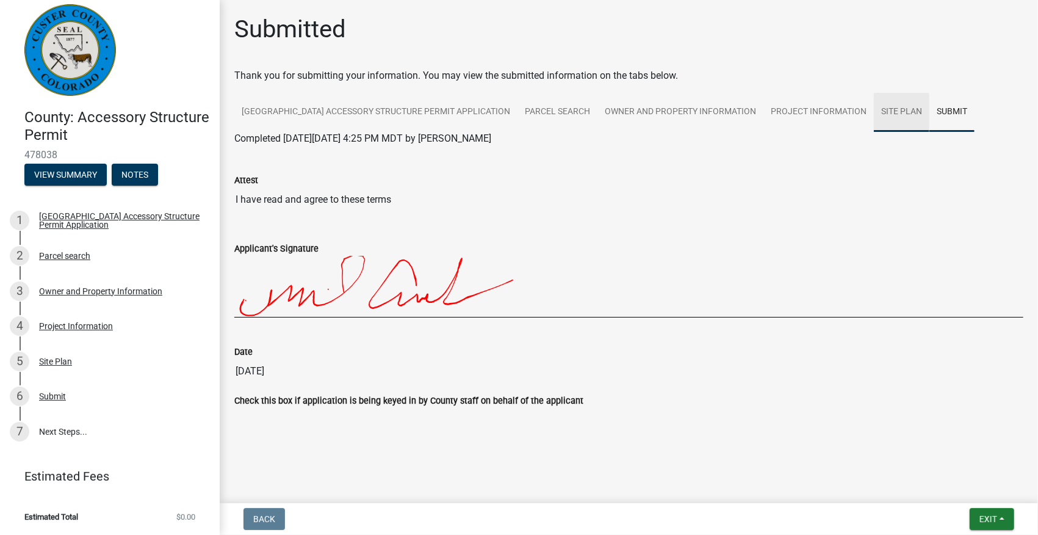
click at [876, 110] on link "Site Plan" at bounding box center [902, 112] width 56 height 39
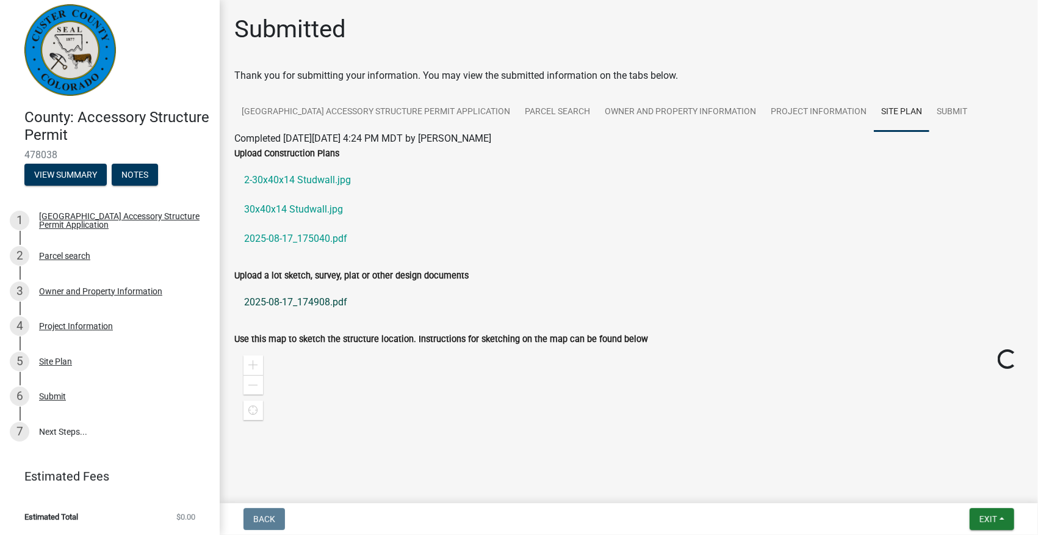
click at [291, 303] on link "2025-08-17_174908.pdf" at bounding box center [628, 301] width 789 height 29
click at [997, 518] on span "Exit" at bounding box center [989, 519] width 18 height 10
click at [940, 107] on link "Submit" at bounding box center [952, 112] width 45 height 39
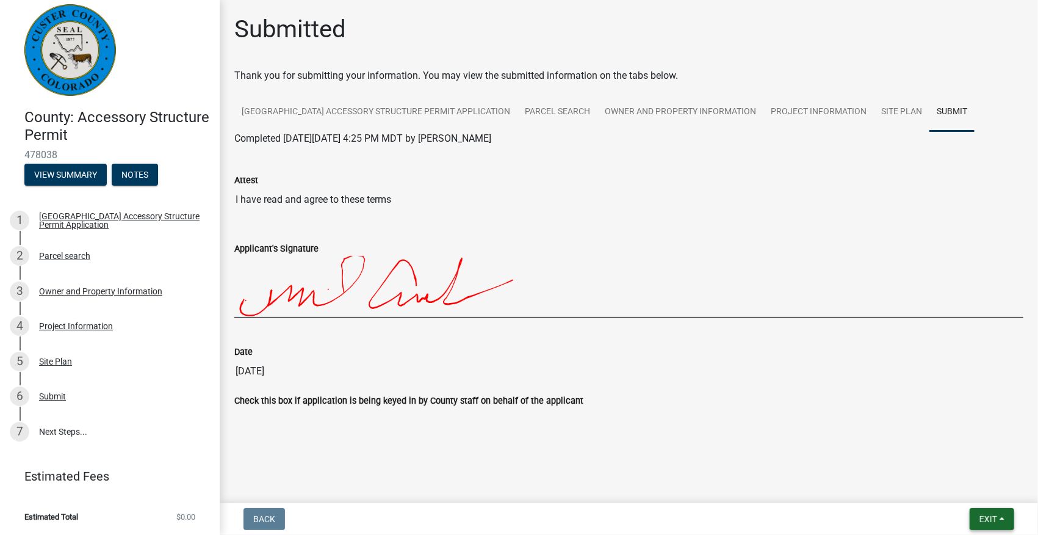
click at [994, 522] on span "Exit" at bounding box center [989, 519] width 18 height 10
click at [961, 488] on button "Save & Exit" at bounding box center [966, 486] width 98 height 29
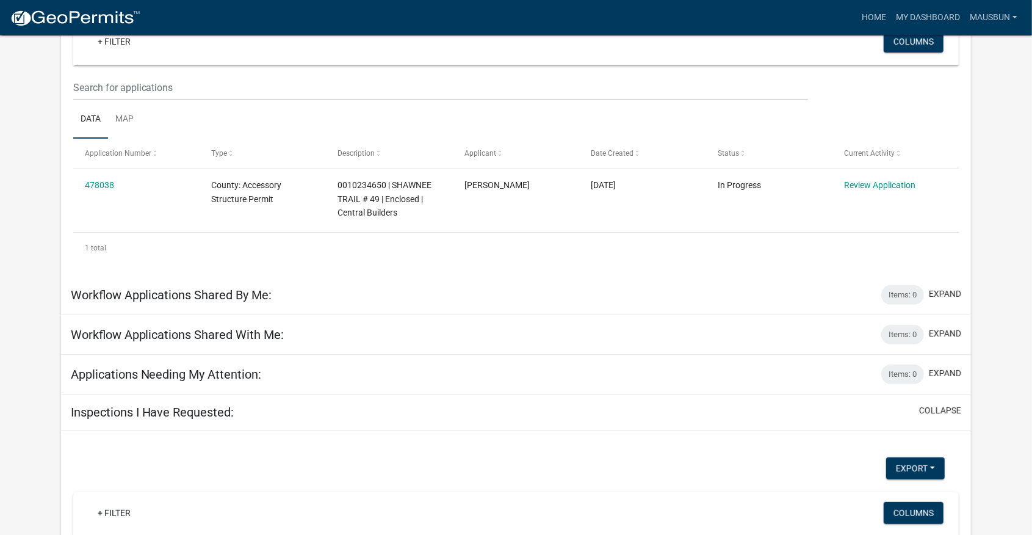
scroll to position [203, 0]
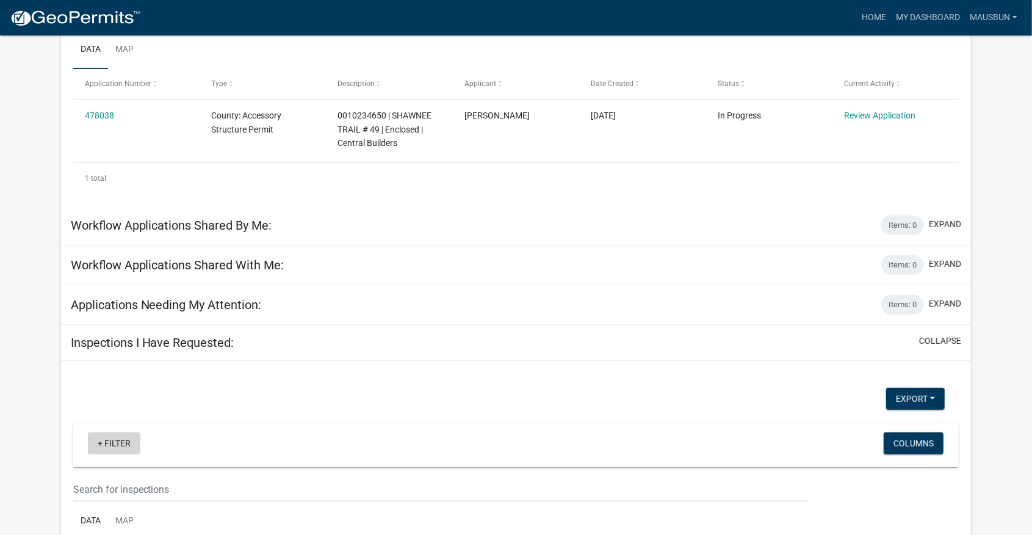
click at [100, 441] on link "+ Filter" at bounding box center [114, 443] width 52 height 22
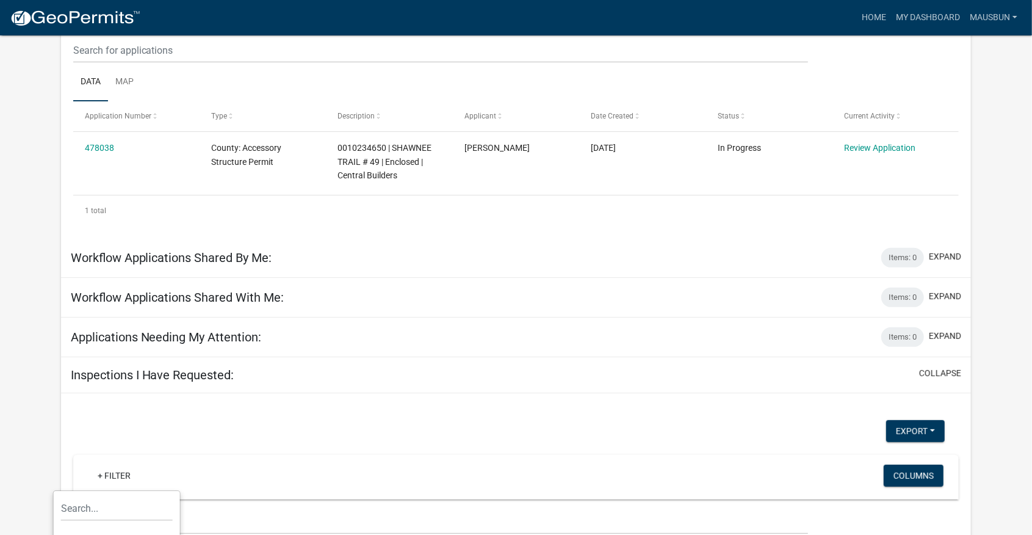
scroll to position [168, 0]
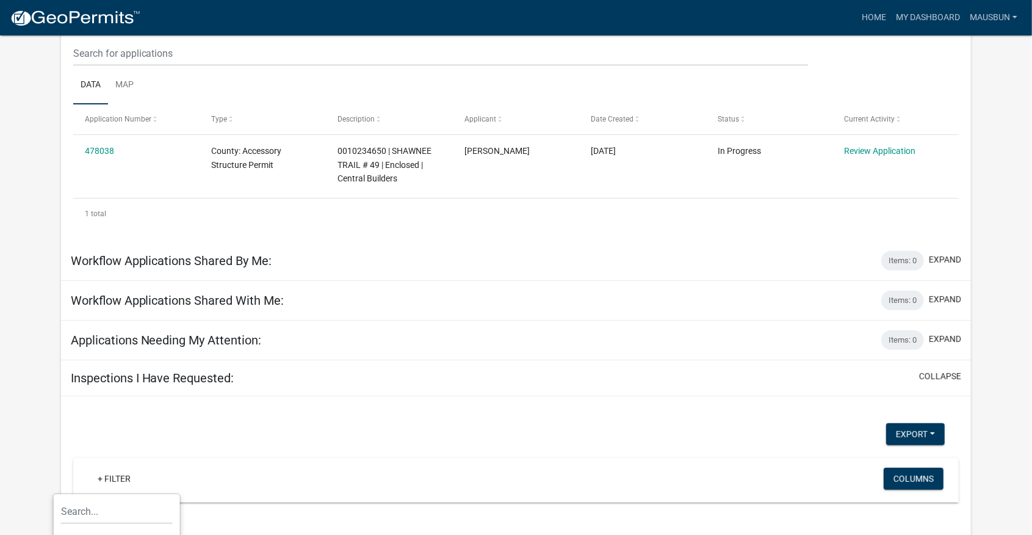
click at [186, 421] on div "Export Excel Format (.xlsx) CSV Format (.csv) + Filter Columns Data Map Applica…" at bounding box center [516, 544] width 911 height 297
